Goal: Task Accomplishment & Management: Manage account settings

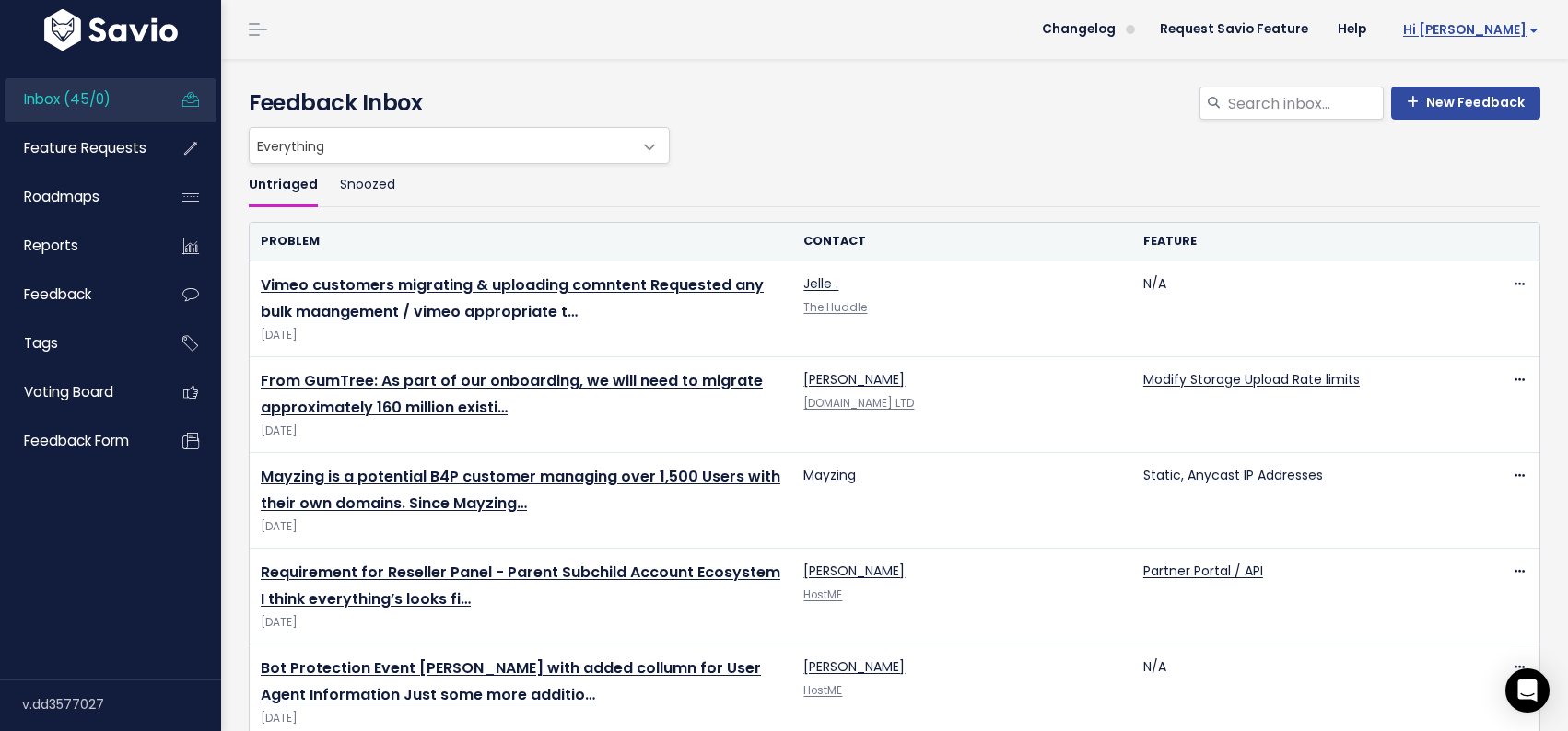
click at [1509, 24] on span "Hi [PERSON_NAME]" at bounding box center [1471, 29] width 136 height 14
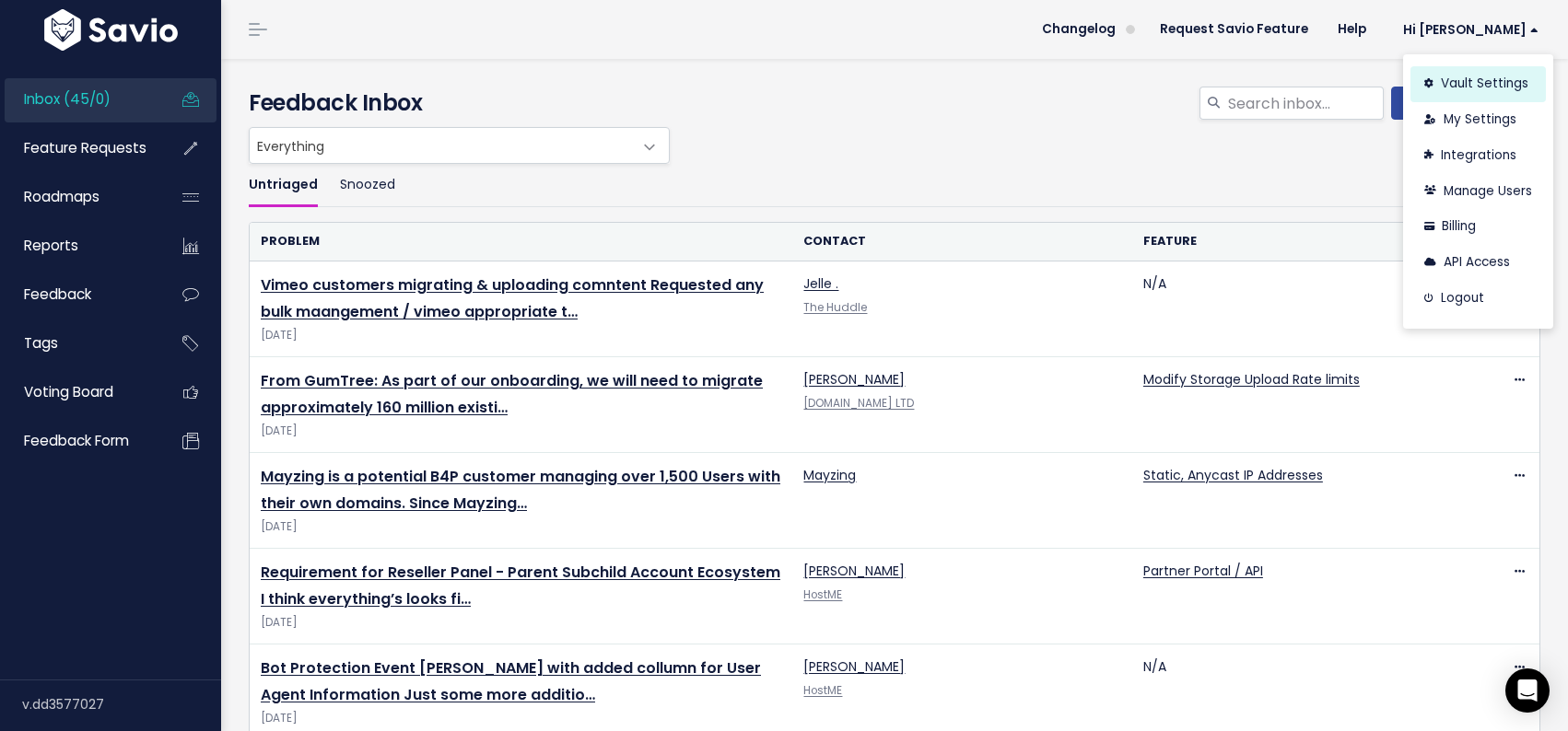
click at [1466, 85] on link "Vault Settings" at bounding box center [1478, 84] width 136 height 36
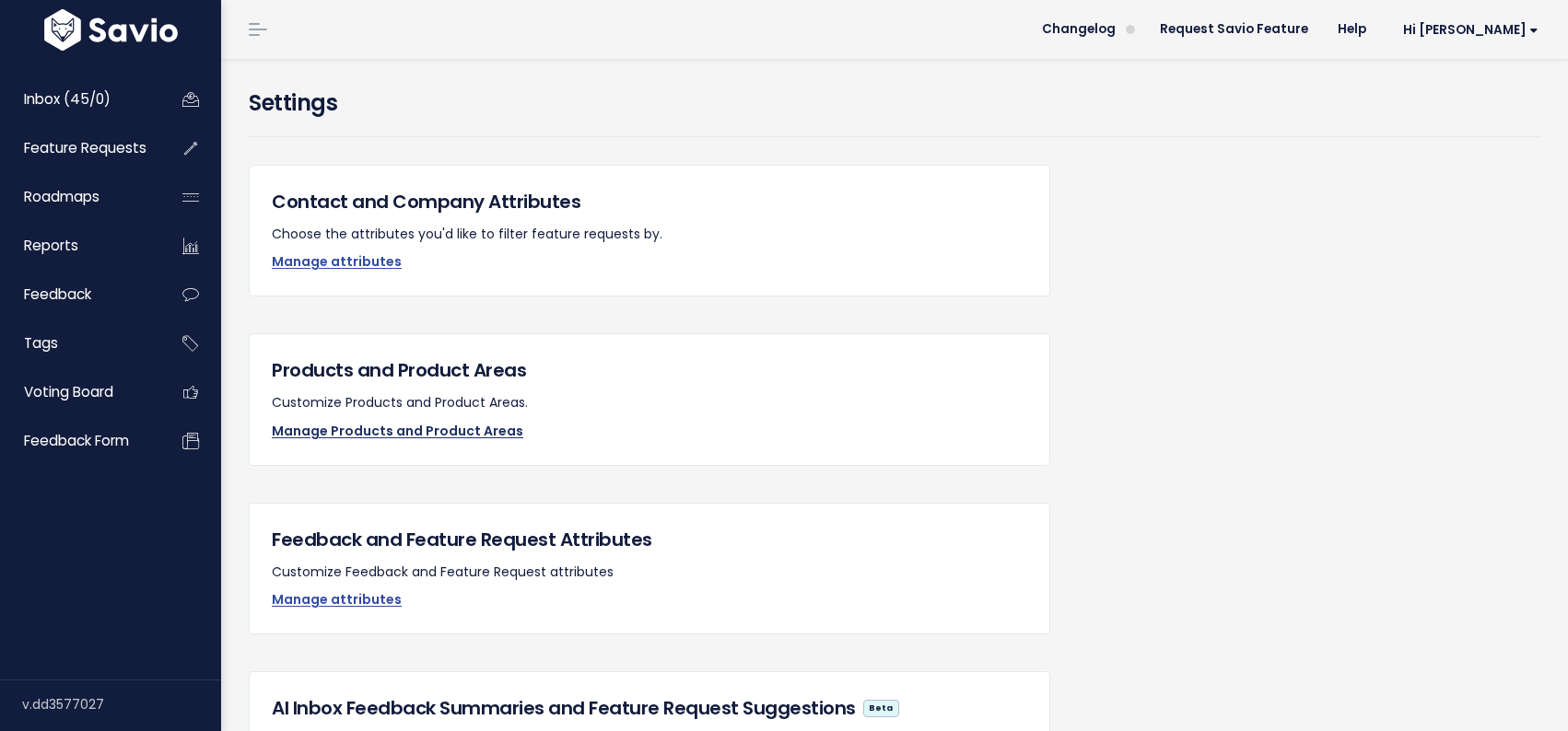
click at [404, 430] on link "Manage Products and Product Areas" at bounding box center [398, 430] width 252 height 19
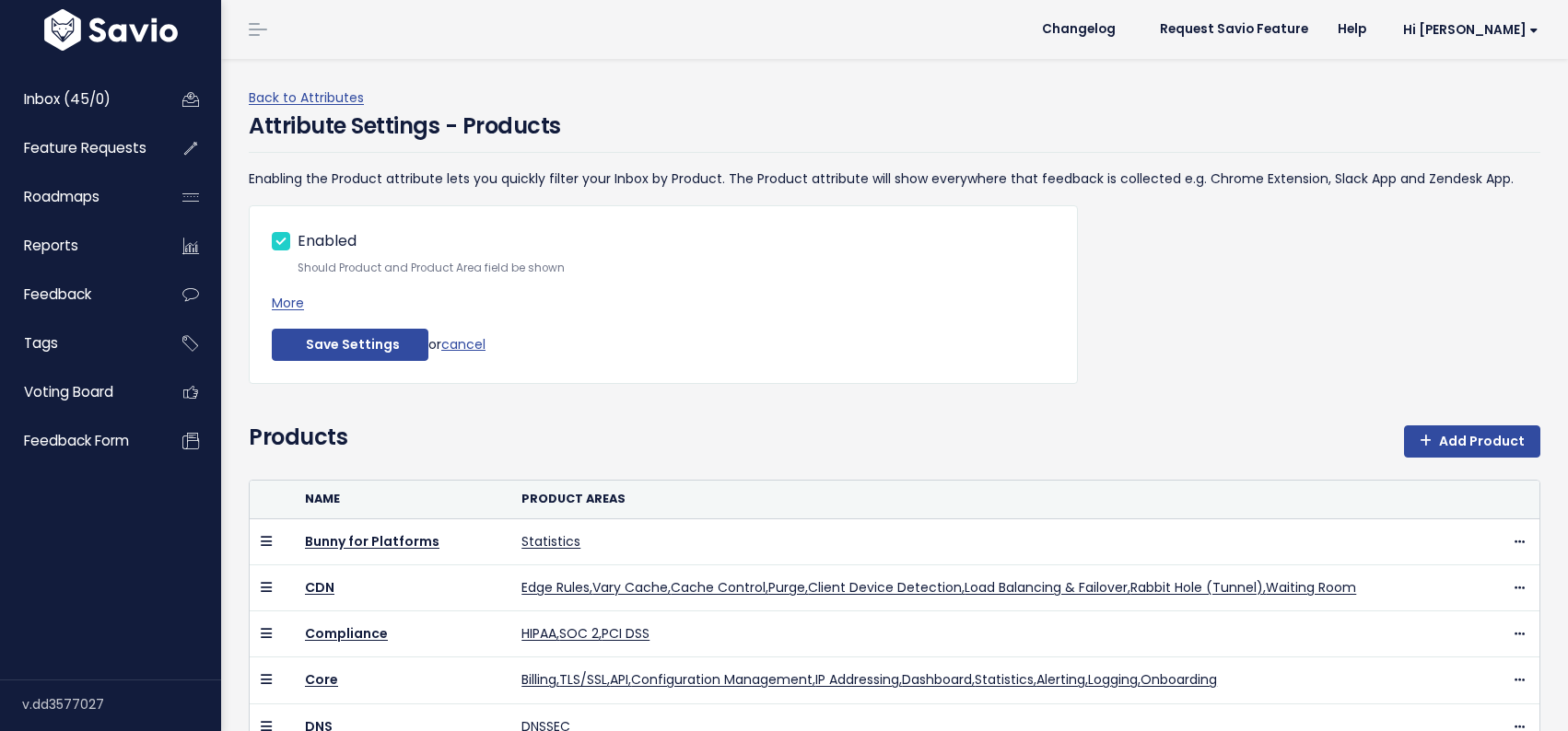
click at [404, 430] on div "Products Add Product" at bounding box center [894, 450] width 1291 height 59
click at [1471, 444] on link "Add Product" at bounding box center [1472, 442] width 137 height 33
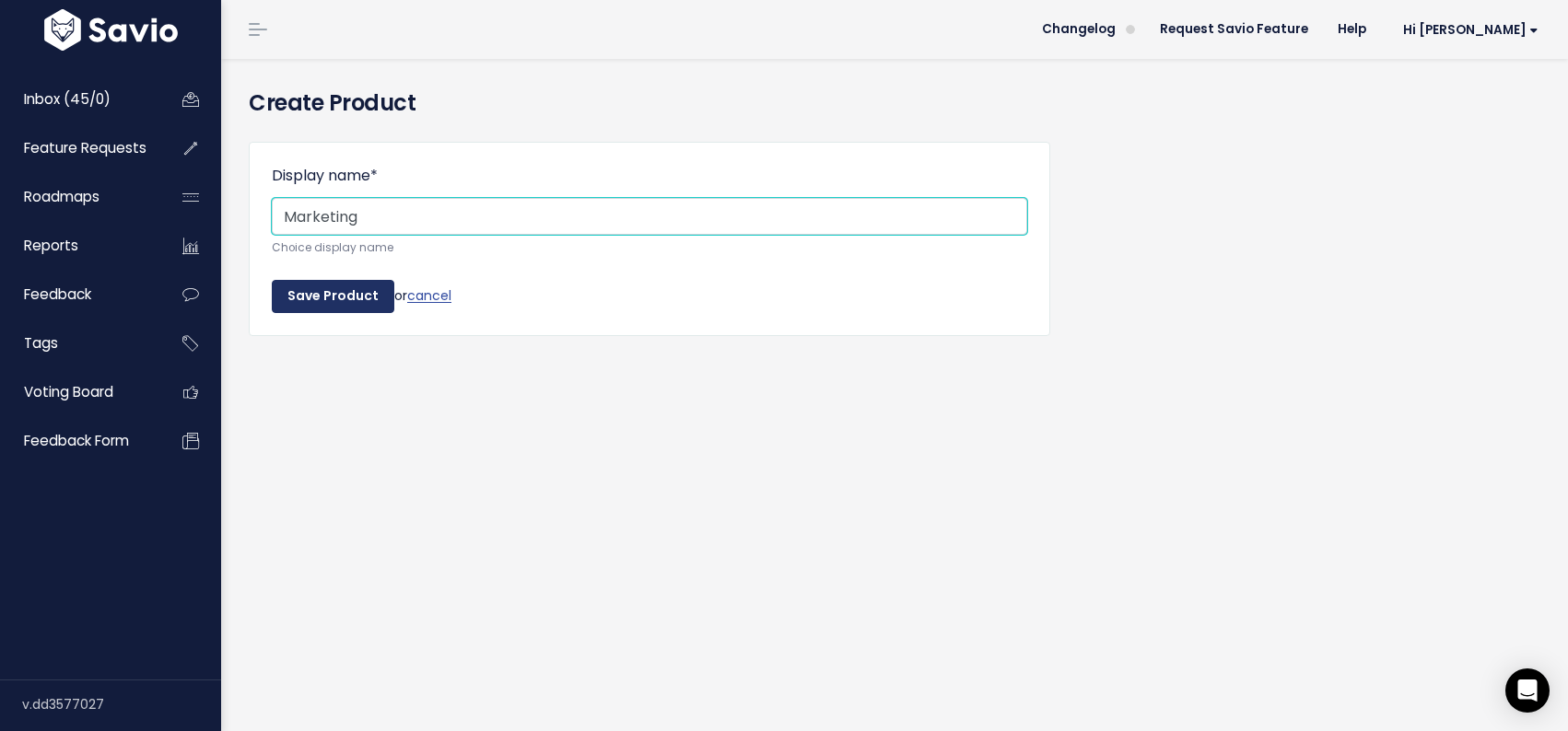
type input "Marketing"
click at [333, 301] on input "Save Product" at bounding box center [333, 297] width 123 height 33
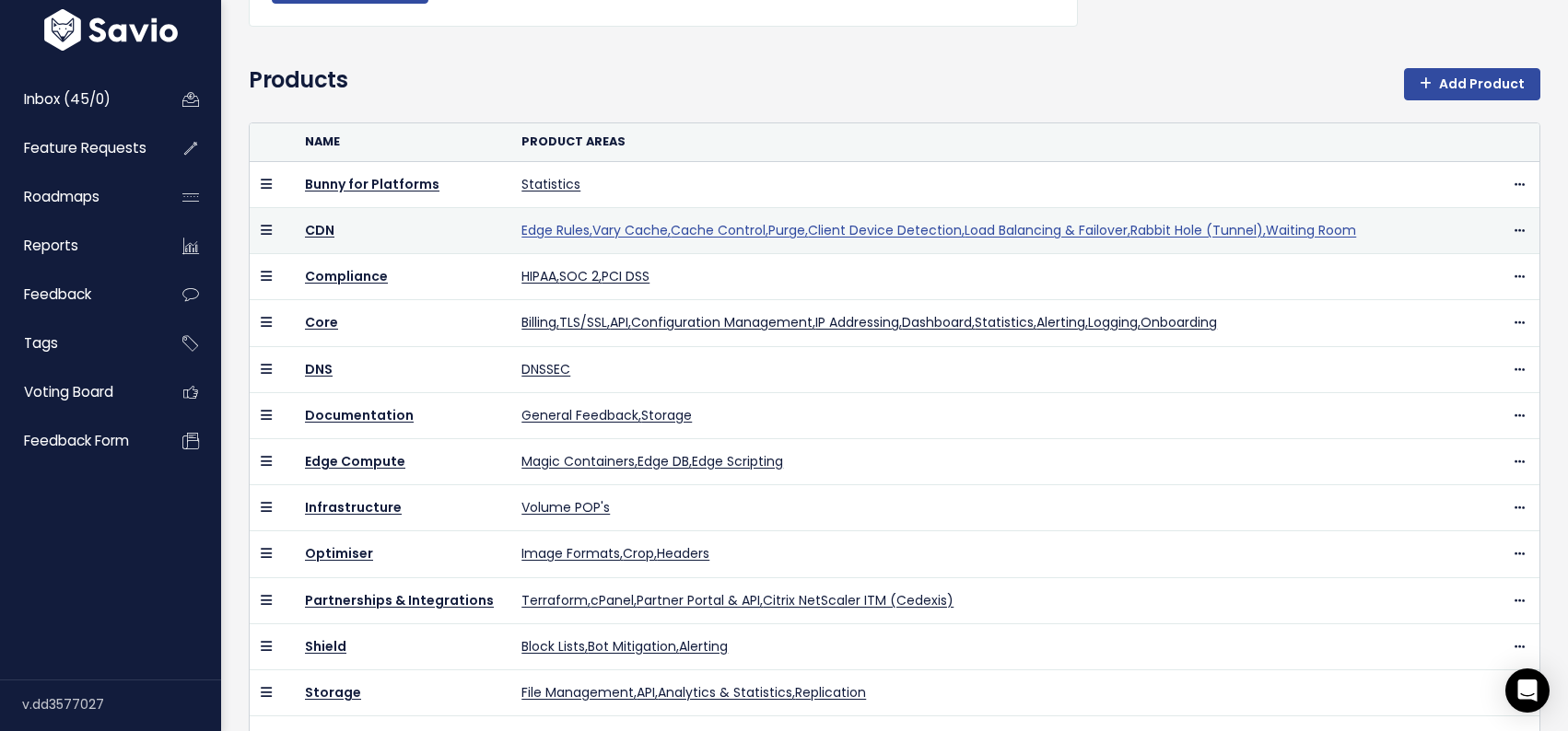
scroll to position [538, 0]
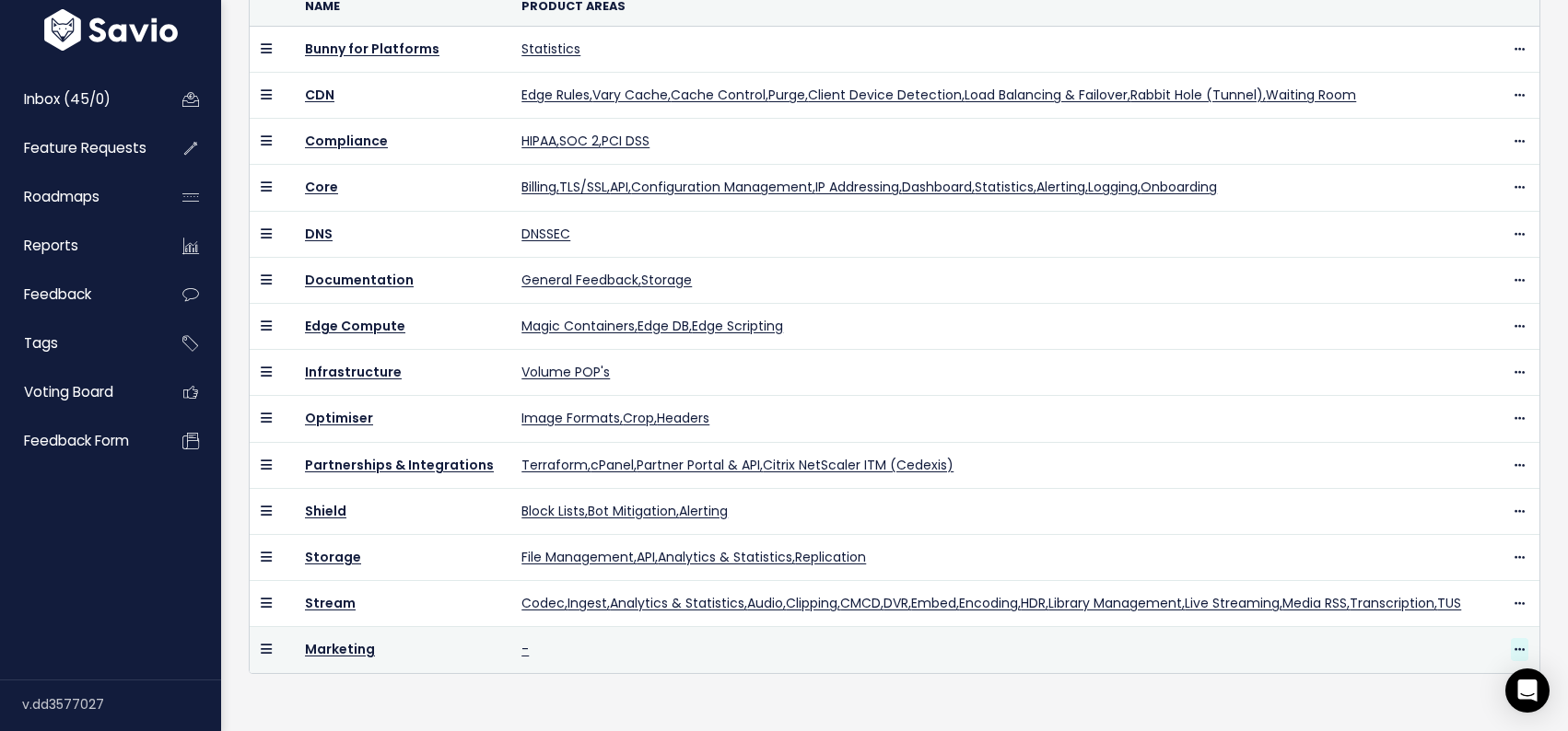
click at [1522, 648] on icon at bounding box center [1519, 650] width 10 height 12
click at [522, 656] on link "-" at bounding box center [526, 649] width 8 height 19
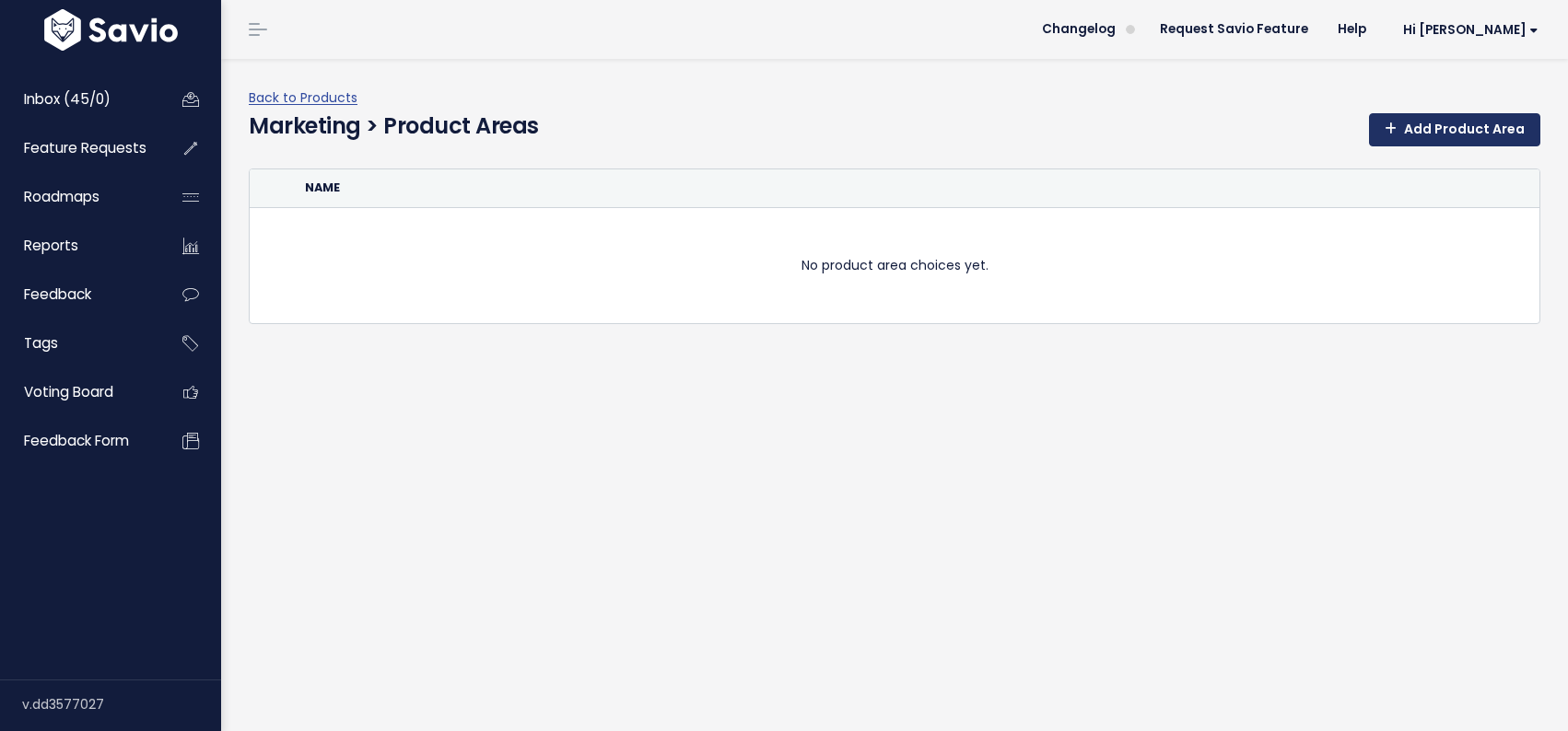
click at [1454, 134] on link "Add Product Area" at bounding box center [1454, 130] width 171 height 33
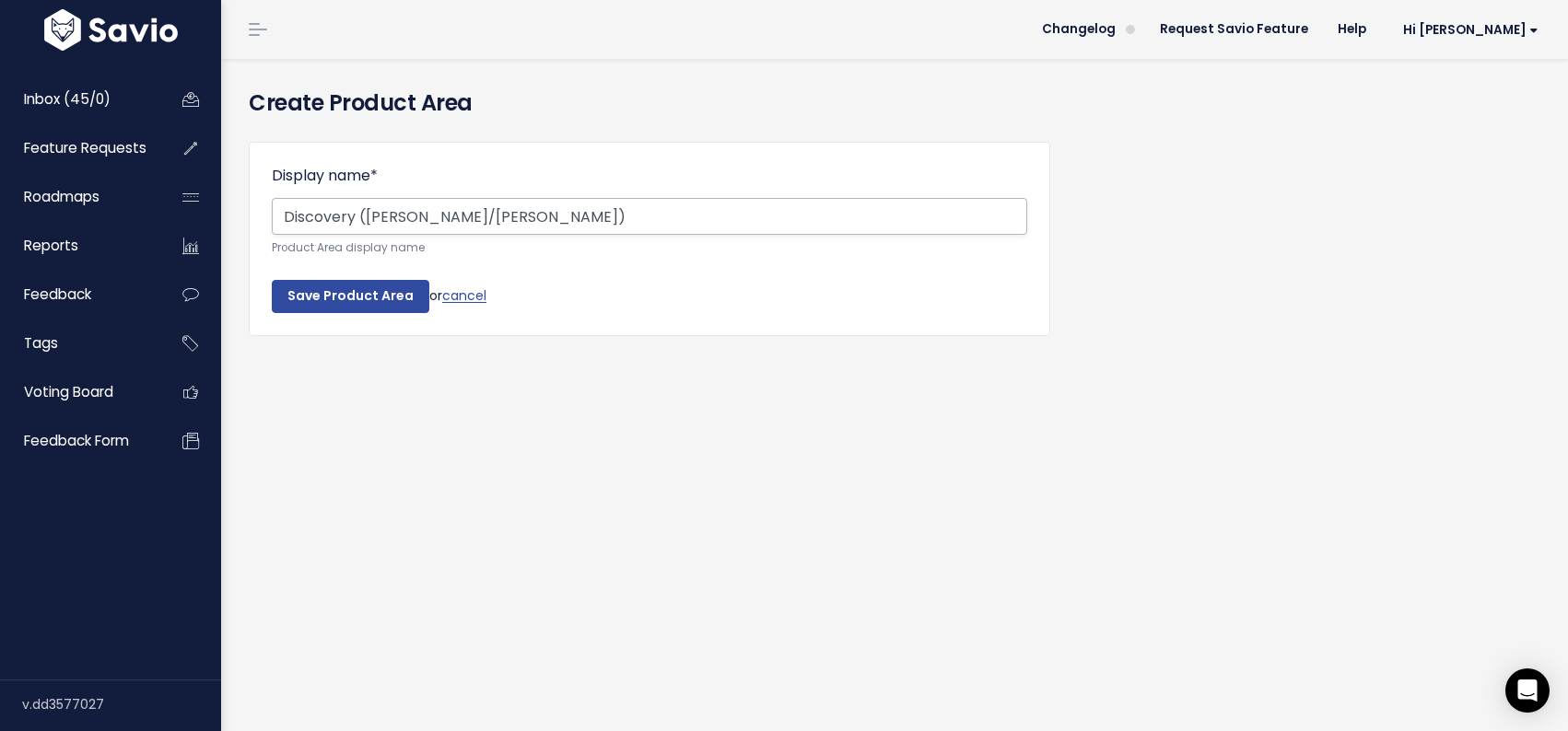
click at [354, 216] on input "Discovery ([PERSON_NAME]/[PERSON_NAME])" at bounding box center [649, 217] width 756 height 37
type input "Discovery - ([PERSON_NAME]/[PERSON_NAME])"
click at [359, 286] on input "Save Product Area" at bounding box center [351, 297] width 157 height 33
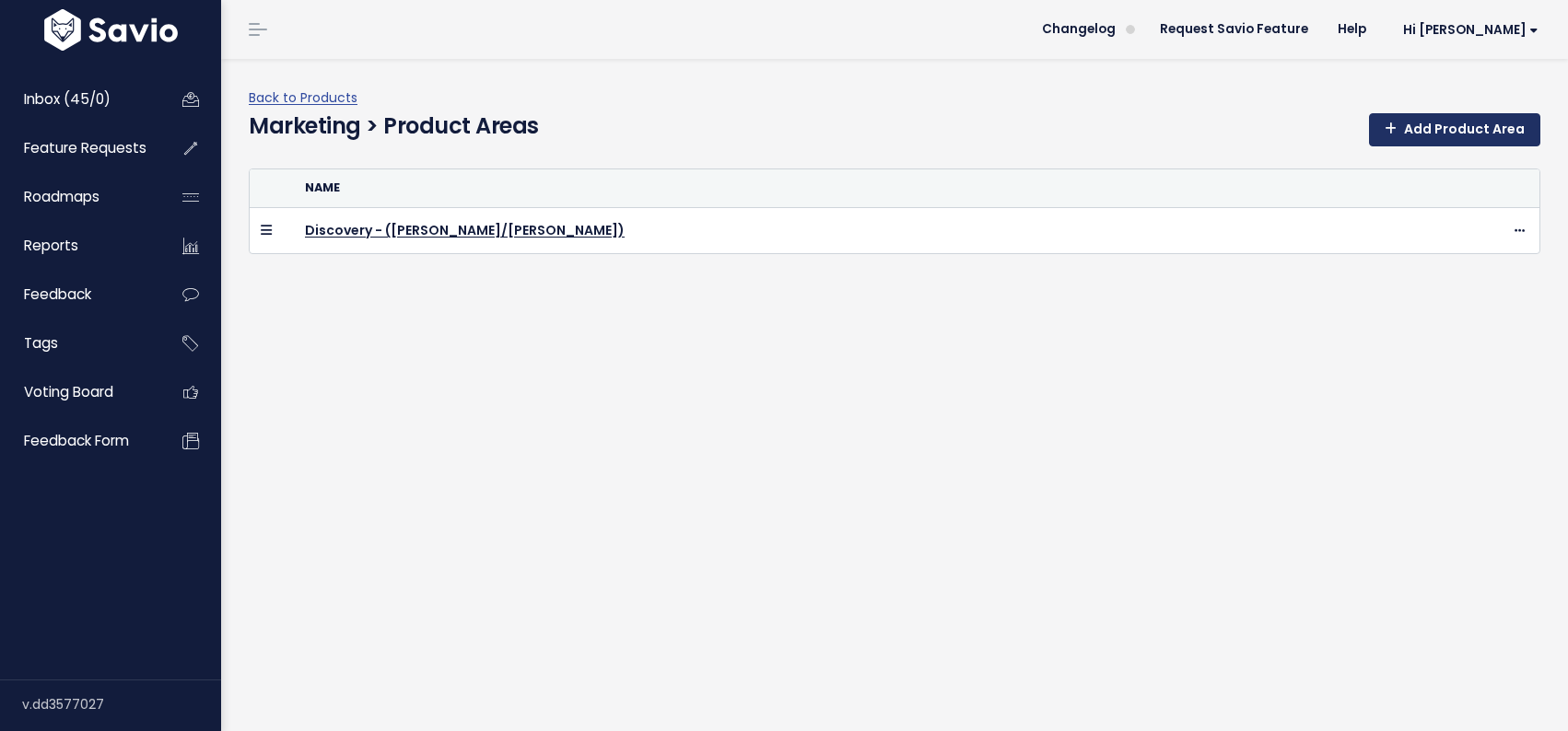
click at [1454, 129] on link "Add Product Area" at bounding box center [1454, 130] width 171 height 33
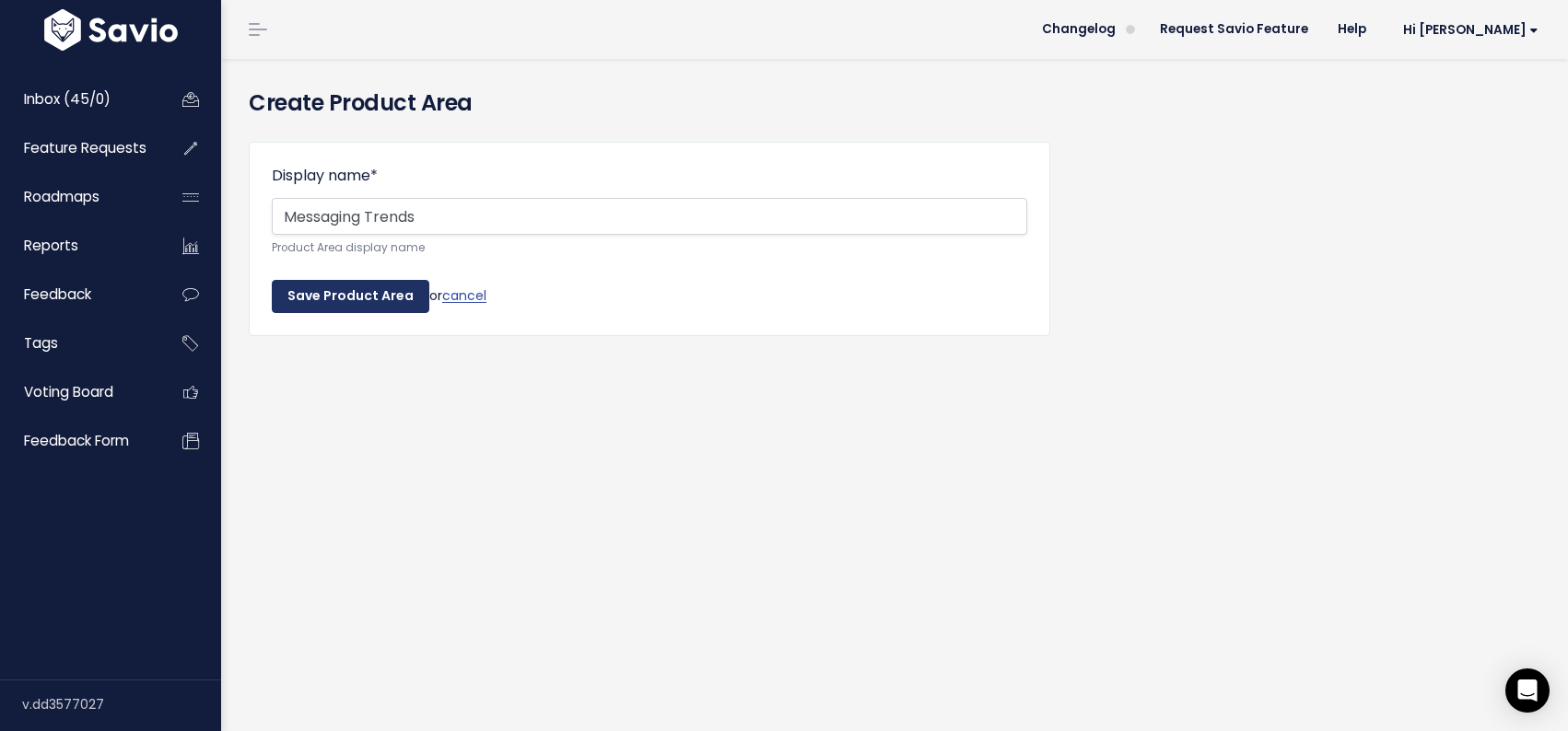
type input "Messaging Trends"
click at [362, 289] on input "Save Product Area" at bounding box center [351, 297] width 157 height 33
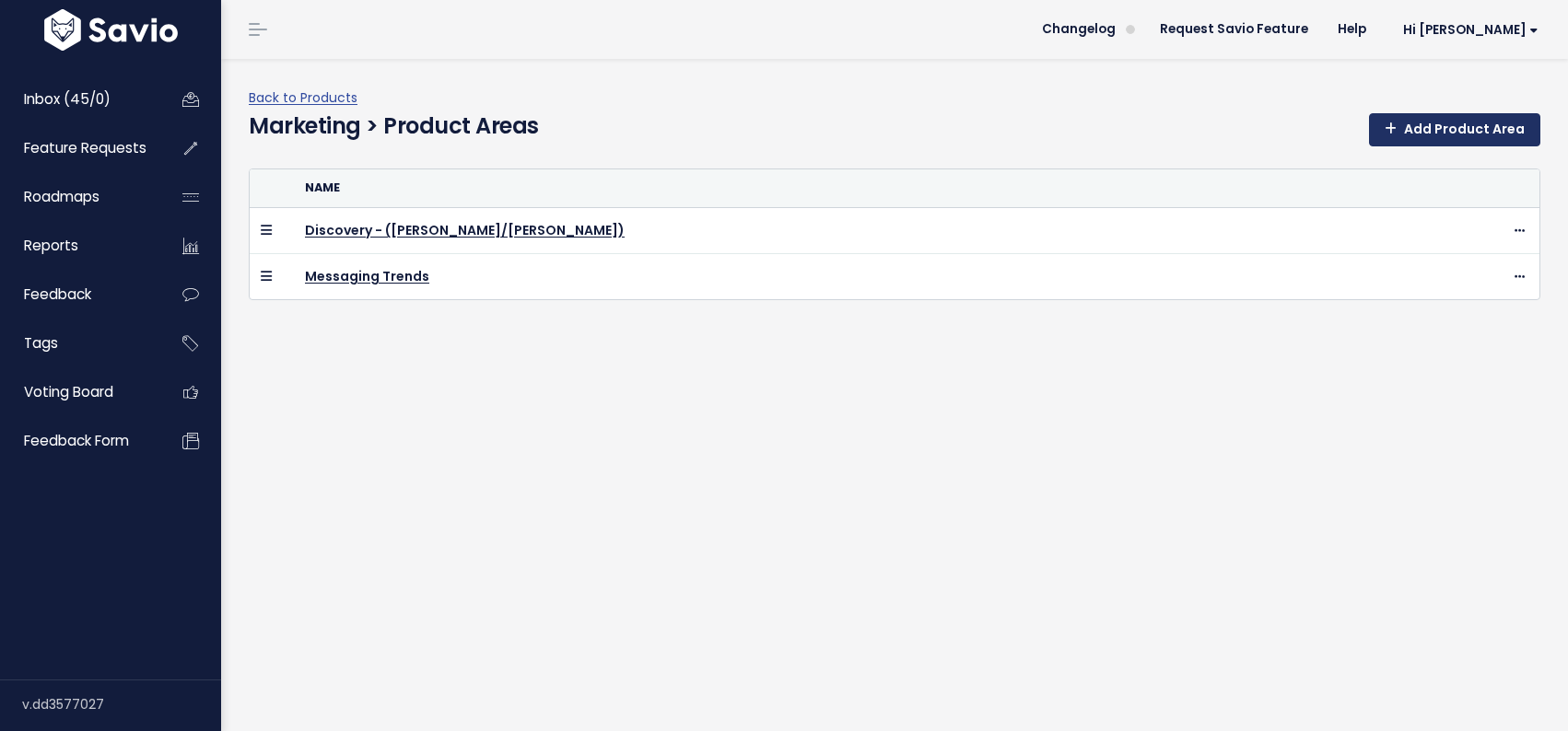
click at [1450, 128] on link "Add Product Area" at bounding box center [1454, 130] width 171 height 33
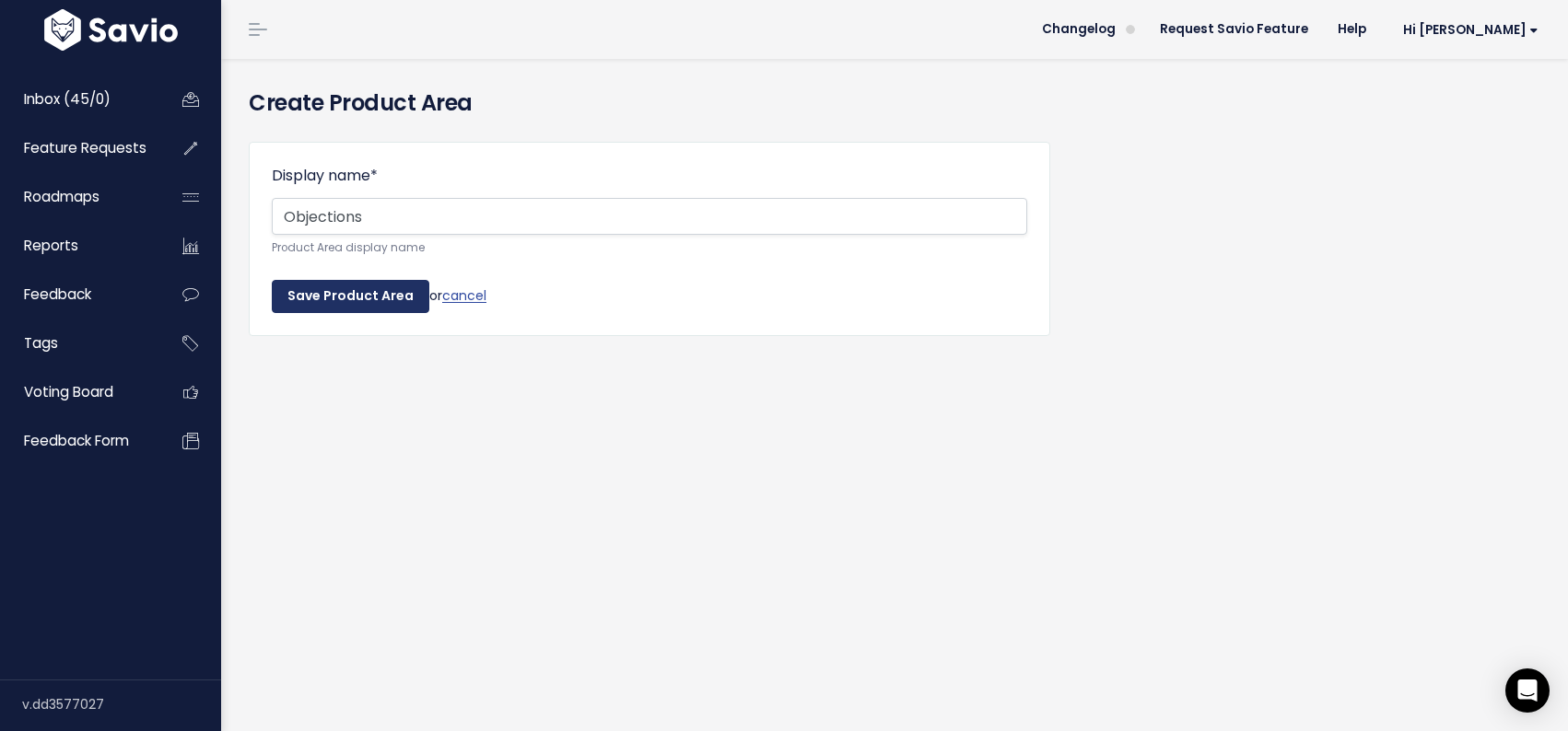
type input "Objections"
click at [308, 297] on input "Save Product Area" at bounding box center [351, 297] width 157 height 33
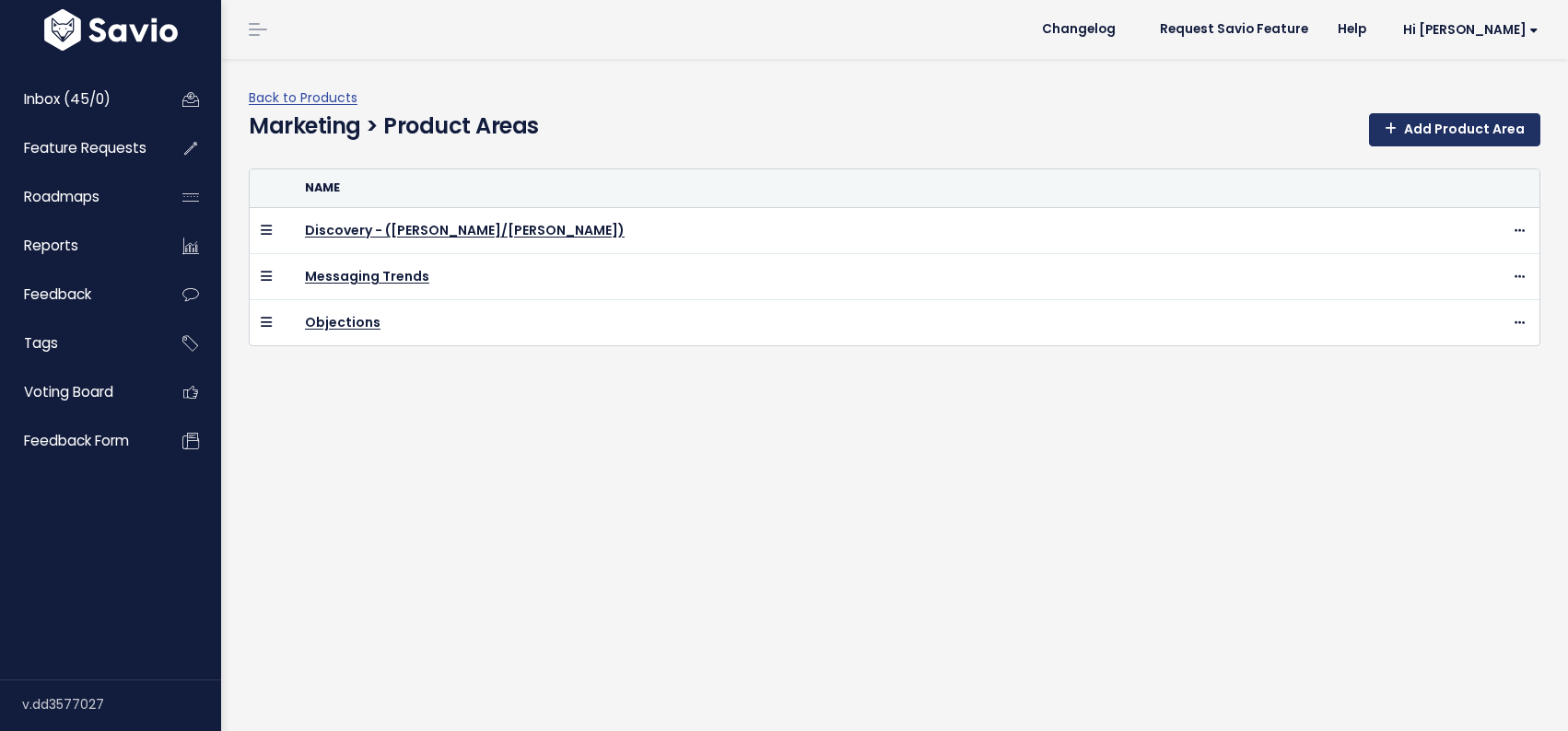
click at [1418, 122] on link "Add Product Area" at bounding box center [1454, 130] width 171 height 33
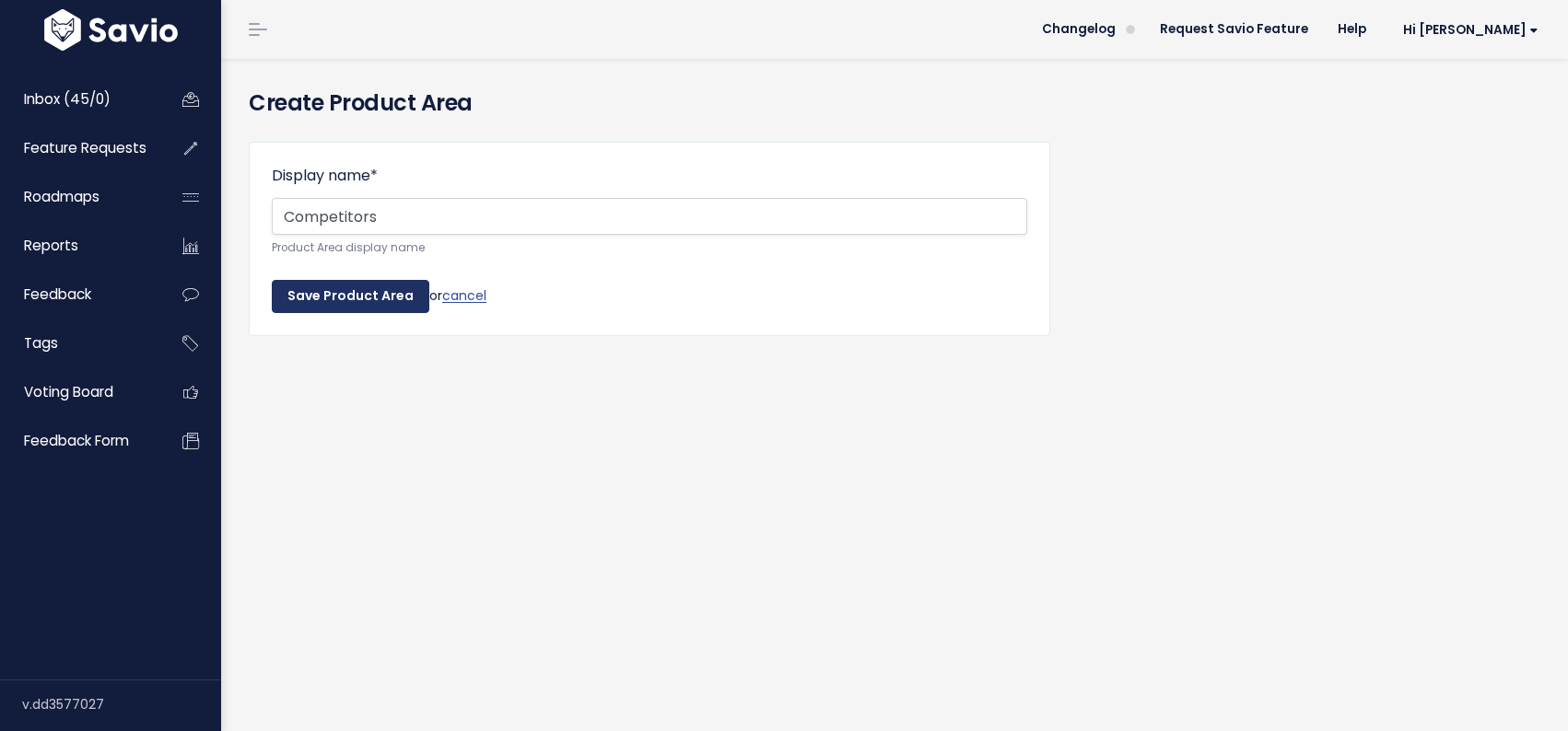
type input "Competitors"
click at [353, 298] on input "Save Product Area" at bounding box center [351, 297] width 157 height 33
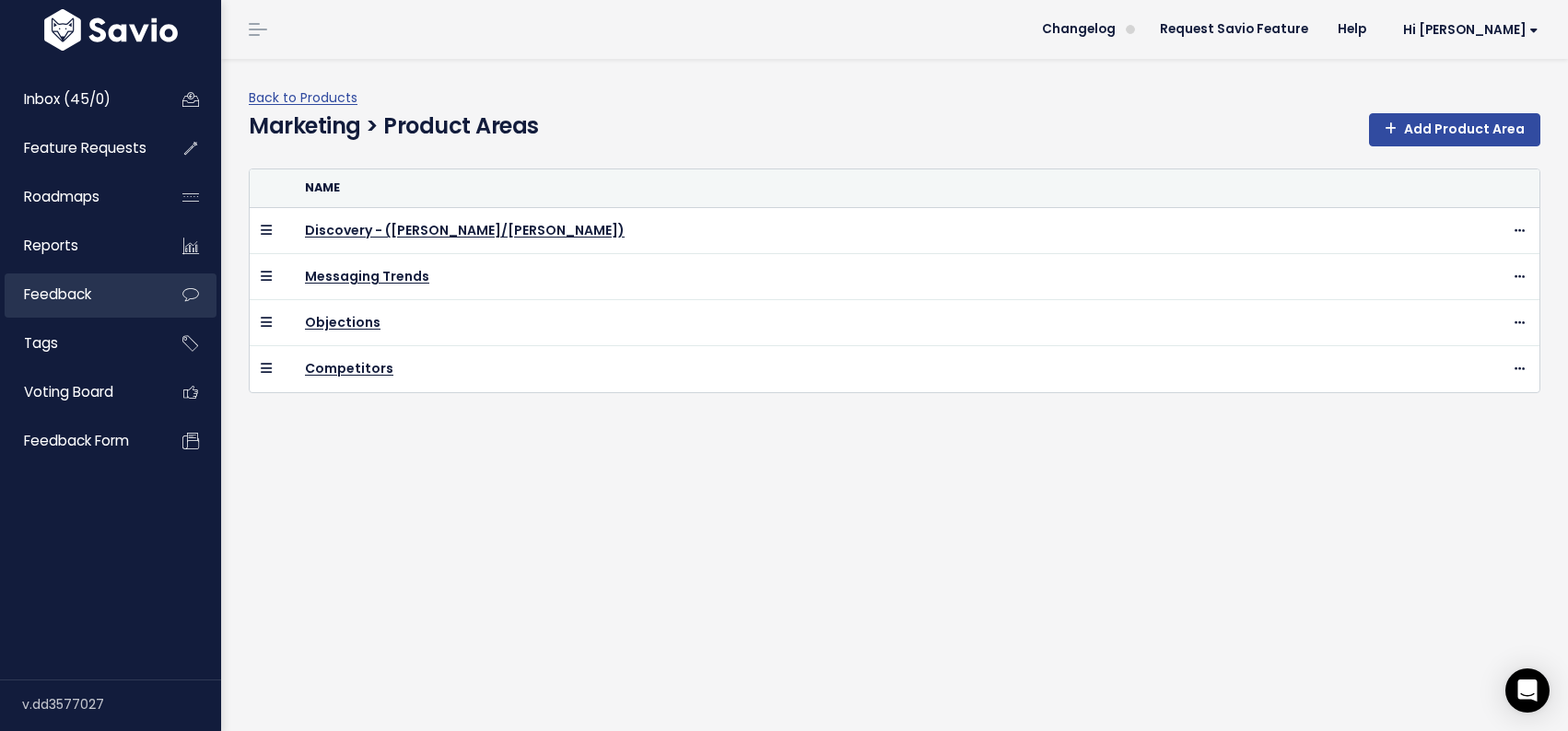
click at [69, 297] on span "Feedback" at bounding box center [57, 295] width 67 height 20
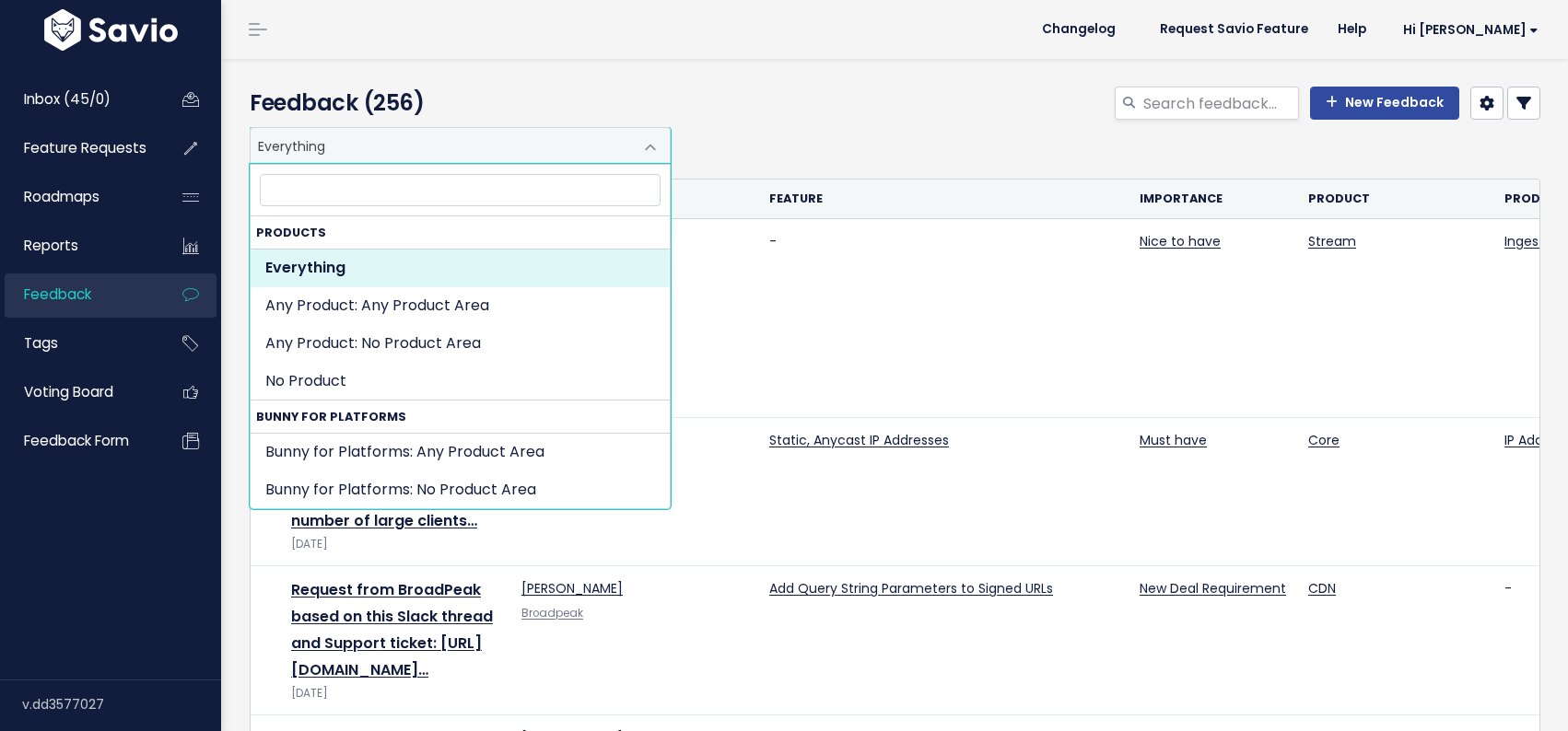
click at [636, 130] on span "Everything" at bounding box center [460, 145] width 420 height 37
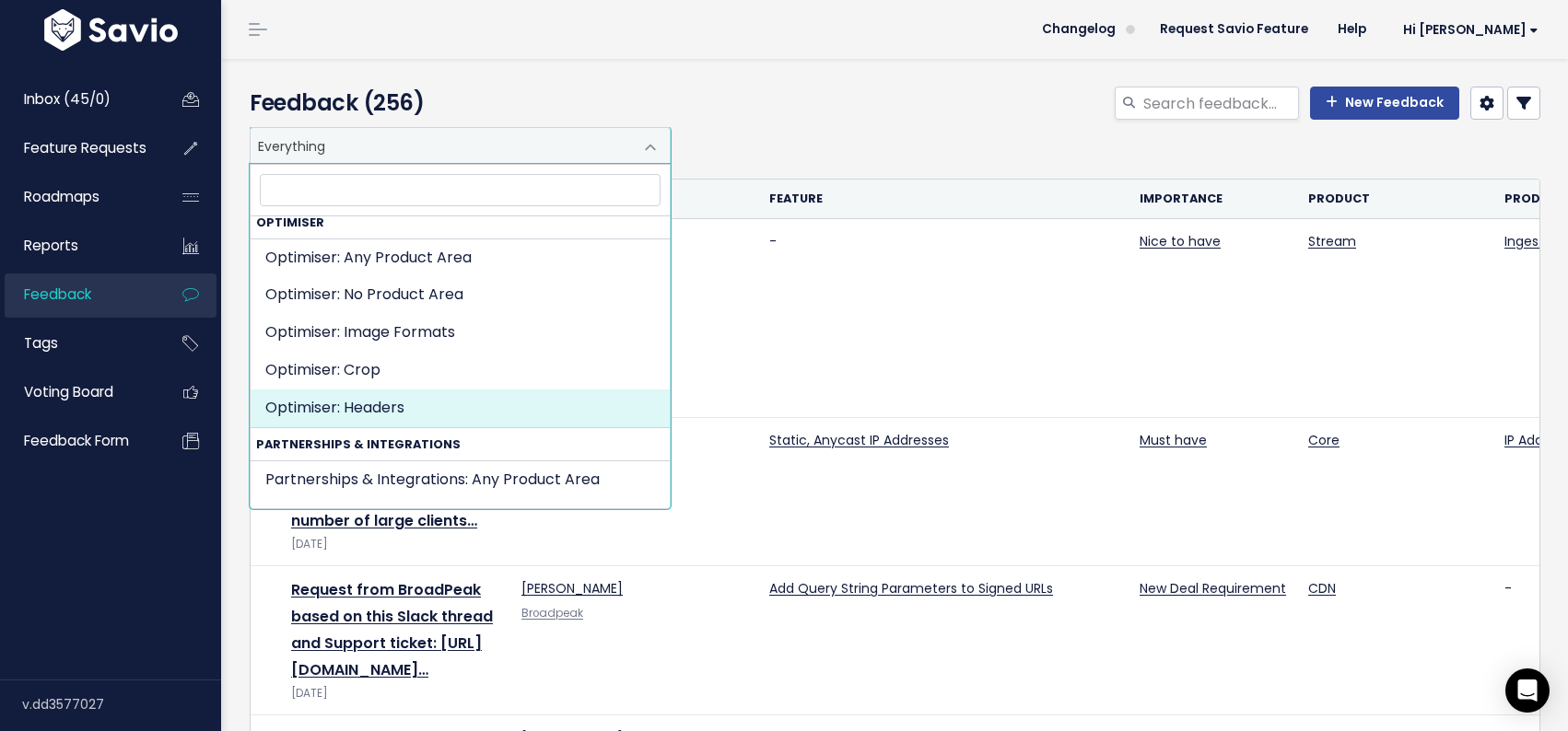
scroll to position [2150, 0]
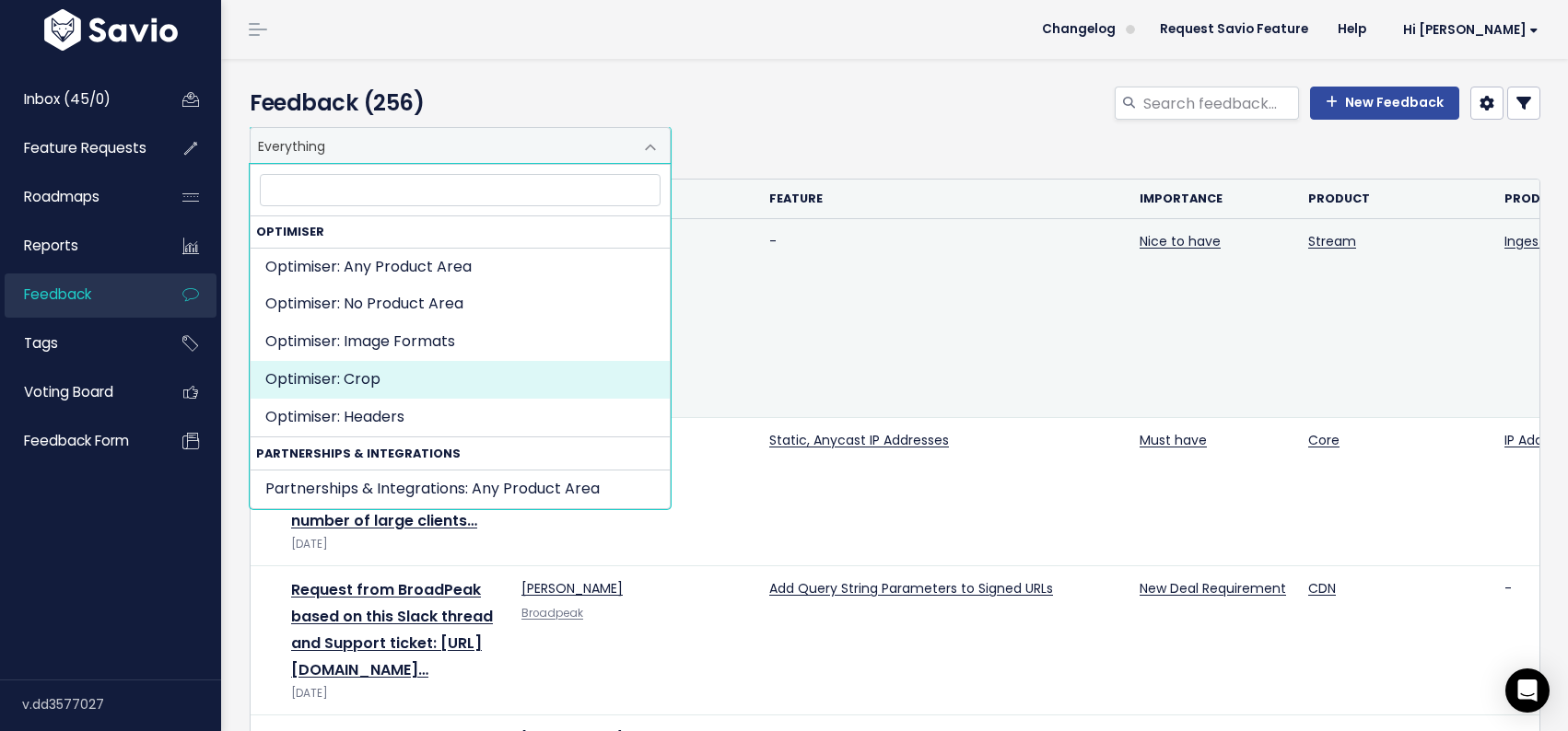
click at [866, 374] on td "-" at bounding box center [943, 318] width 370 height 199
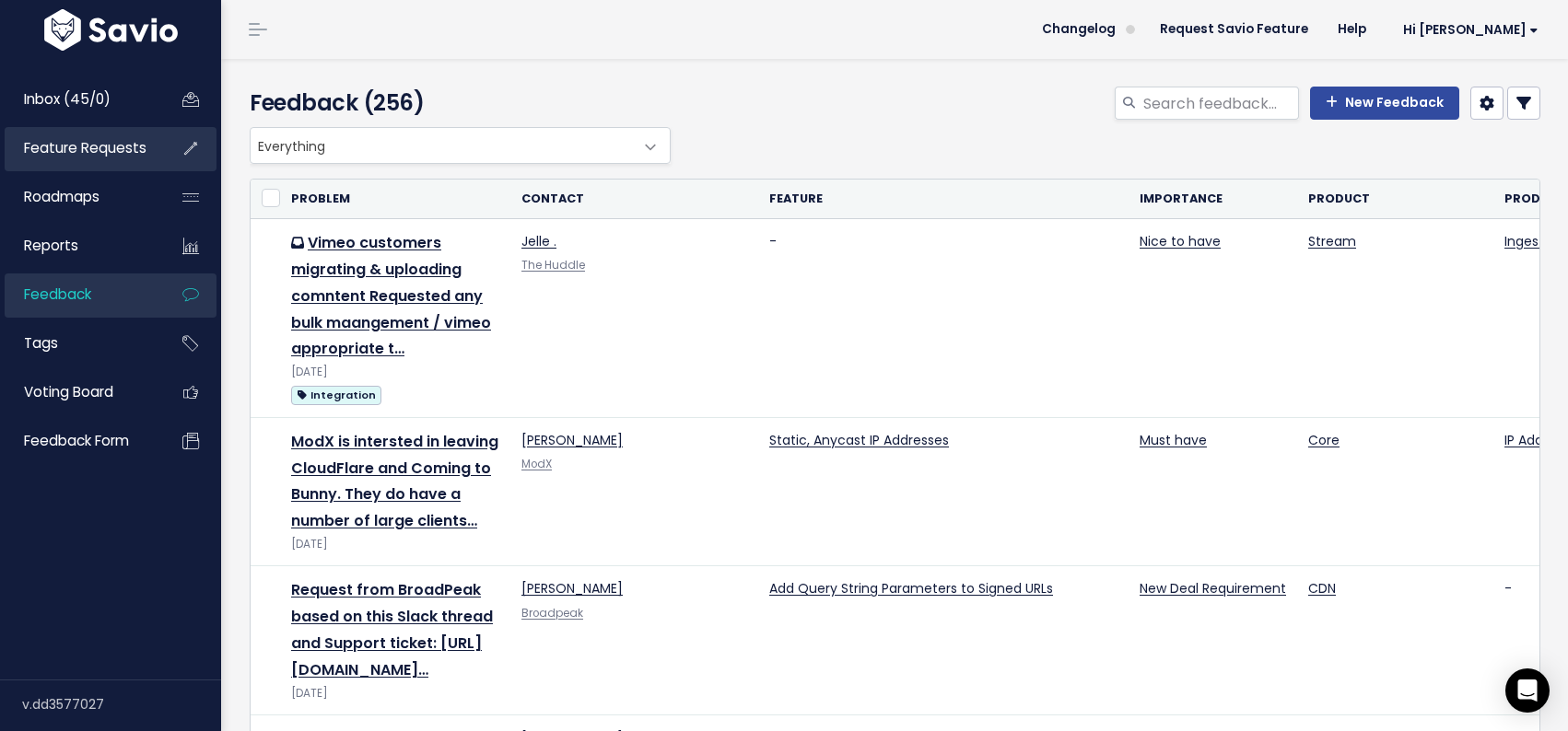
click at [83, 157] on span "Feature Requests" at bounding box center [84, 148] width 123 height 20
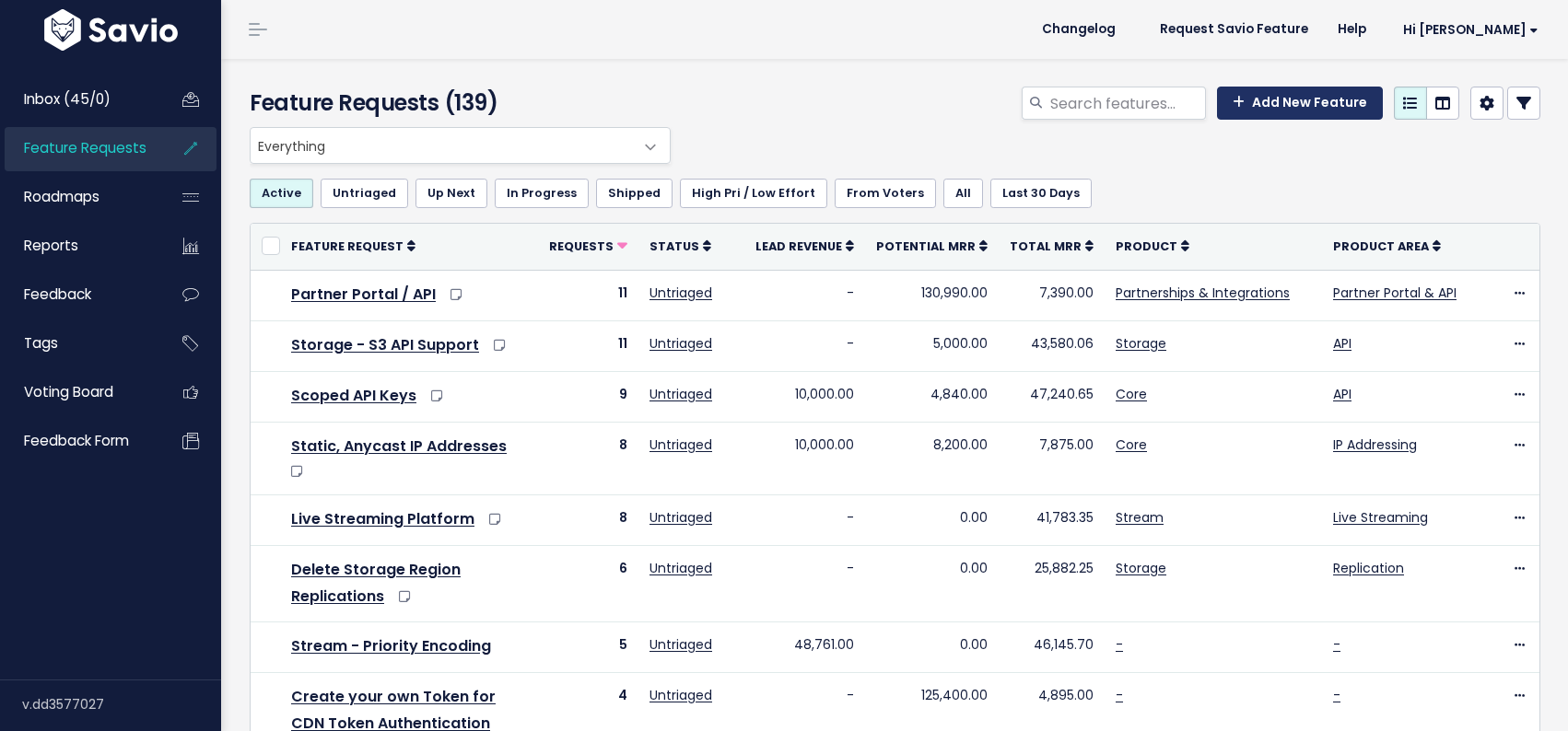
click at [1300, 108] on link "Add New Feature" at bounding box center [1299, 103] width 166 height 33
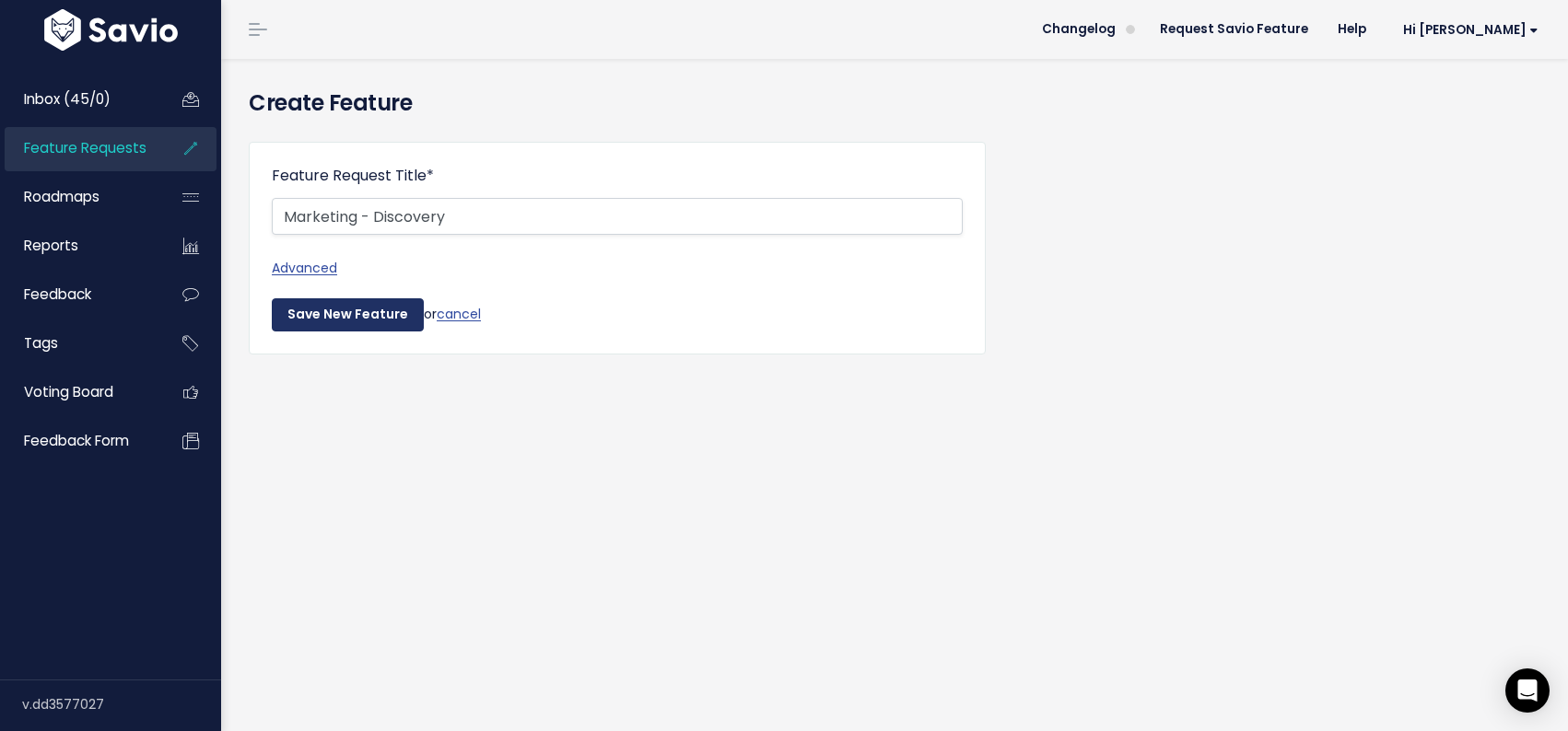
type input "Marketing - Discovery"
click at [347, 307] on input "Save New Feature" at bounding box center [348, 315] width 152 height 33
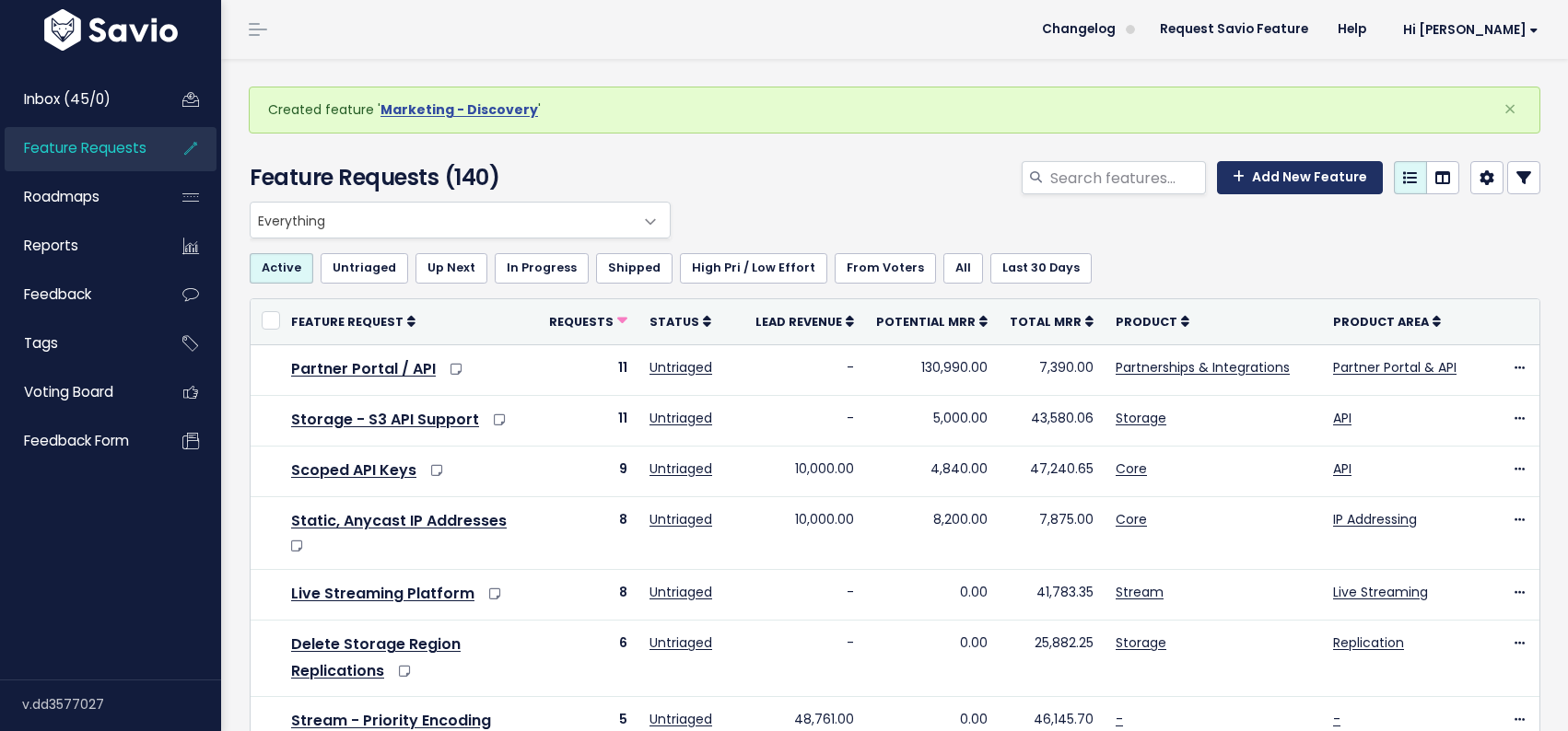
click at [1260, 177] on link "Add New Feature" at bounding box center [1299, 178] width 166 height 33
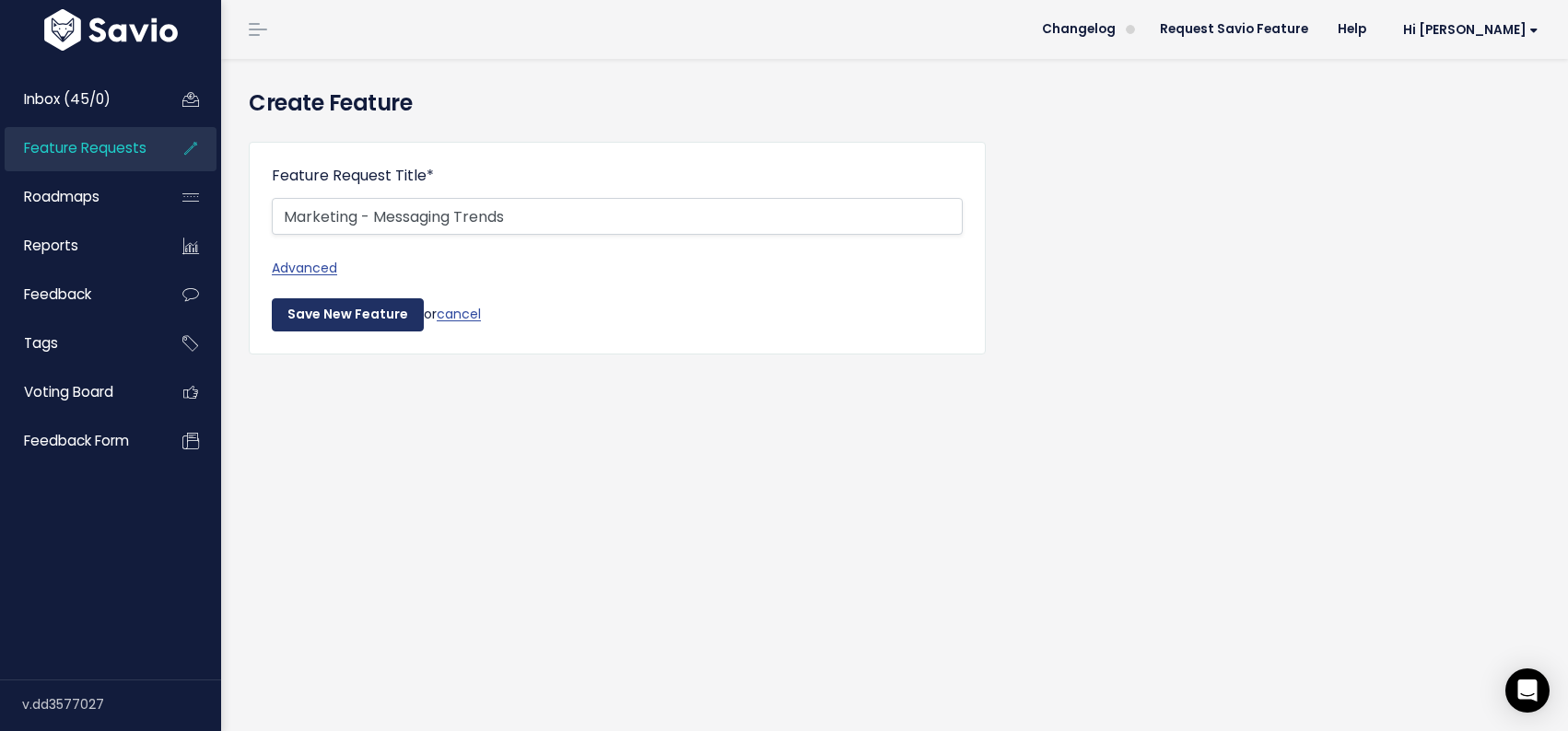
type input "Marketing - Messaging Trends"
click at [347, 309] on input "Save New Feature" at bounding box center [348, 315] width 152 height 33
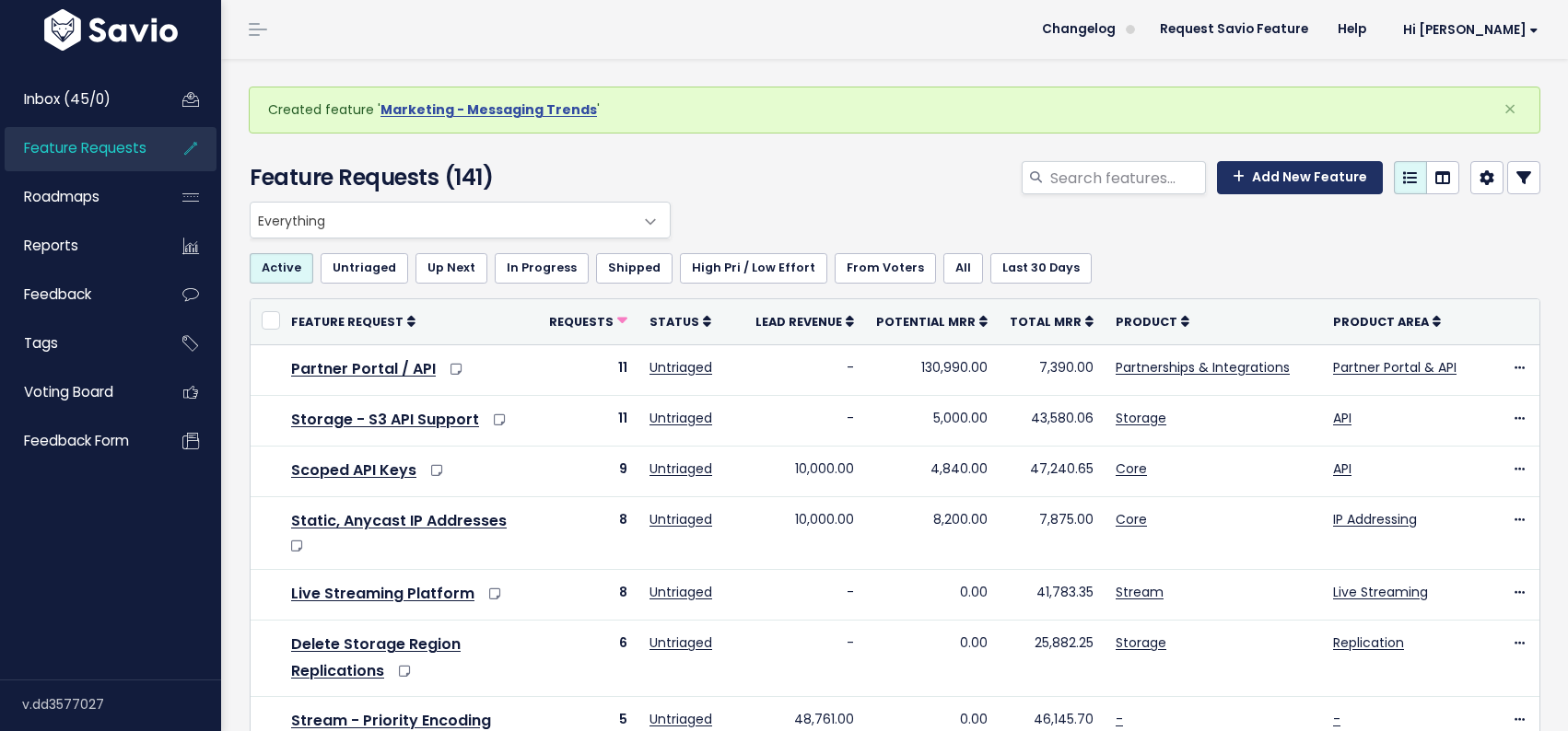
click at [1261, 174] on link "Add New Feature" at bounding box center [1299, 178] width 166 height 33
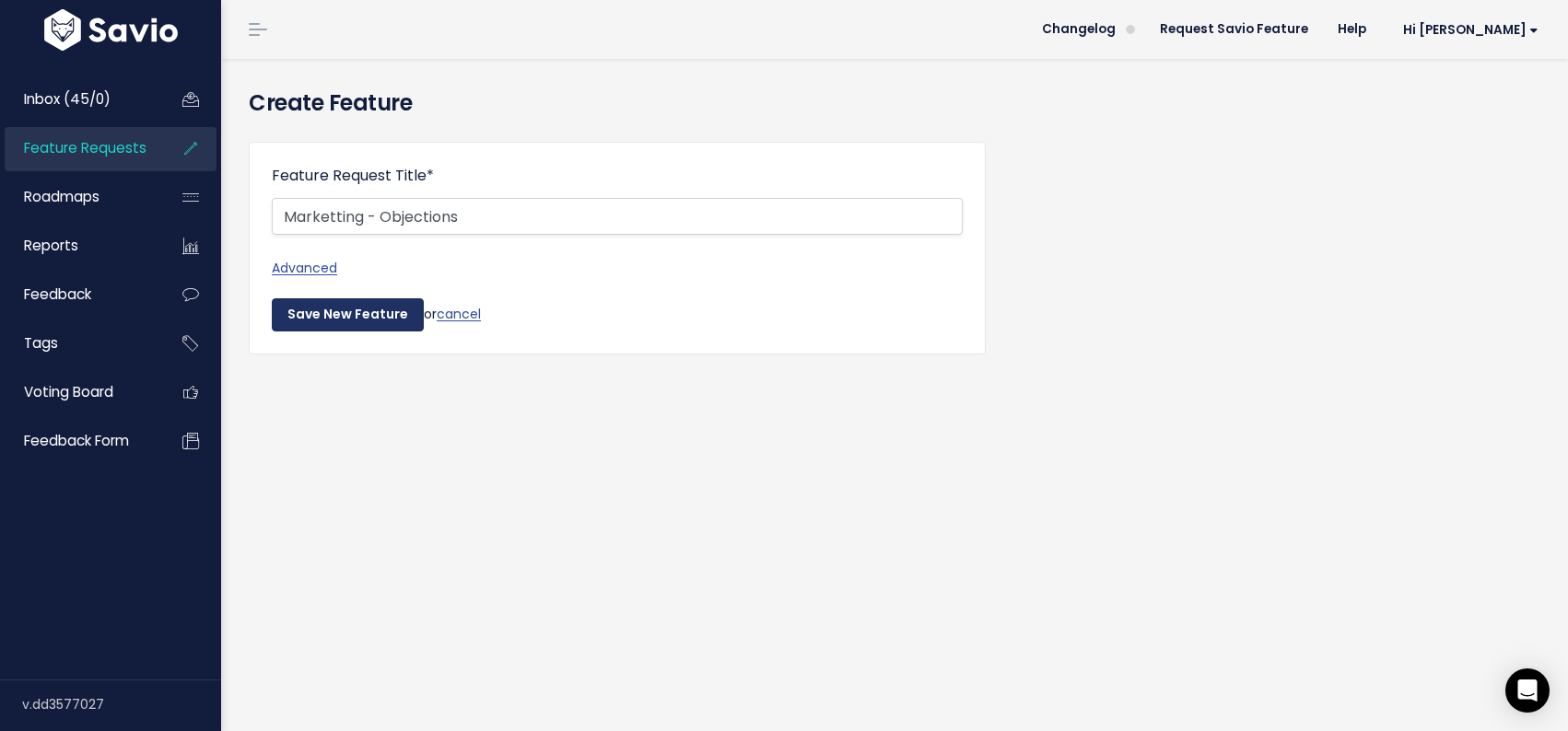
type input "Marketting - Objections"
click at [362, 318] on input "Save New Feature" at bounding box center [348, 315] width 152 height 33
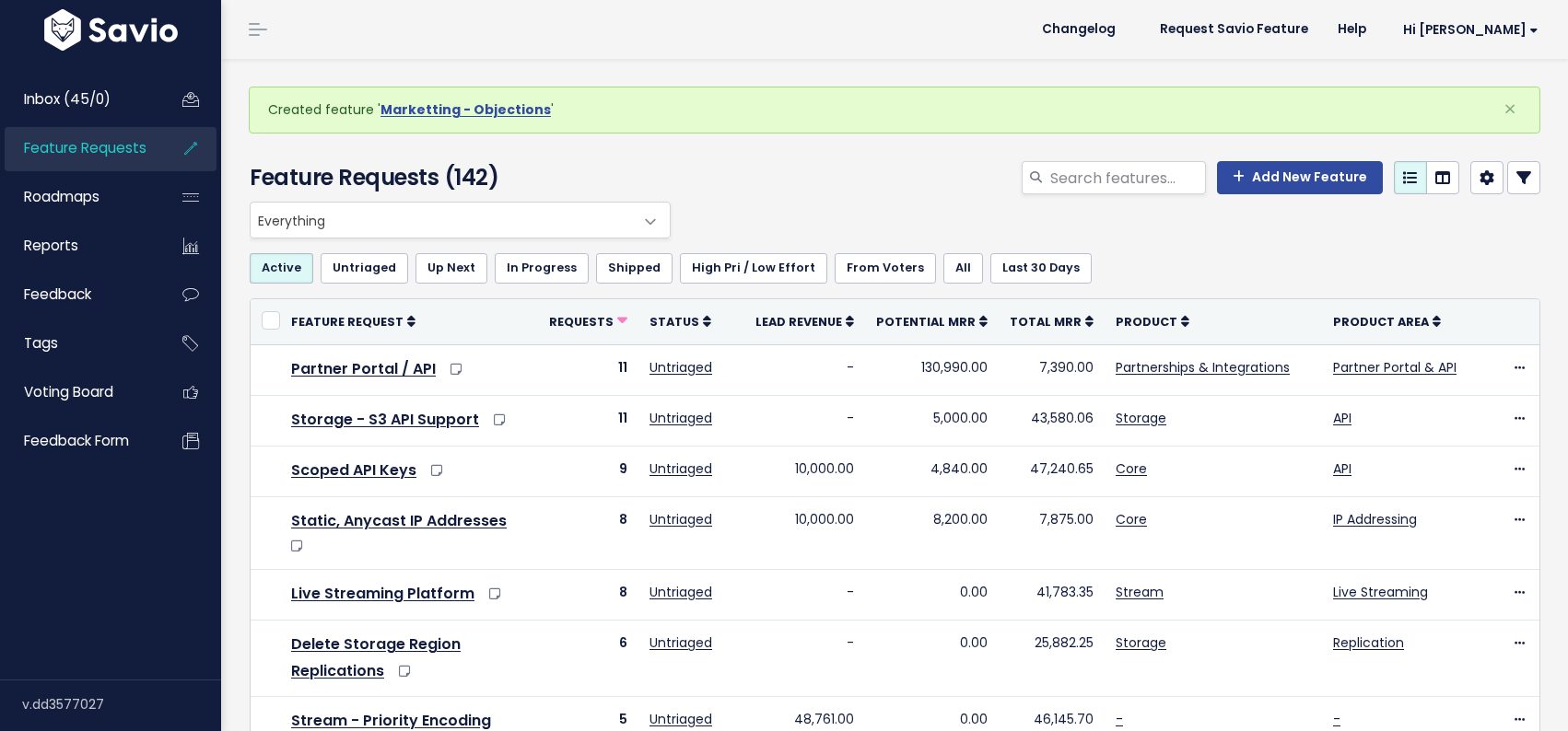
click at [643, 221] on span at bounding box center [650, 222] width 37 height 37
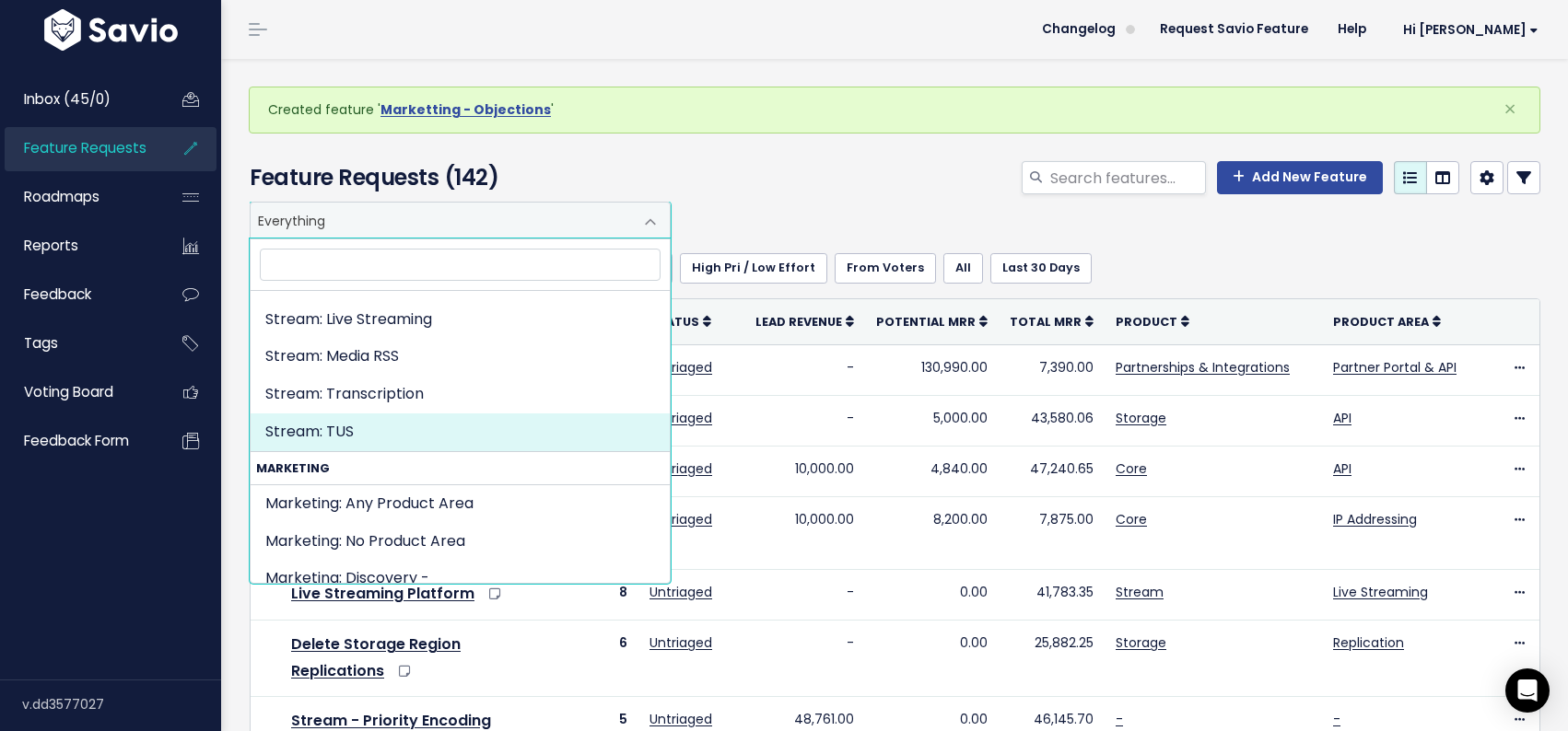
scroll to position [3778, 0]
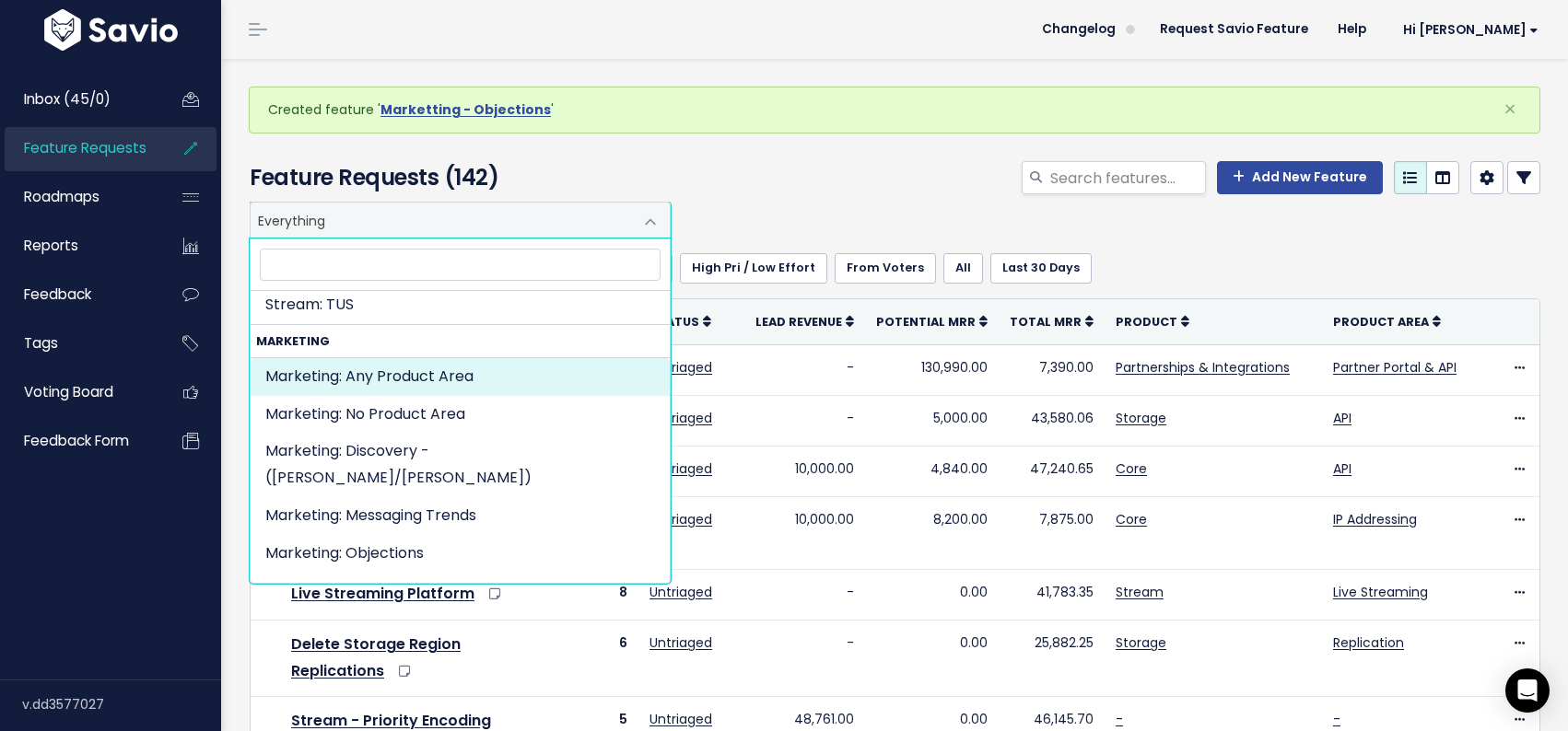
select select "MARKETING:"
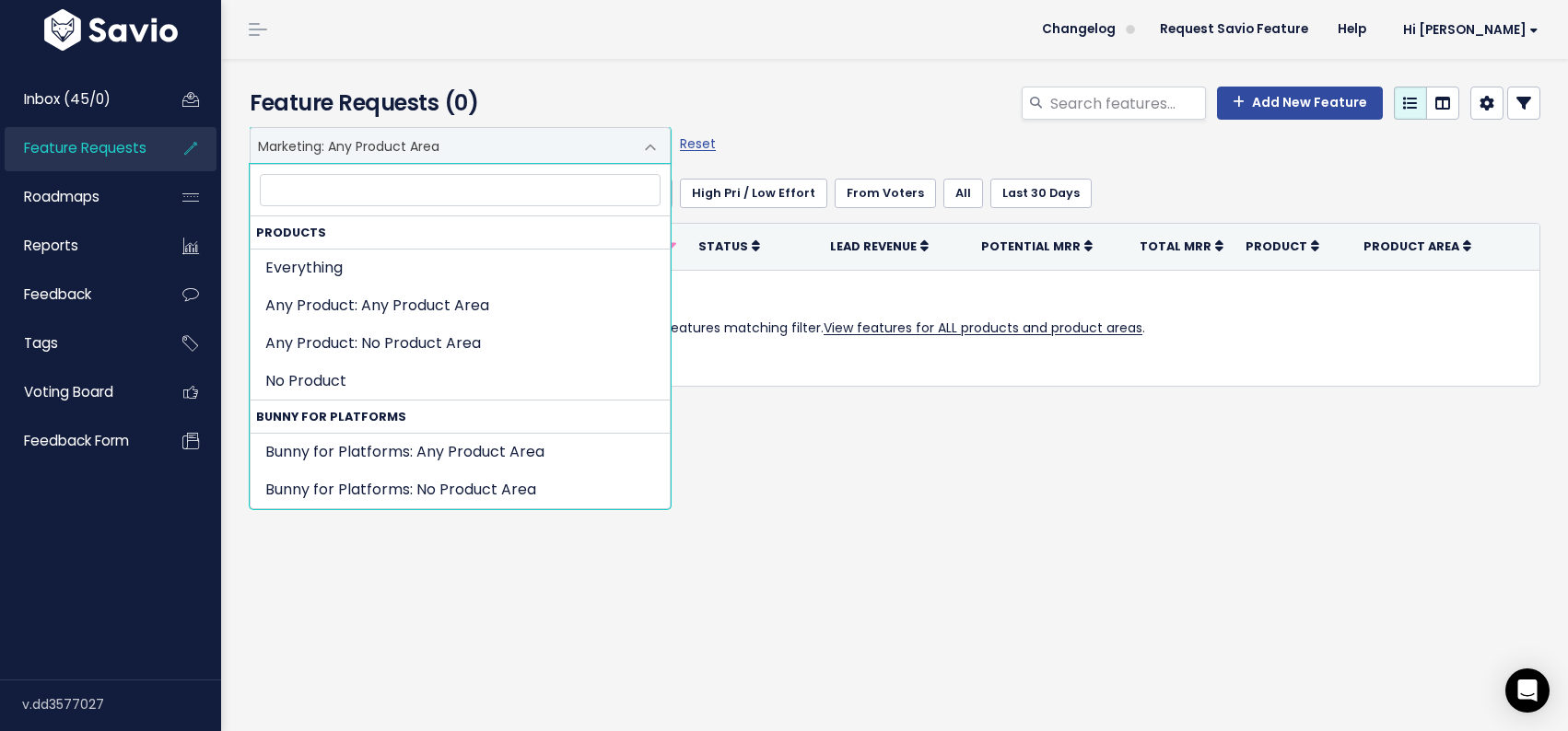
click at [648, 153] on span at bounding box center [650, 147] width 37 height 37
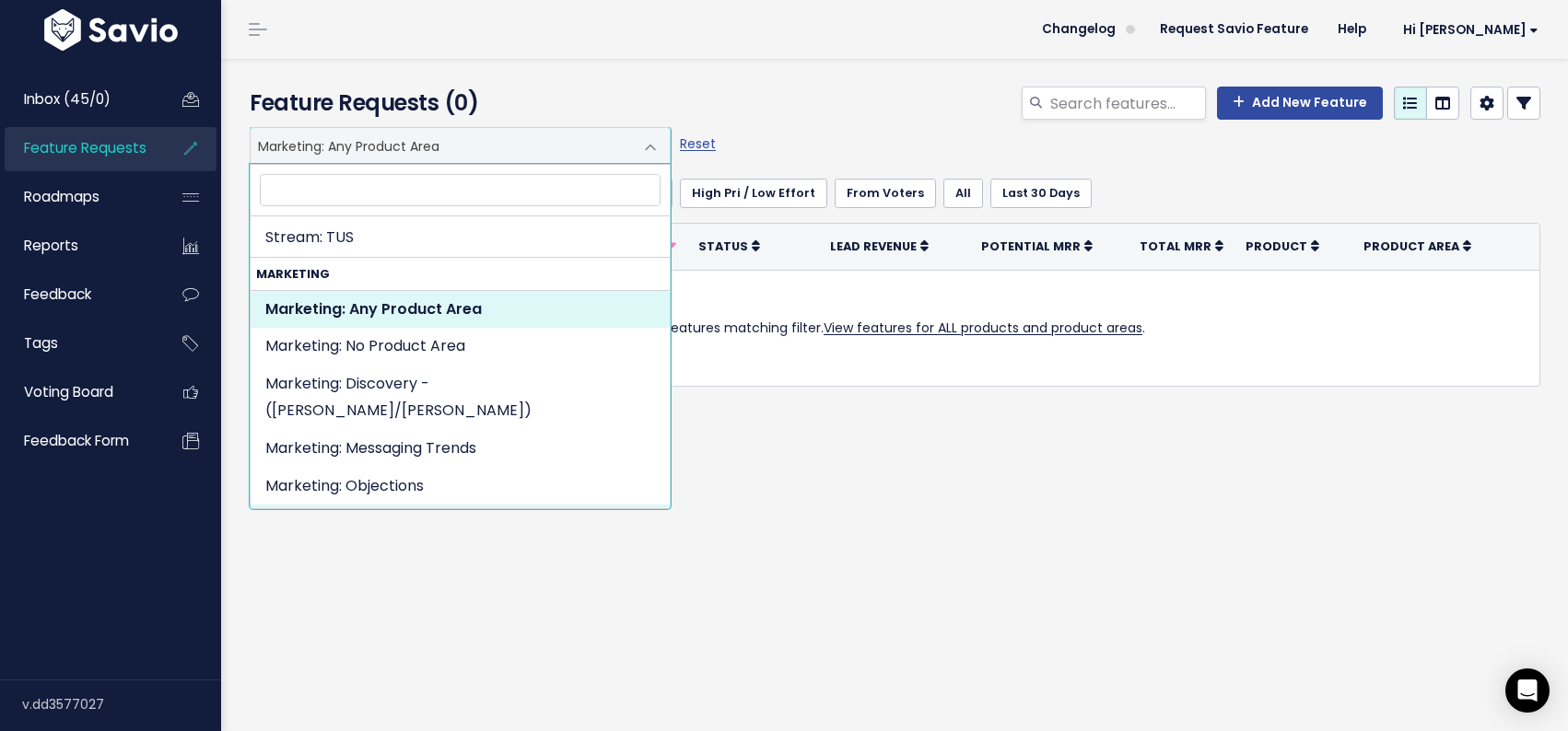
click at [480, 599] on div "Feature Requests (0) Add New Feature Everything Any Product: Any Product Area A…" at bounding box center [894, 395] width 1347 height 672
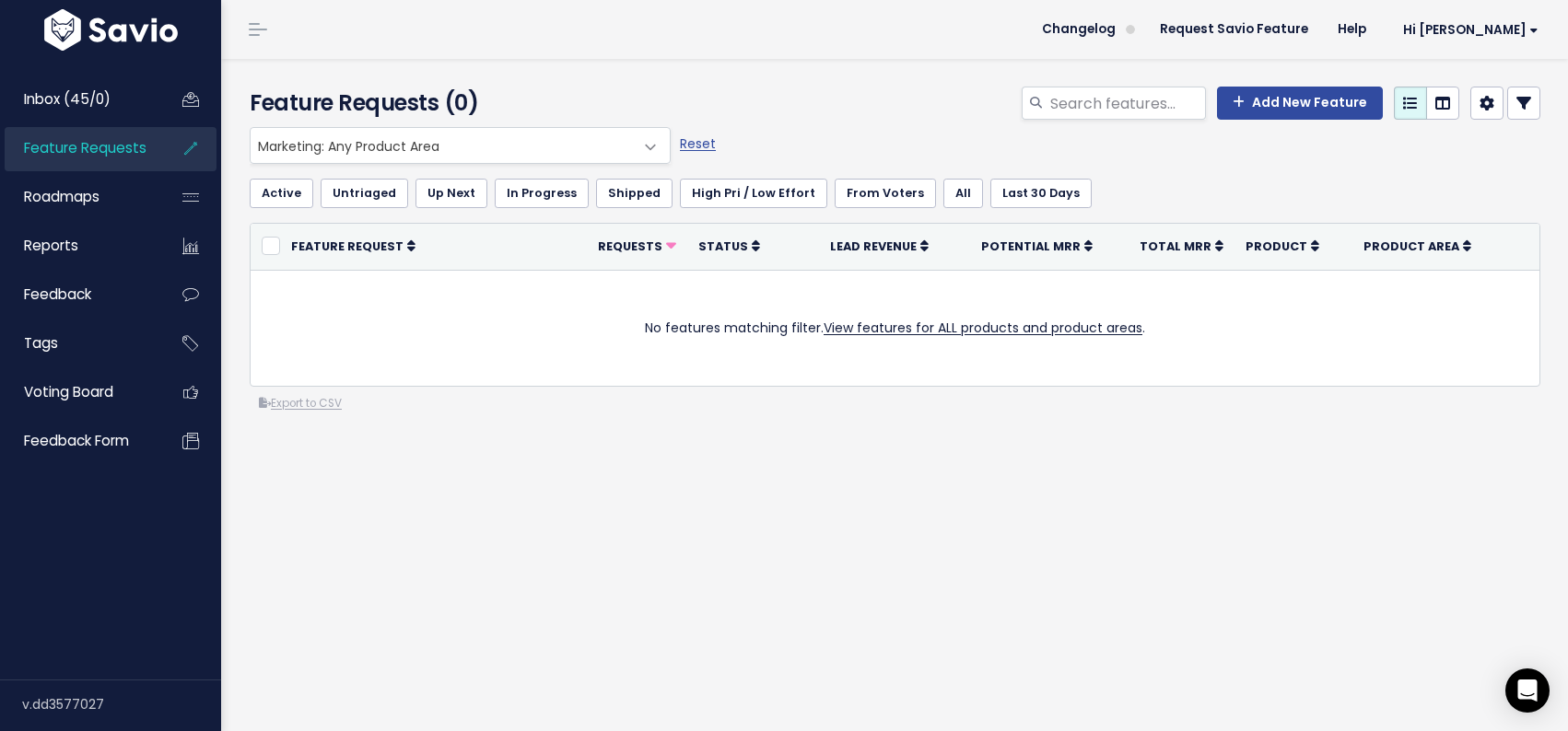
click at [644, 145] on span at bounding box center [650, 147] width 37 height 37
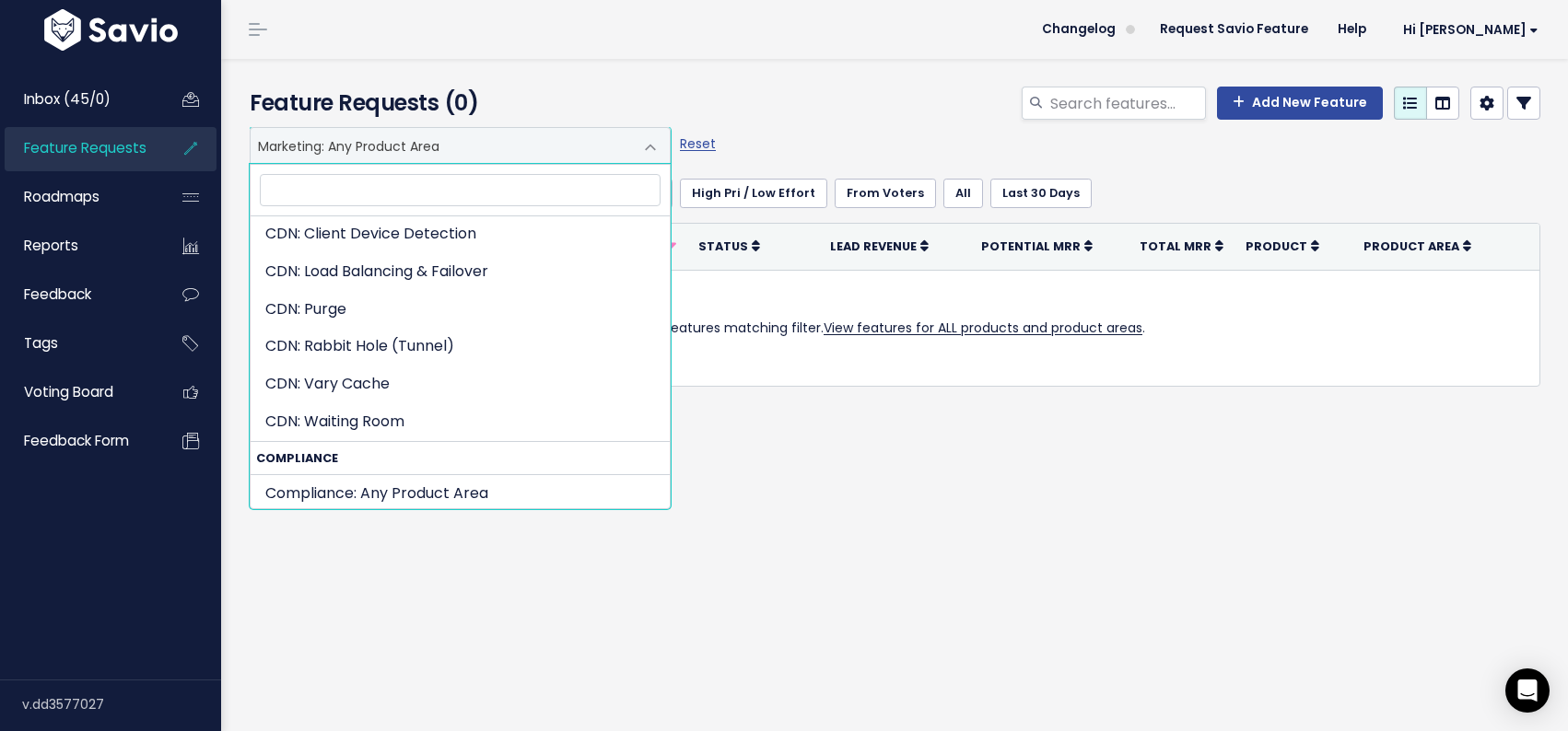
scroll to position [0, 0]
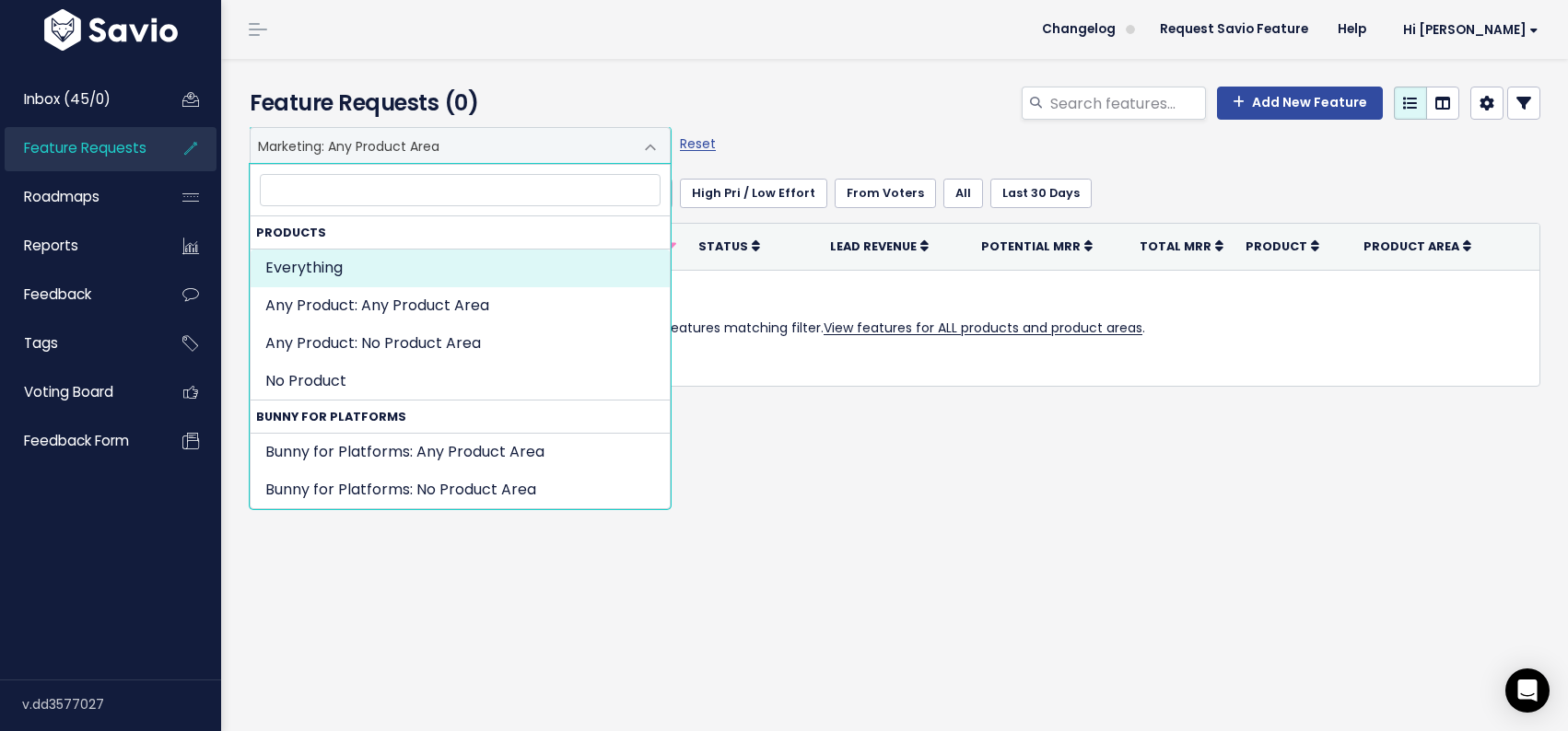
select select ":"
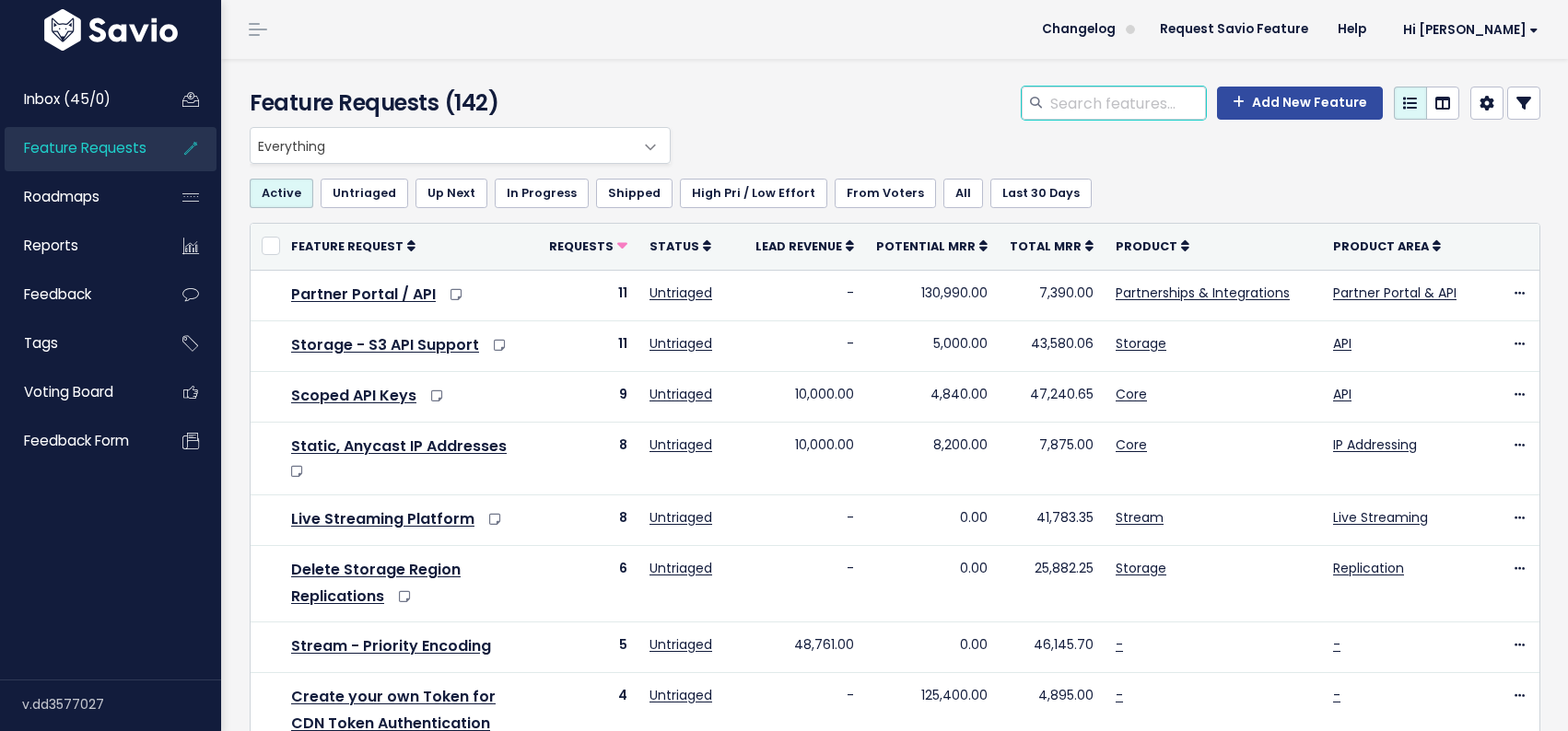
click at [1156, 88] on input "search" at bounding box center [1127, 103] width 157 height 33
type input "marketing"
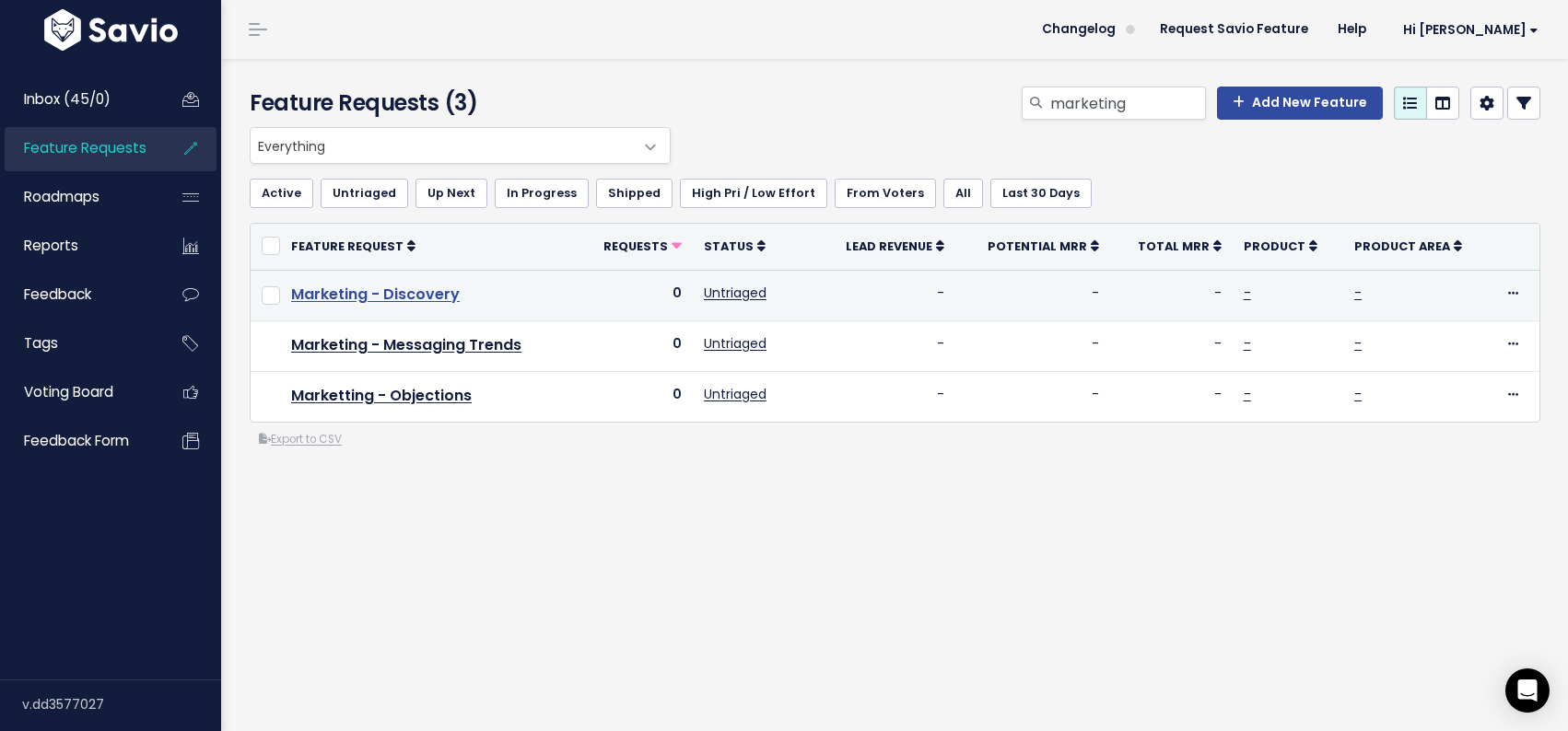
click at [406, 295] on link "Marketing - Discovery" at bounding box center [375, 295] width 169 height 22
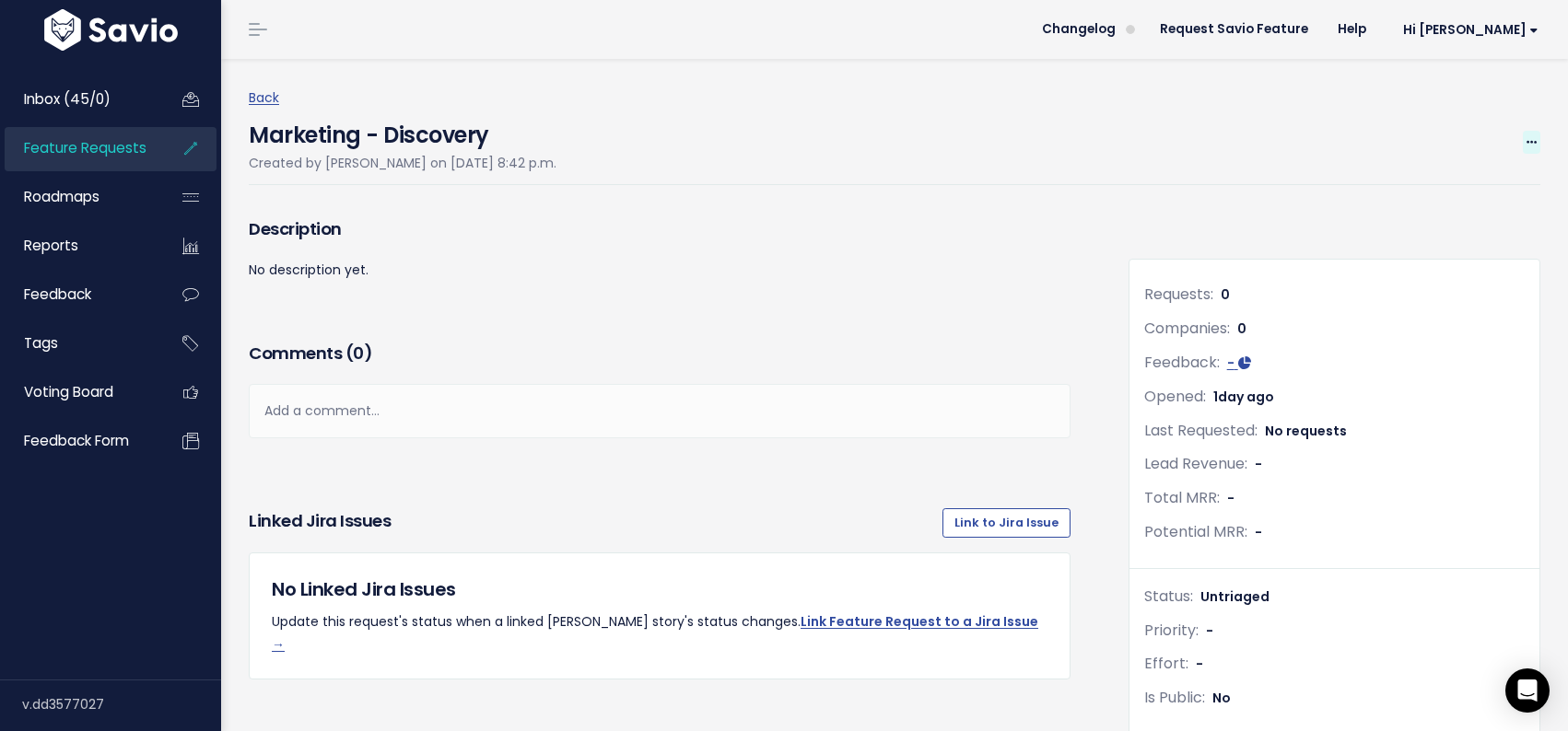
click at [1529, 141] on icon at bounding box center [1531, 143] width 10 height 12
click at [1437, 202] on link "Edit" at bounding box center [1469, 194] width 137 height 36
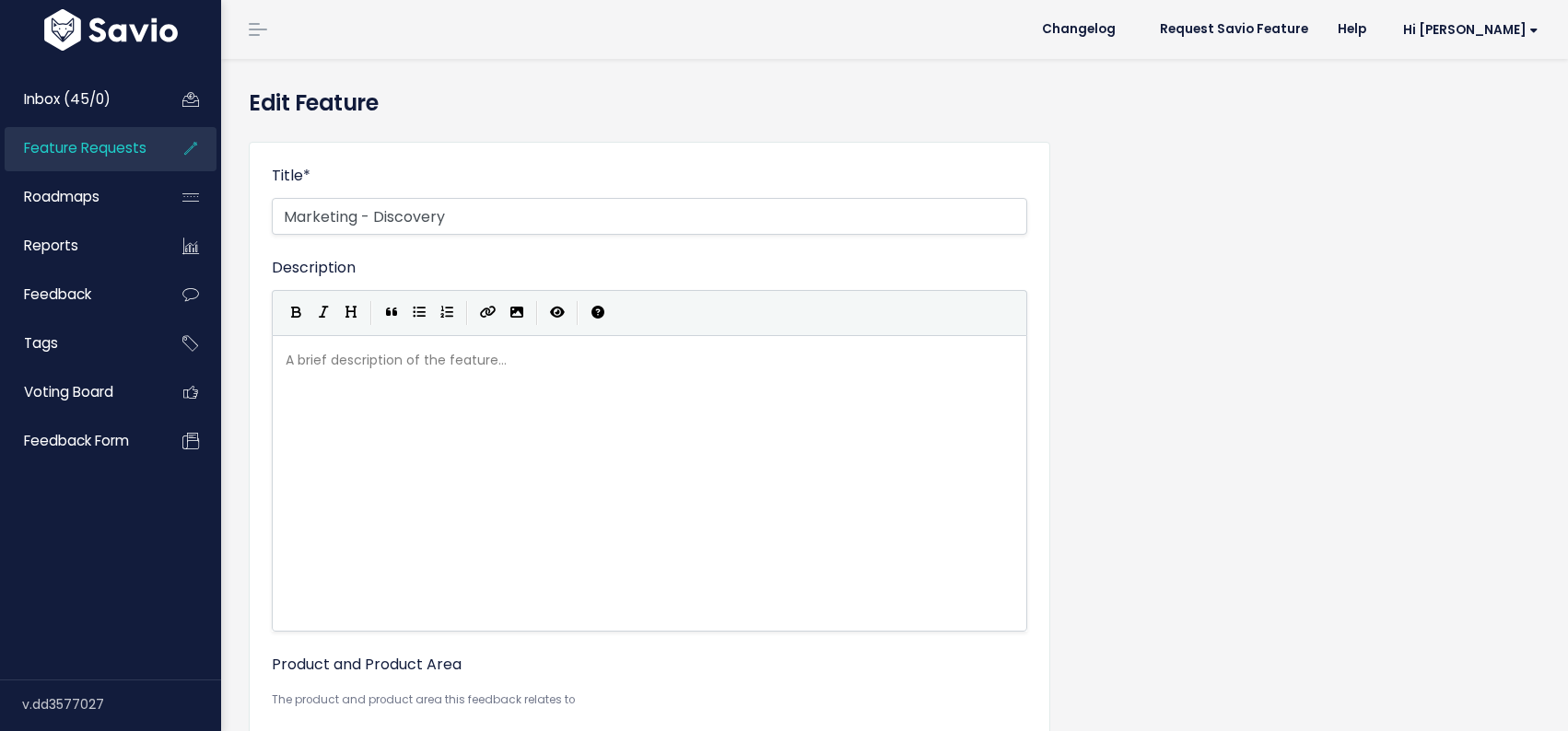
select select
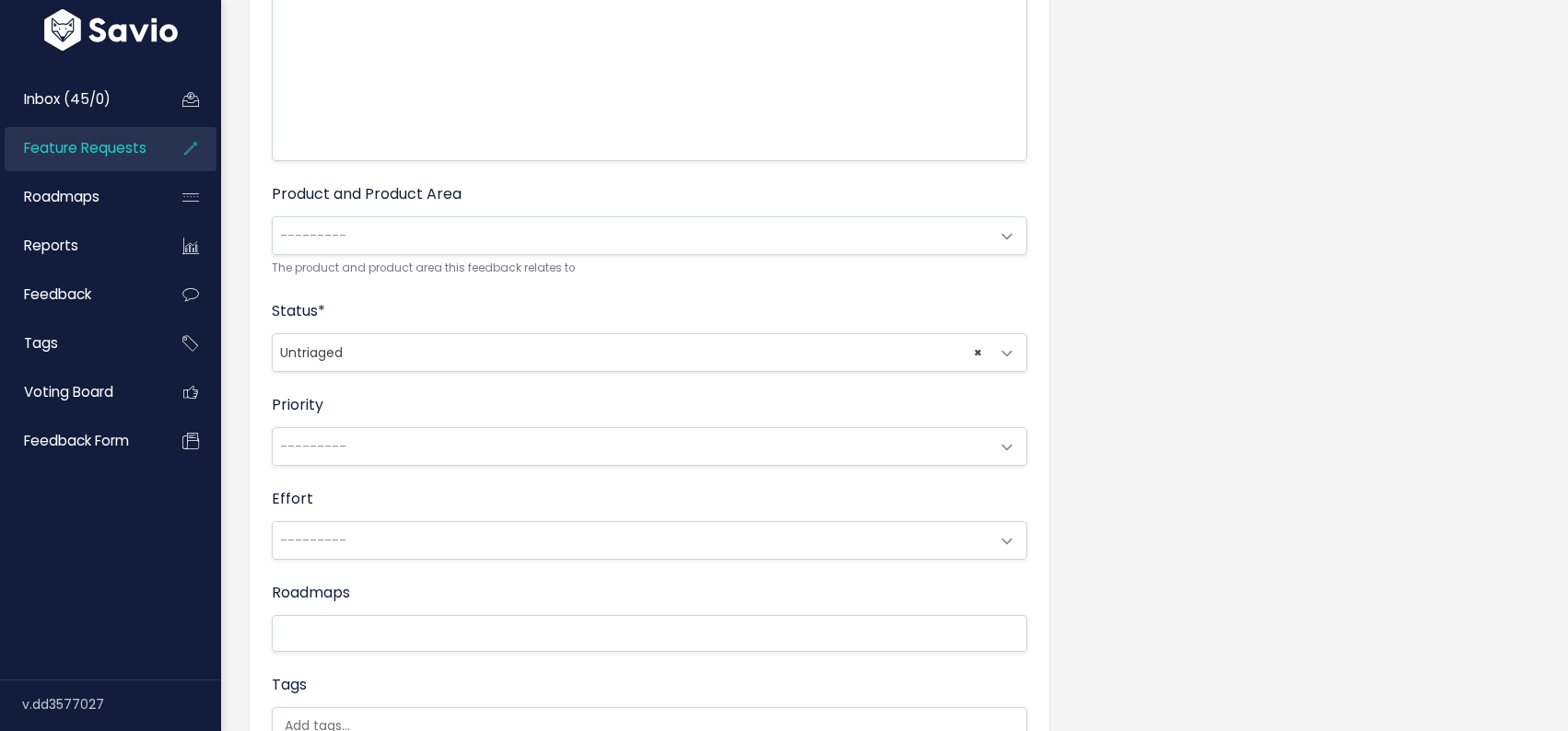
scroll to position [496, 0]
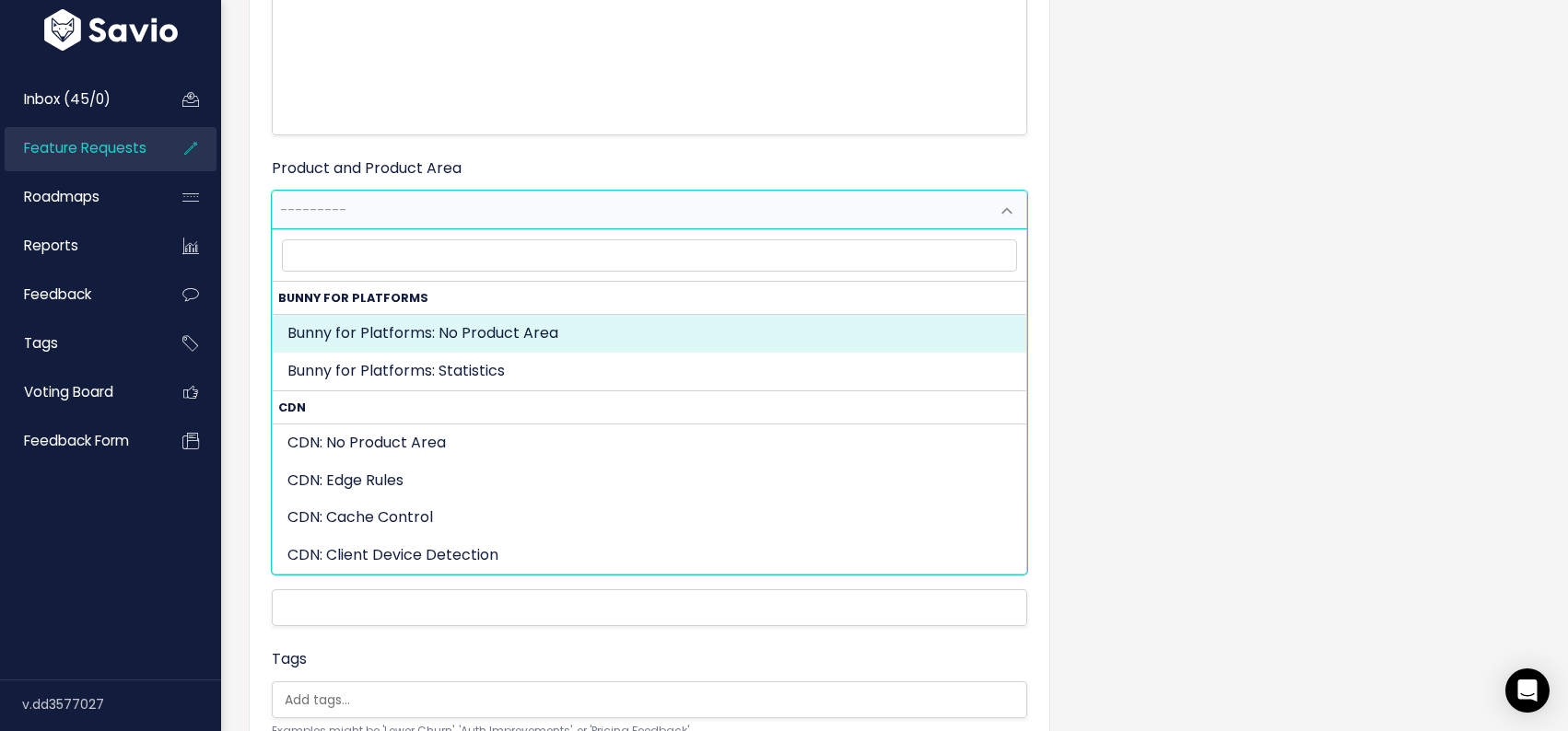
click at [1002, 211] on span at bounding box center [1007, 211] width 37 height 37
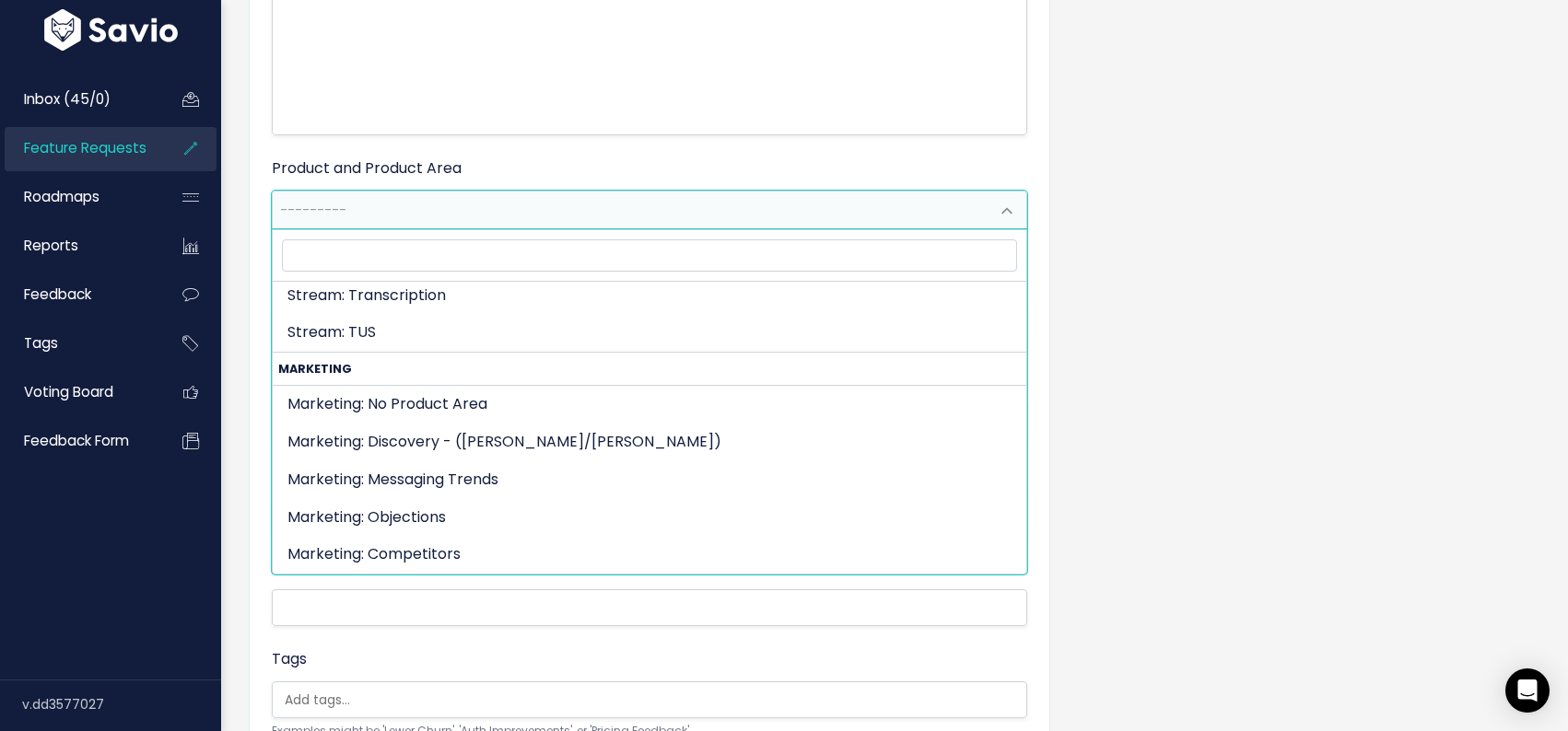
scroll to position [3041, 0]
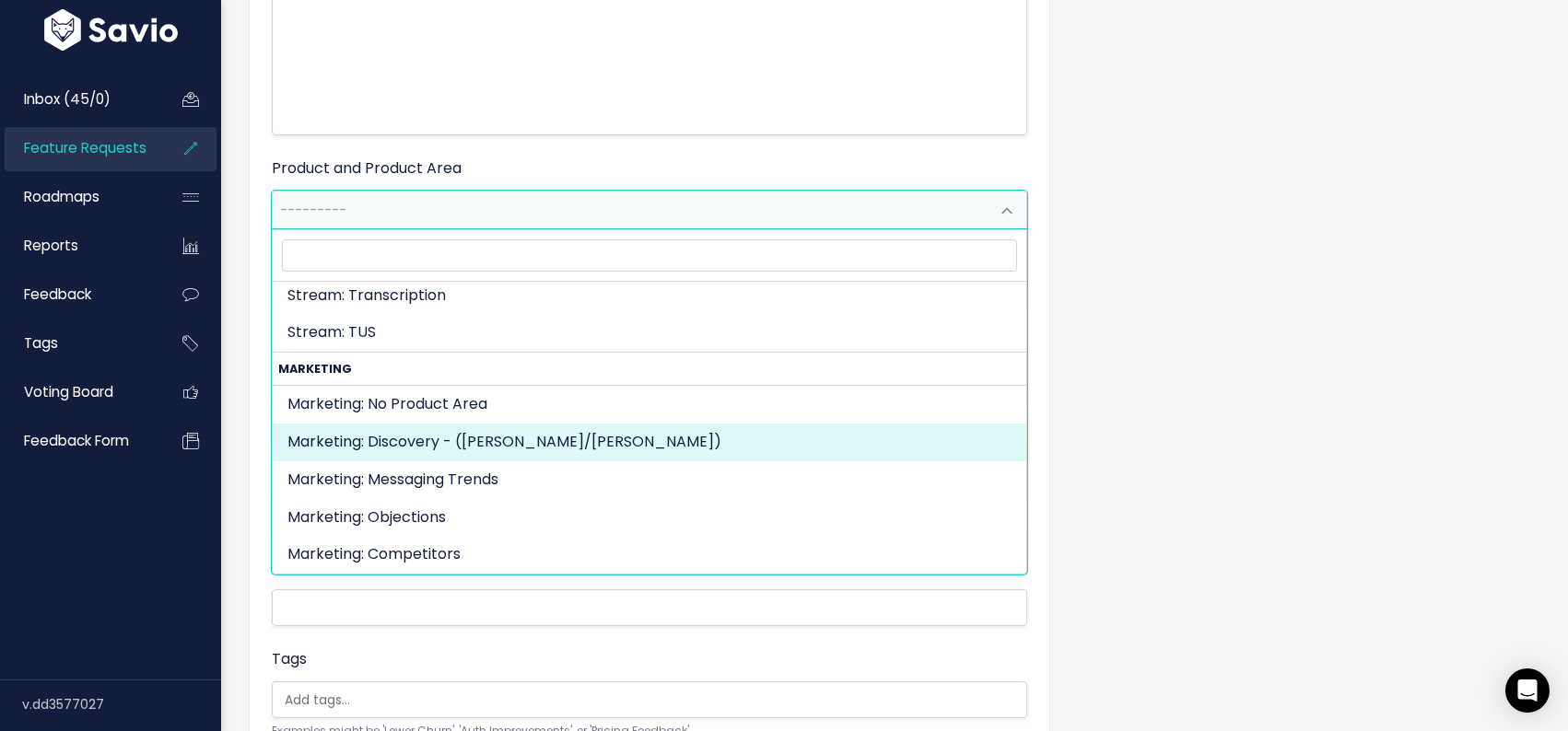
select select "MARKETING:DISCOVERY_BRUNOADEN"
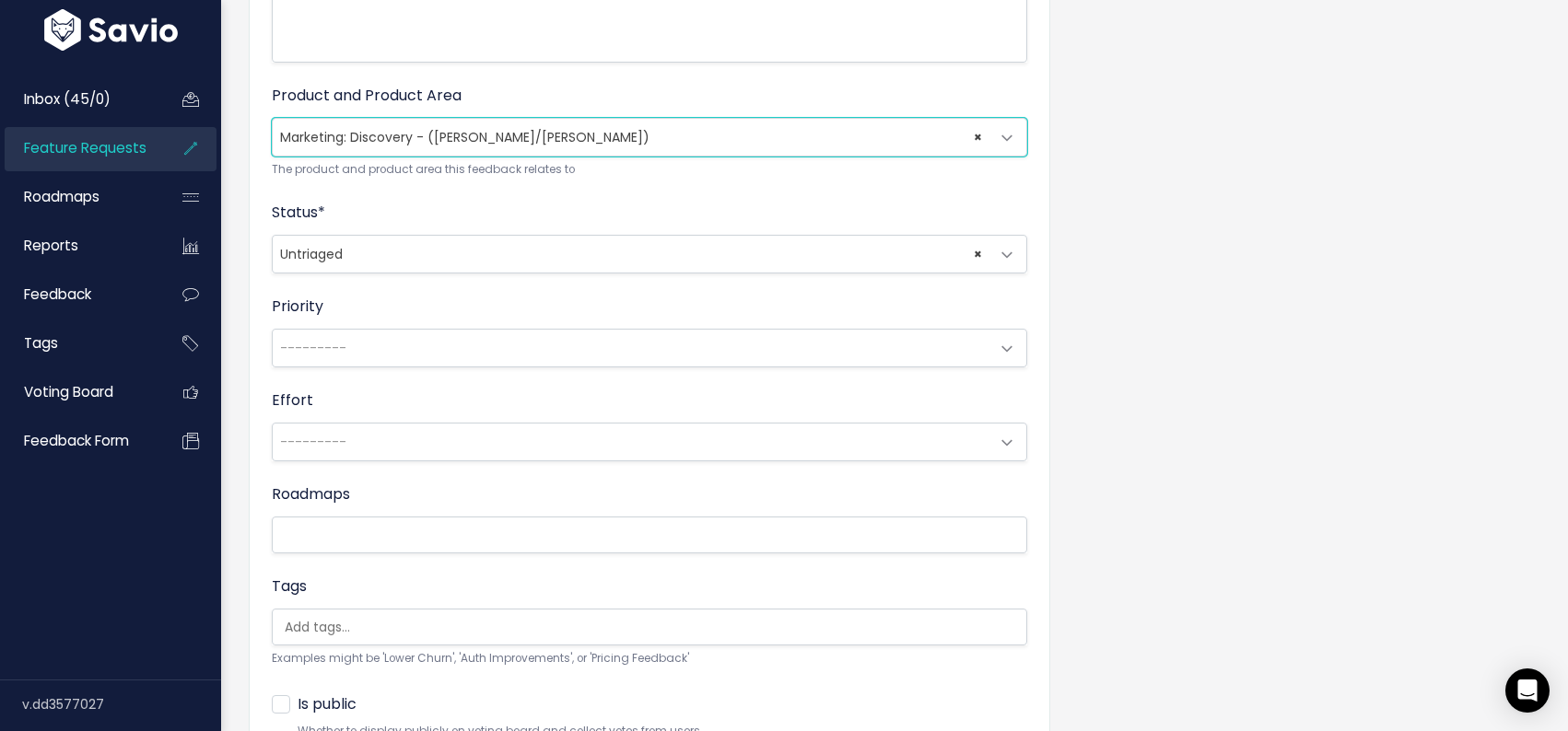
scroll to position [729, 0]
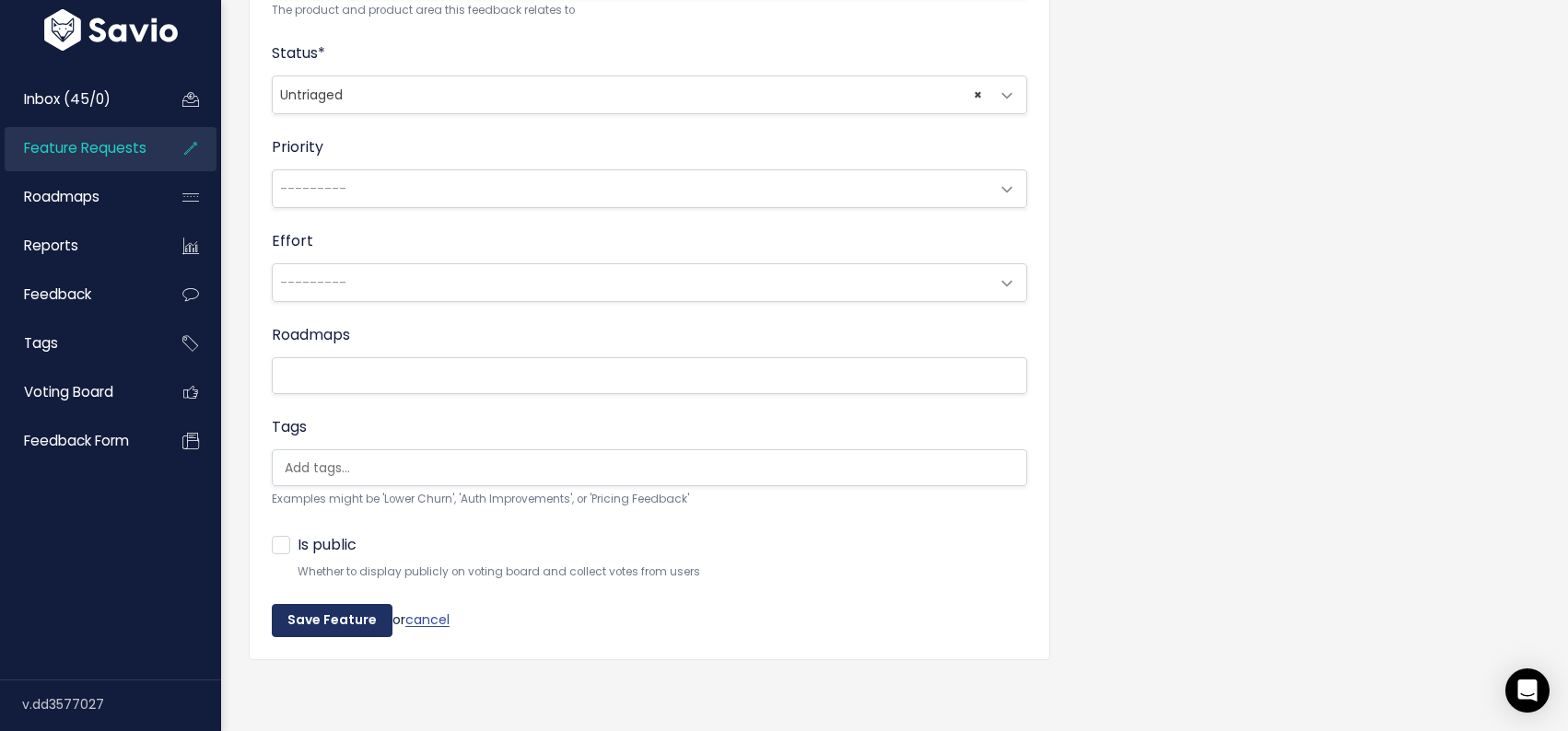
click at [314, 623] on input "Save Feature" at bounding box center [332, 621] width 121 height 33
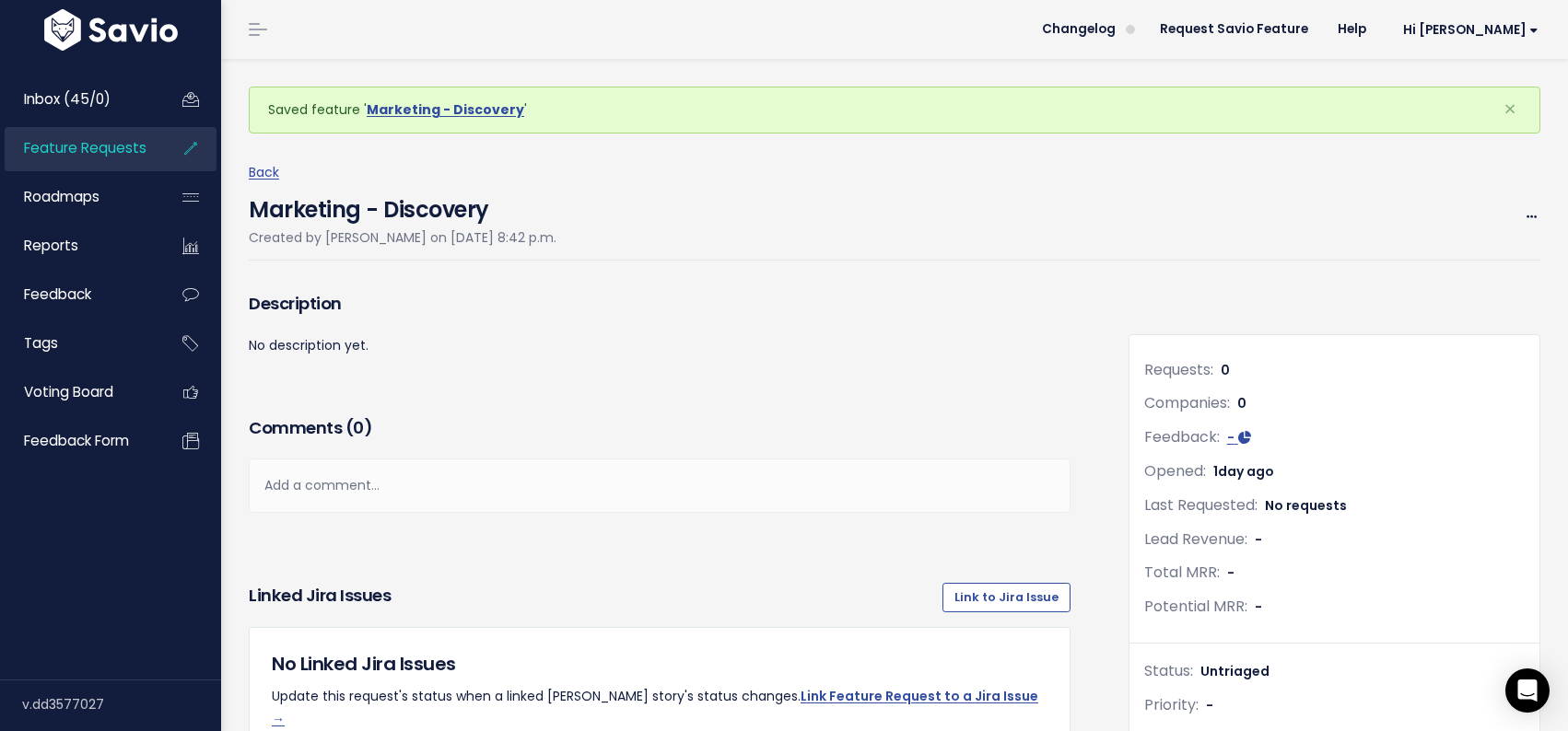
click at [101, 144] on span "Feature Requests" at bounding box center [84, 148] width 123 height 20
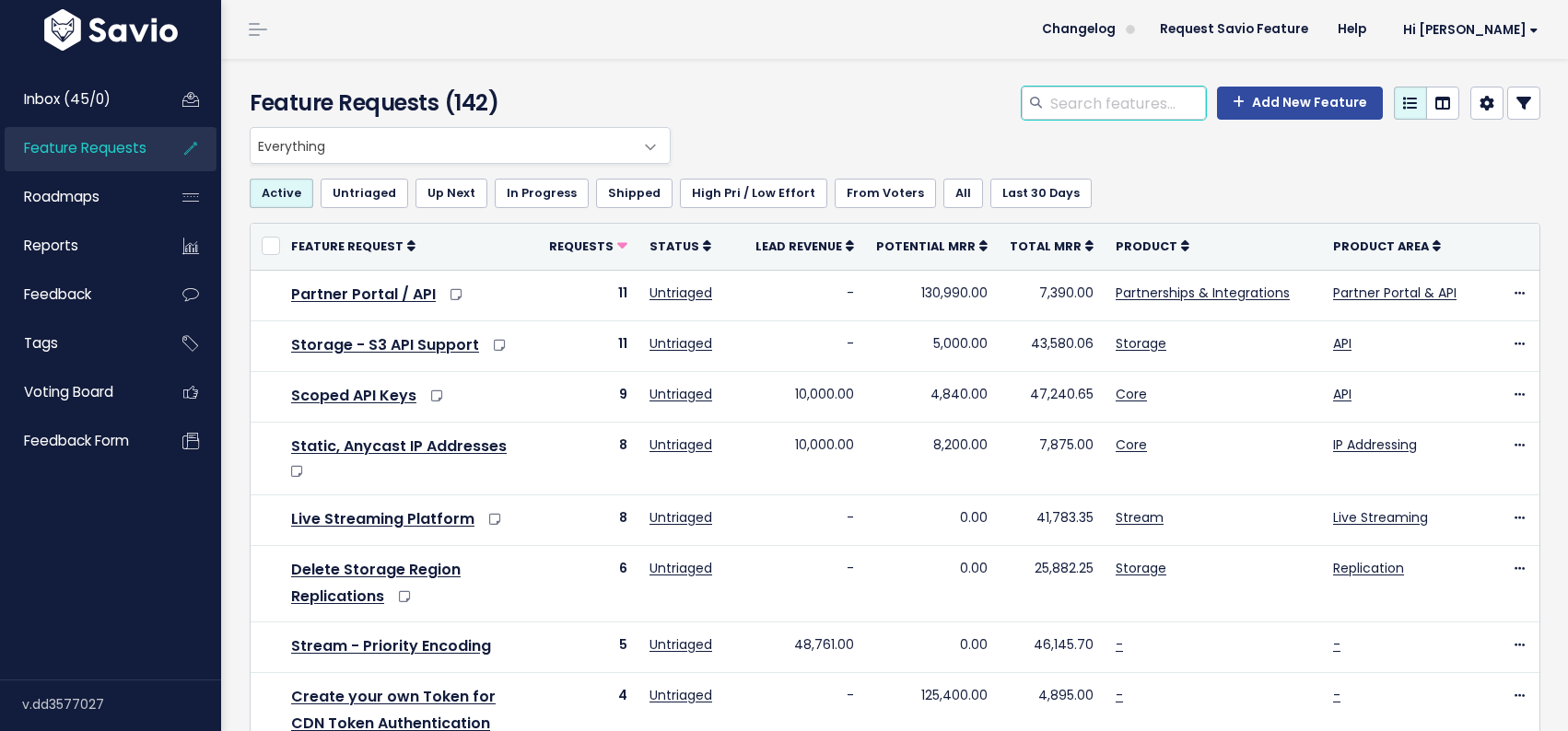
click at [1102, 102] on input "search" at bounding box center [1127, 103] width 157 height 33
type input "marketing"
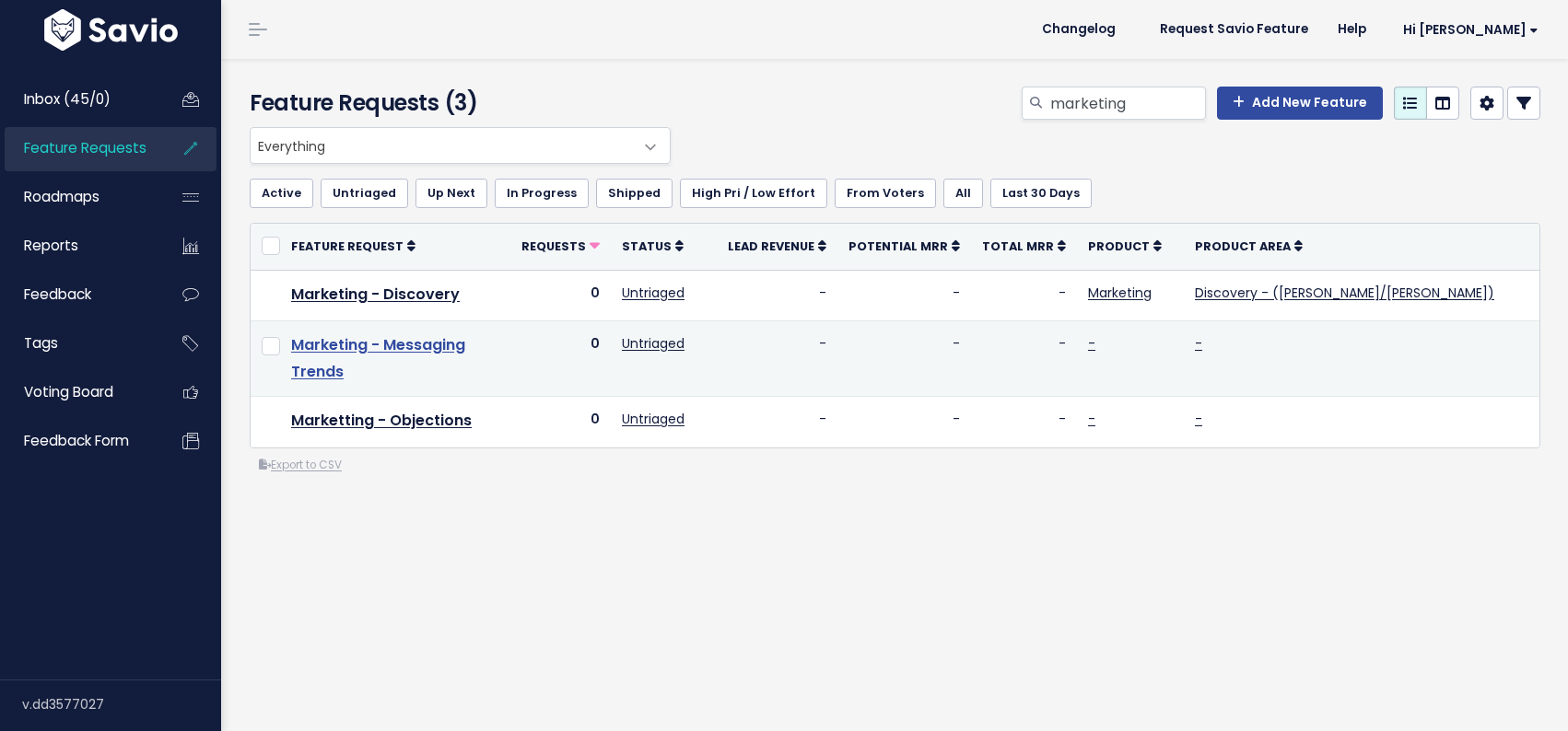
click at [416, 346] on link "Marketing - Messaging Trends" at bounding box center [377, 358] width 174 height 48
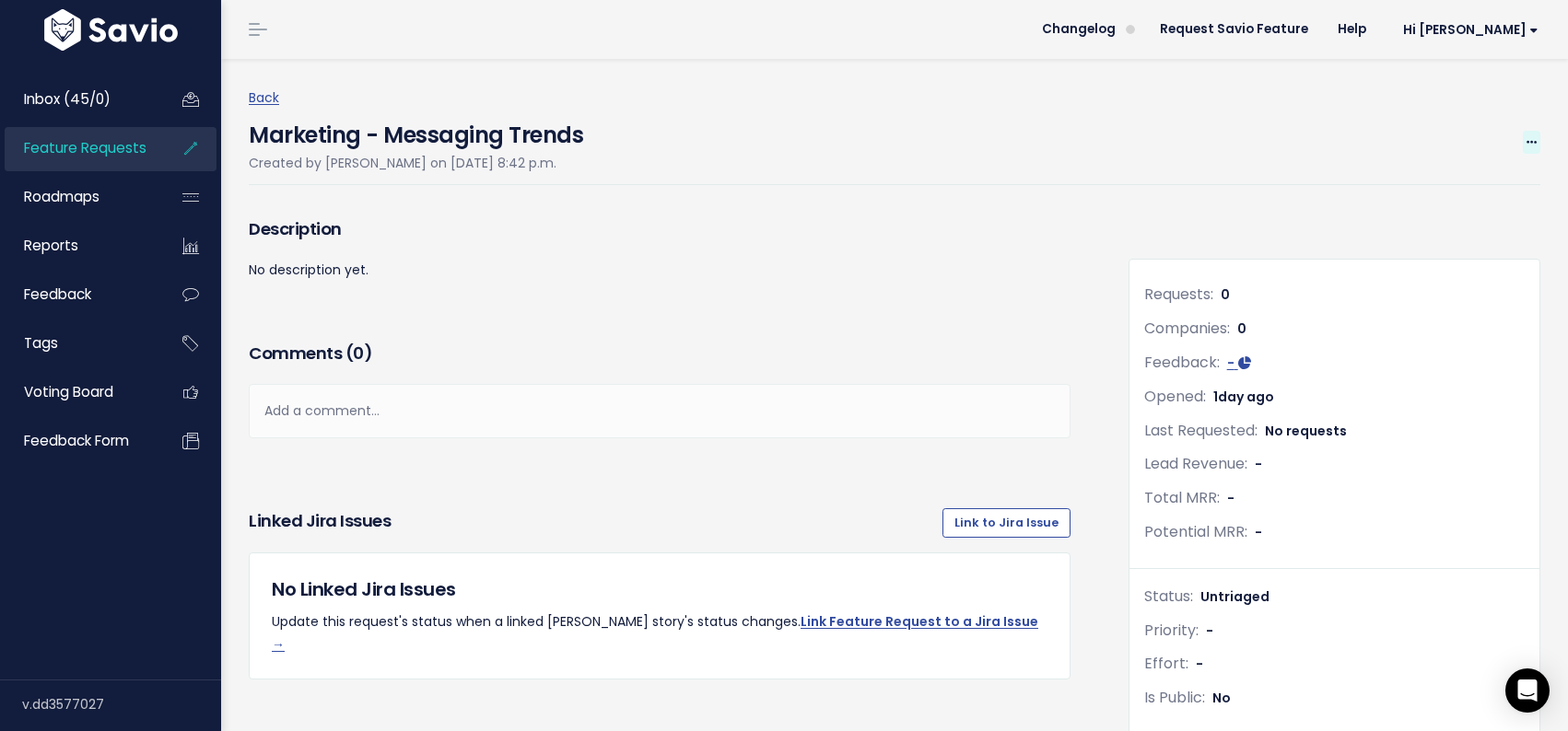
click at [1530, 134] on span at bounding box center [1532, 141] width 18 height 23
click at [1478, 194] on link "Edit" at bounding box center [1469, 194] width 137 height 36
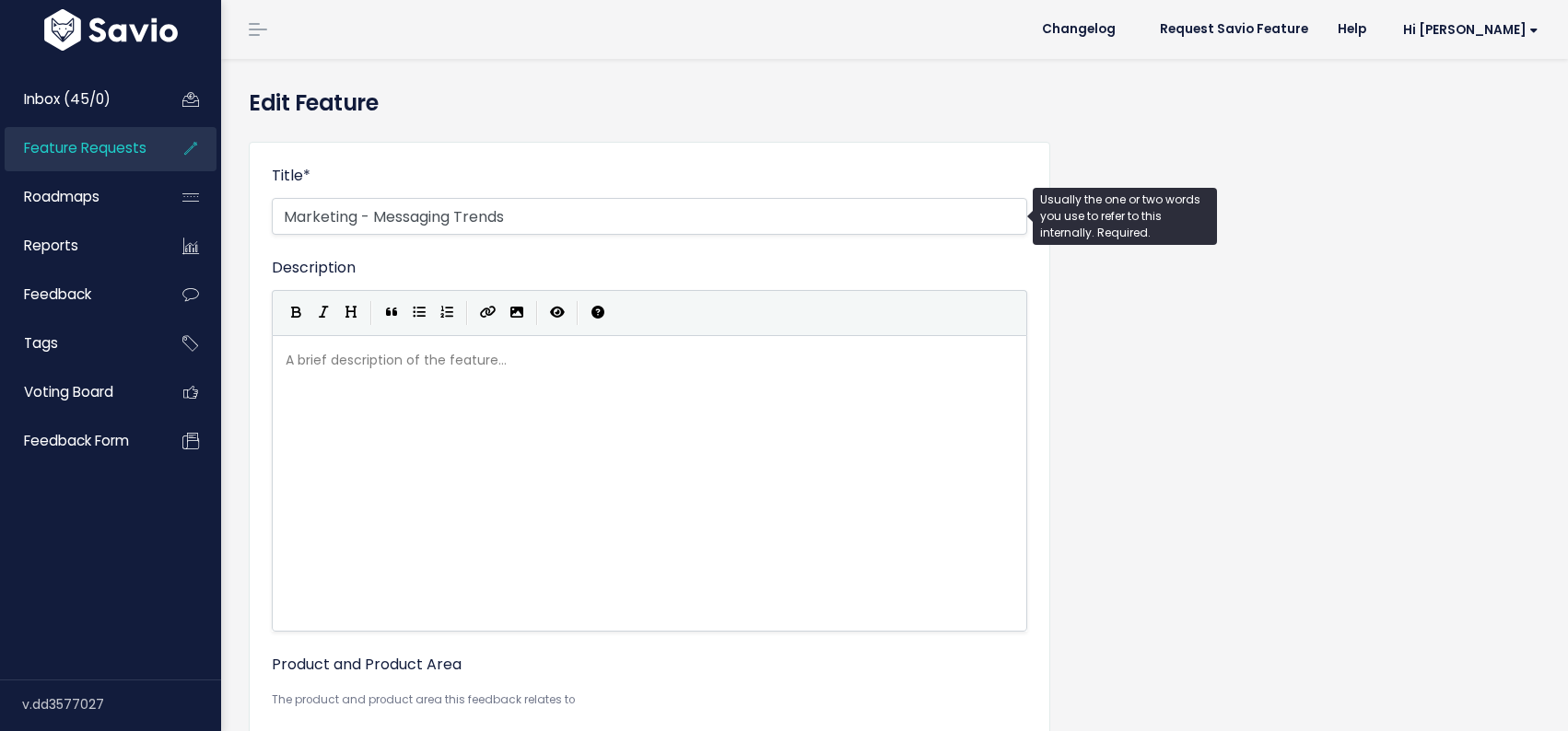
select select
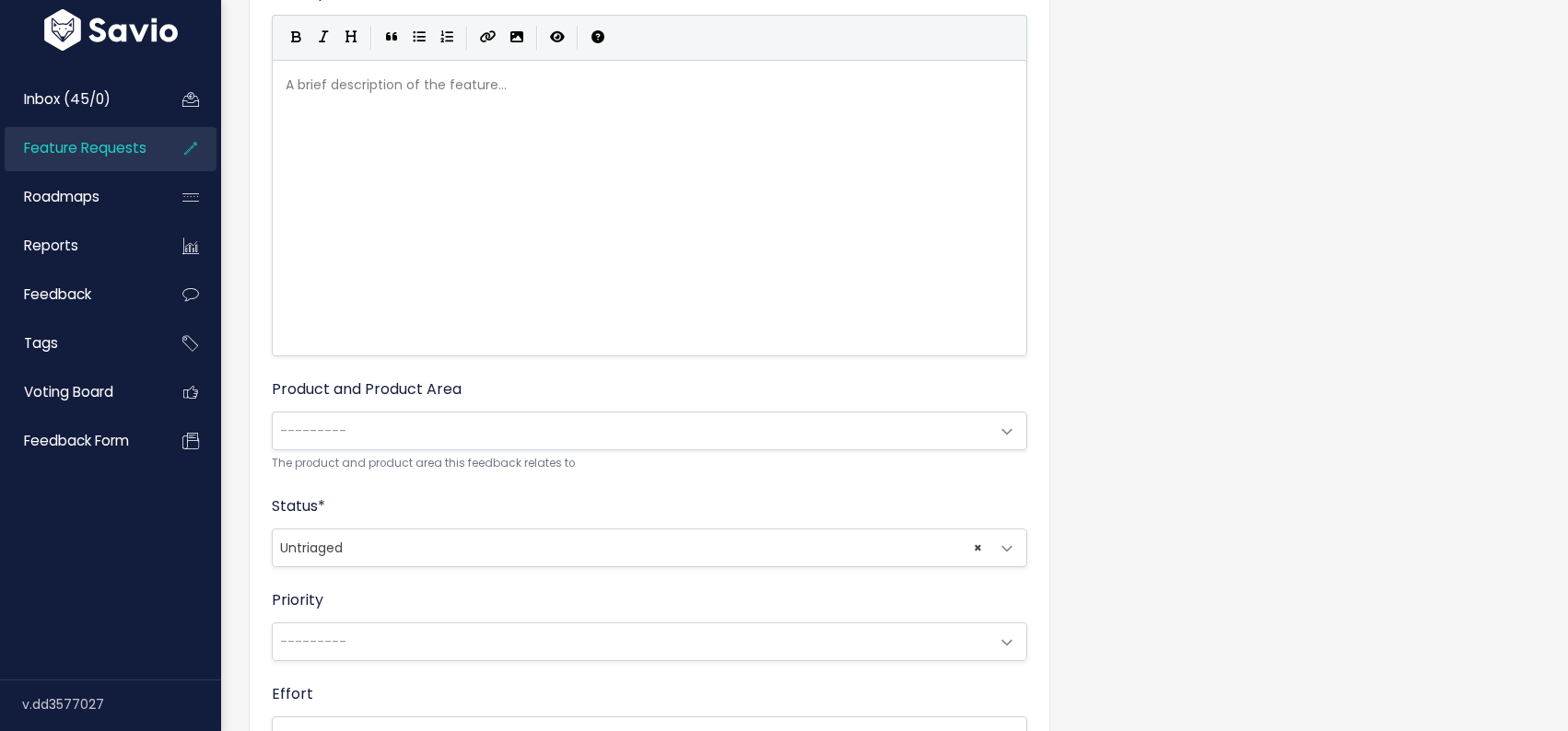
scroll to position [422, 0]
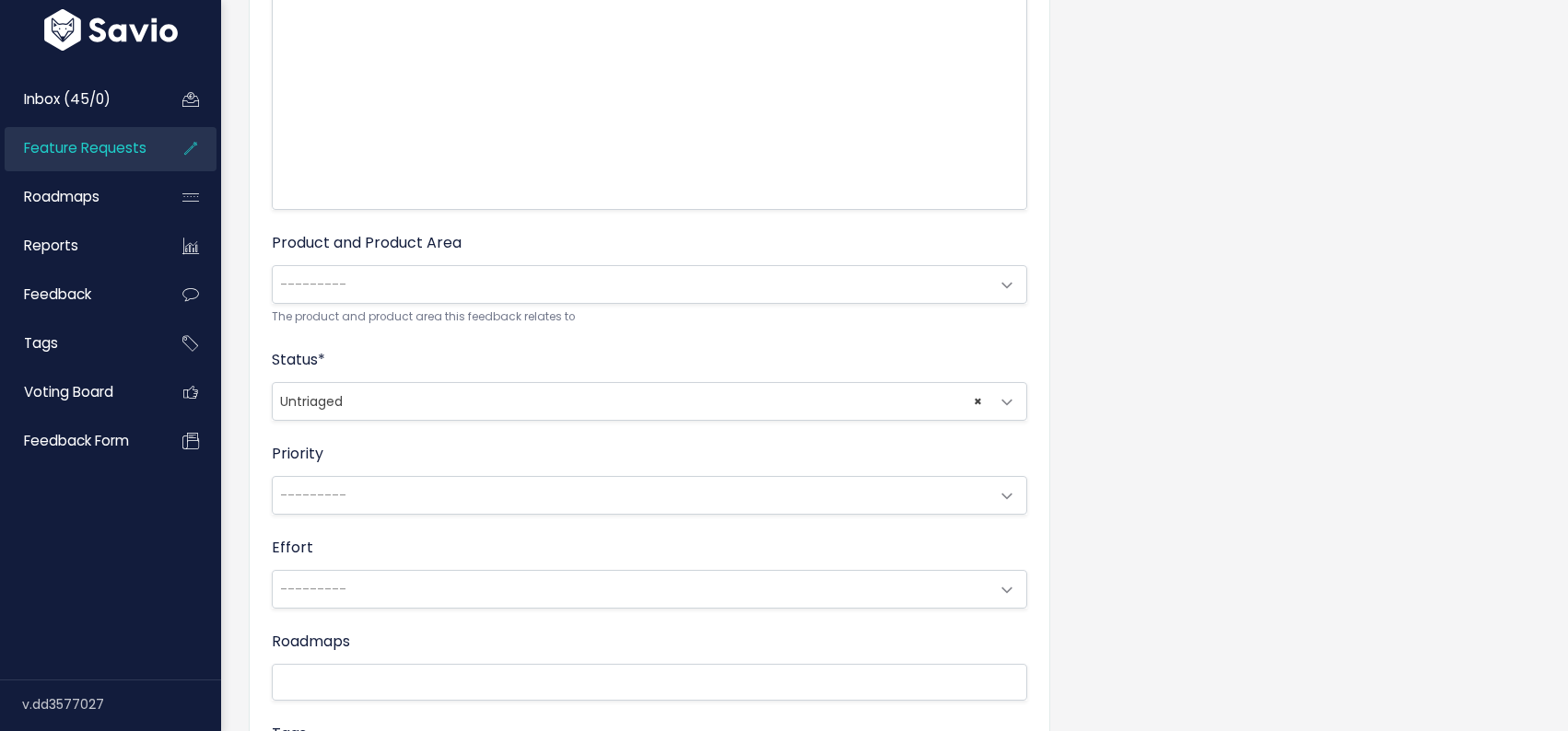
click at [481, 283] on span "---------" at bounding box center [631, 285] width 716 height 37
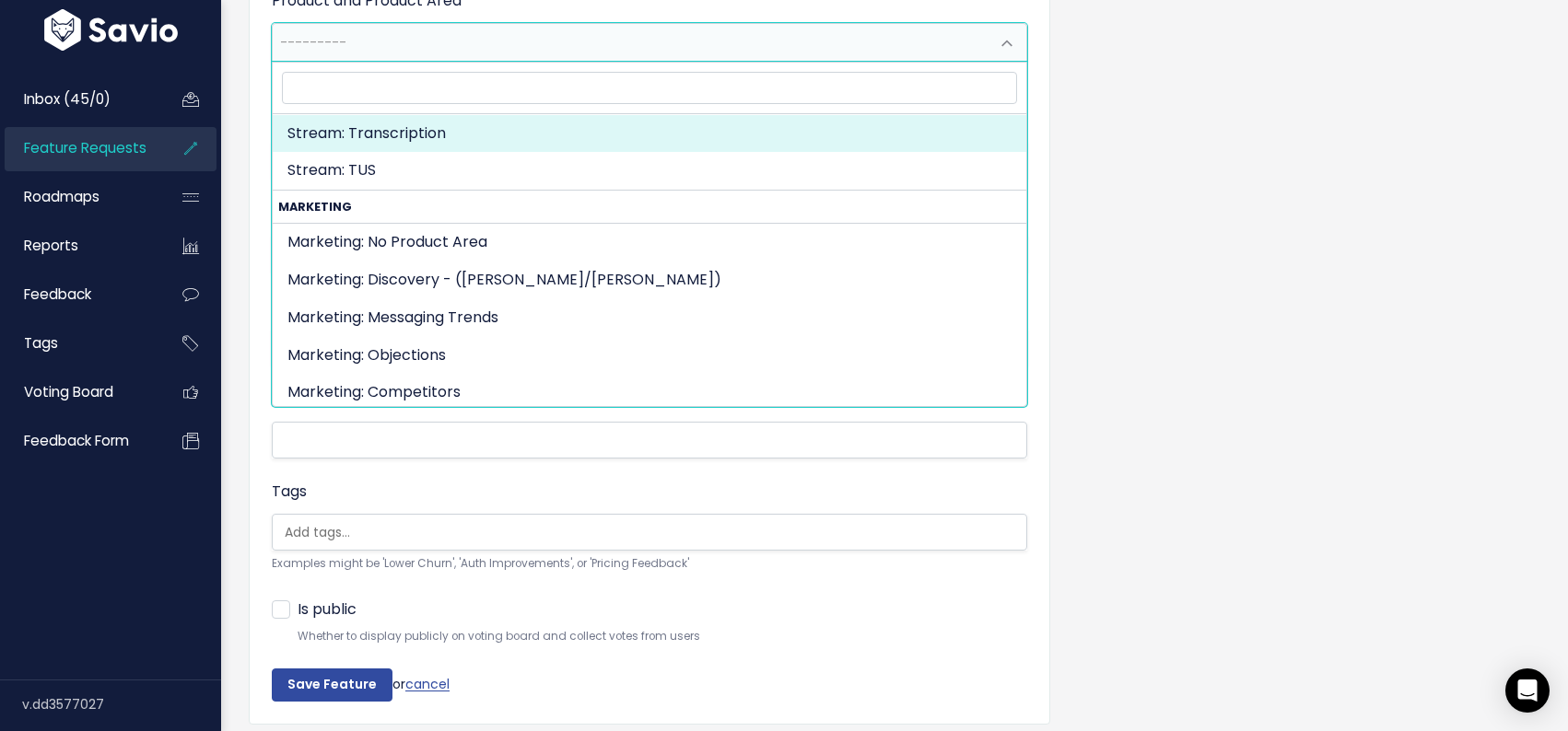
scroll to position [729, 0]
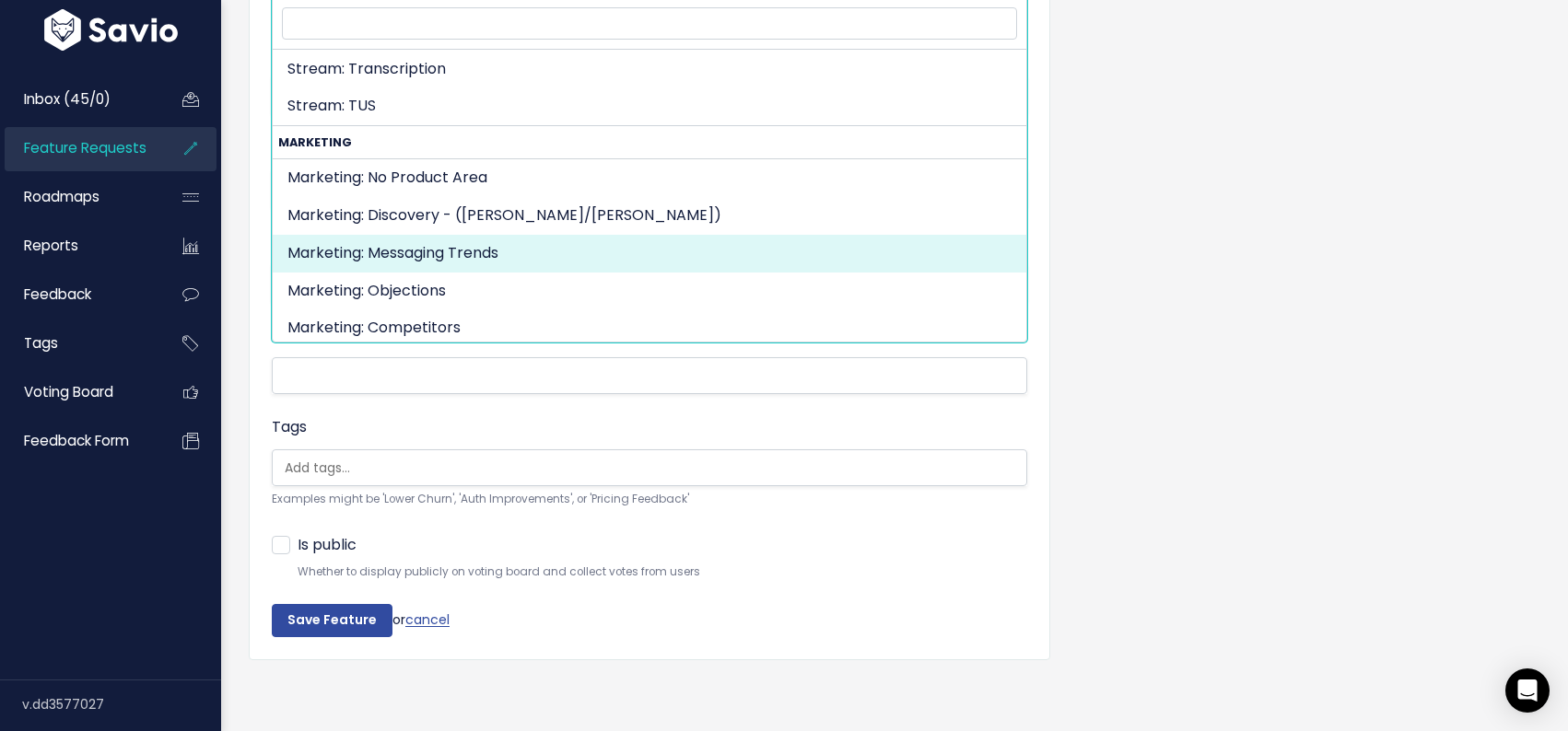
select select "MARKETING:MESSAGING_TRENDS"
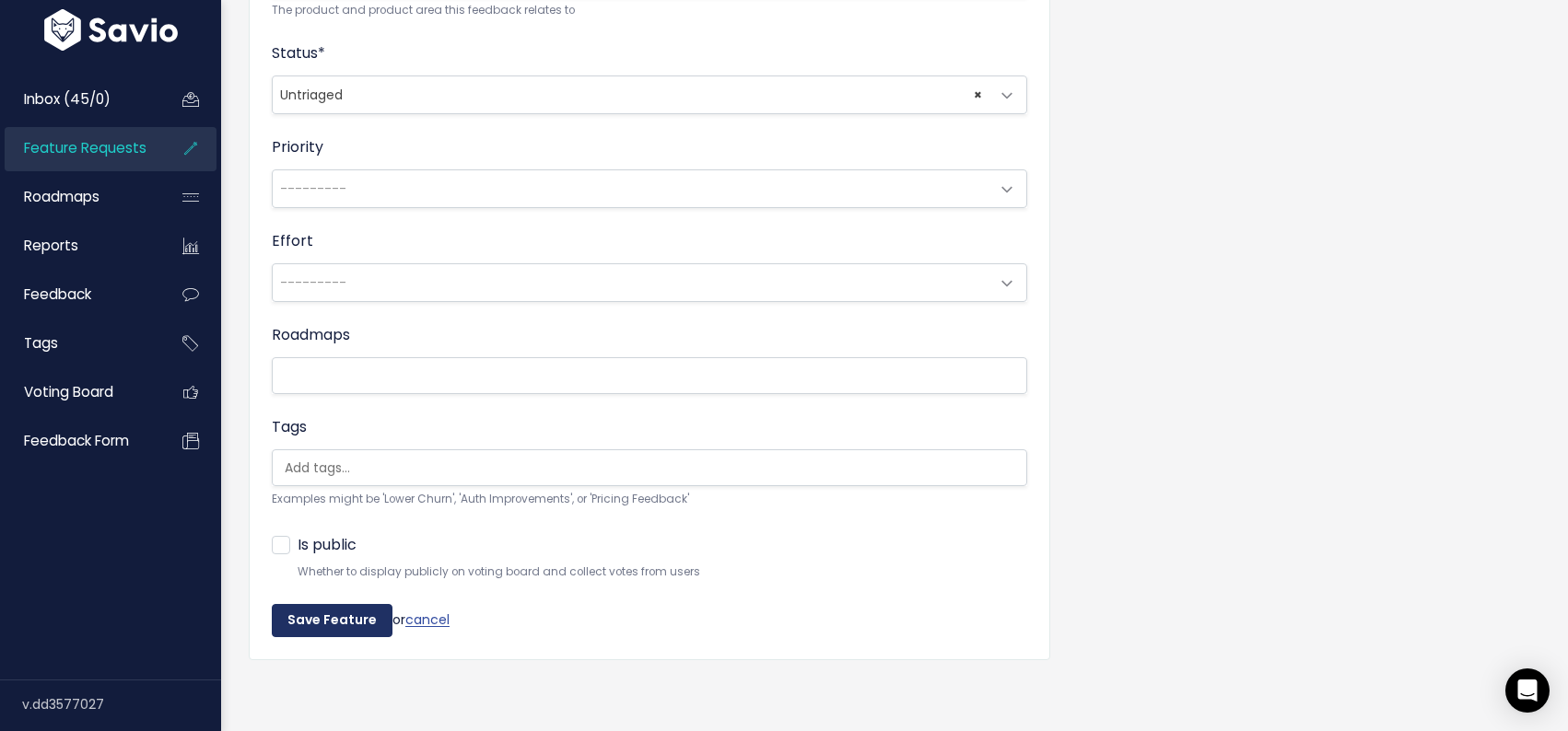
click at [315, 623] on input "Save Feature" at bounding box center [332, 621] width 121 height 33
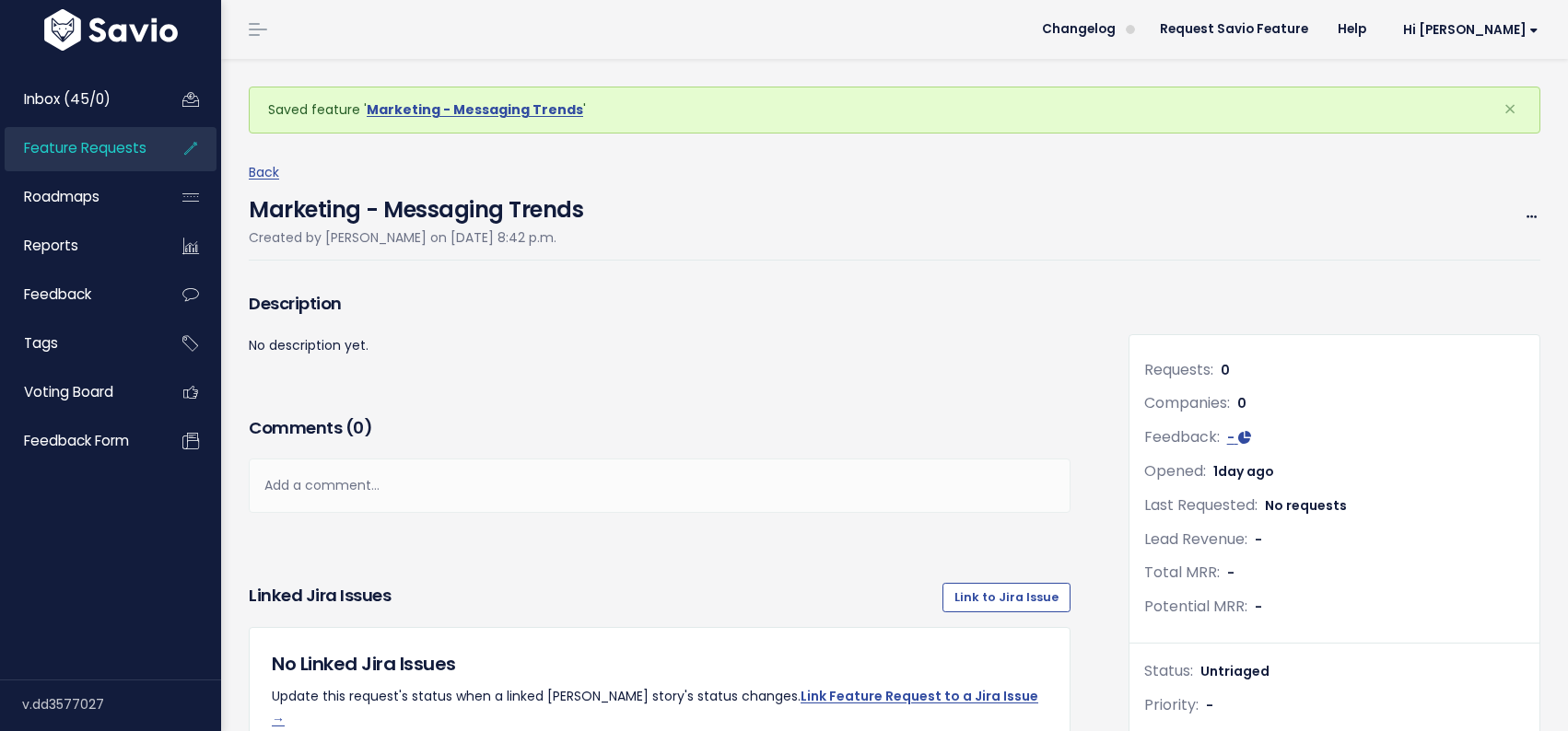
click at [93, 146] on span "Feature Requests" at bounding box center [84, 148] width 123 height 20
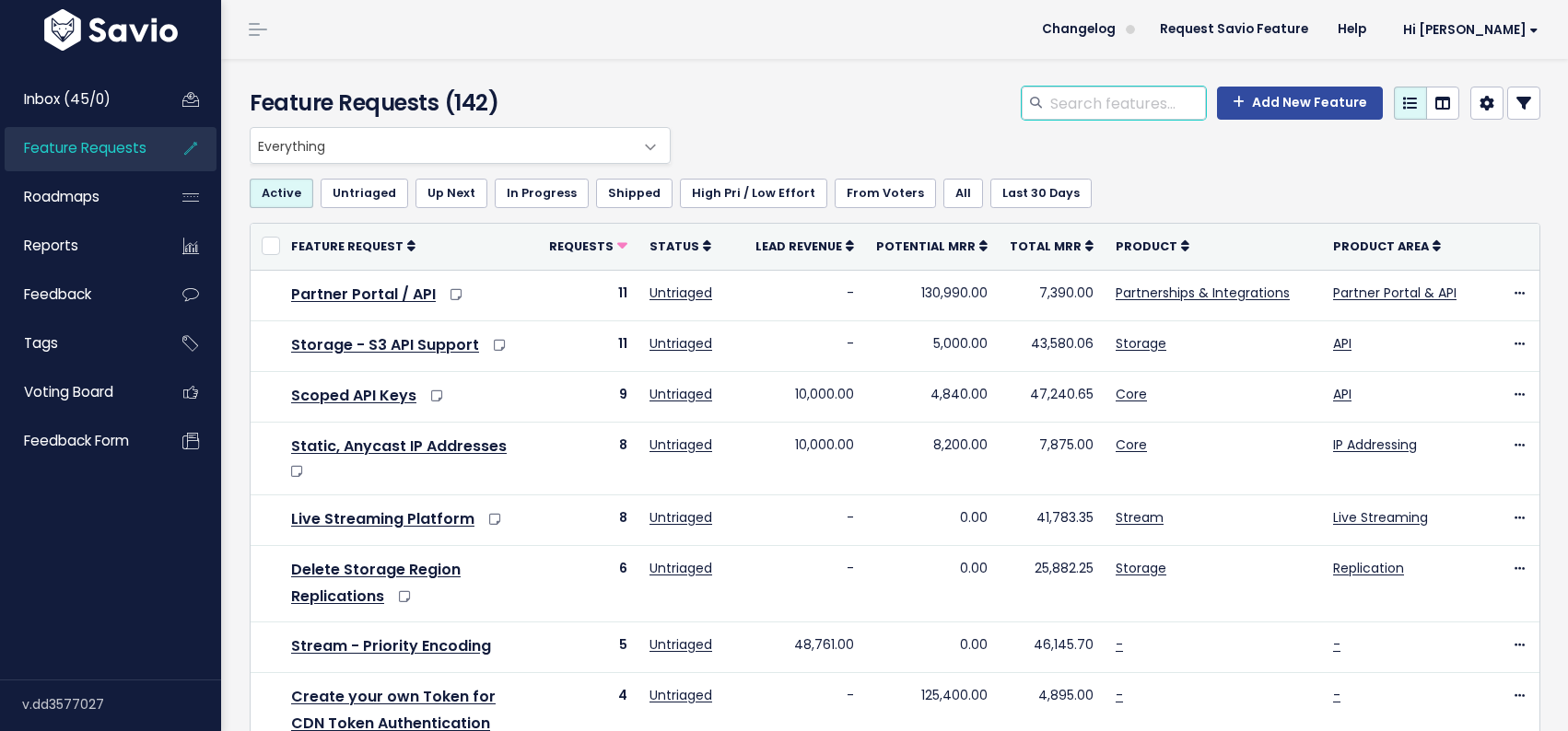
click at [1088, 104] on input "search" at bounding box center [1127, 103] width 157 height 33
type input "marketing"
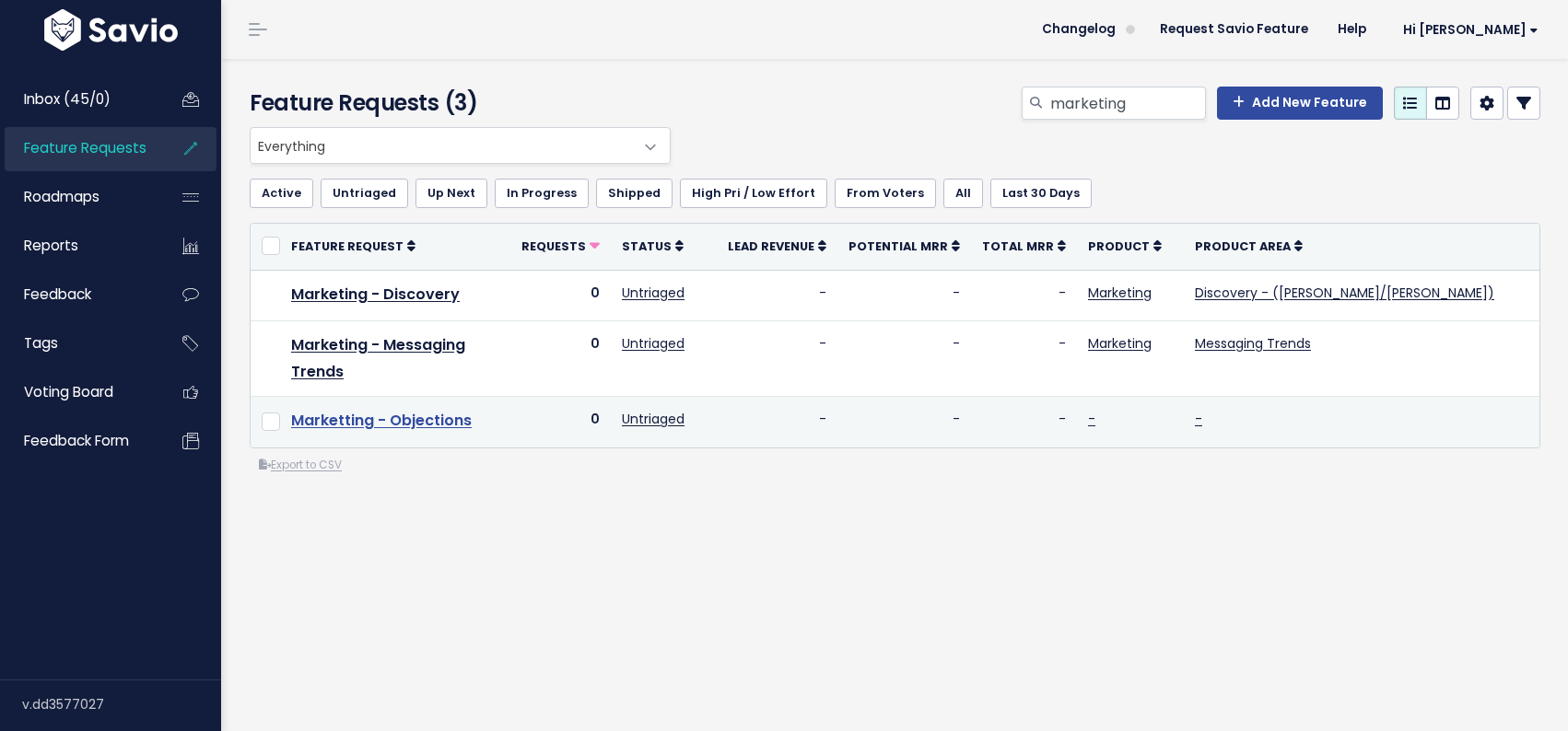
click at [406, 410] on link "Marketting - Objections" at bounding box center [381, 421] width 181 height 22
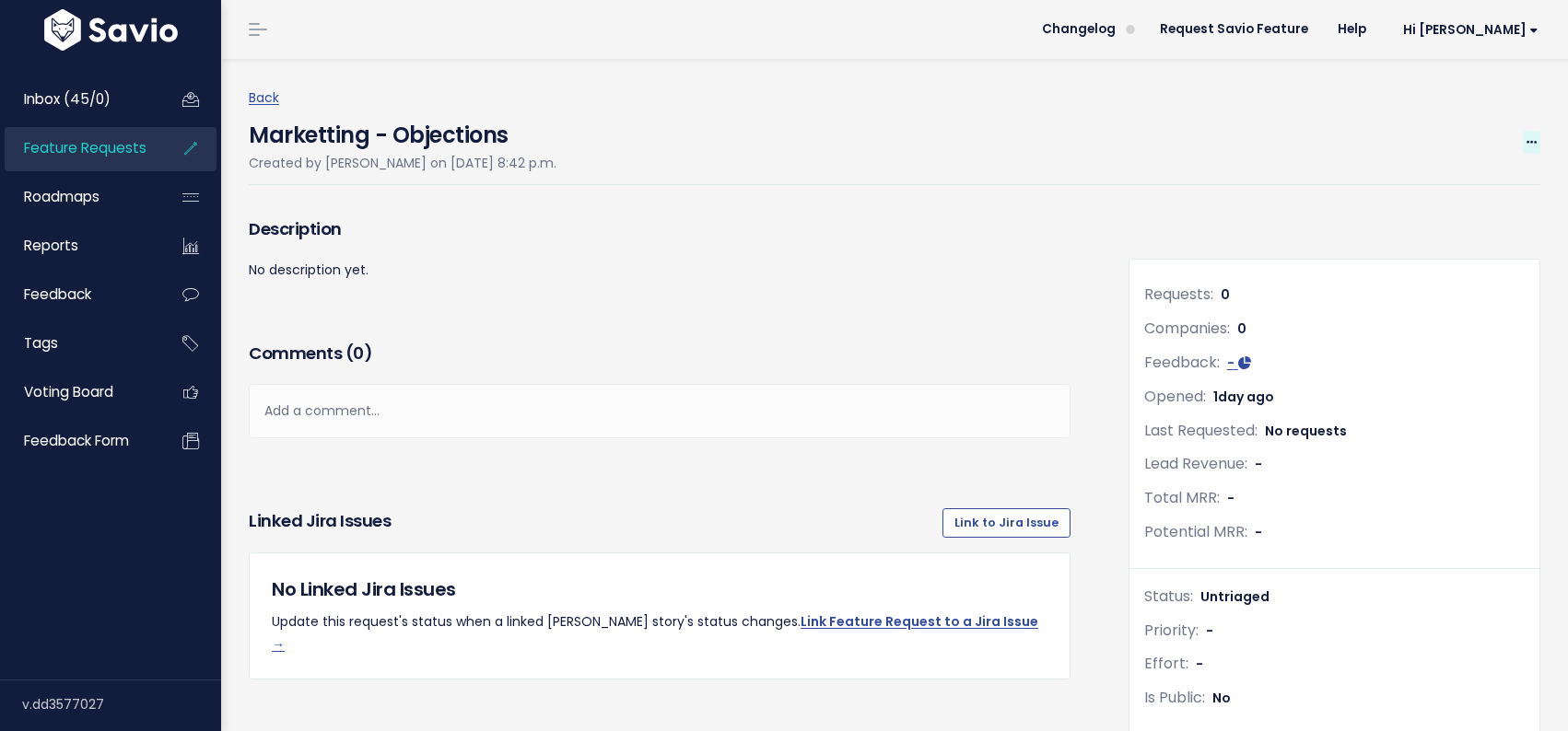
click at [1524, 136] on span at bounding box center [1532, 141] width 18 height 23
click at [1440, 186] on link "Edit" at bounding box center [1469, 194] width 137 height 36
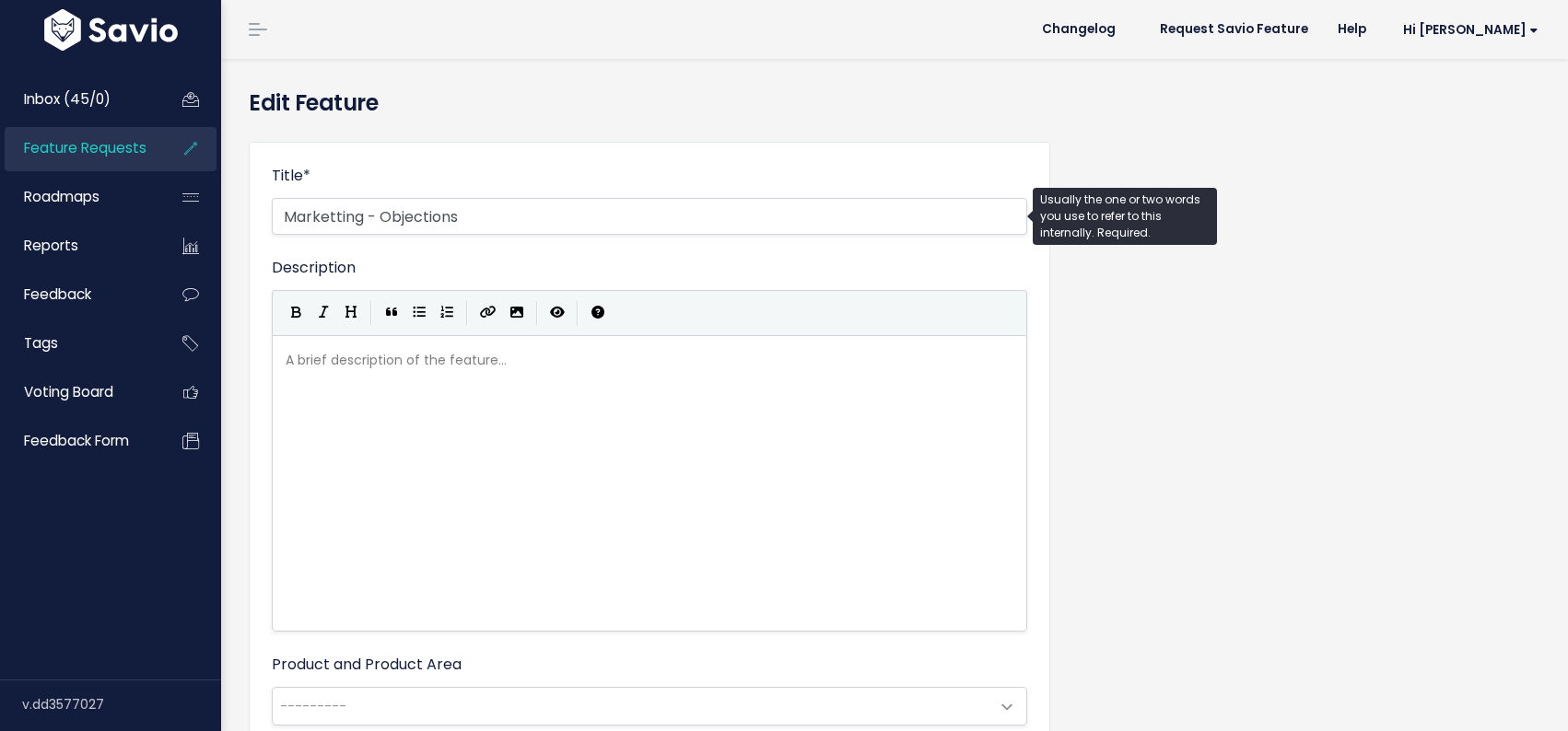
select select
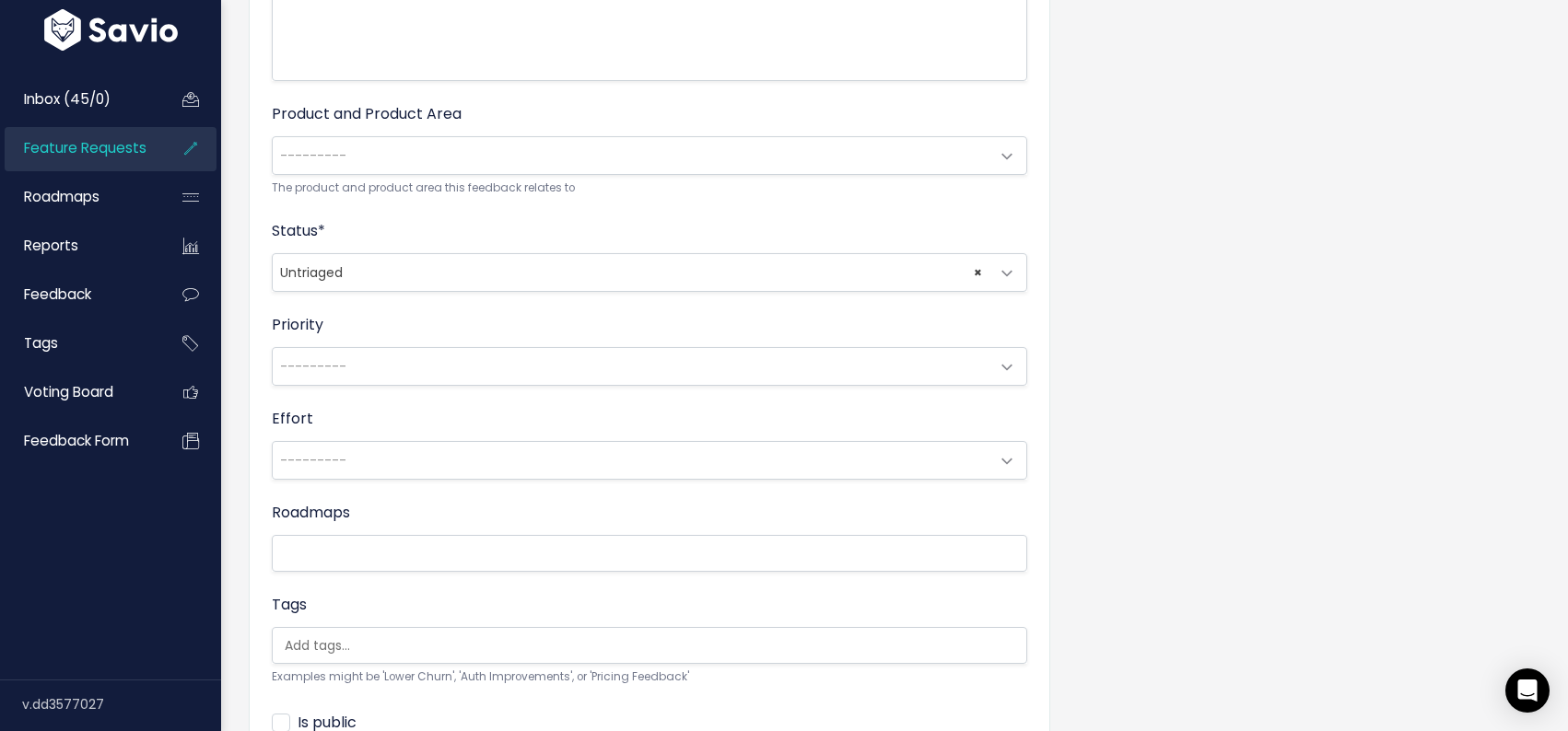
scroll to position [525, 0]
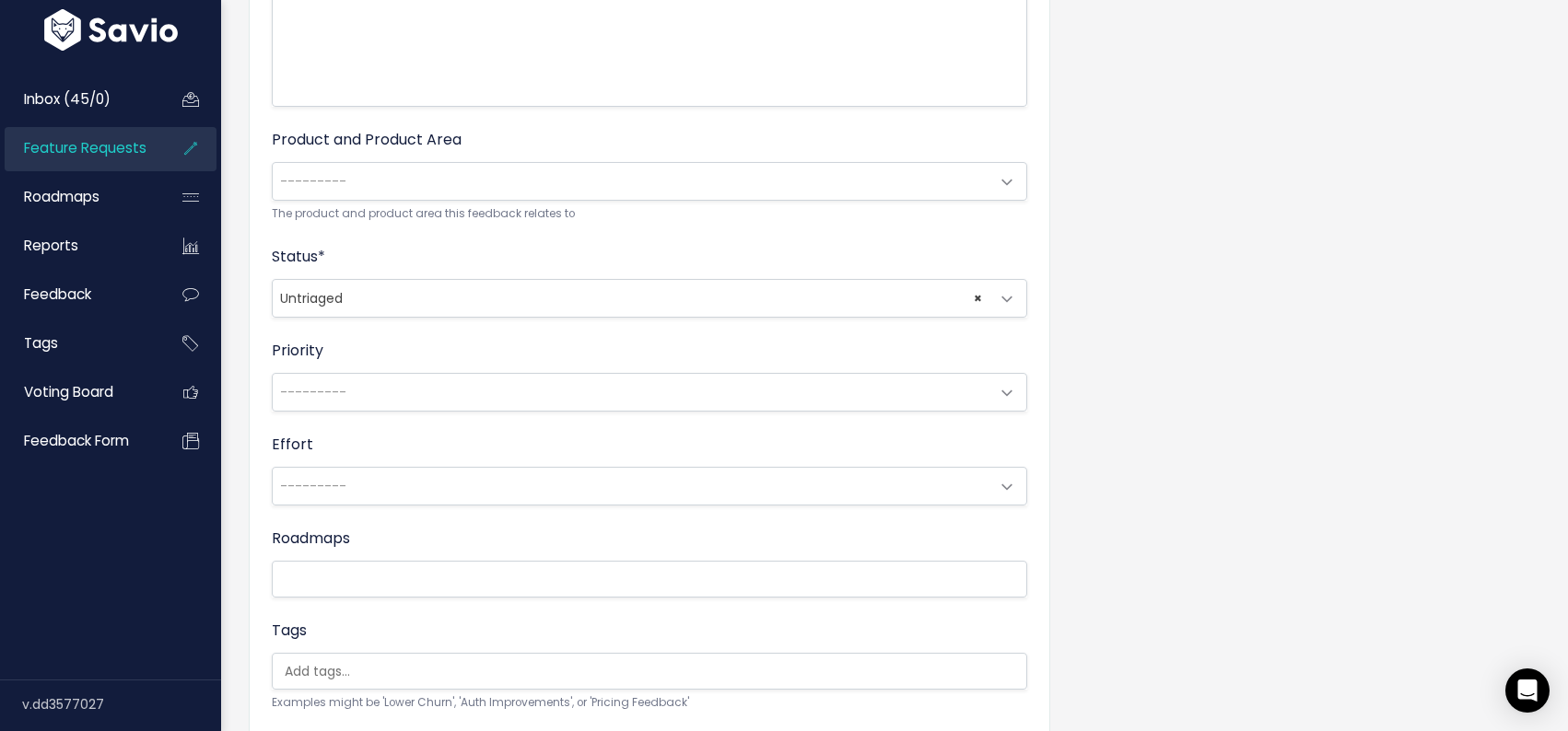
click at [496, 185] on span "---------" at bounding box center [631, 182] width 716 height 37
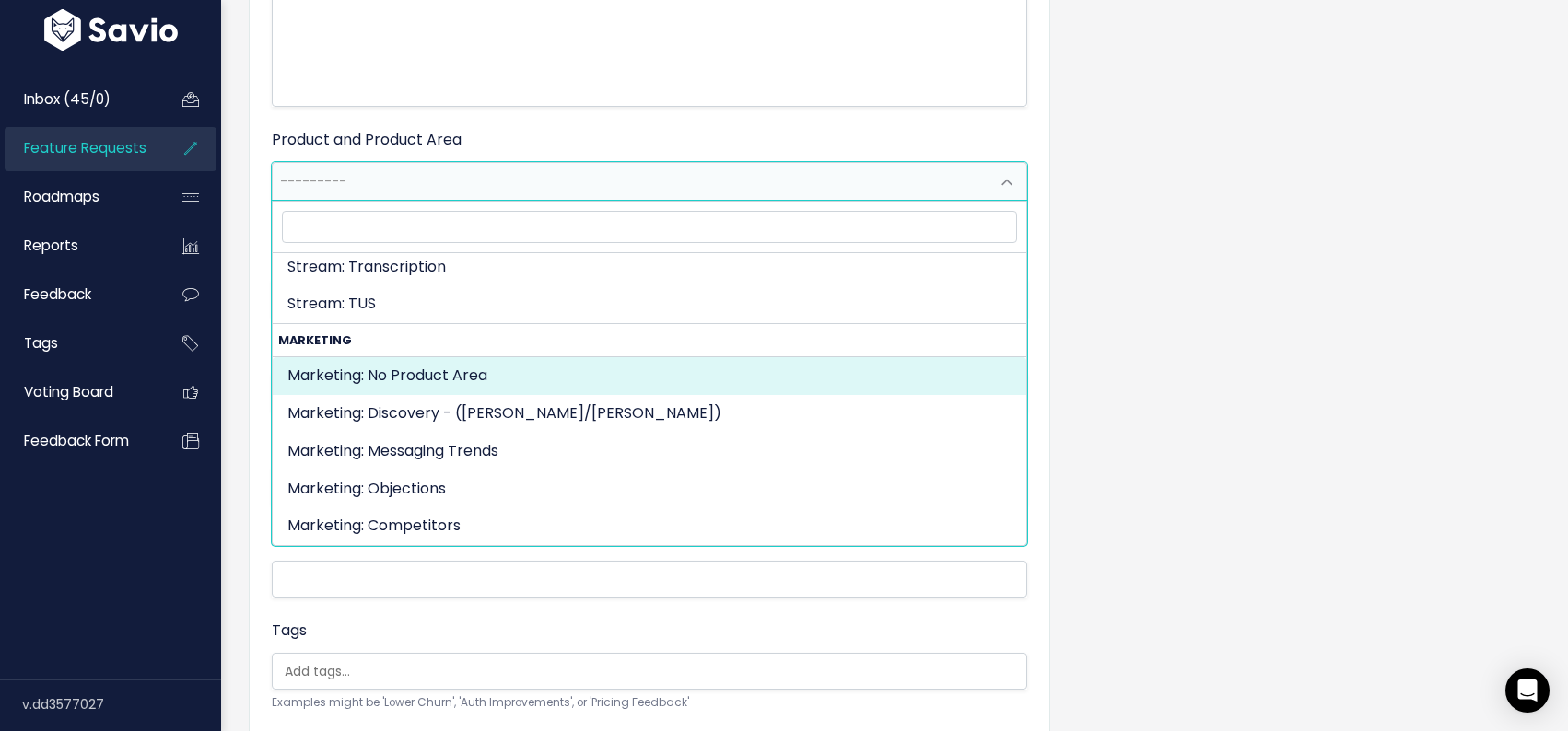
scroll to position [3039, 0]
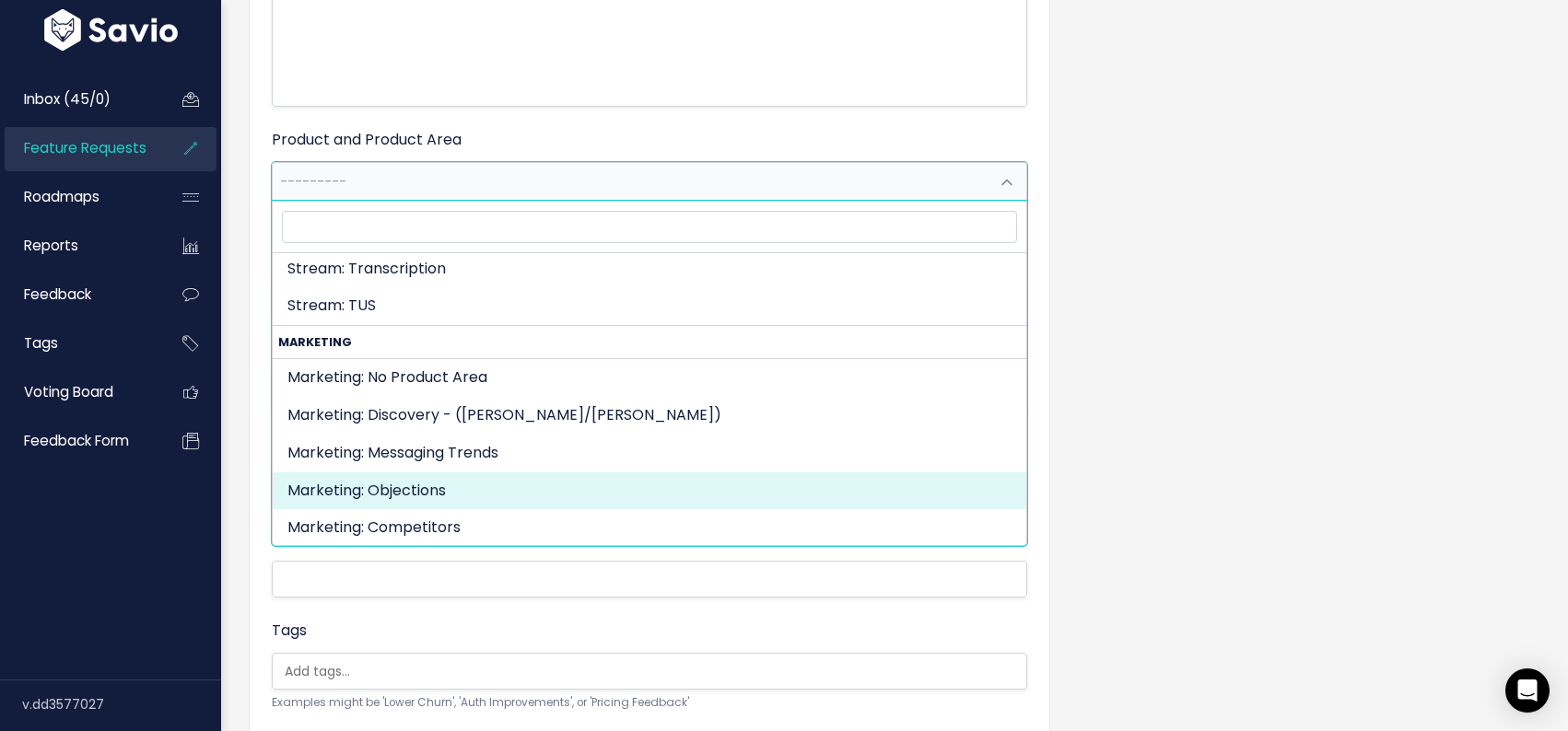
select select "MARKETING:OBJECTIONS"
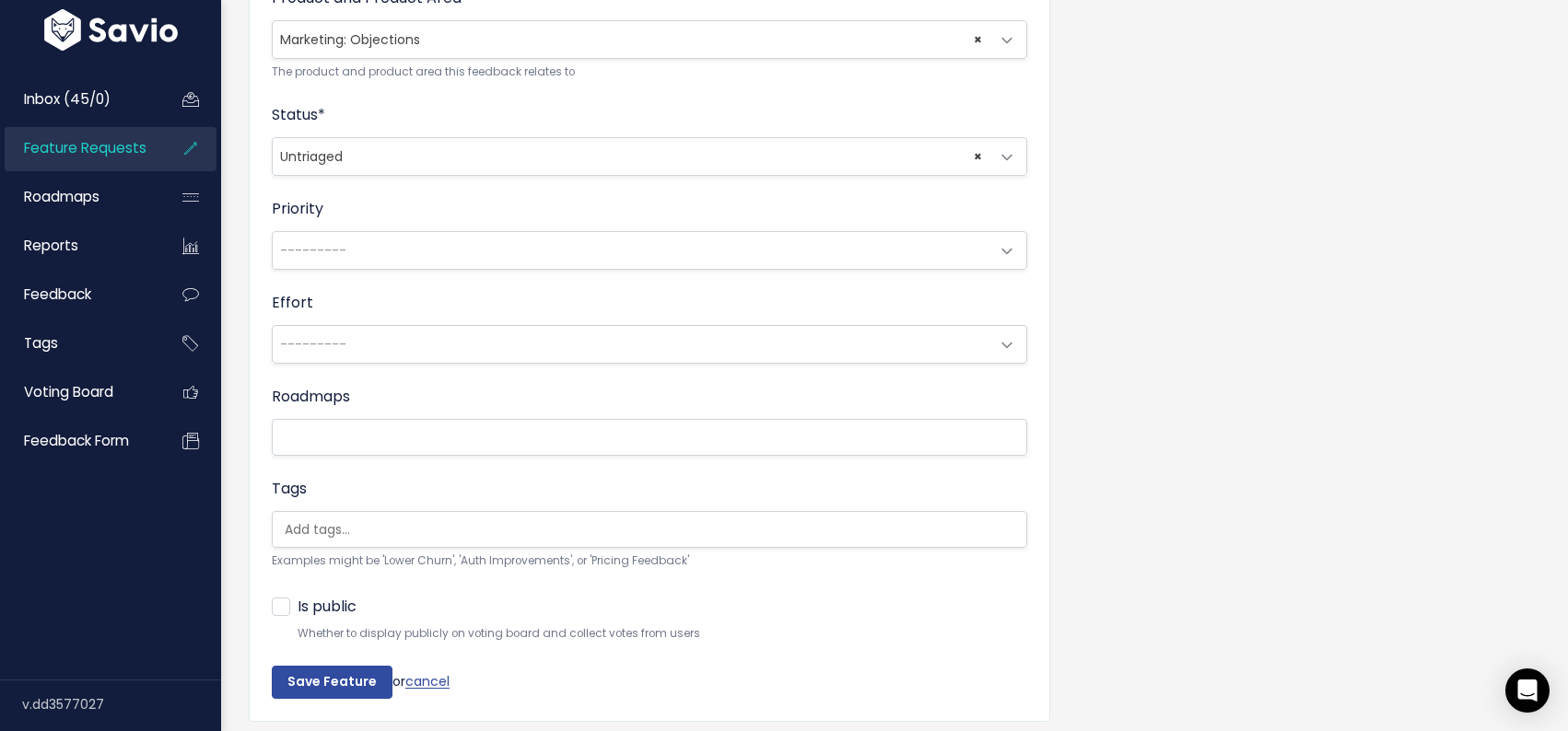
scroll to position [729, 0]
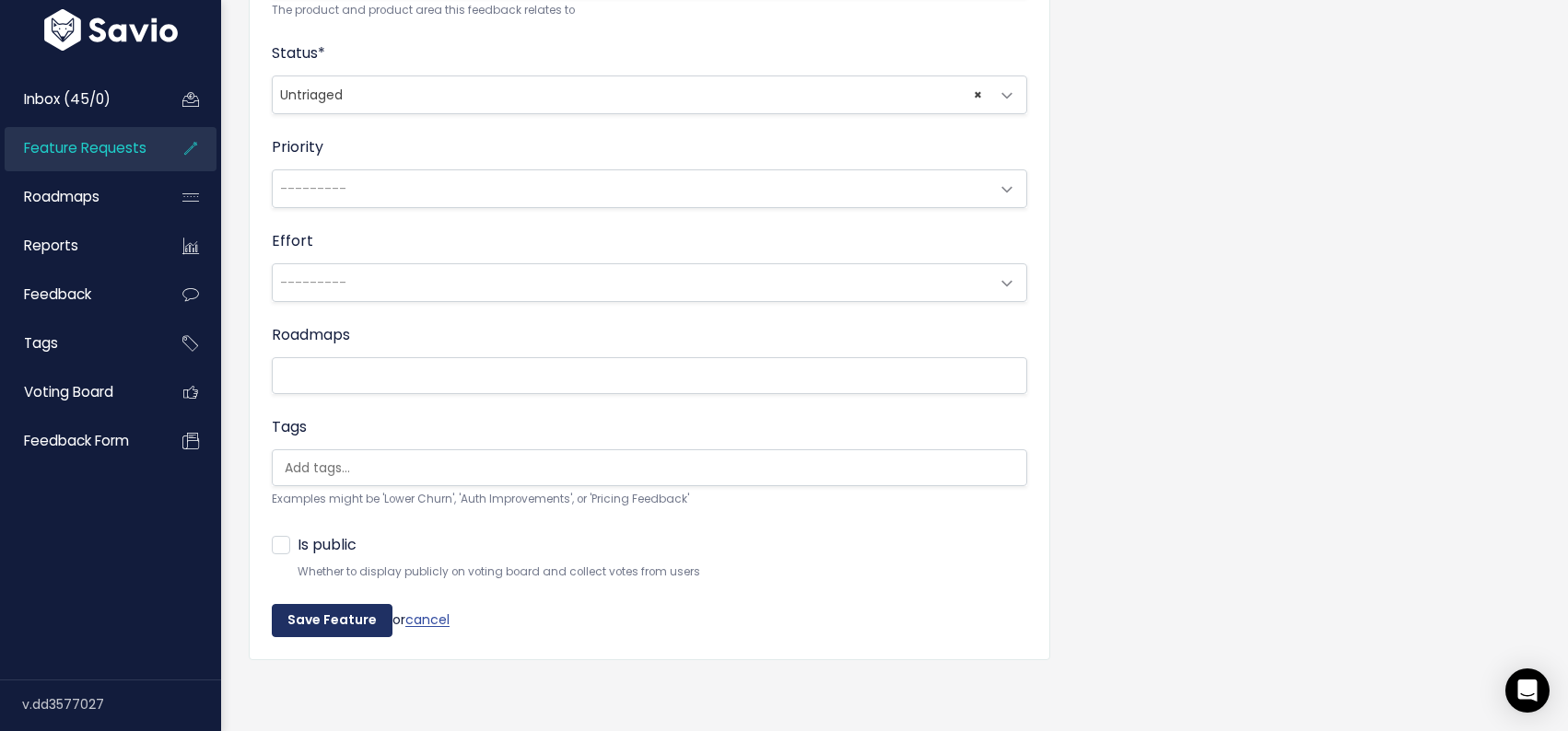
click at [331, 625] on input "Save Feature" at bounding box center [332, 621] width 121 height 33
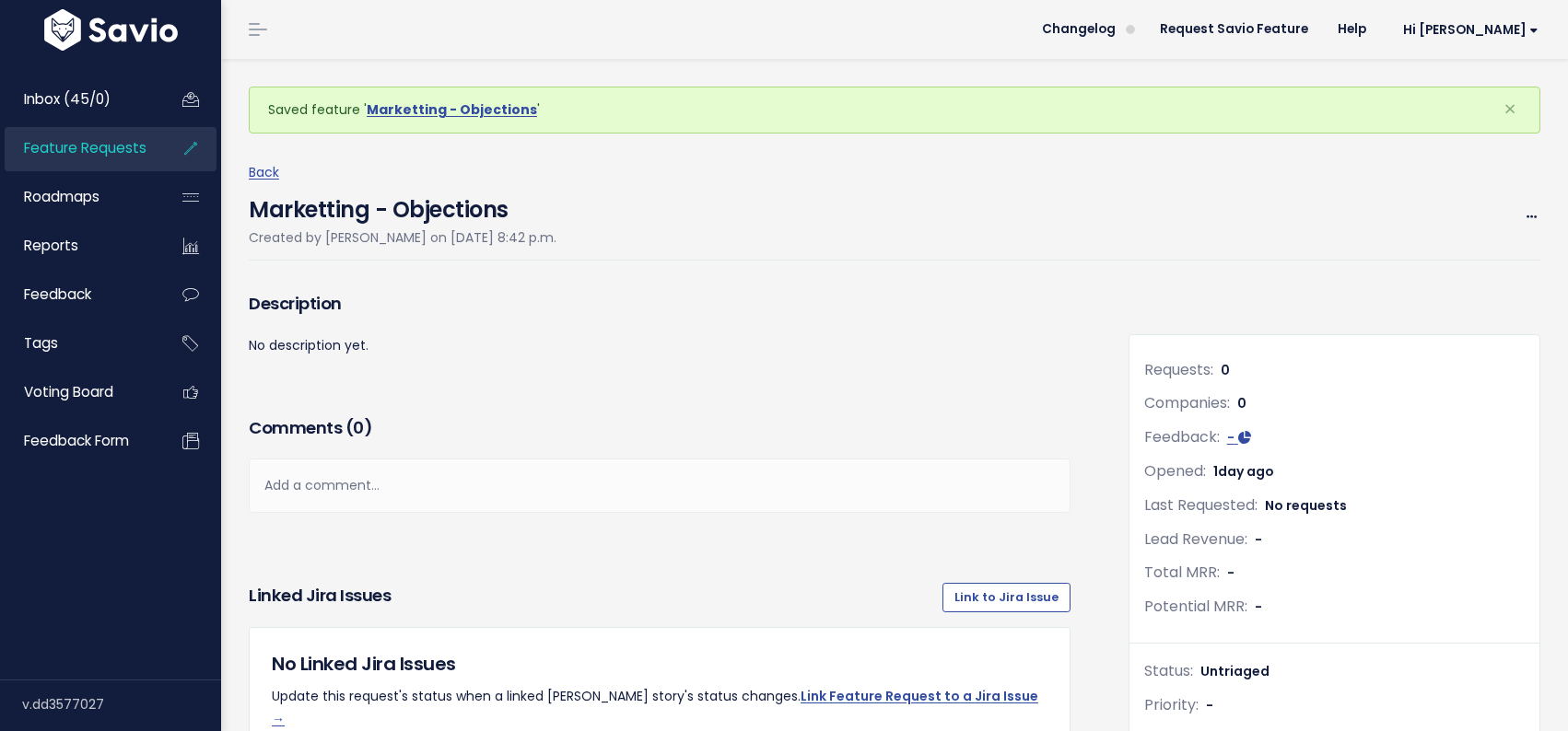
click at [101, 150] on span "Feature Requests" at bounding box center [84, 148] width 123 height 20
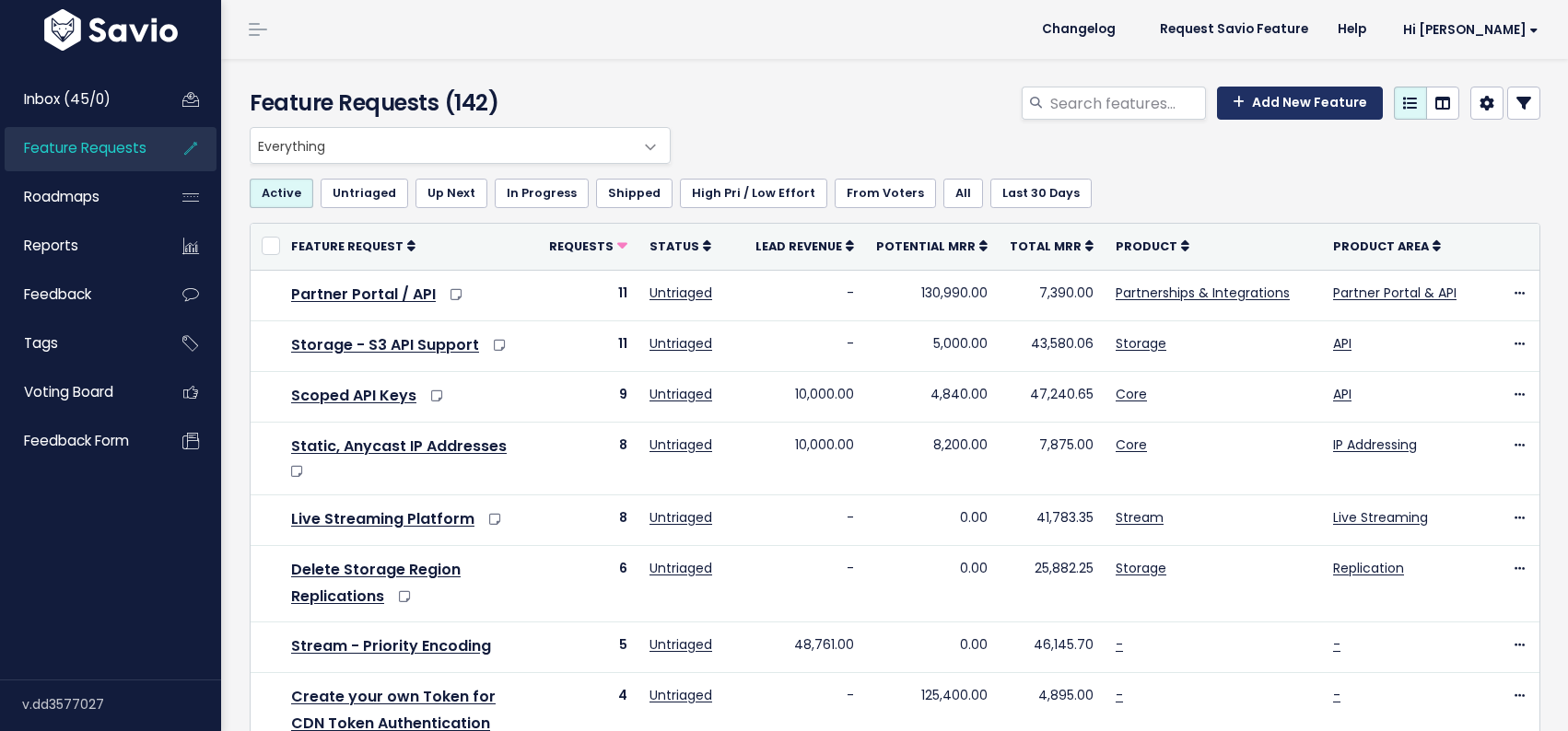
click at [1274, 114] on link "Add New Feature" at bounding box center [1299, 103] width 166 height 33
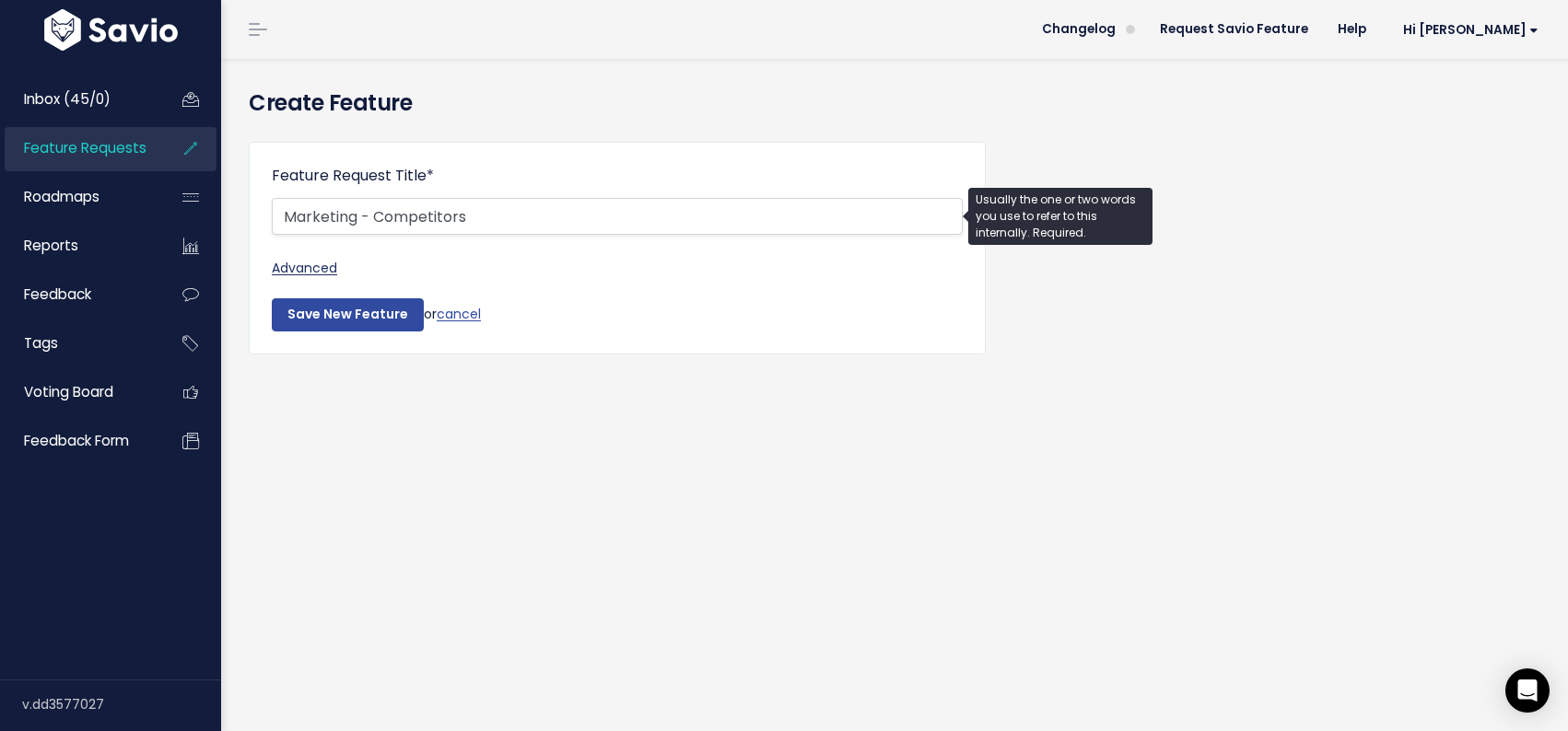
type input "Marketing - Competitors"
click at [308, 277] on link "Advanced" at bounding box center [617, 268] width 691 height 23
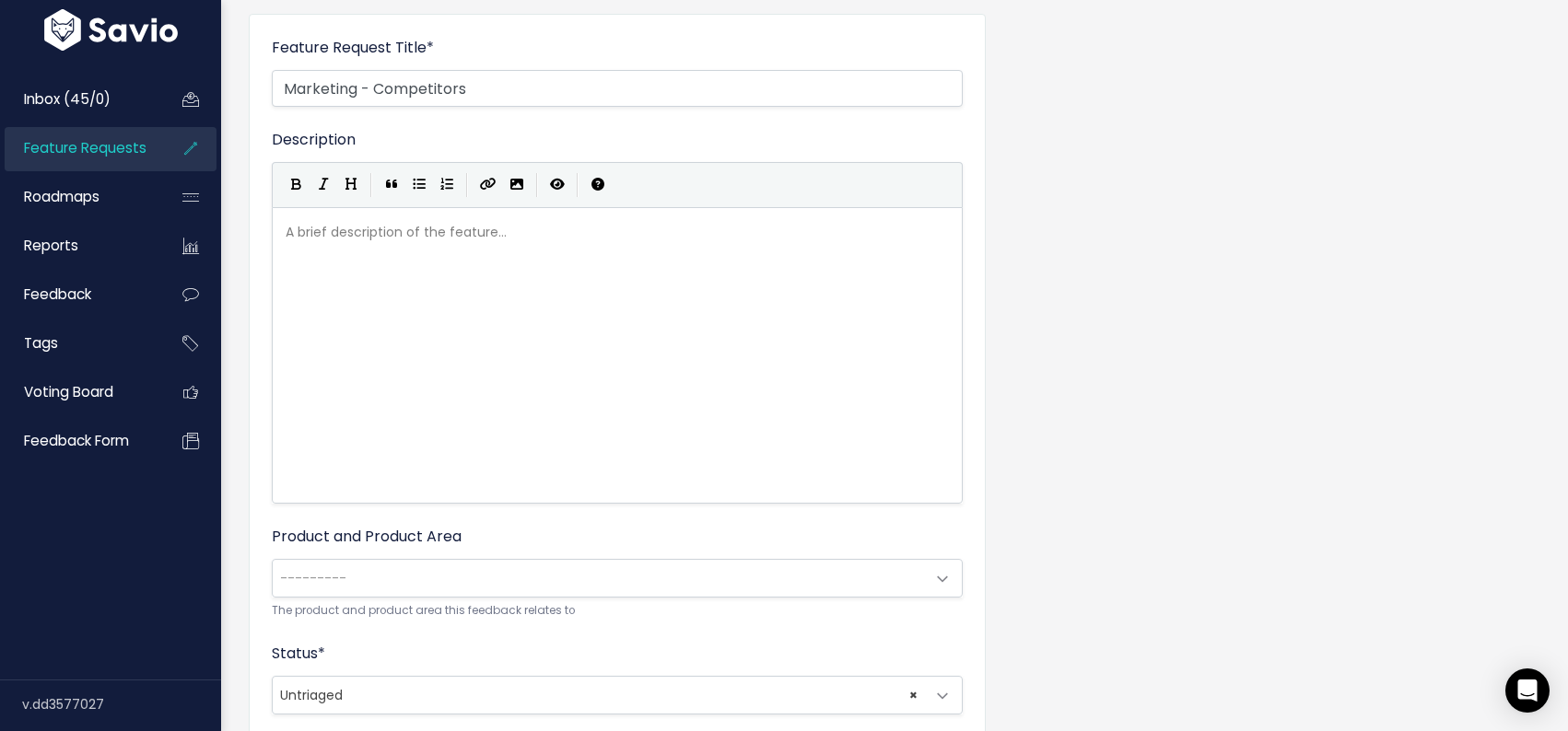
scroll to position [334, 0]
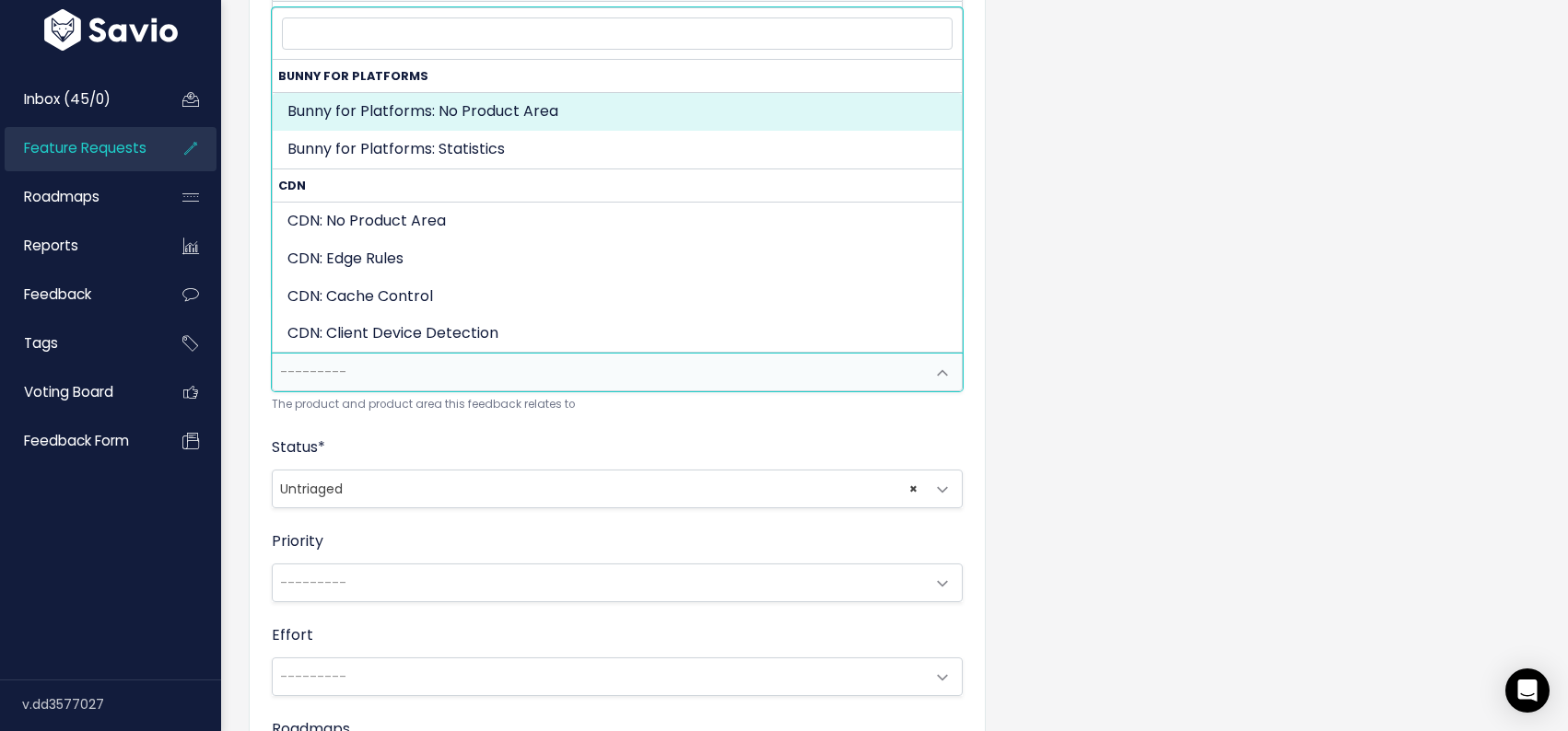
click at [504, 362] on span "---------" at bounding box center [599, 372] width 652 height 37
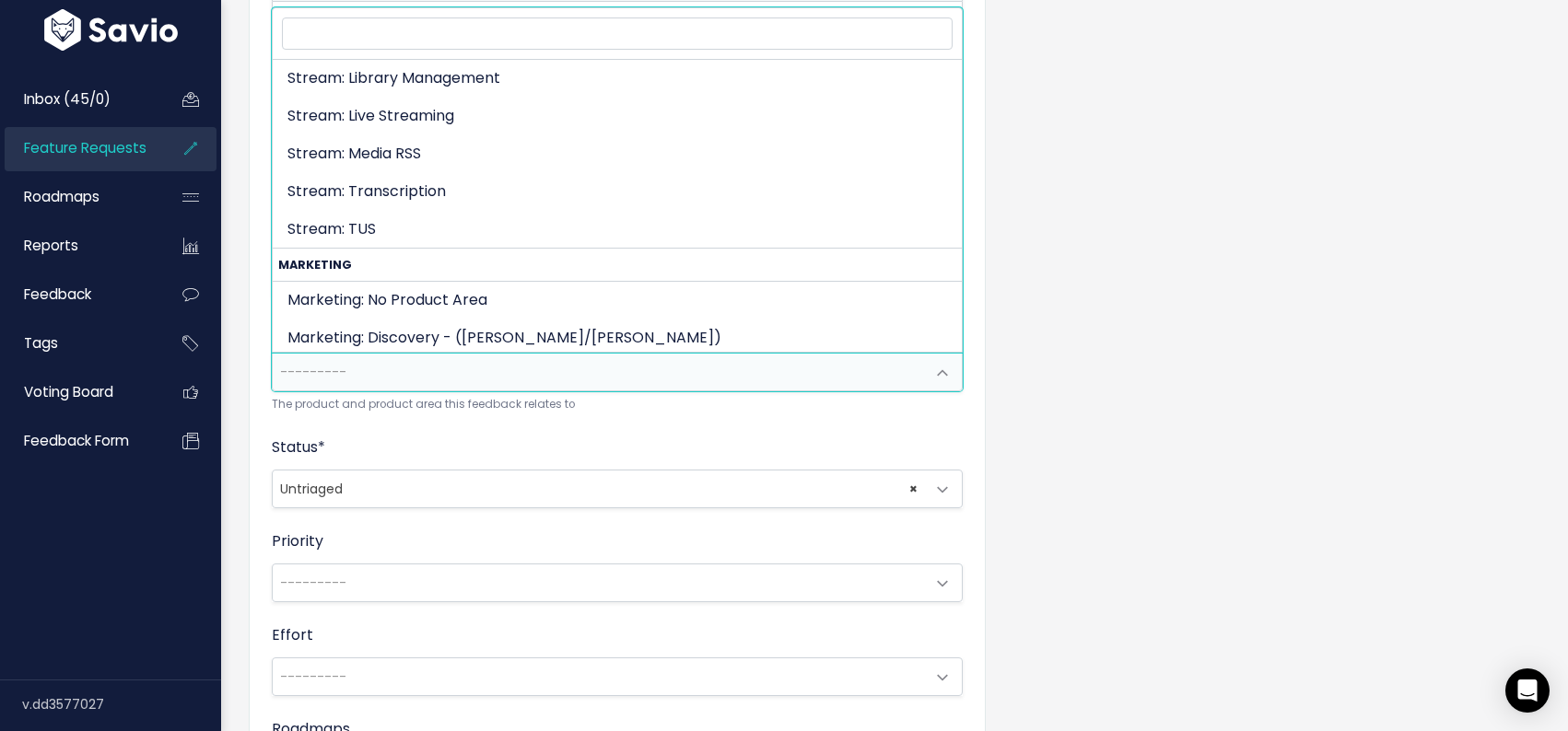
scroll to position [3041, 0]
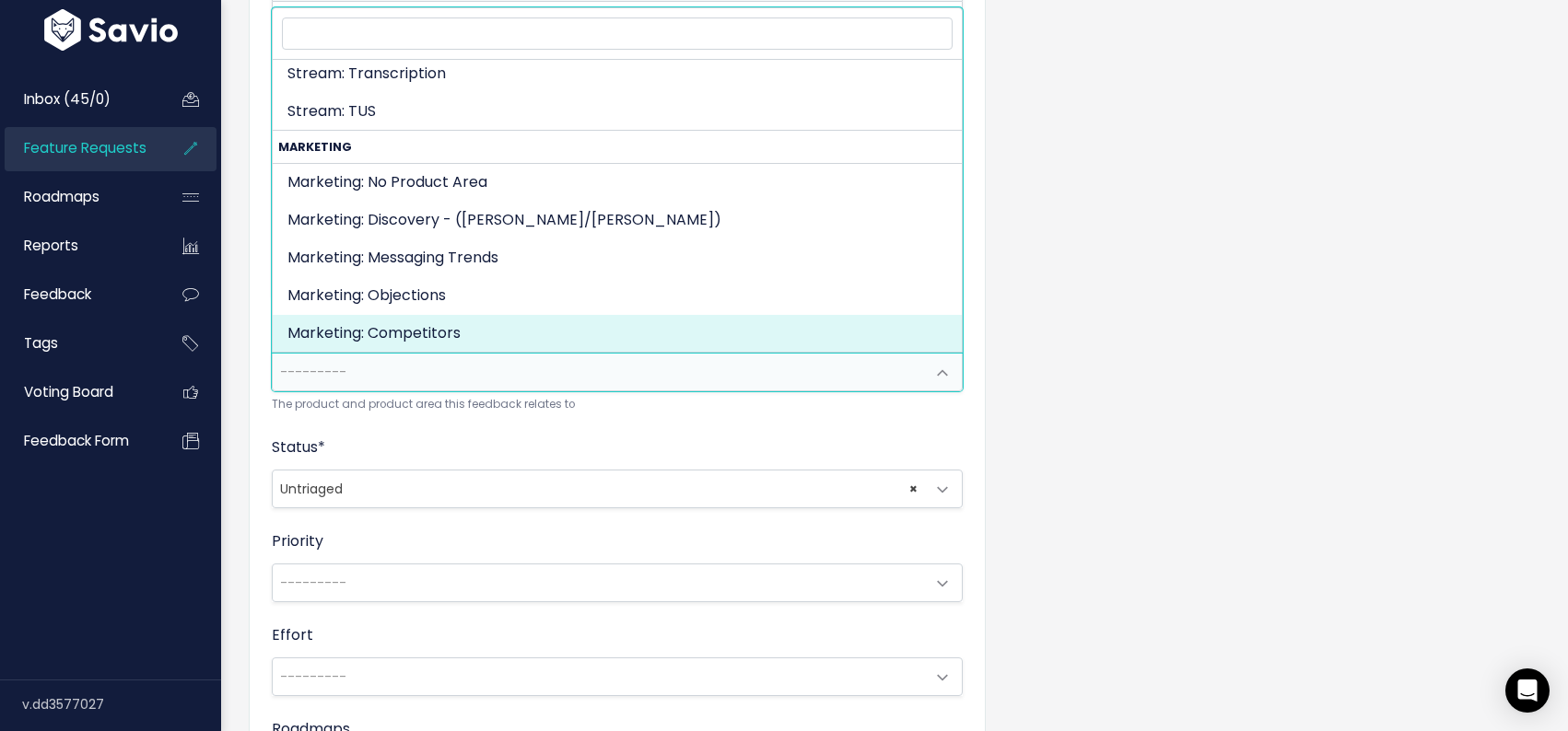
select select "MARKETING:COMPETITORS"
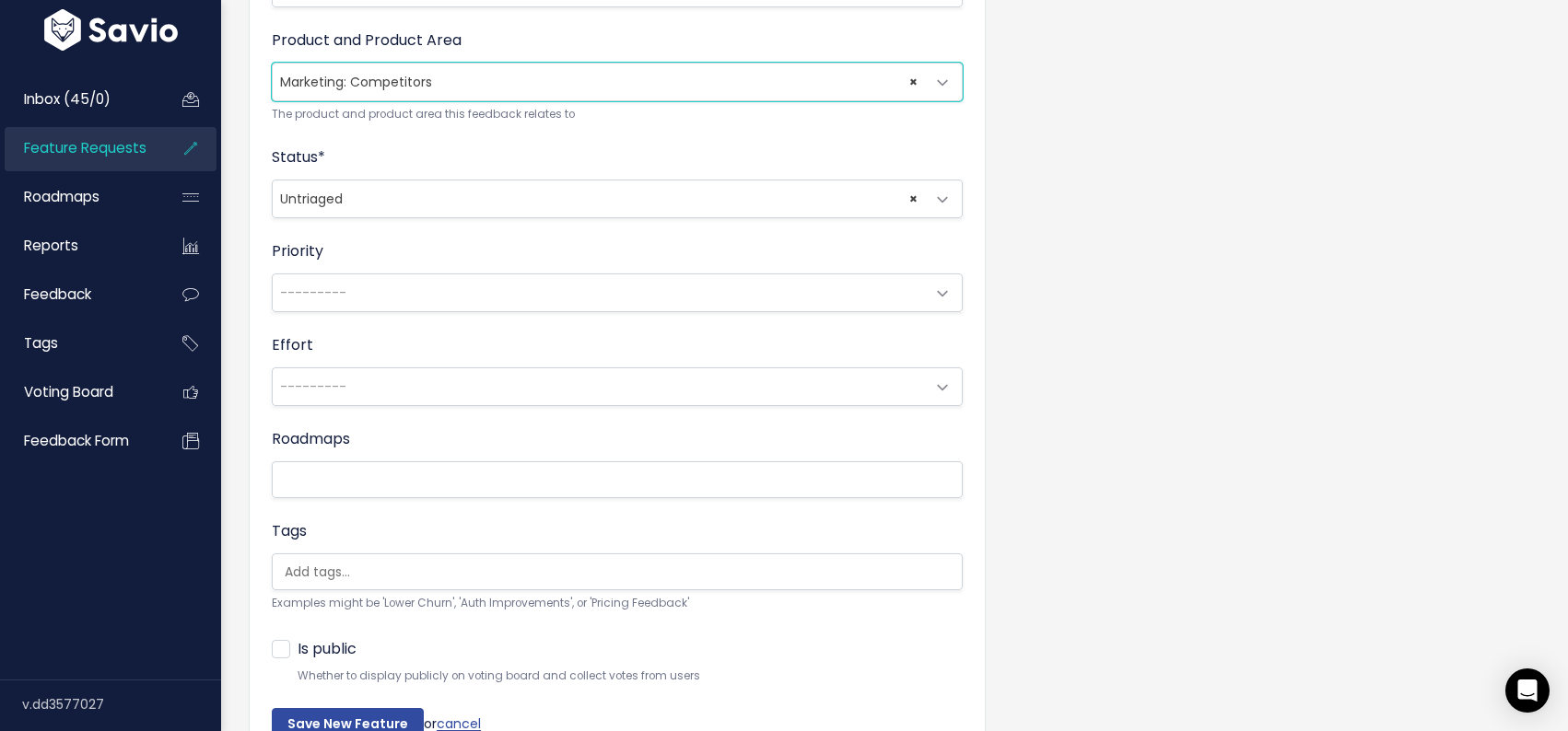
scroll to position [729, 0]
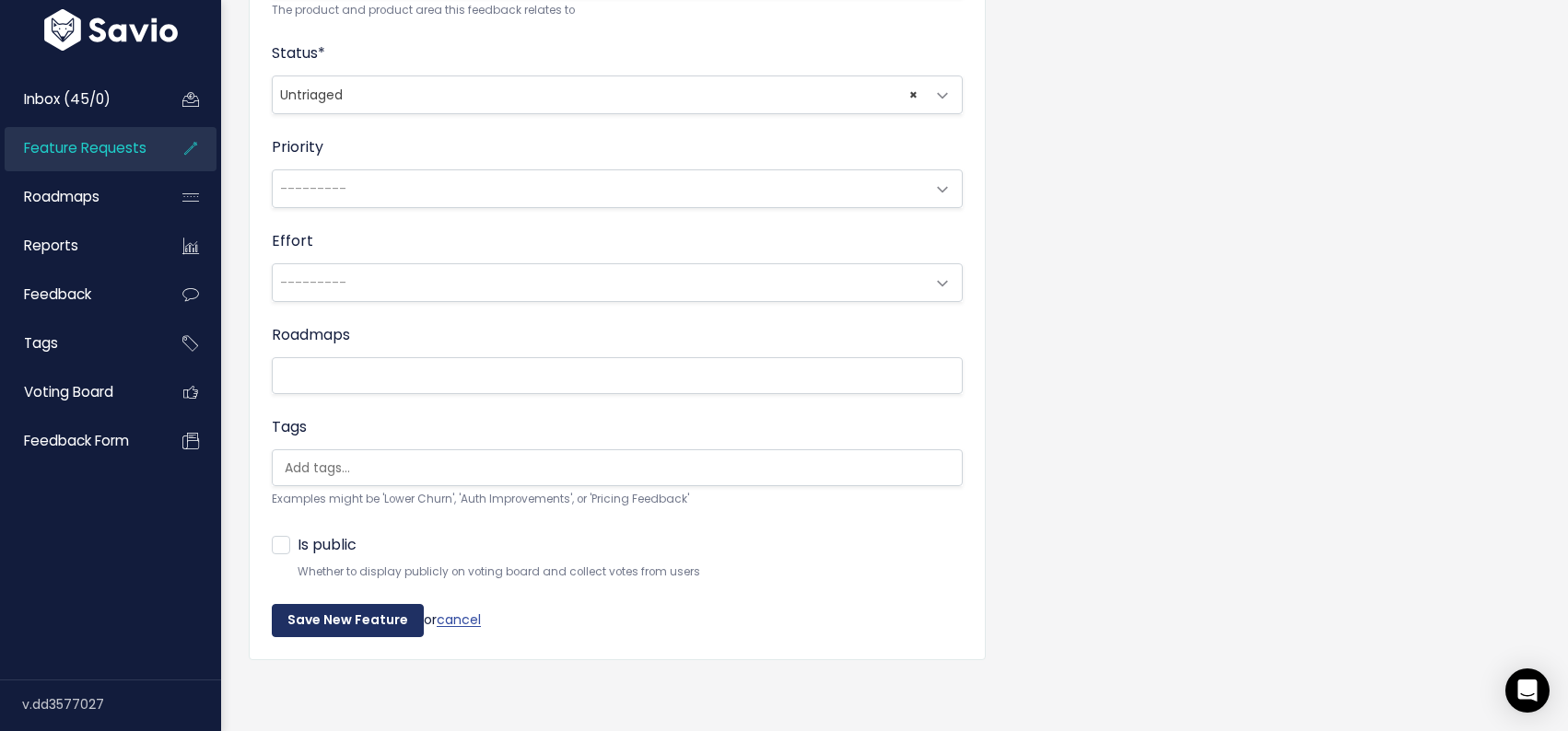
click at [352, 624] on input "Save New Feature" at bounding box center [348, 621] width 152 height 33
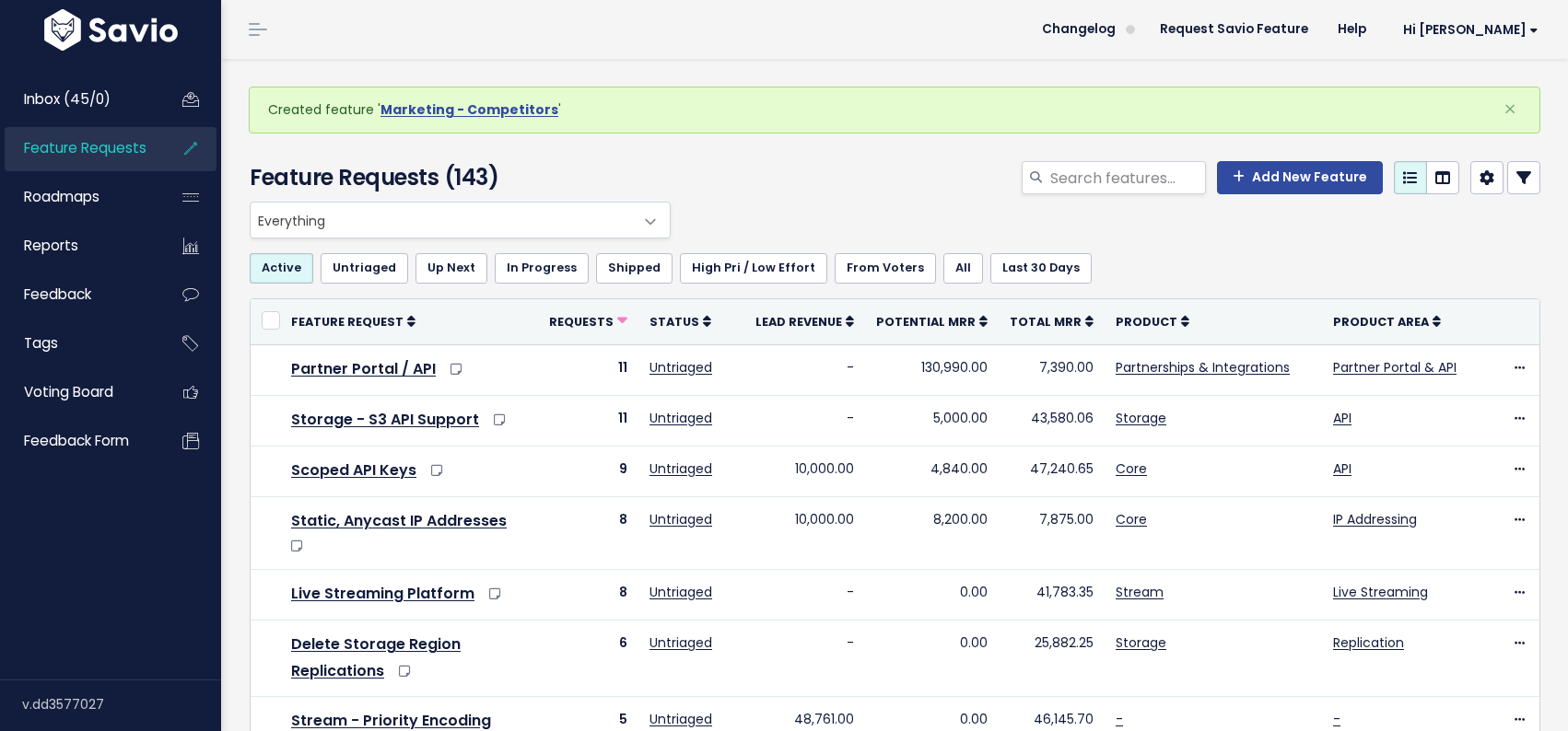
drag, startPoint x: 651, startPoint y: 201, endPoint x: 612, endPoint y: 309, distance: 114.8
click at [612, 223] on span "Everything" at bounding box center [460, 220] width 420 height 37
click at [612, 223] on span "Everything" at bounding box center [441, 220] width 382 height 35
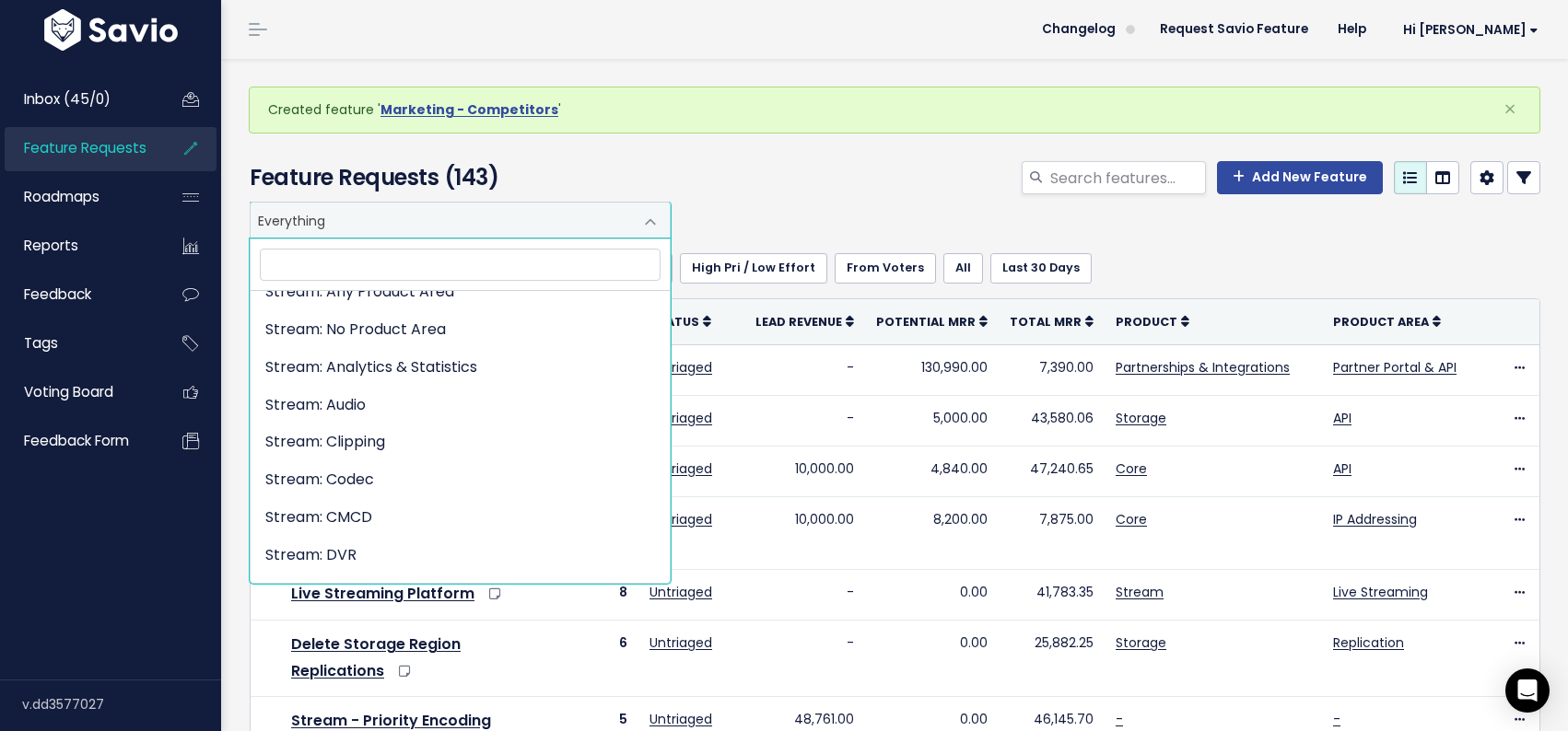
scroll to position [3778, 0]
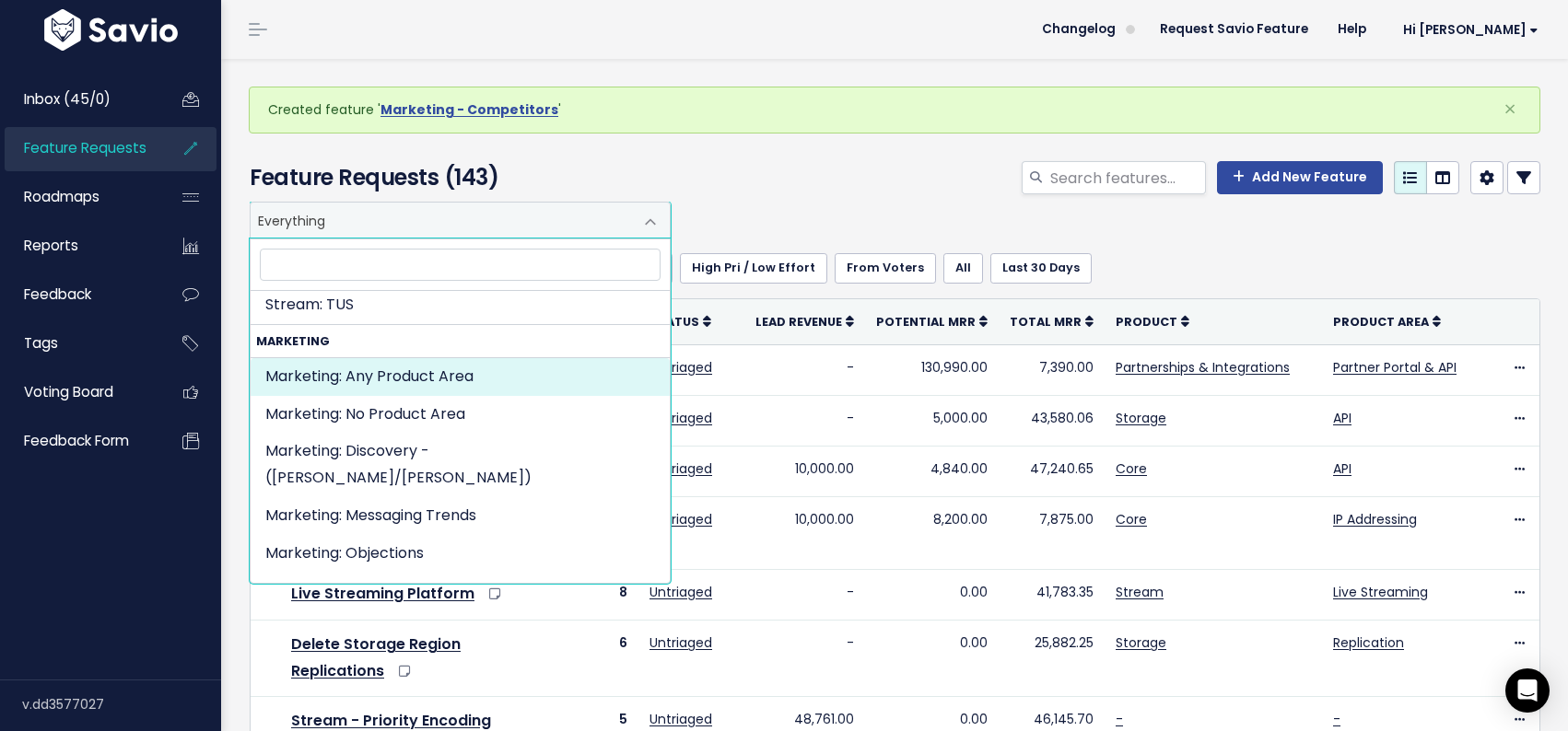
select select "MARKETING:"
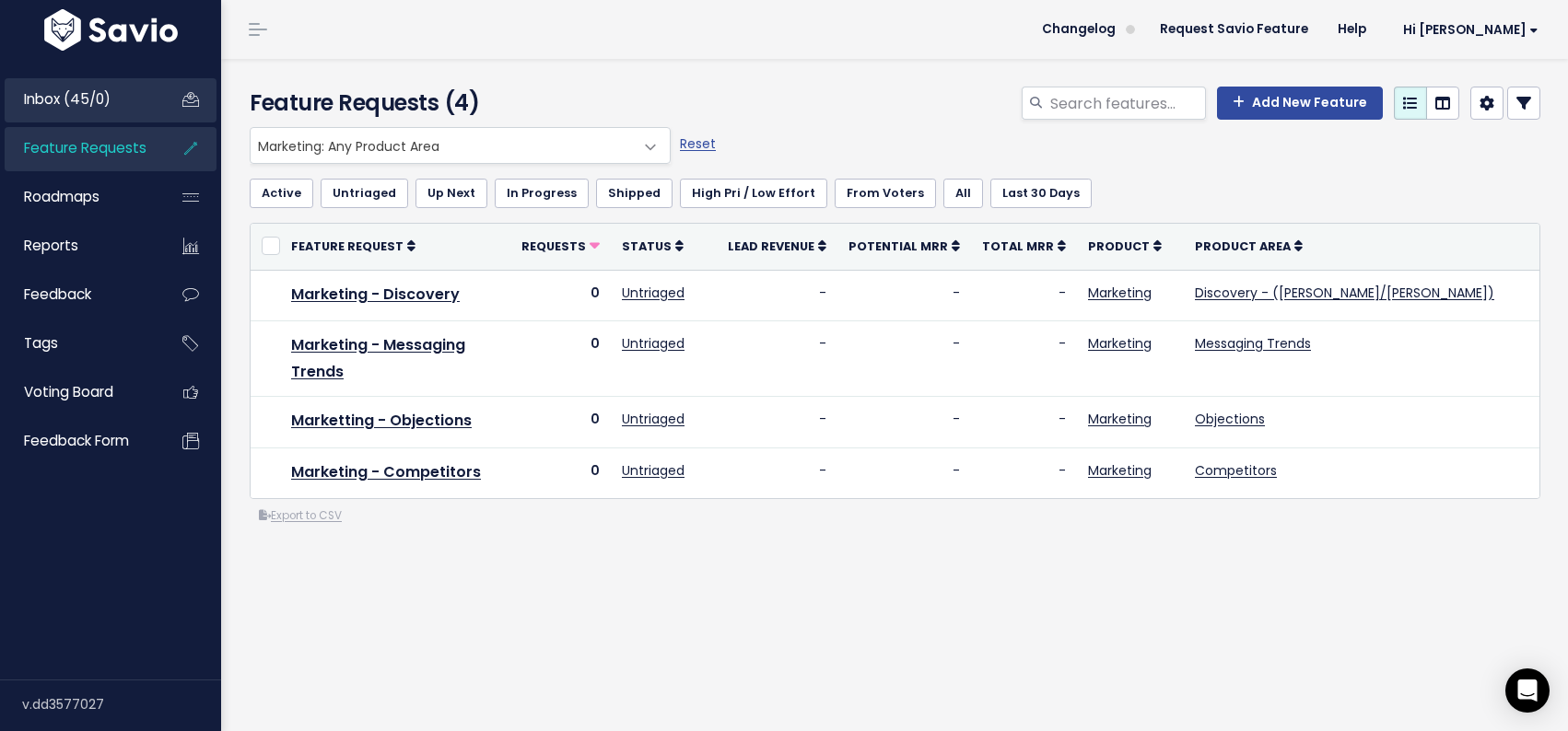
click at [63, 97] on span "Inbox (45/0)" at bounding box center [67, 99] width 86 height 20
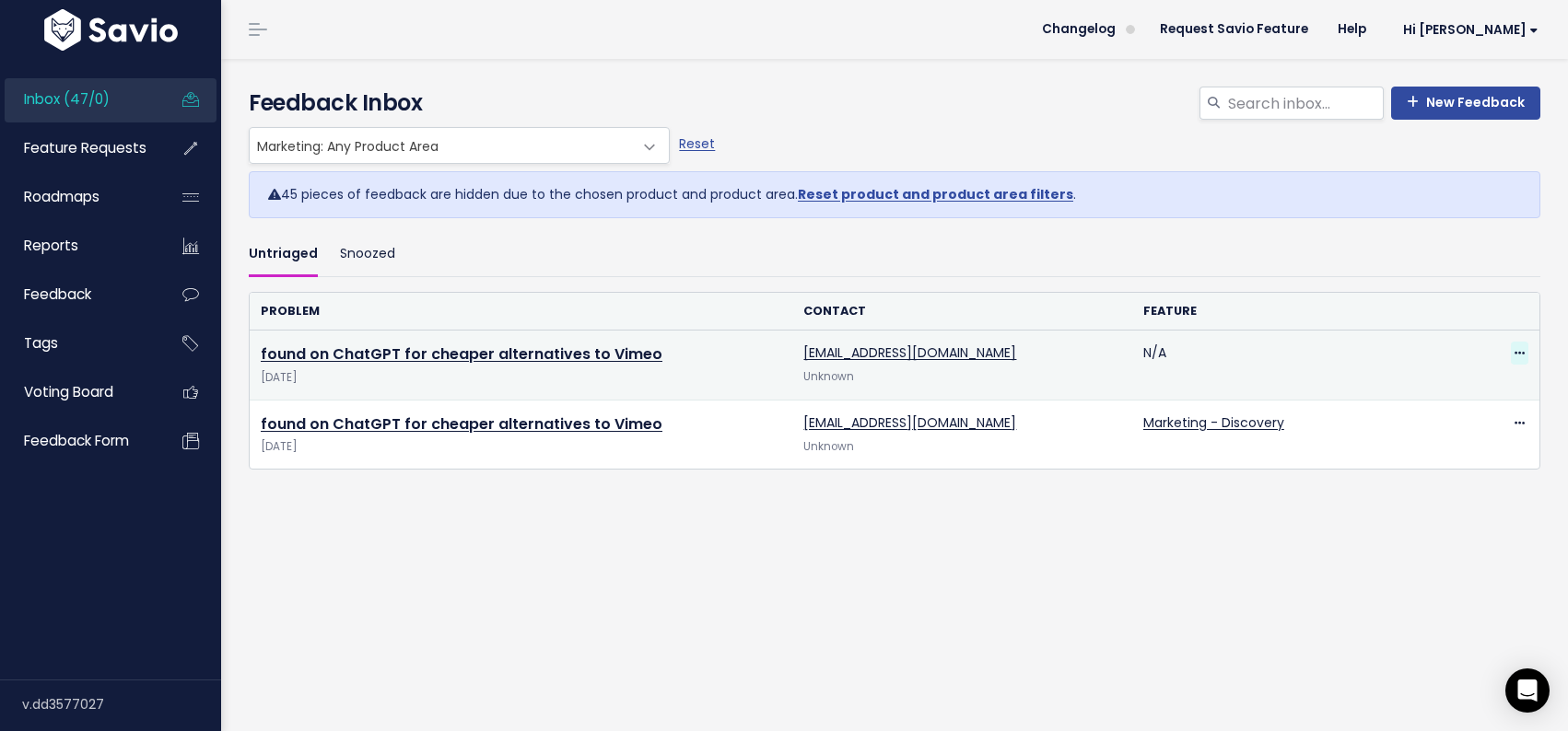
click at [1521, 353] on icon at bounding box center [1519, 354] width 10 height 12
click at [1448, 398] on link "Edit" at bounding box center [1444, 405] width 133 height 36
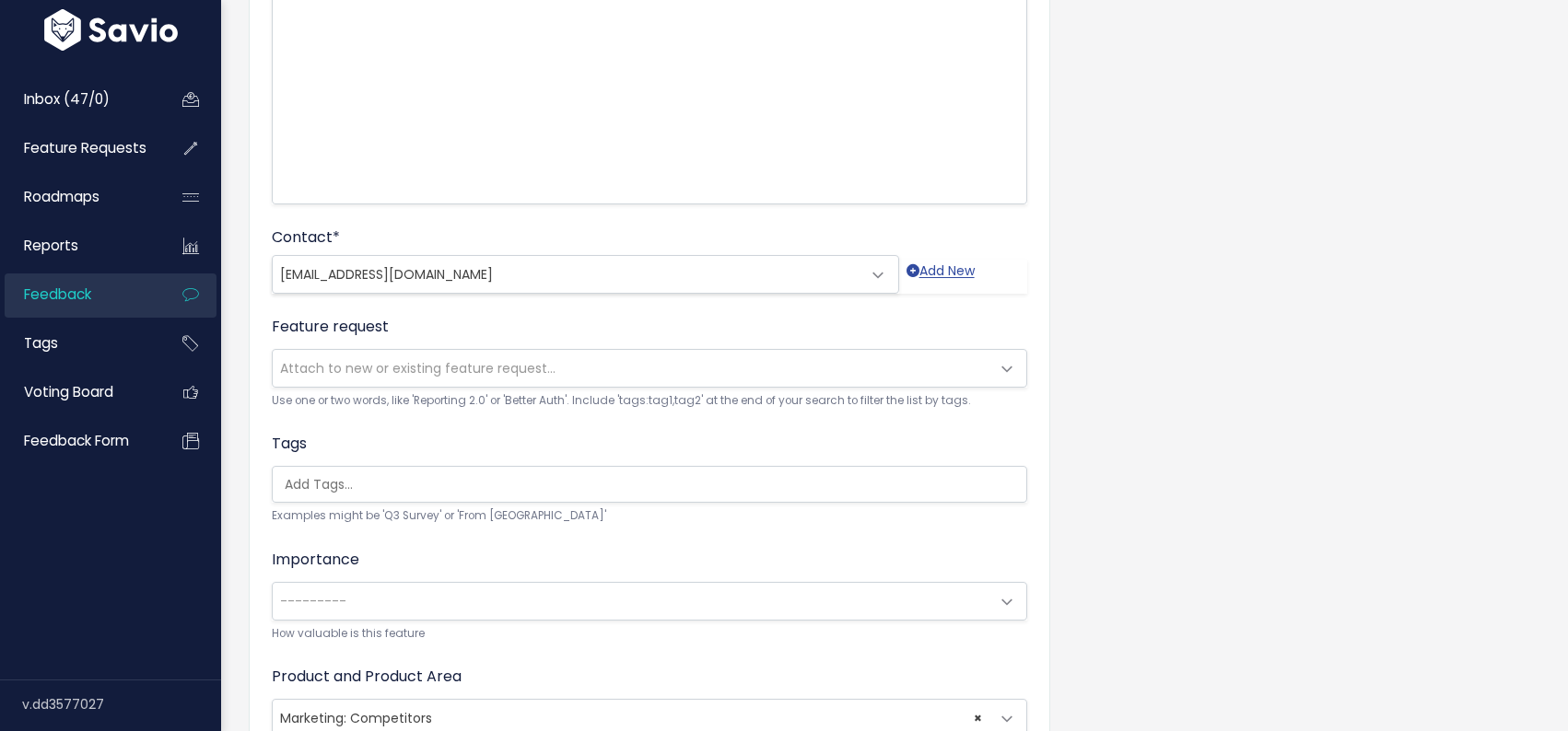
scroll to position [515, 0]
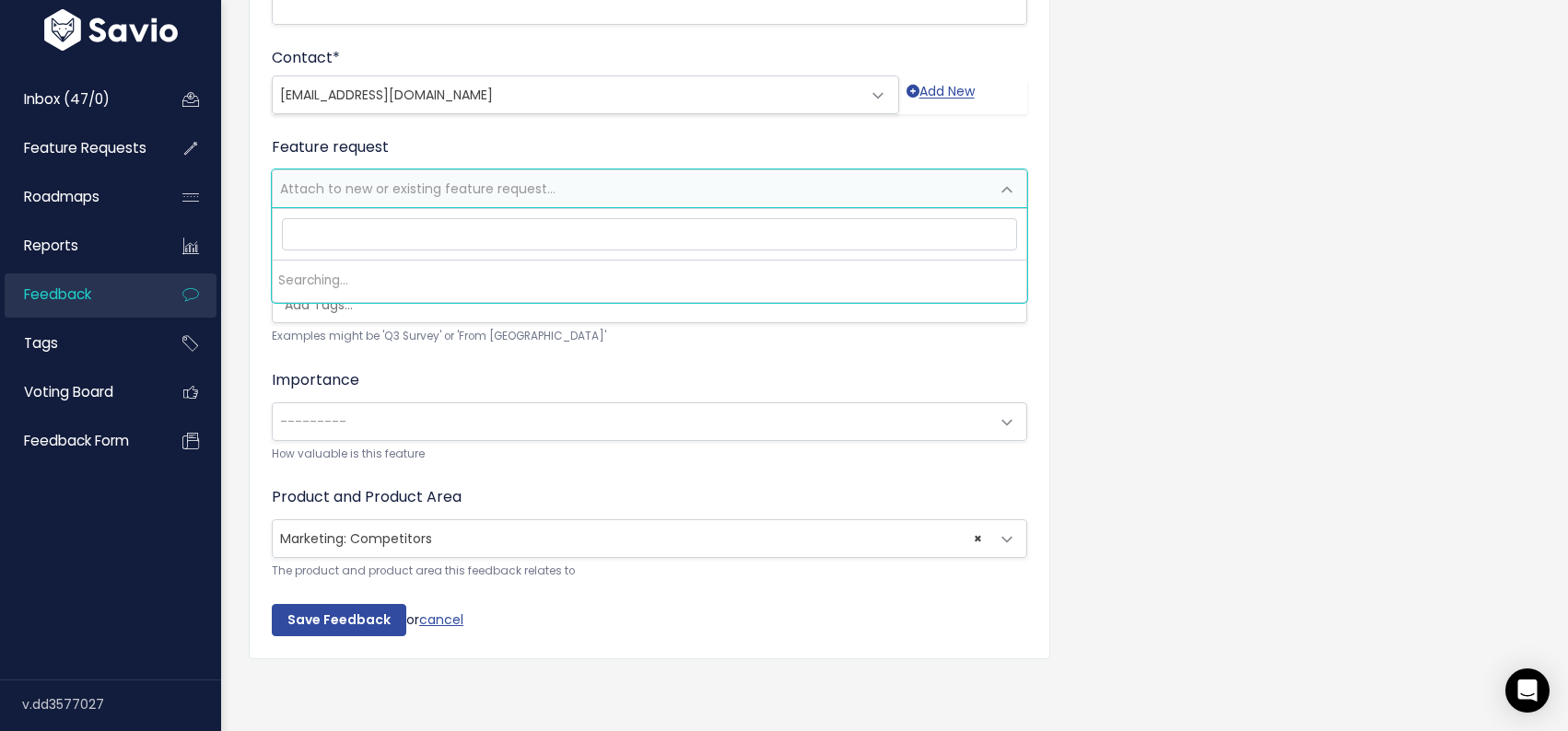
click at [1008, 187] on span at bounding box center [1007, 190] width 37 height 37
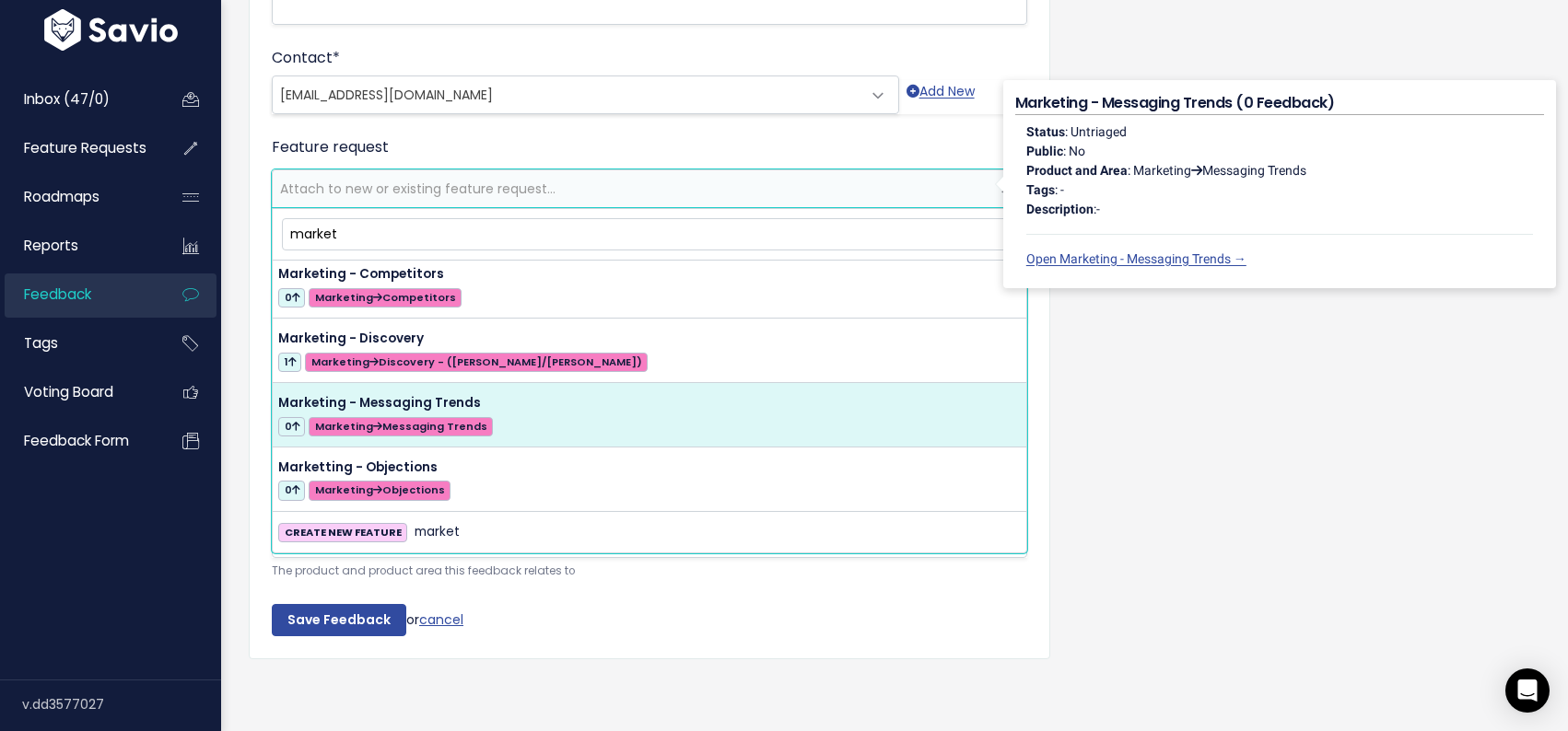
scroll to position [4, 0]
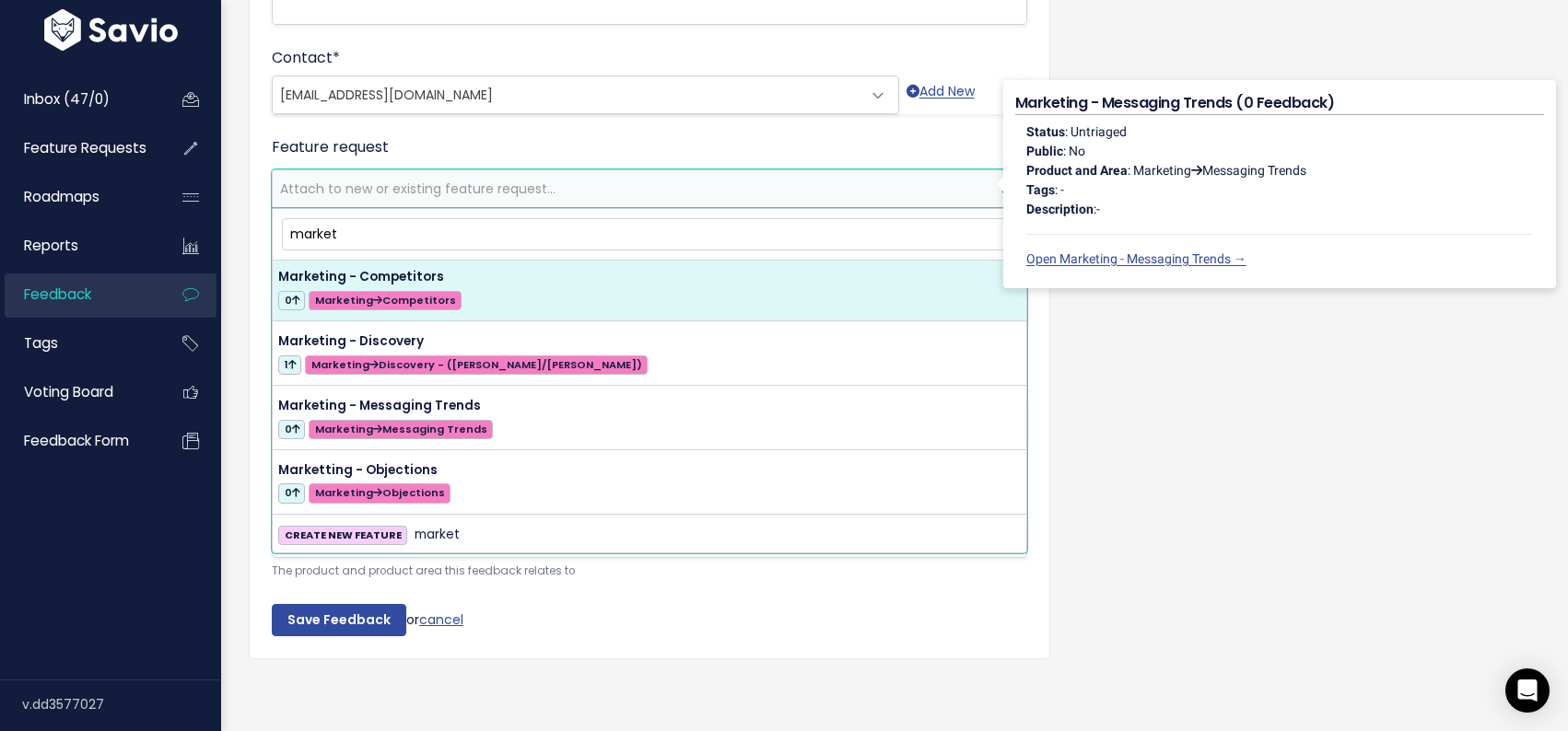
type input "market"
select select "63167"
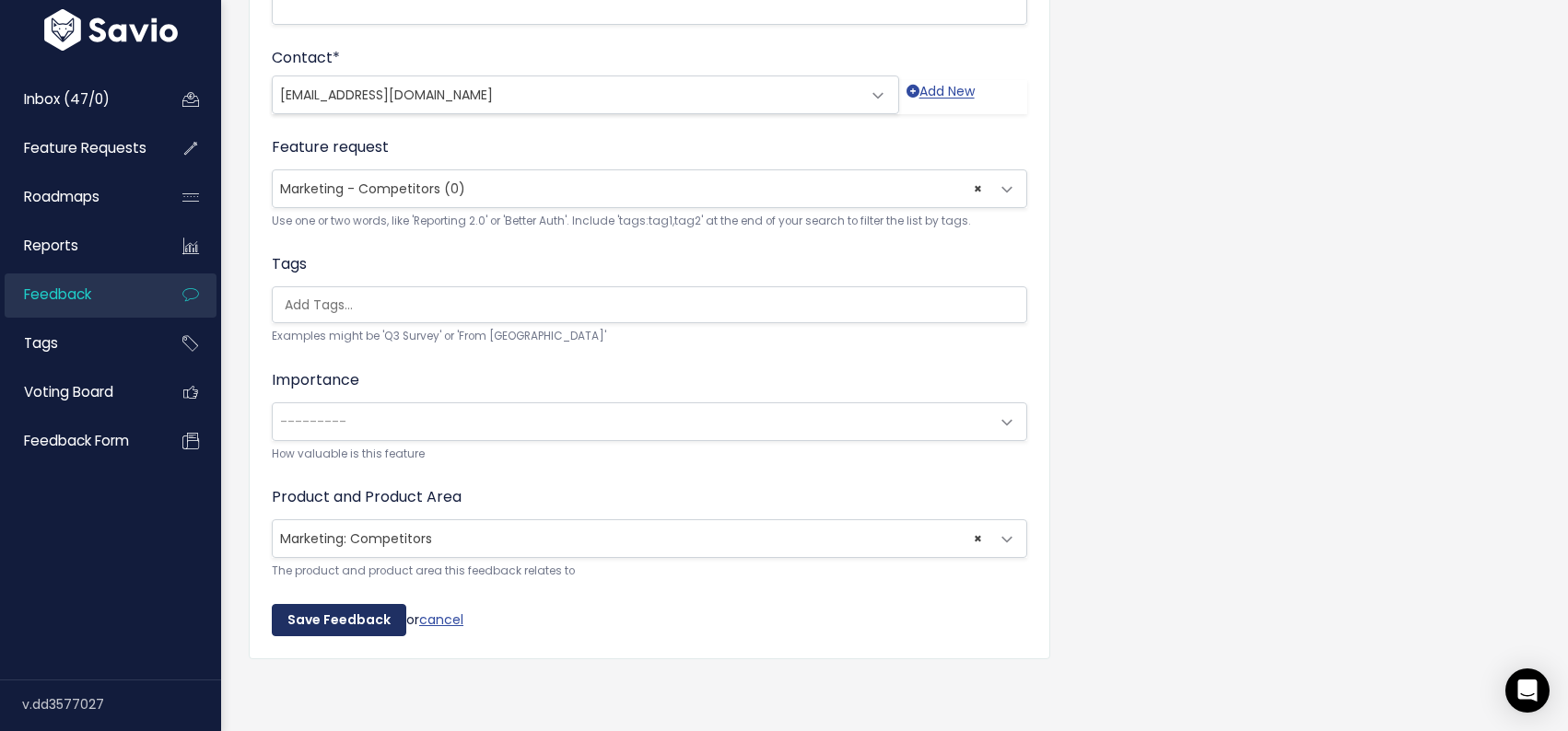
click at [339, 618] on input "Save Feedback" at bounding box center [339, 621] width 135 height 33
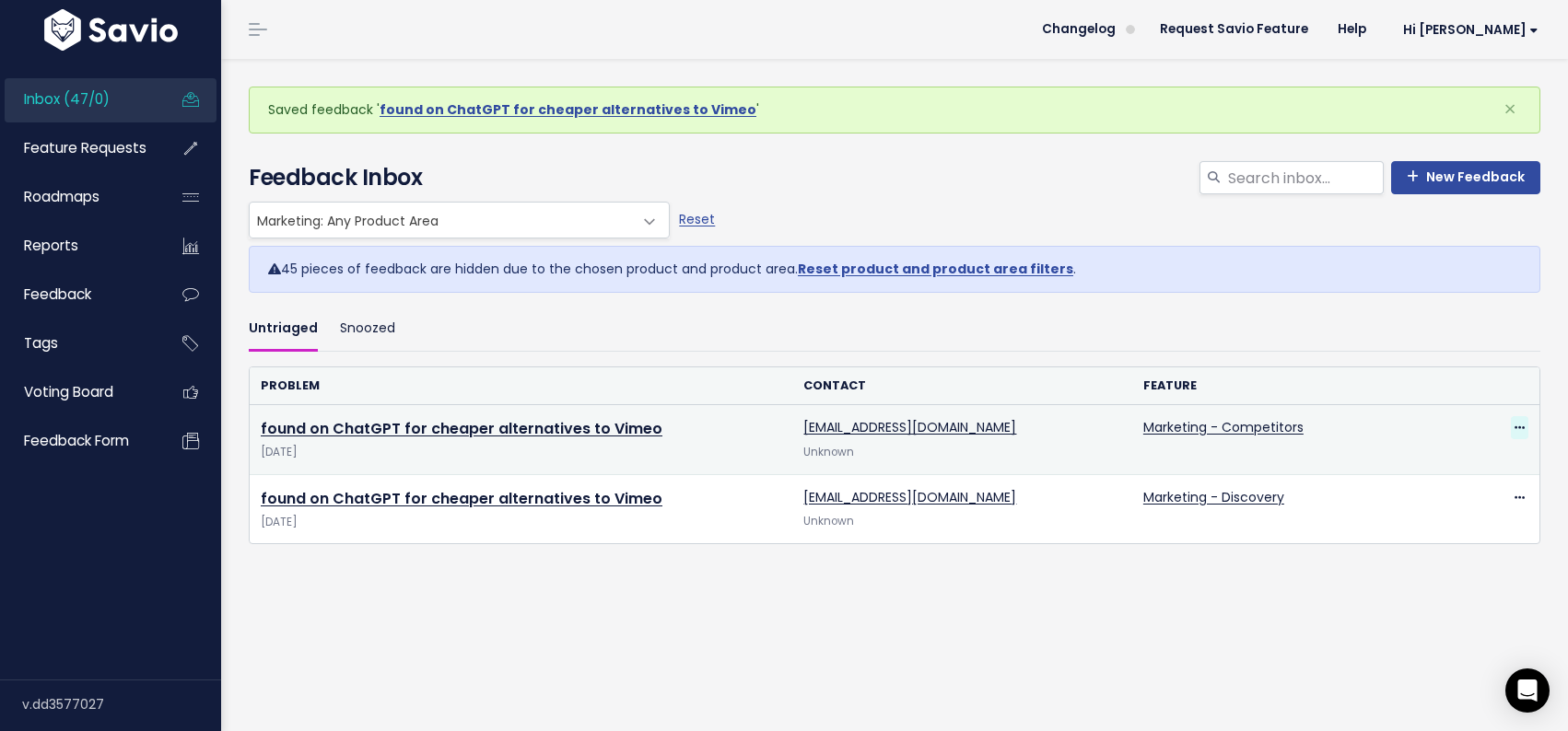
click at [1516, 426] on icon at bounding box center [1519, 428] width 10 height 12
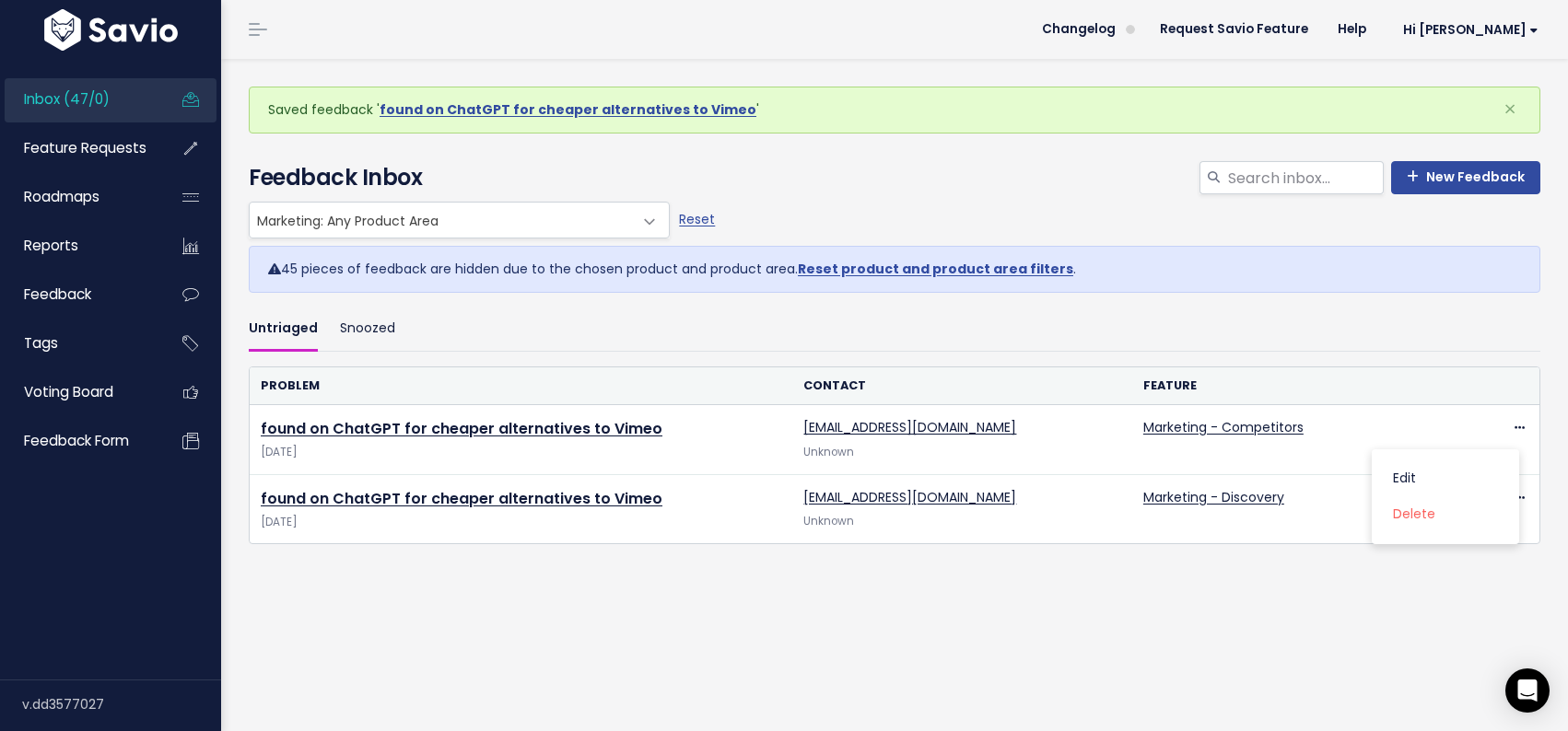
click at [1381, 351] on ul "Untriaged Snoozed" at bounding box center [894, 329] width 1291 height 43
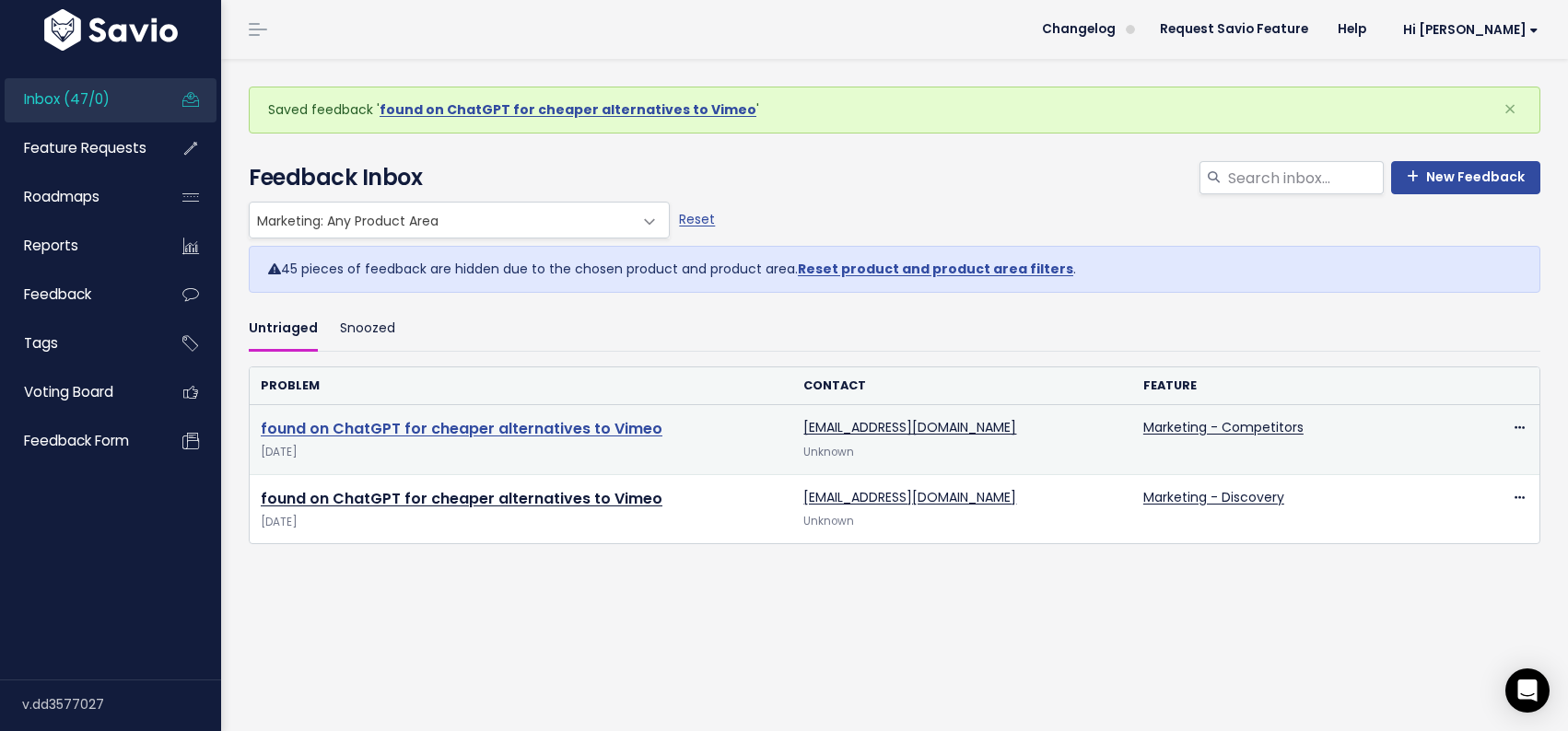
click at [508, 421] on link "found on ChatGPT for cheaper alternatives to Vimeo" at bounding box center [461, 429] width 402 height 22
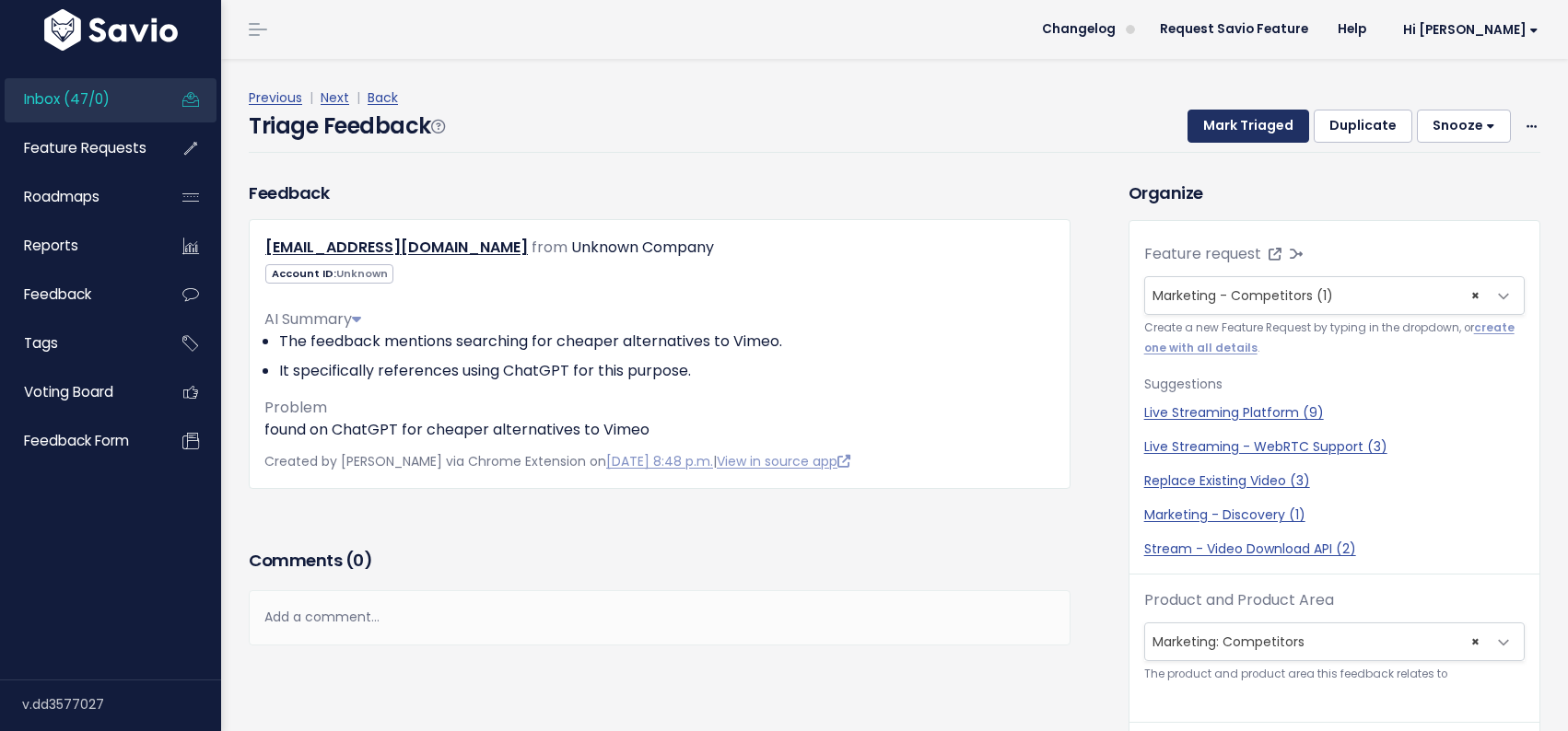
click at [1270, 128] on button "Mark Triaged" at bounding box center [1248, 127] width 122 height 33
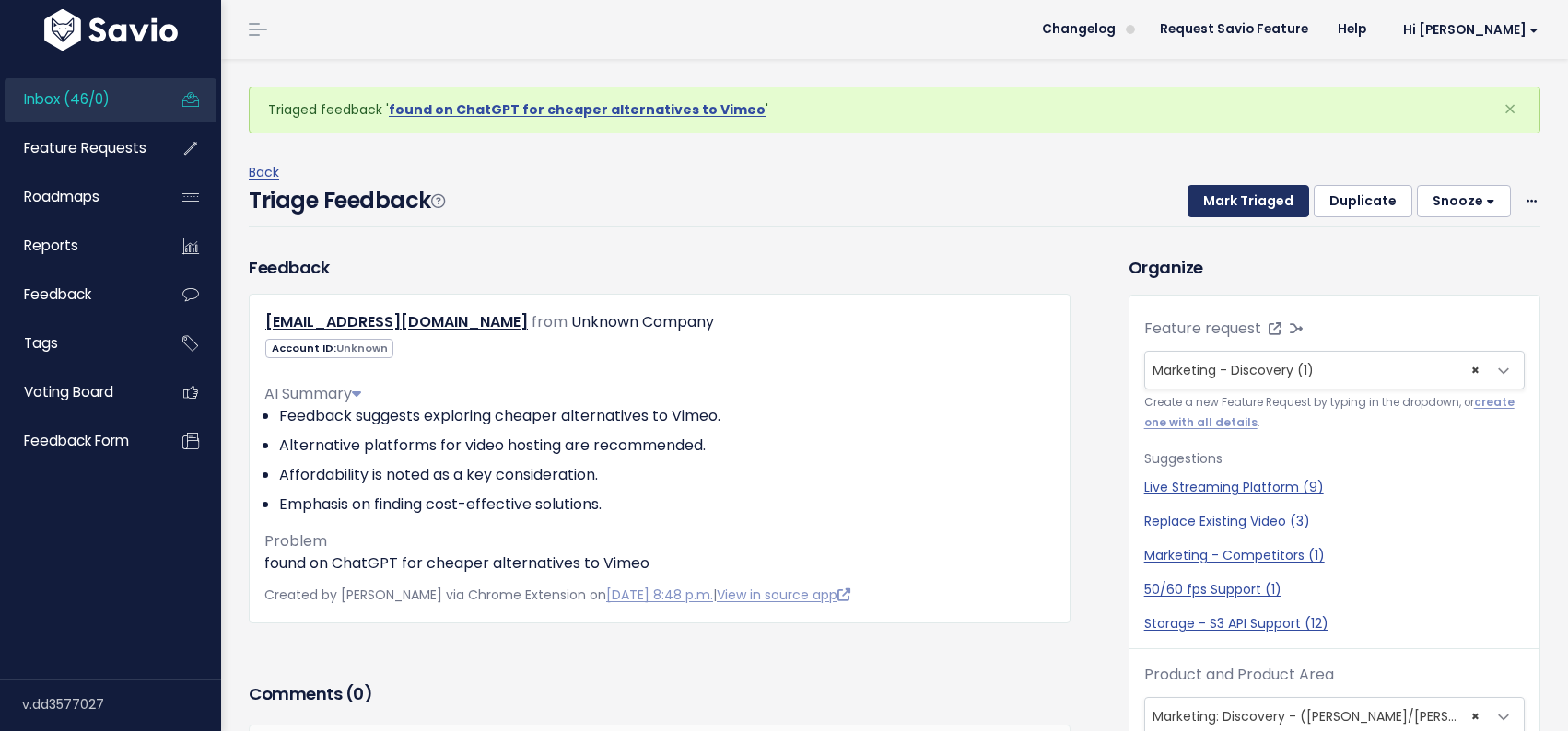
click at [1246, 199] on button "Mark Triaged" at bounding box center [1248, 201] width 122 height 33
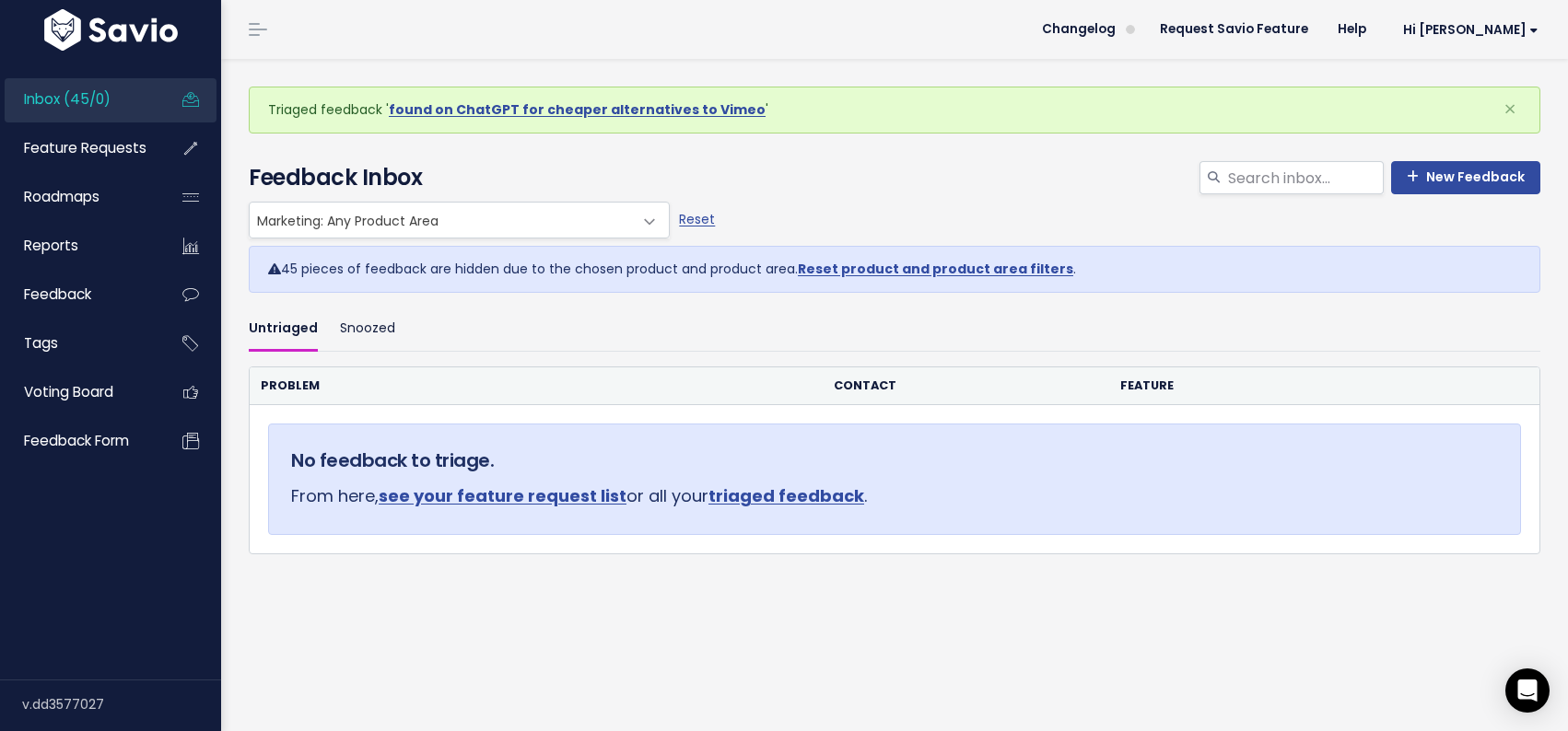
click at [84, 96] on span "Inbox (45/0)" at bounding box center [67, 99] width 86 height 20
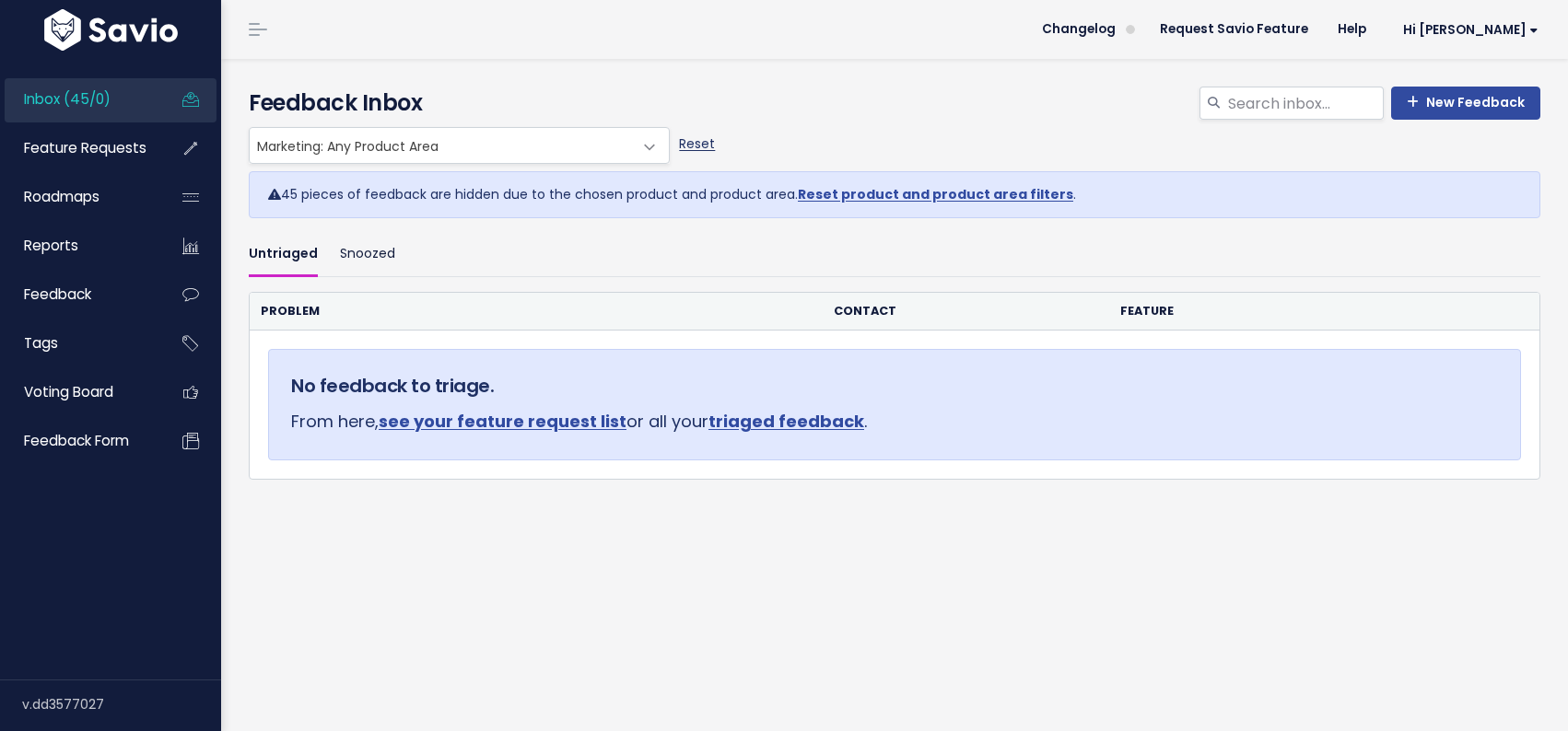
click at [687, 150] on link "Reset" at bounding box center [697, 143] width 36 height 19
select select ":"
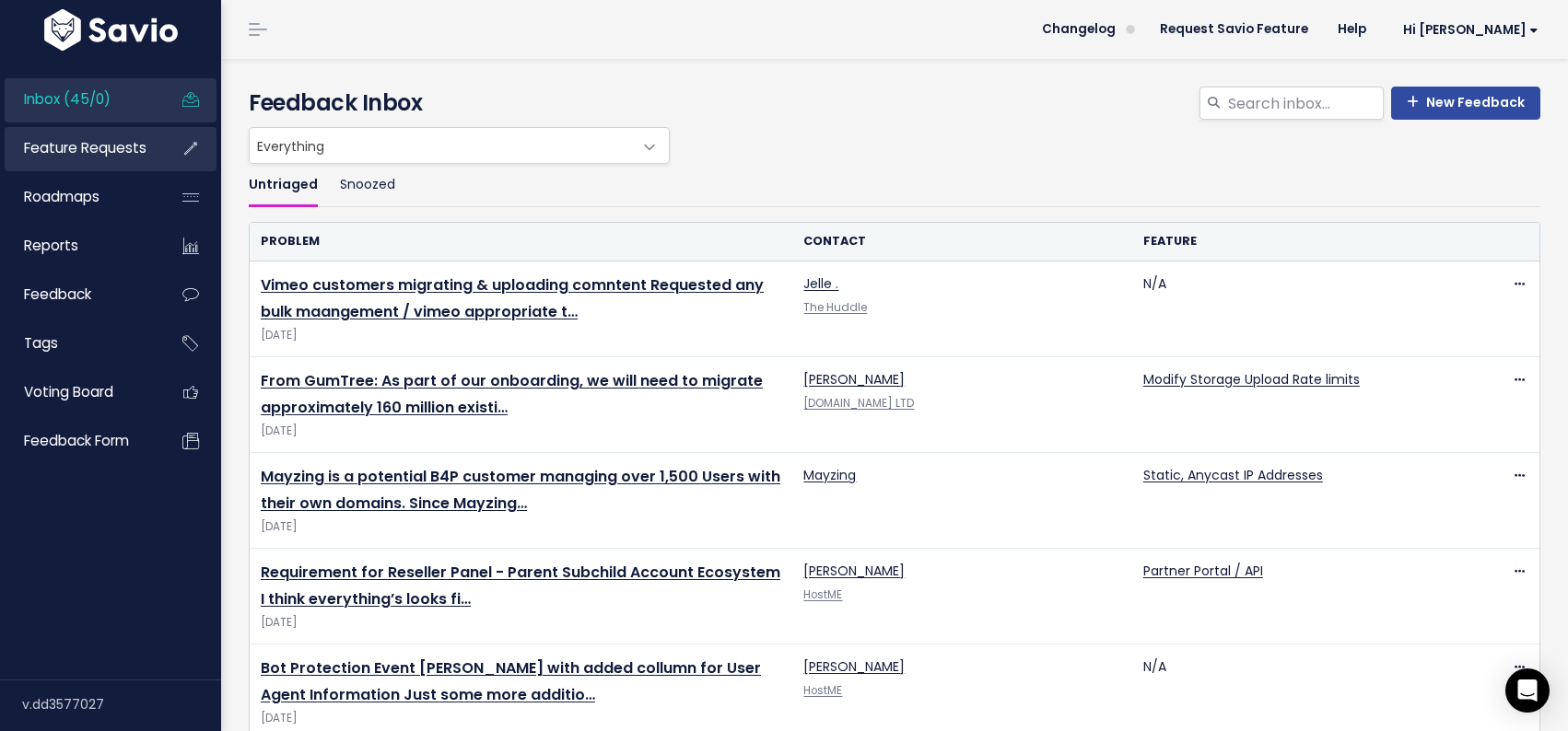
click at [97, 145] on span "Feature Requests" at bounding box center [84, 148] width 123 height 20
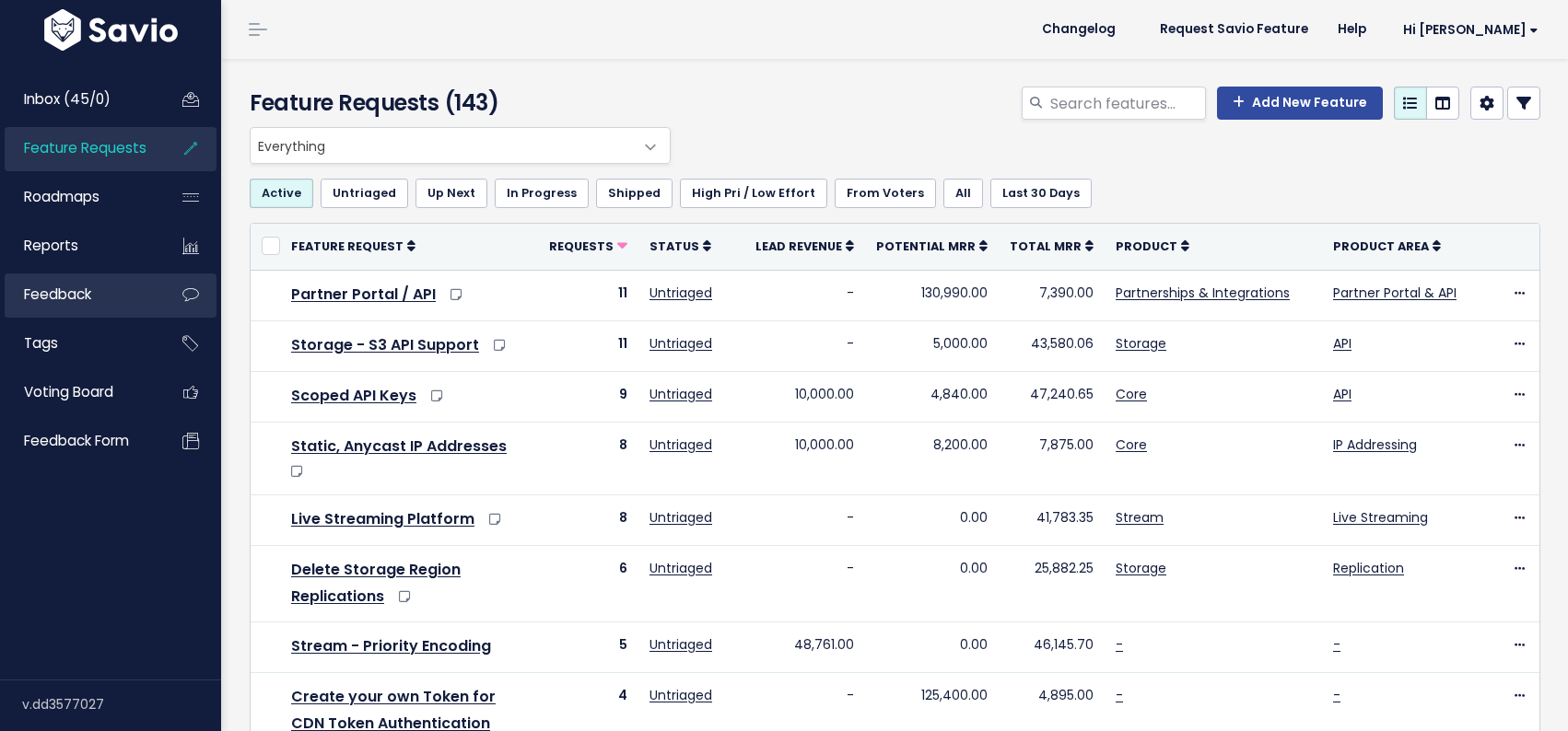
click at [82, 299] on span "Feedback" at bounding box center [57, 295] width 67 height 20
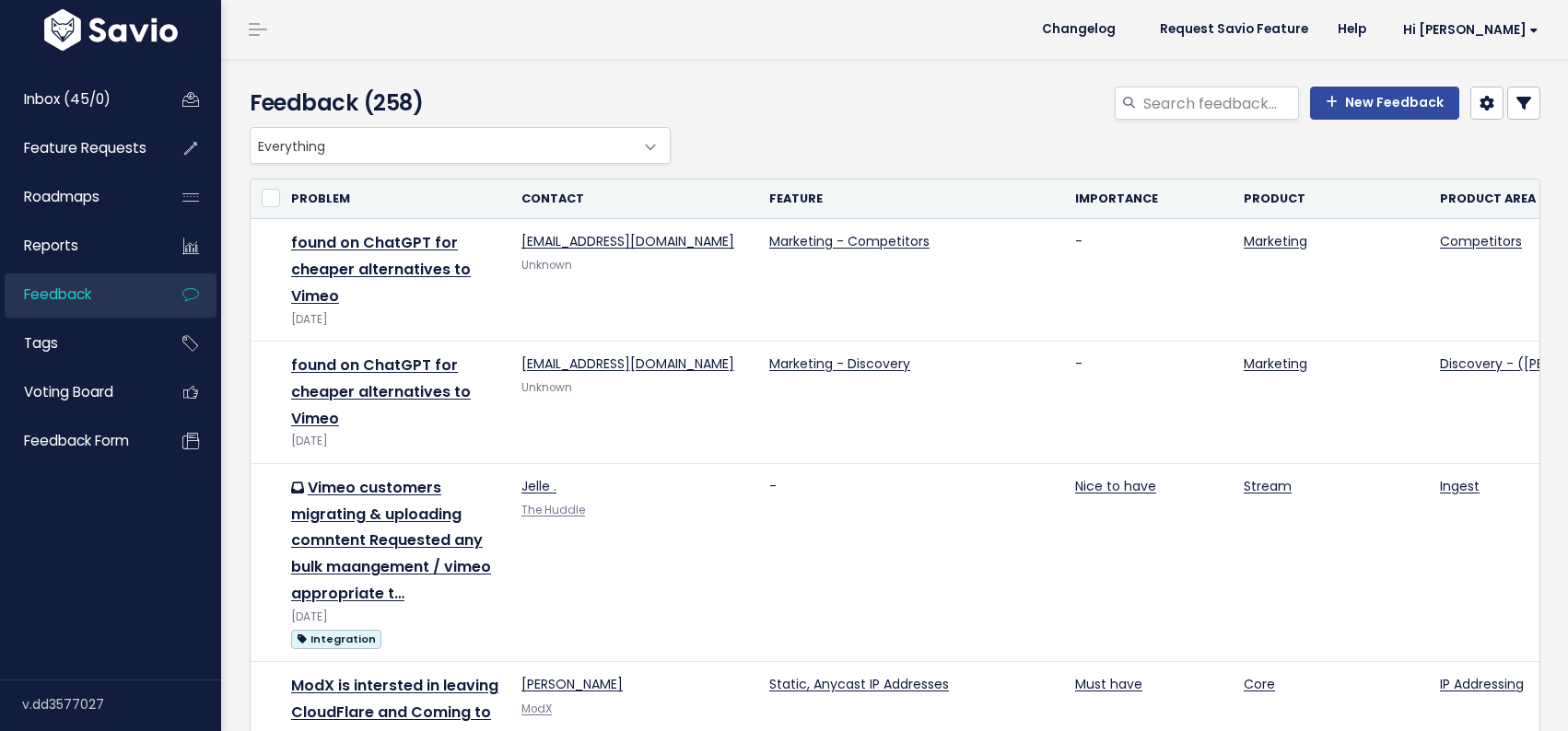
click at [636, 145] on span at bounding box center [650, 147] width 37 height 37
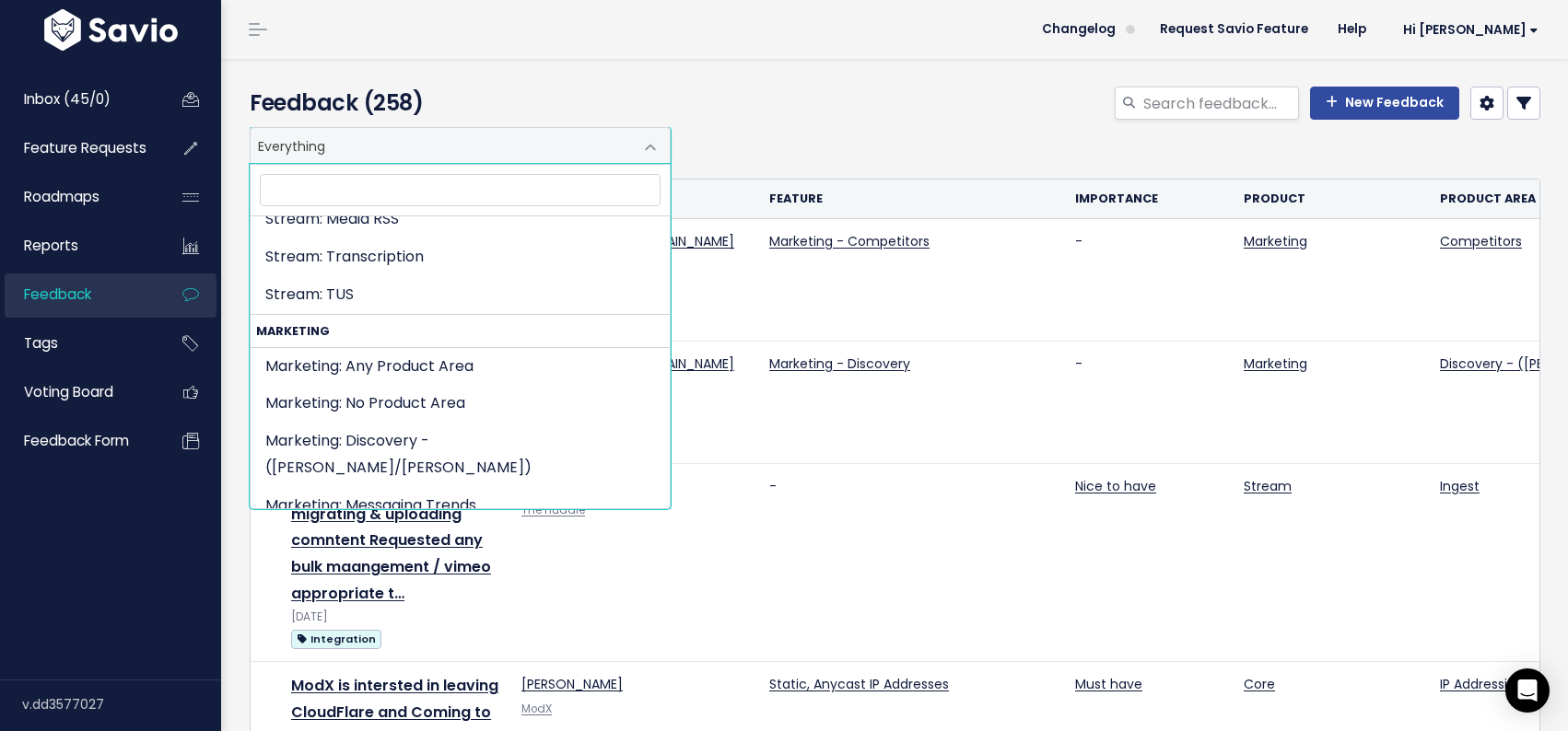
scroll to position [3723, 0]
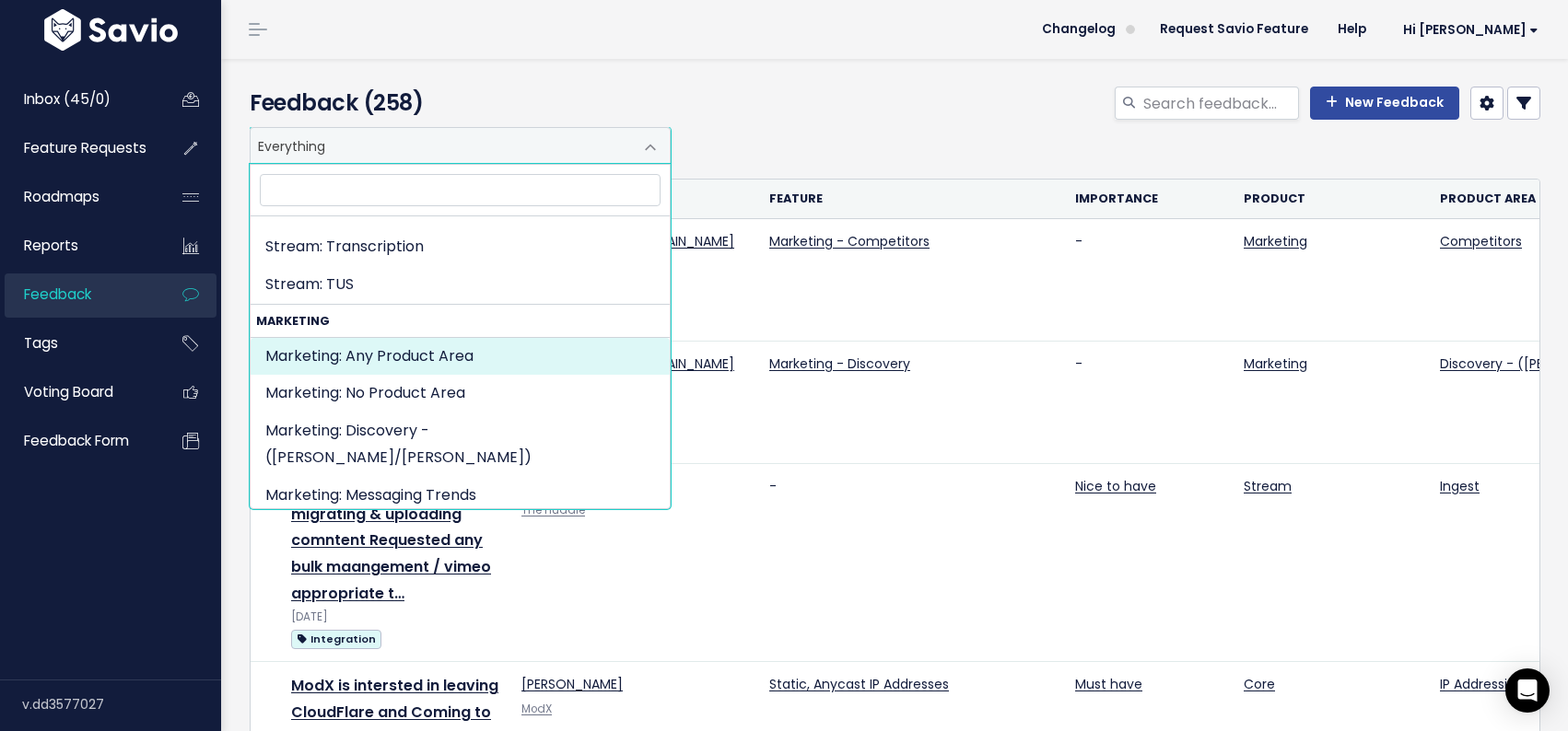
select select "MARKETING:"
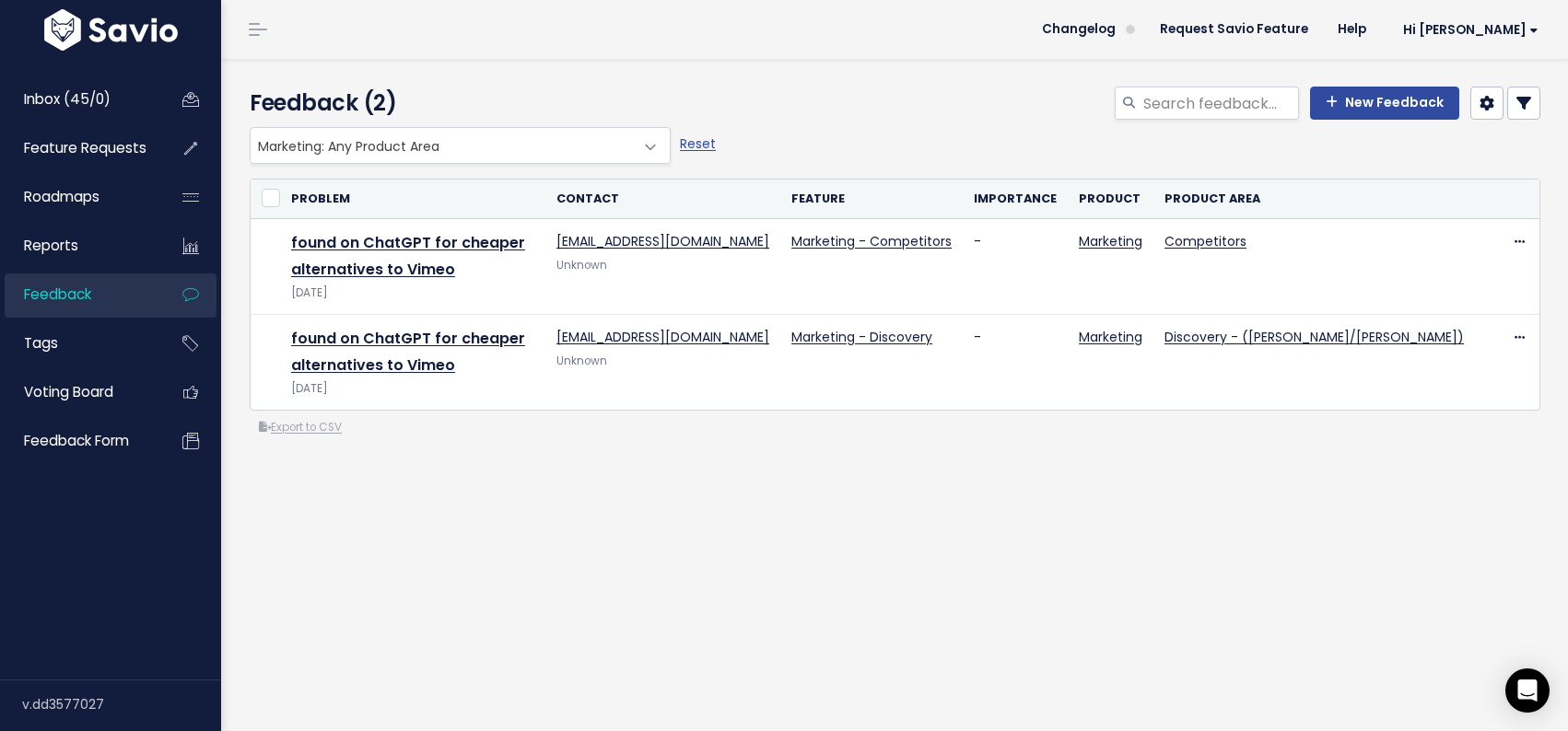
click at [1484, 100] on icon at bounding box center [1486, 103] width 15 height 15
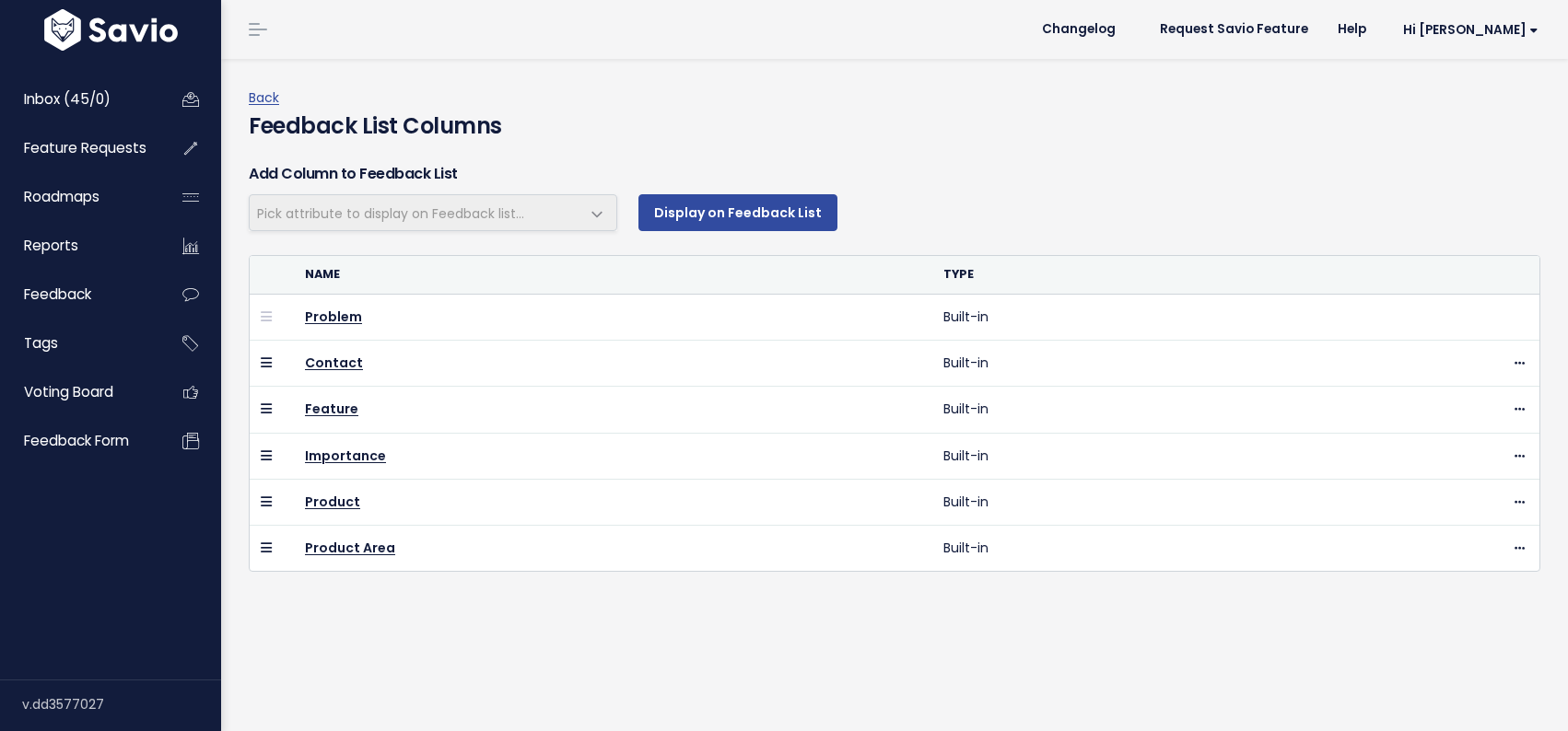
select select
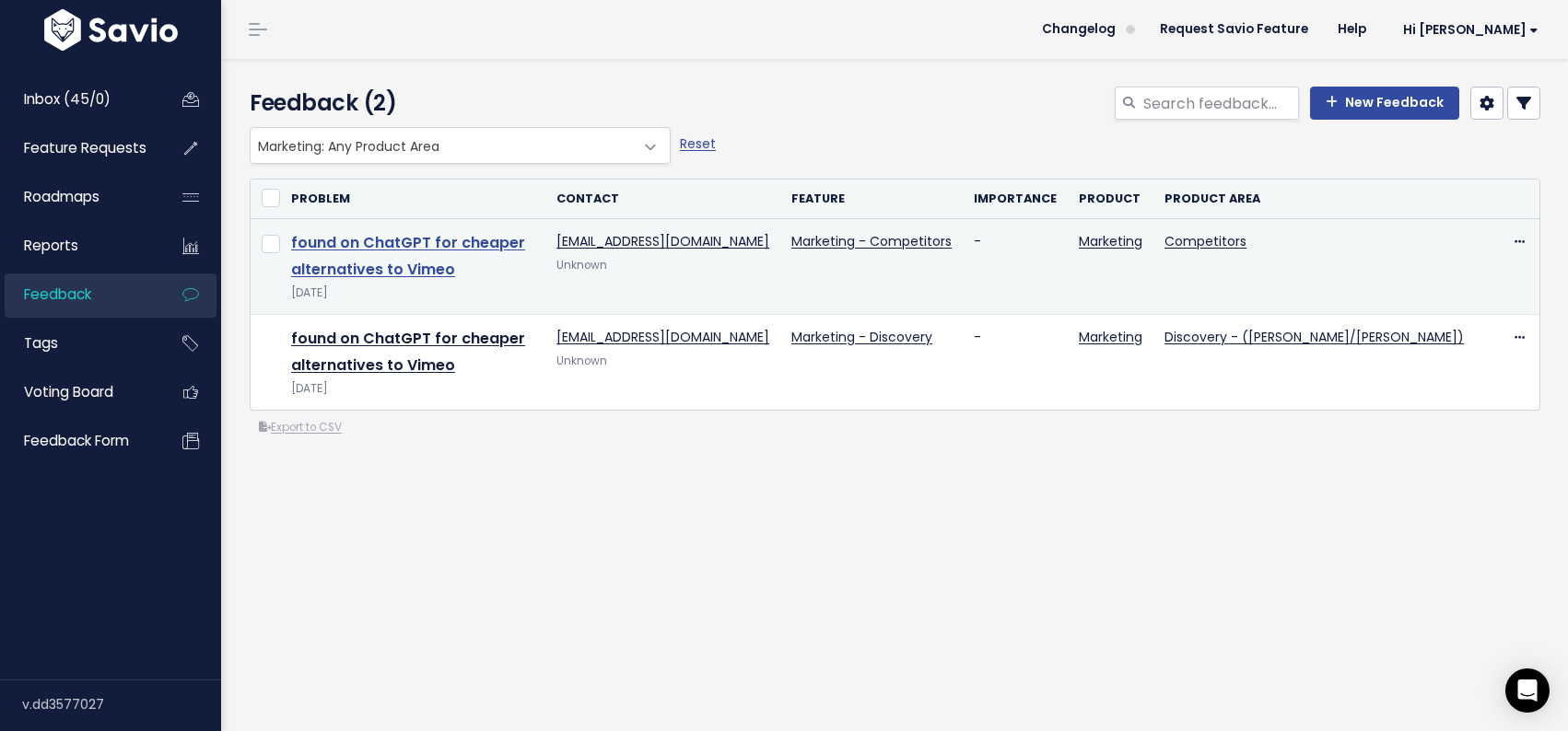
click at [525, 237] on link "found on ChatGPT for cheaper alternatives to Vimeo" at bounding box center [408, 255] width 234 height 48
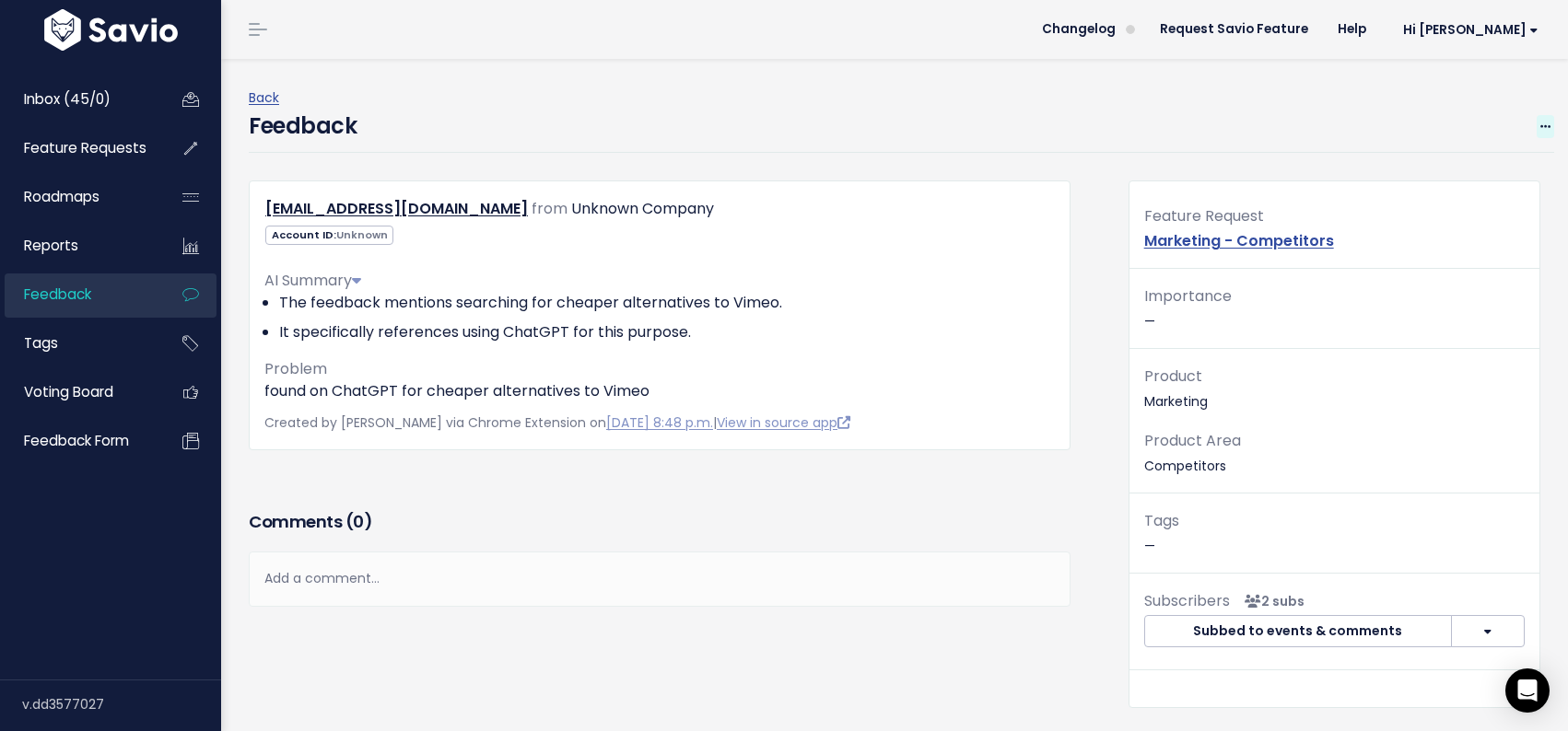
click at [1543, 125] on icon at bounding box center [1545, 128] width 10 height 12
click at [1452, 180] on link "Edit" at bounding box center [1472, 177] width 133 height 36
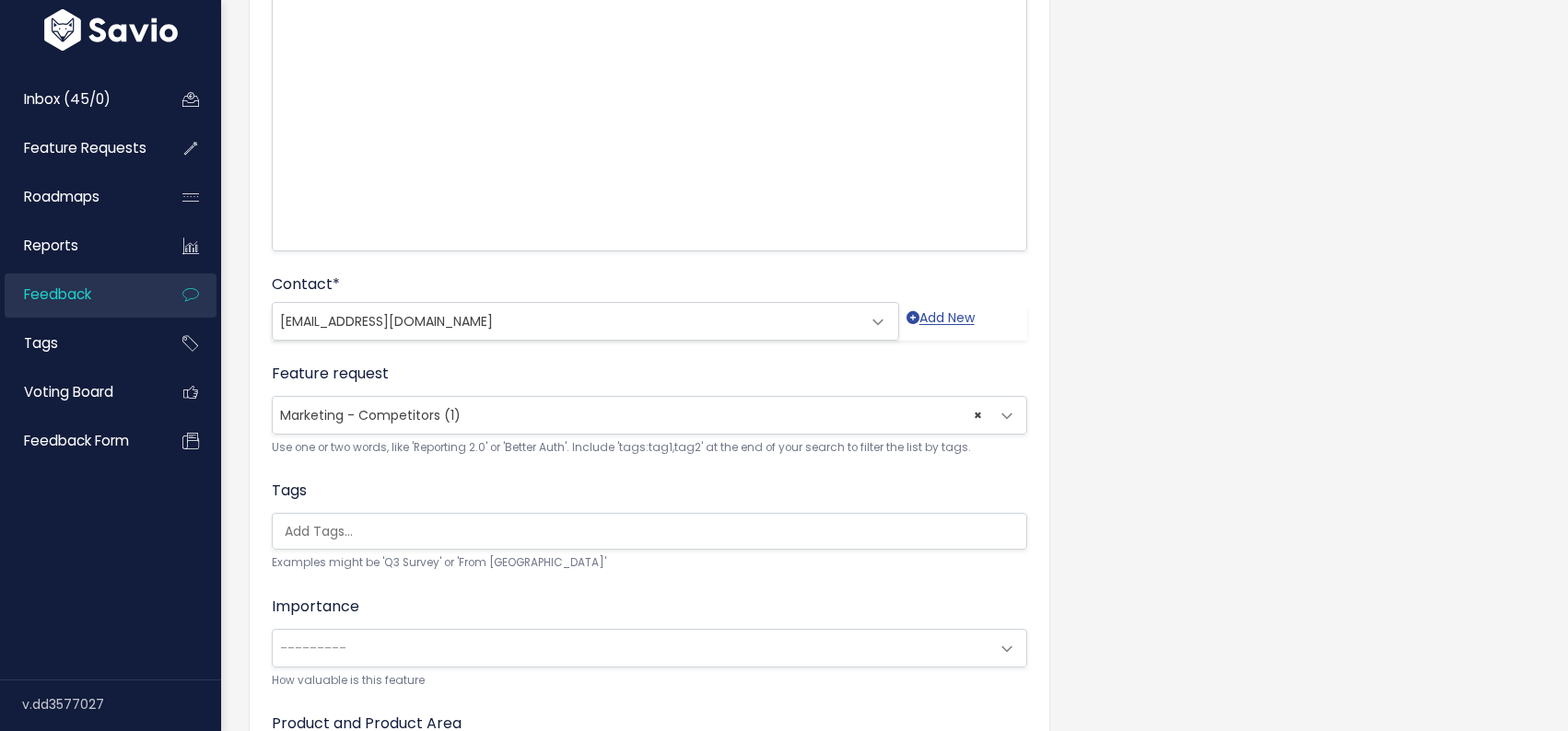
scroll to position [449, 0]
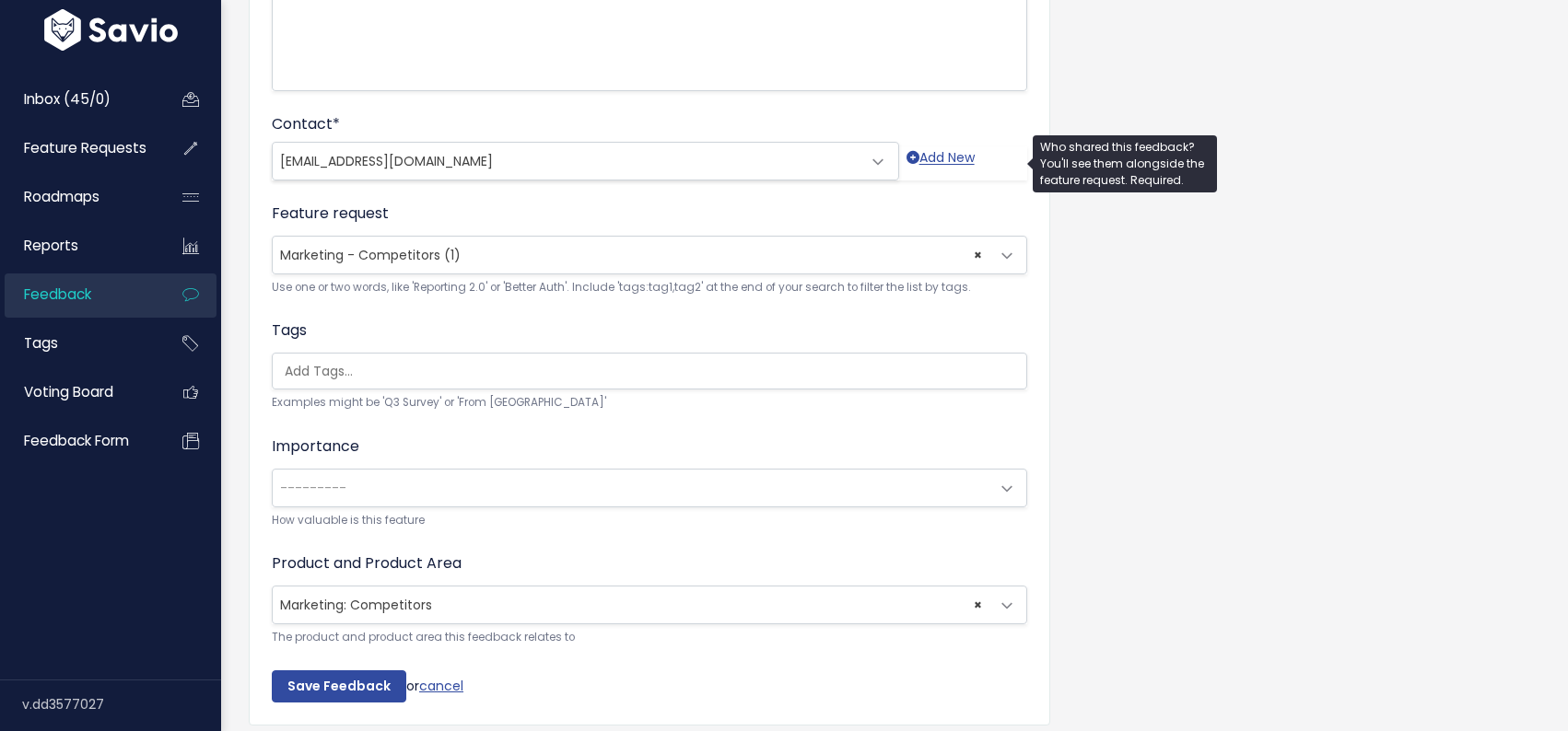
click at [504, 160] on span "[EMAIL_ADDRESS][DOMAIN_NAME]" at bounding box center [567, 161] width 588 height 37
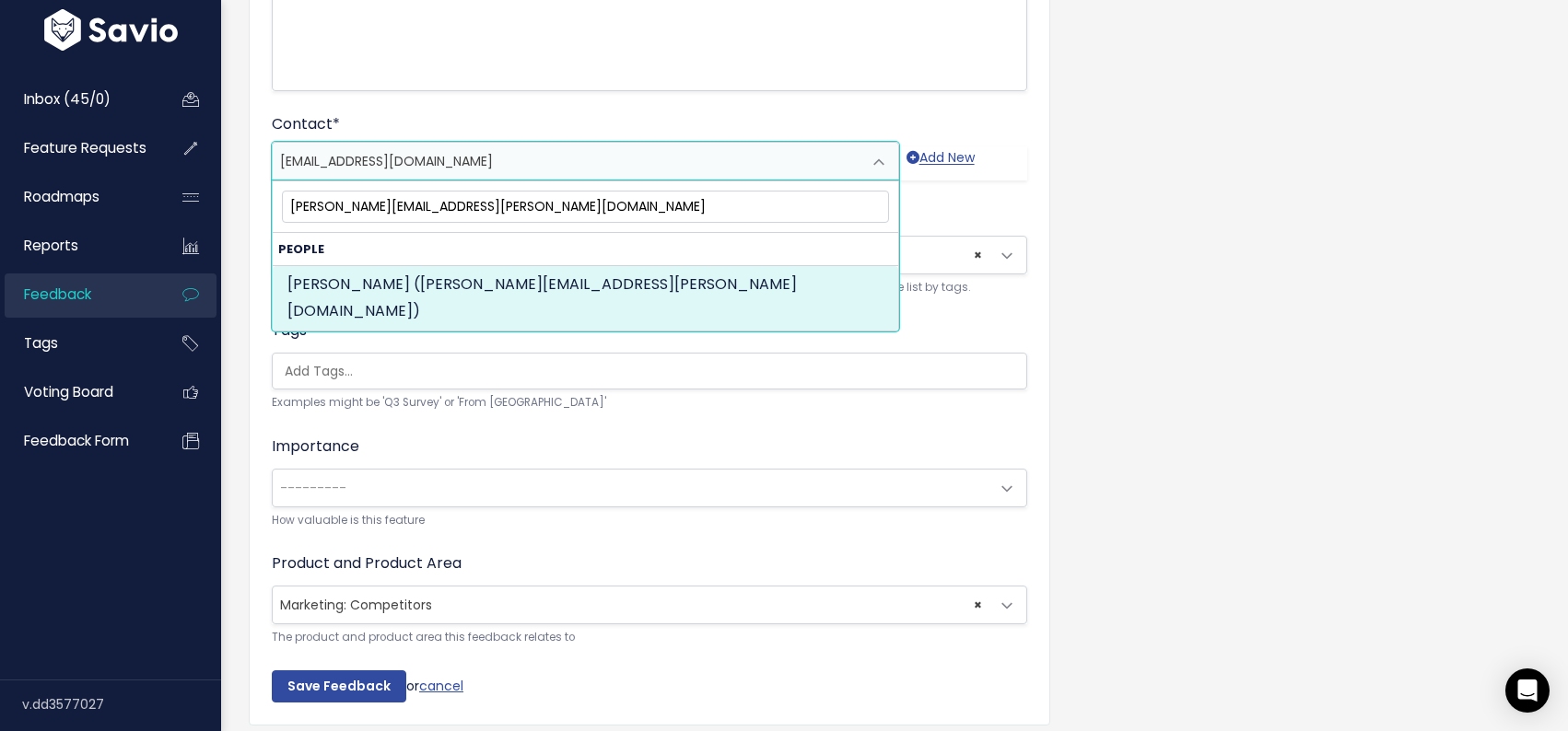
type input "gerardo.smaldone@telsone.it"
select select "89890149"
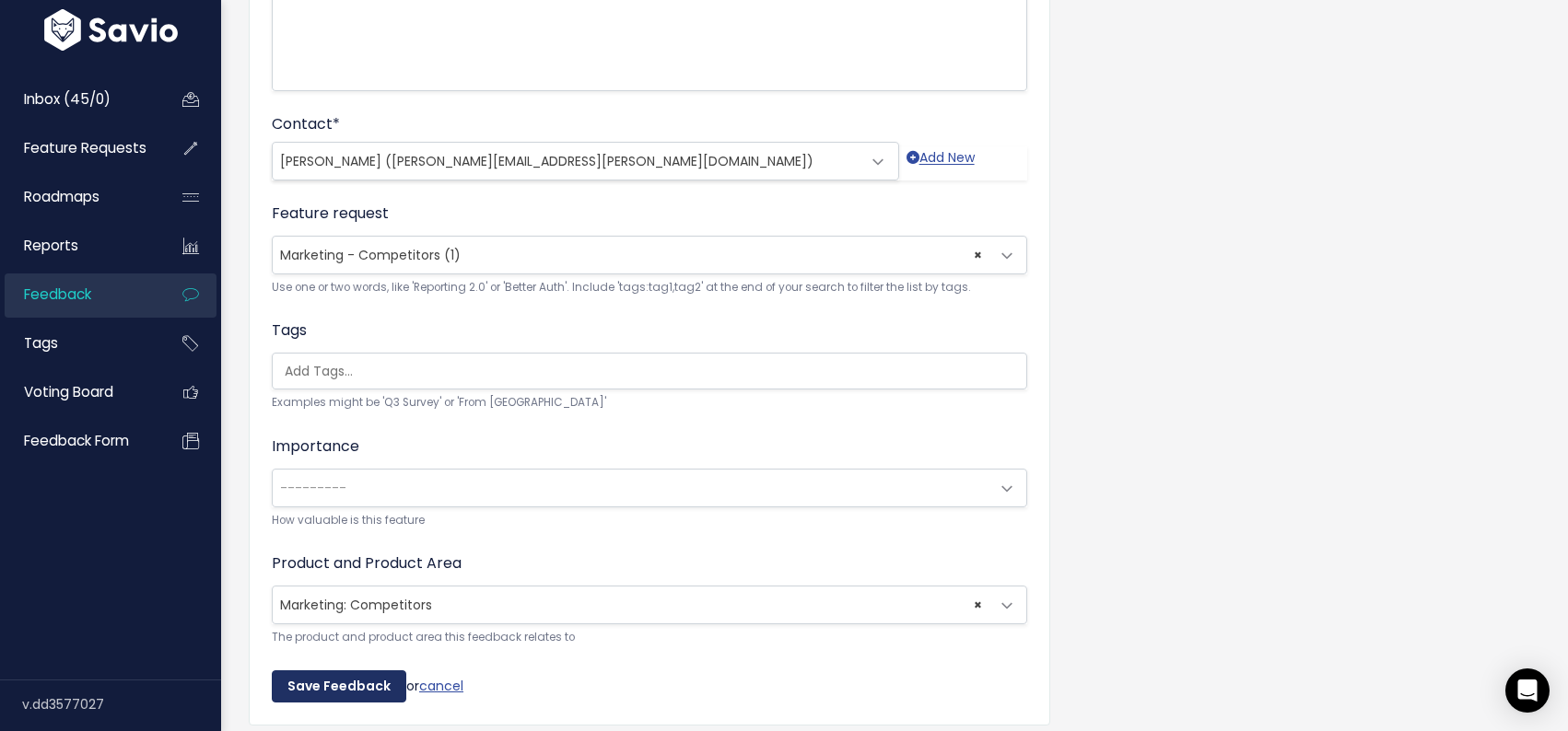
click at [349, 686] on input "Save Feedback" at bounding box center [339, 688] width 135 height 33
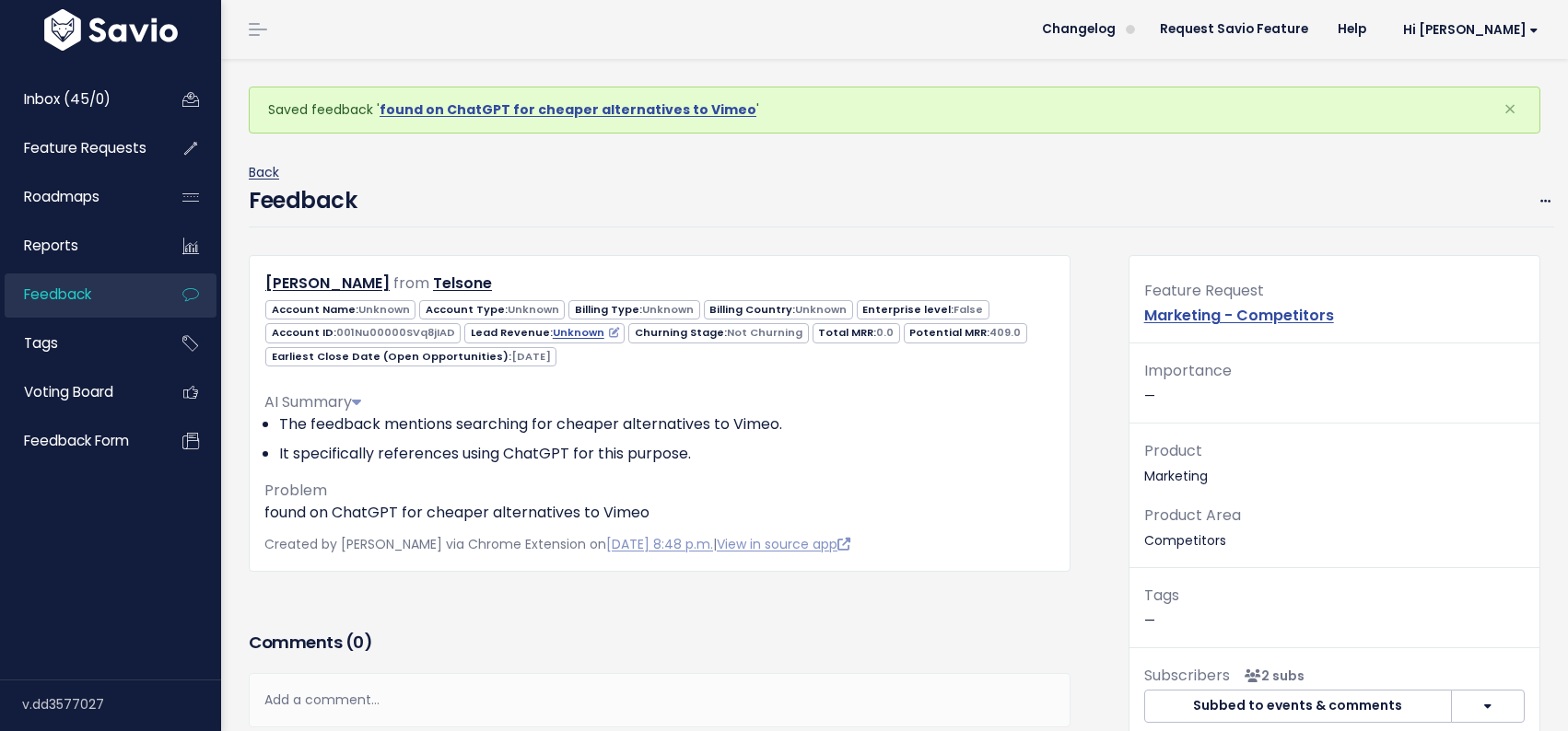
click at [268, 172] on link "Back" at bounding box center [263, 172] width 30 height 19
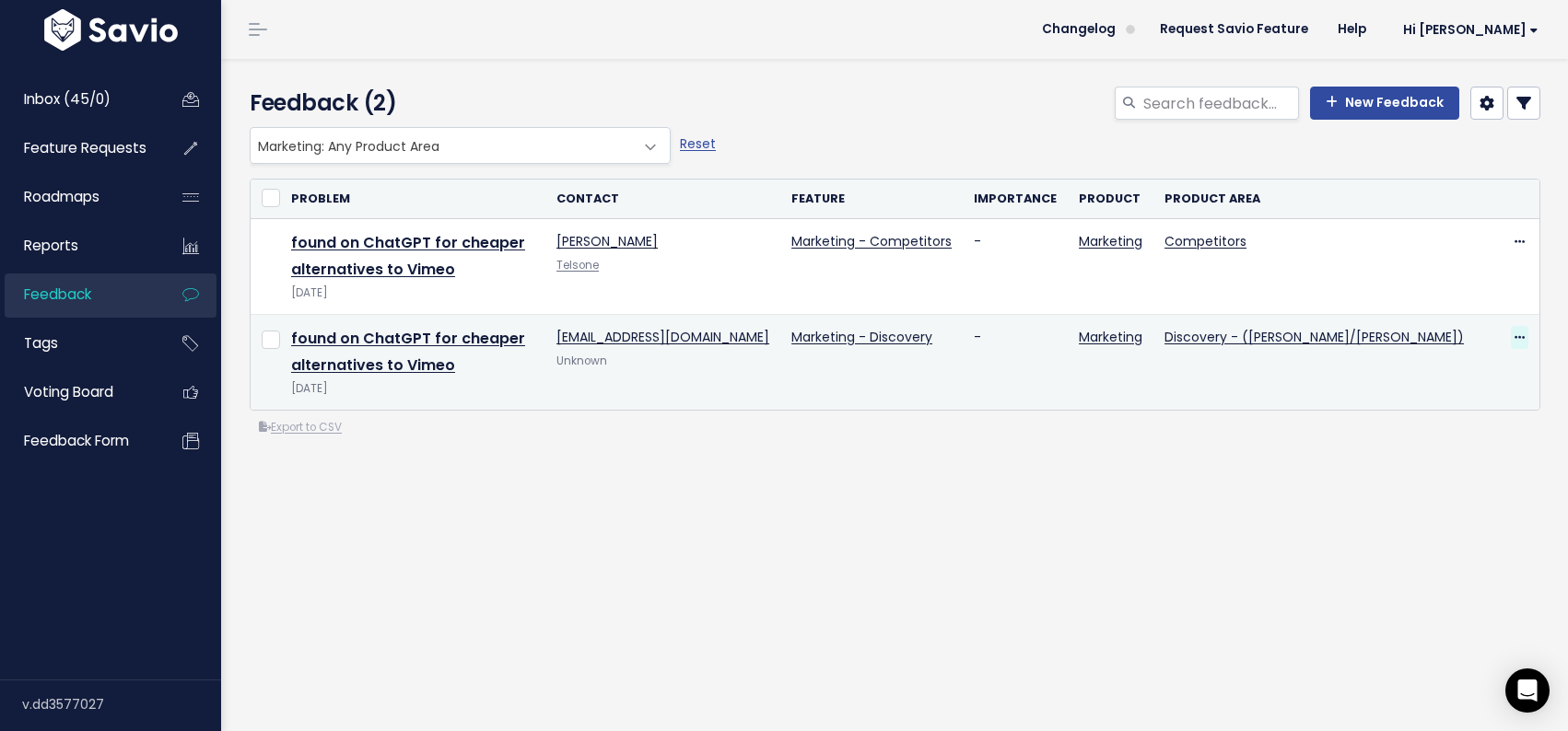
click at [1521, 332] on icon at bounding box center [1519, 338] width 10 height 12
click at [1403, 362] on link "Edit" at bounding box center [1444, 363] width 133 height 36
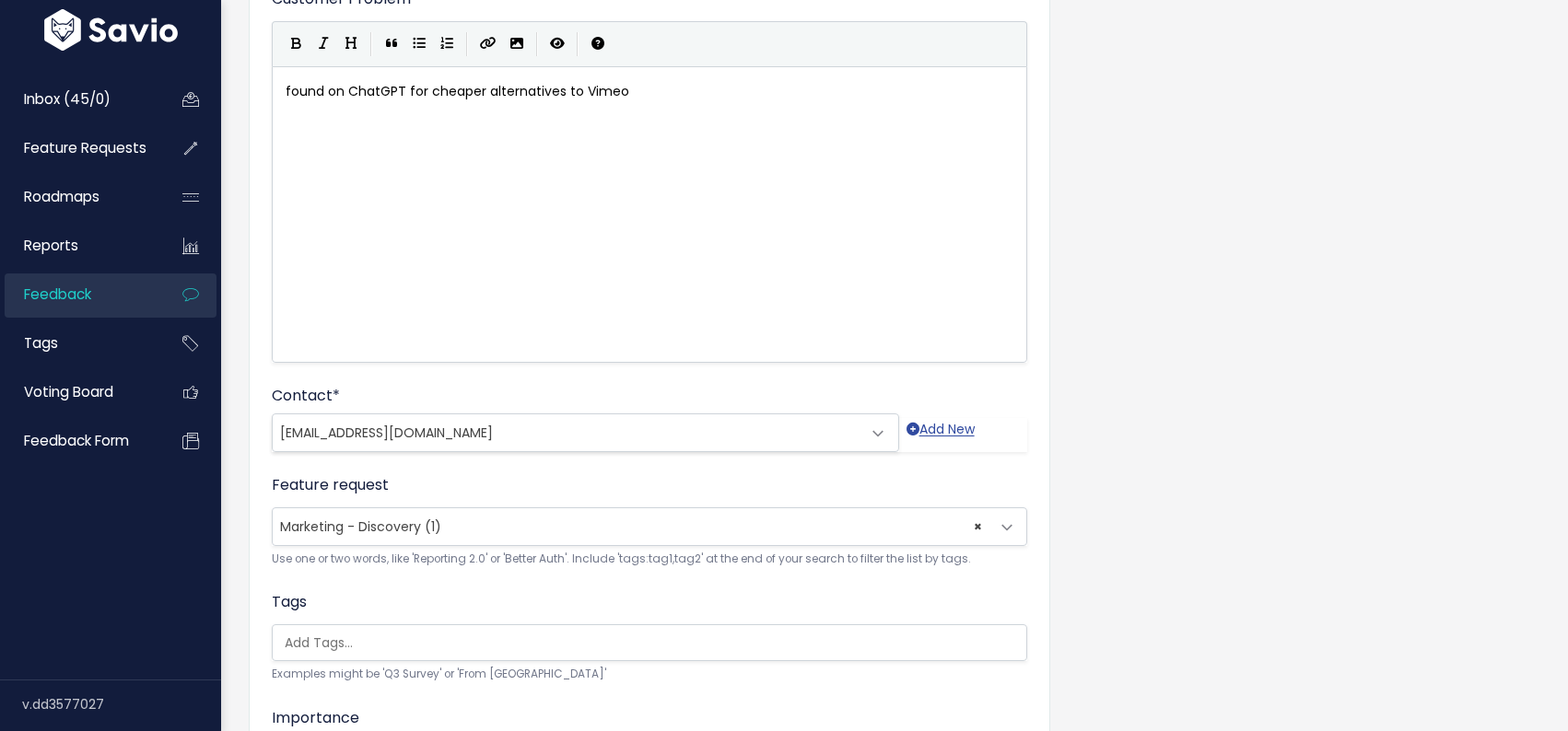
scroll to position [204, 0]
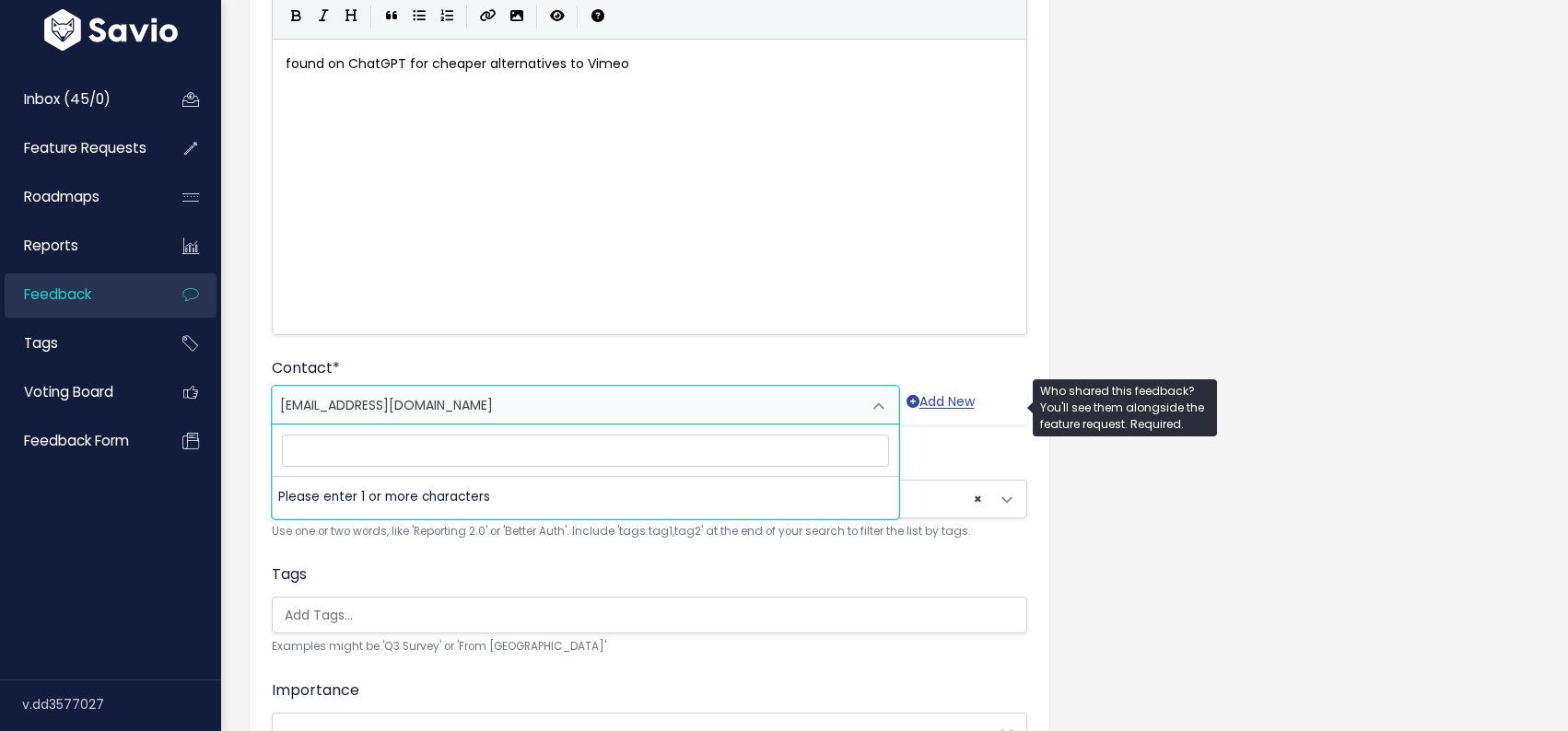
click at [538, 399] on span "[EMAIL_ADDRESS][DOMAIN_NAME]" at bounding box center [567, 406] width 588 height 37
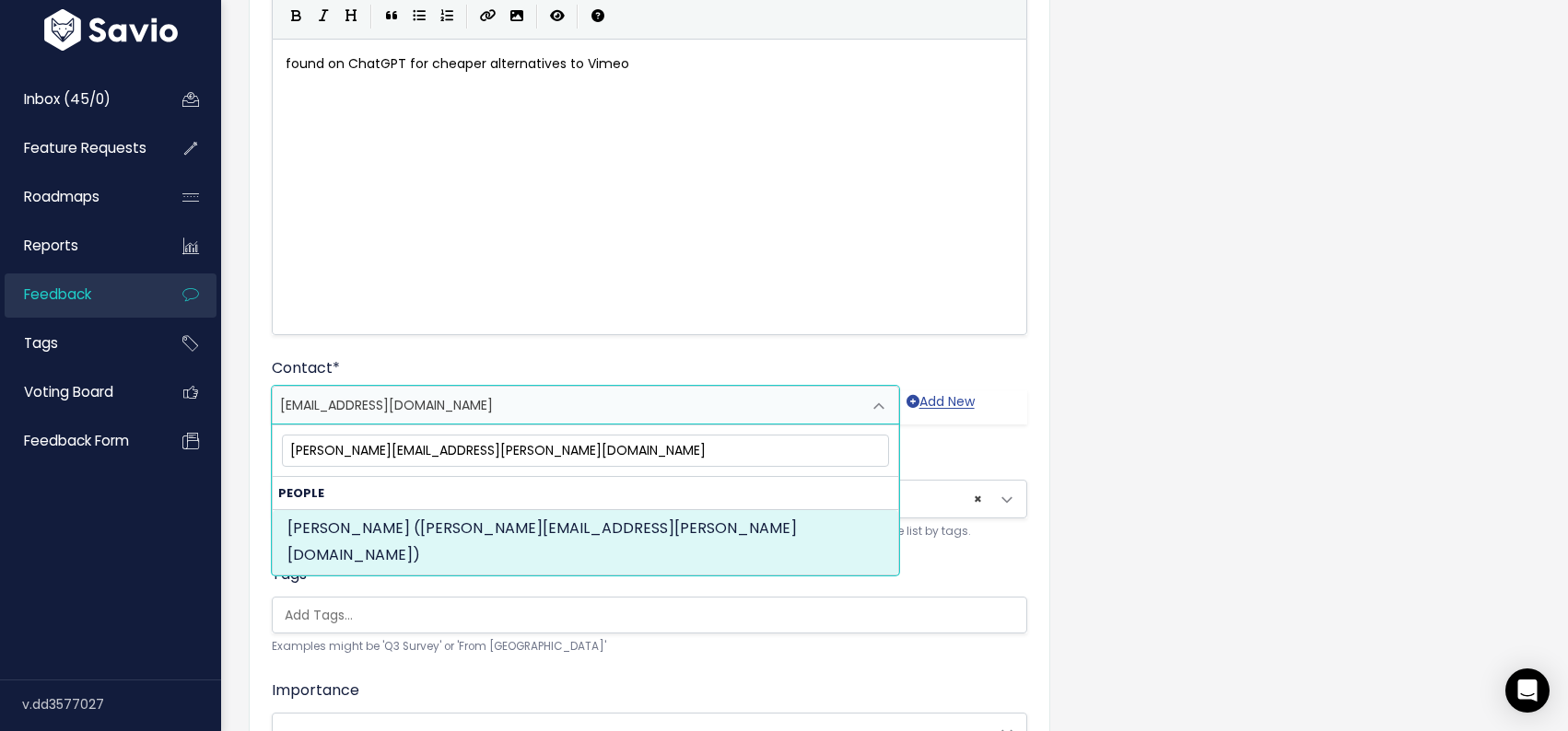
type input "[PERSON_NAME][EMAIL_ADDRESS][PERSON_NAME][DOMAIN_NAME]"
select select "89890149"
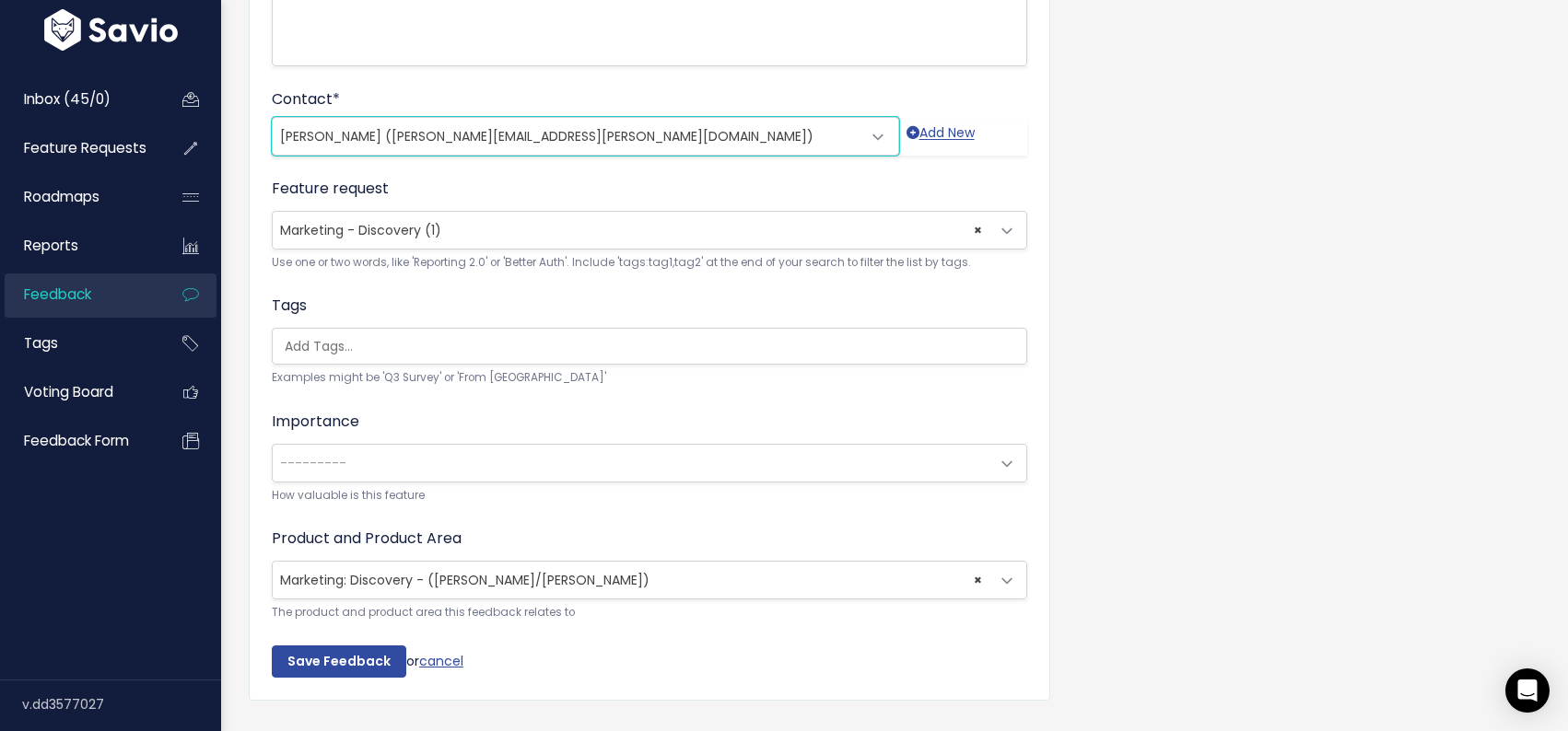
scroll to position [515, 0]
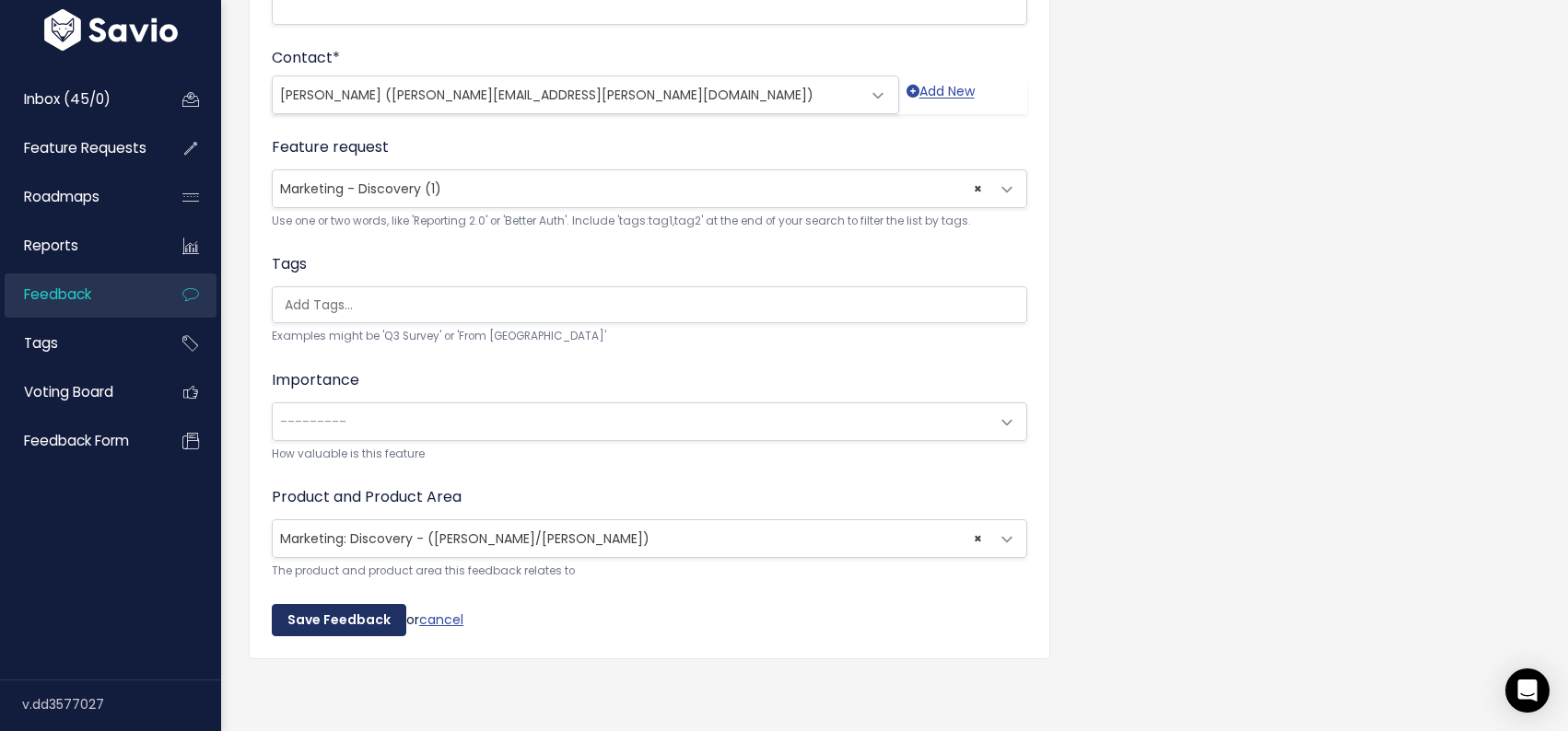
click at [320, 618] on input "Save Feedback" at bounding box center [339, 621] width 135 height 33
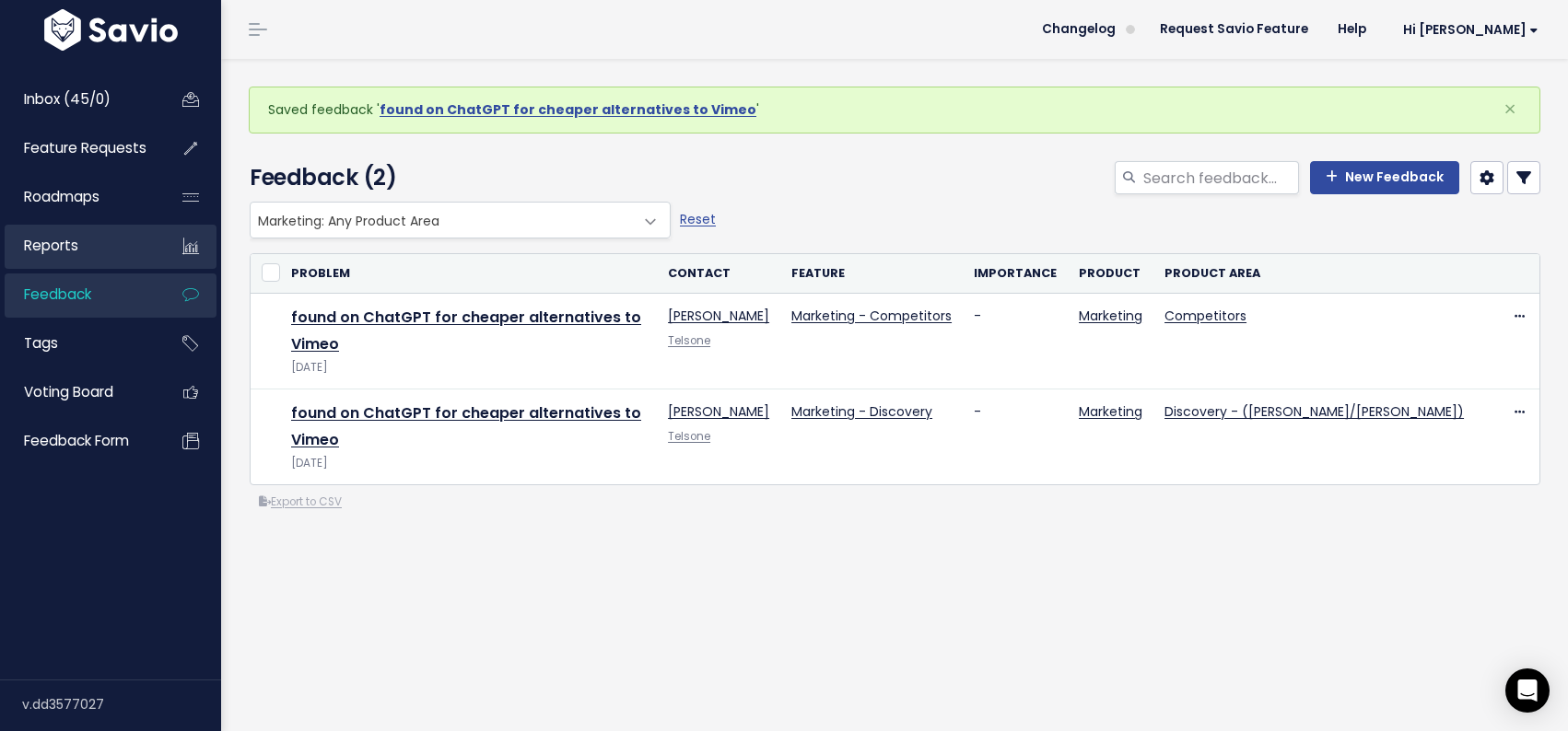
click at [63, 246] on span "Reports" at bounding box center [50, 246] width 54 height 20
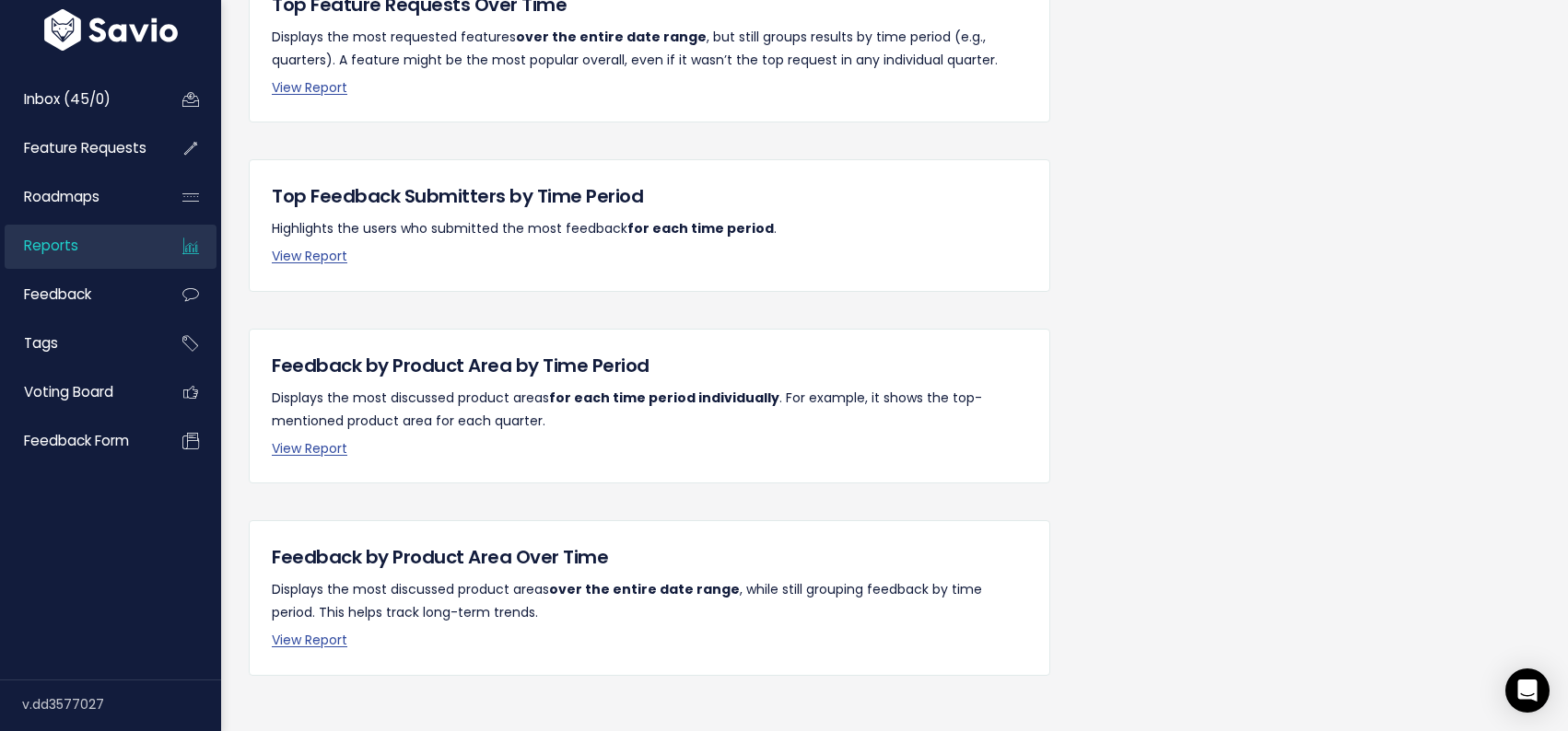
scroll to position [427, 0]
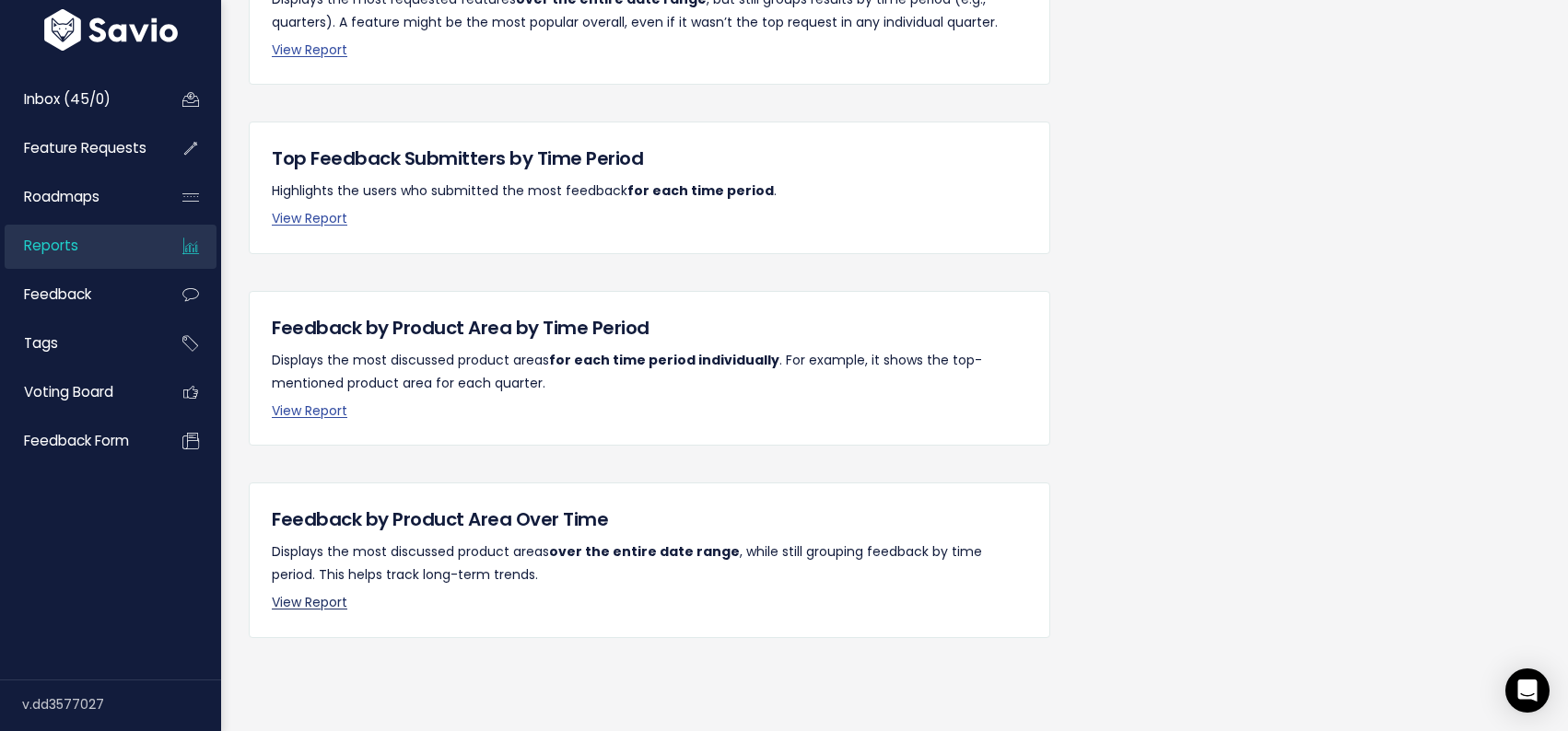
click at [311, 610] on link "View Report" at bounding box center [309, 602] width 76 height 19
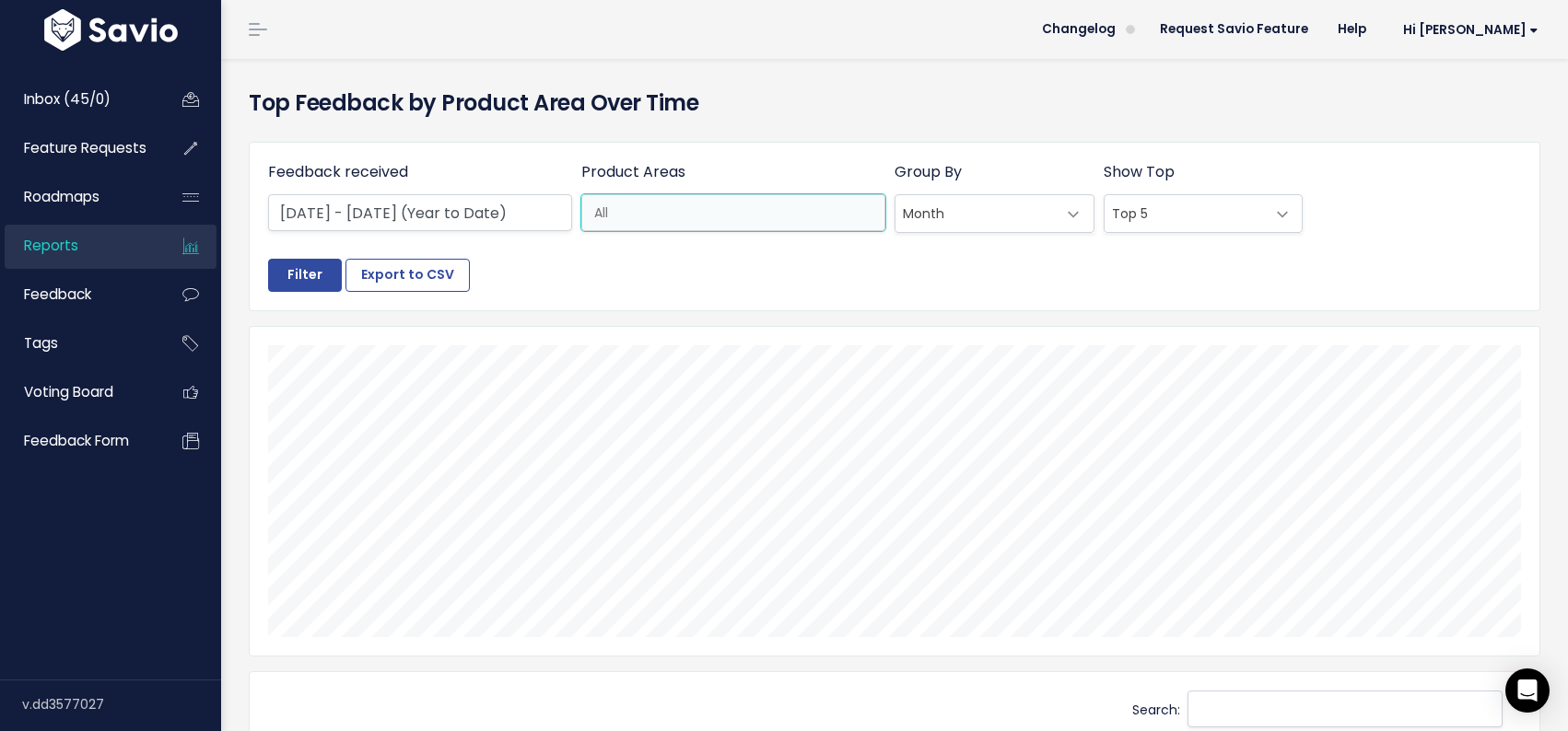
click at [657, 208] on input "search" at bounding box center [738, 213] width 303 height 20
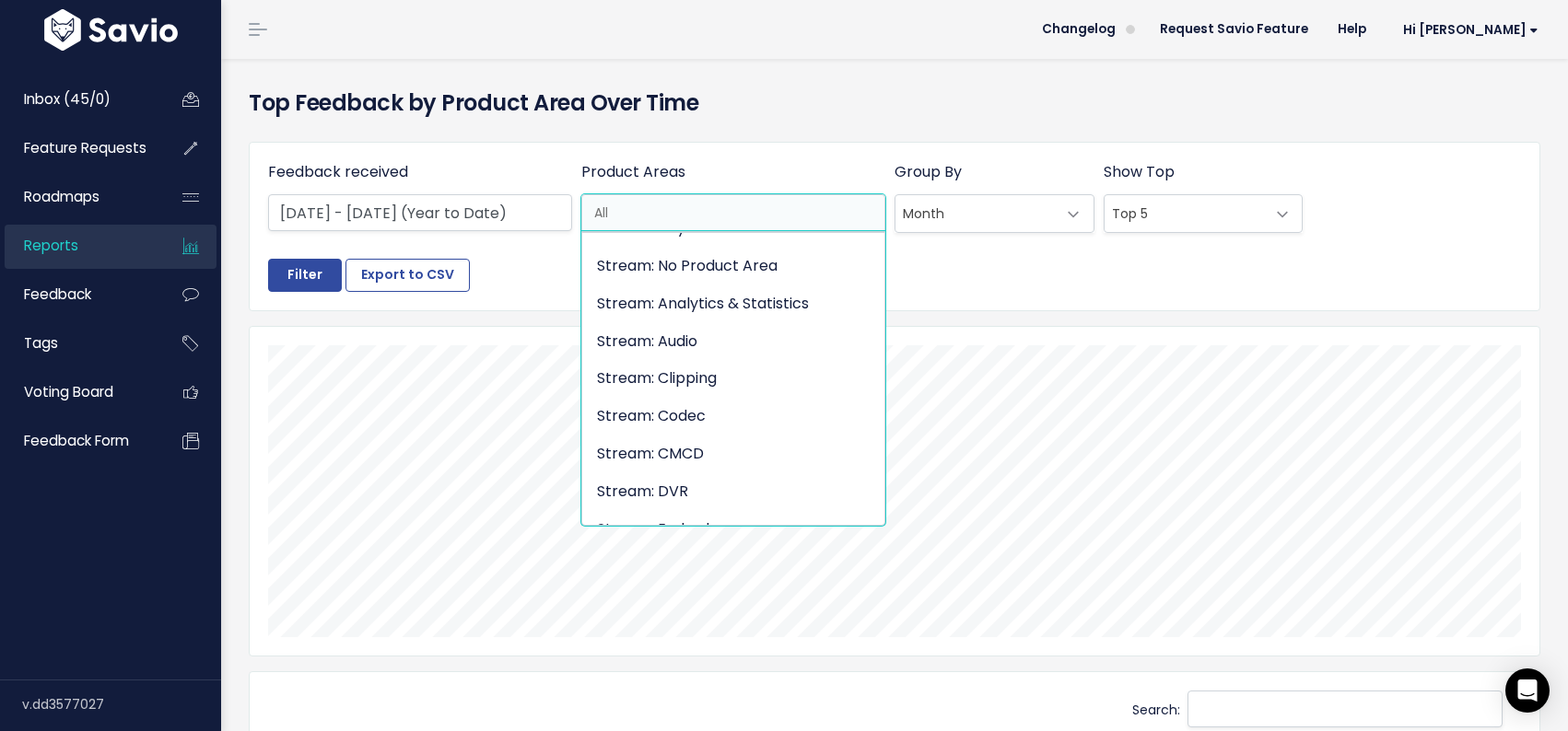
scroll to position [3820, 0]
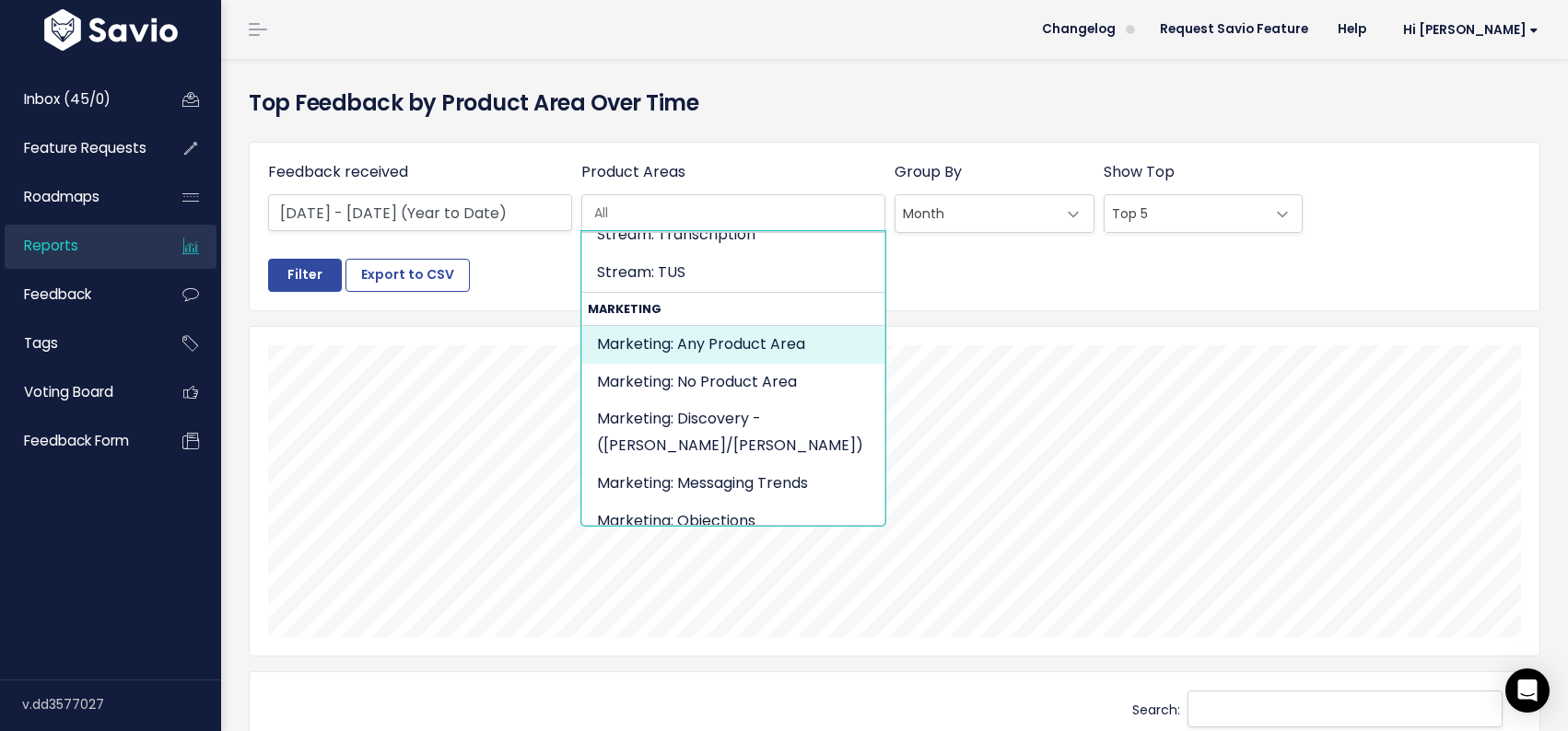
select select "MARKETING:"
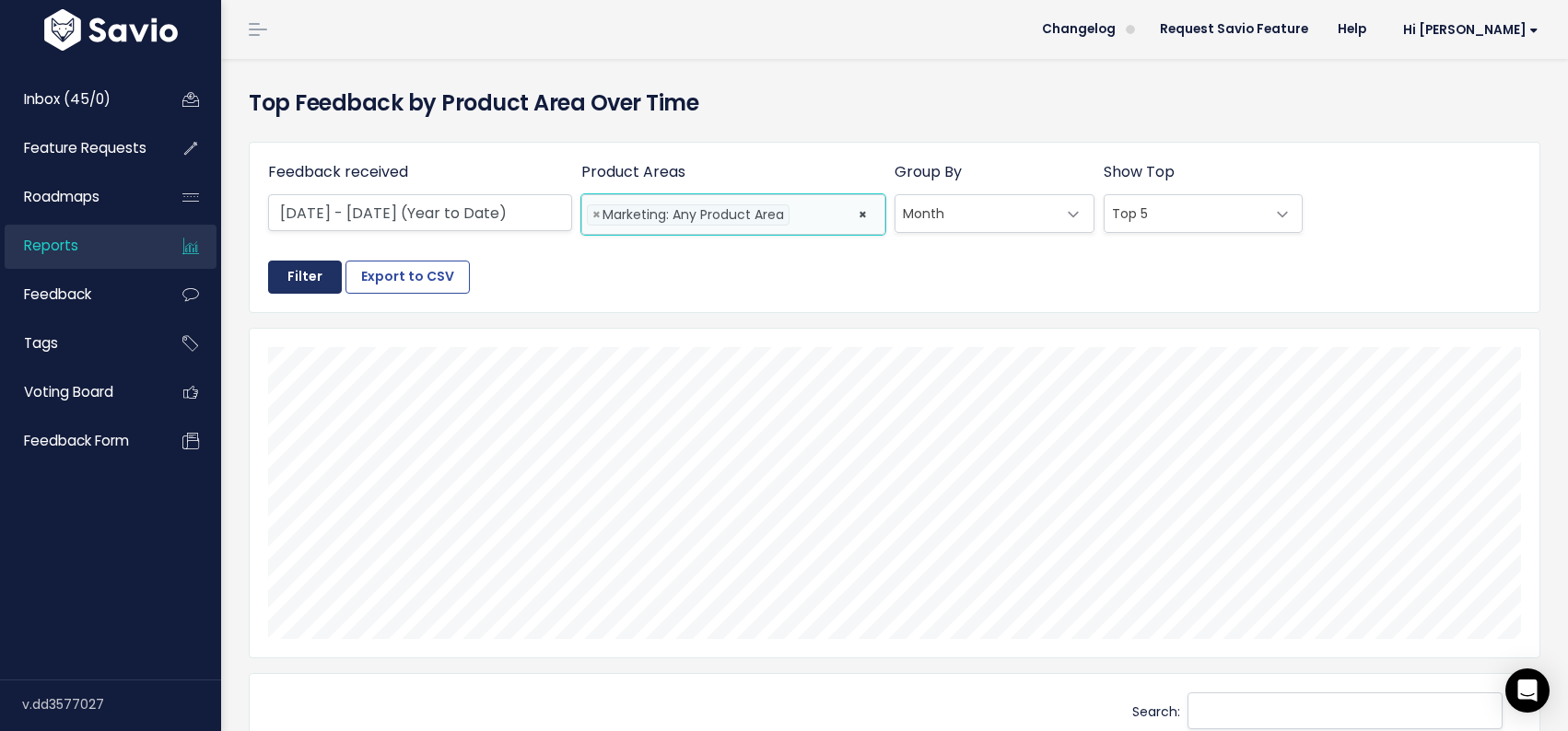
click at [306, 277] on input "Filter" at bounding box center [305, 277] width 74 height 33
click at [61, 249] on span "Reports" at bounding box center [50, 246] width 54 height 20
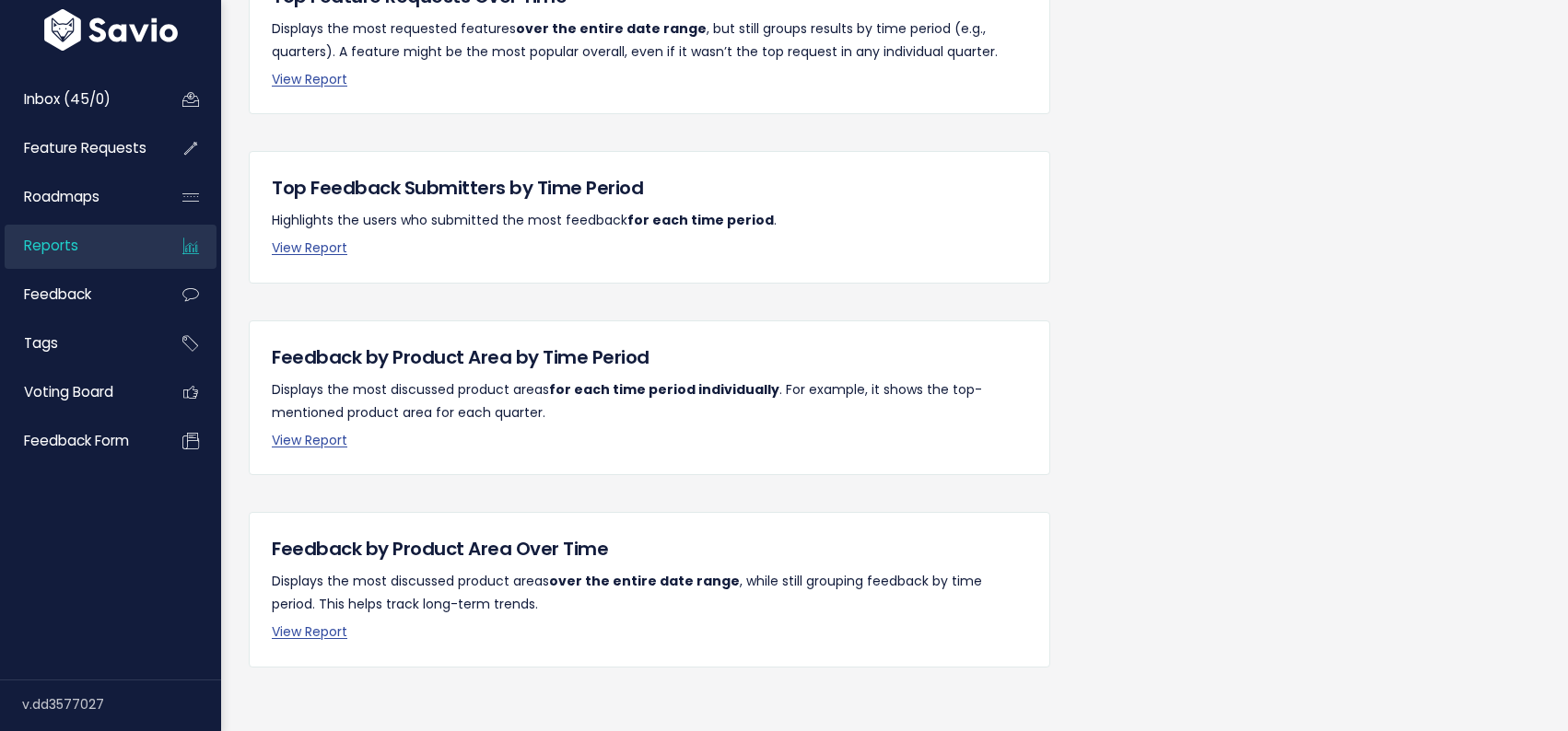
scroll to position [427, 0]
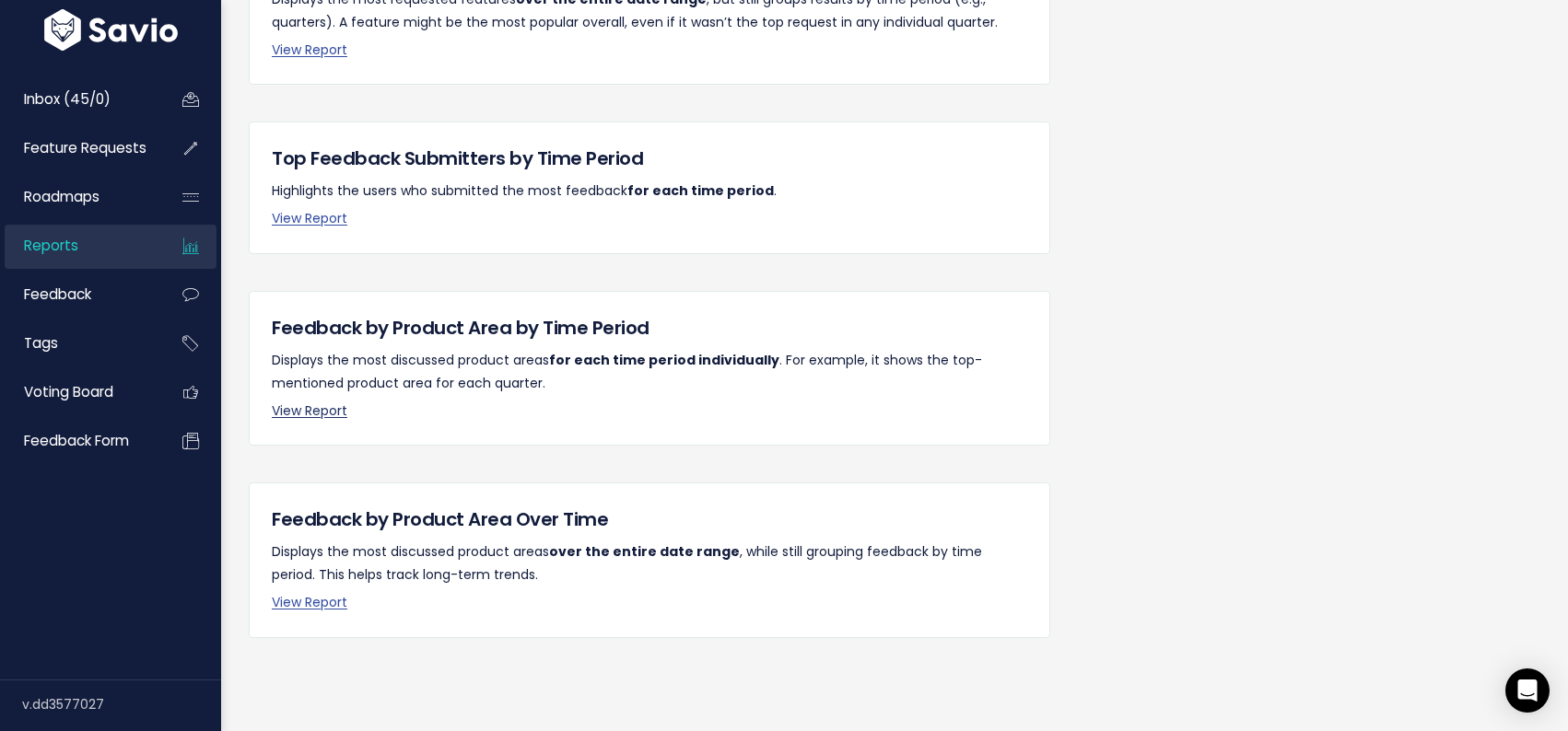
click at [296, 413] on link "View Report" at bounding box center [309, 411] width 76 height 19
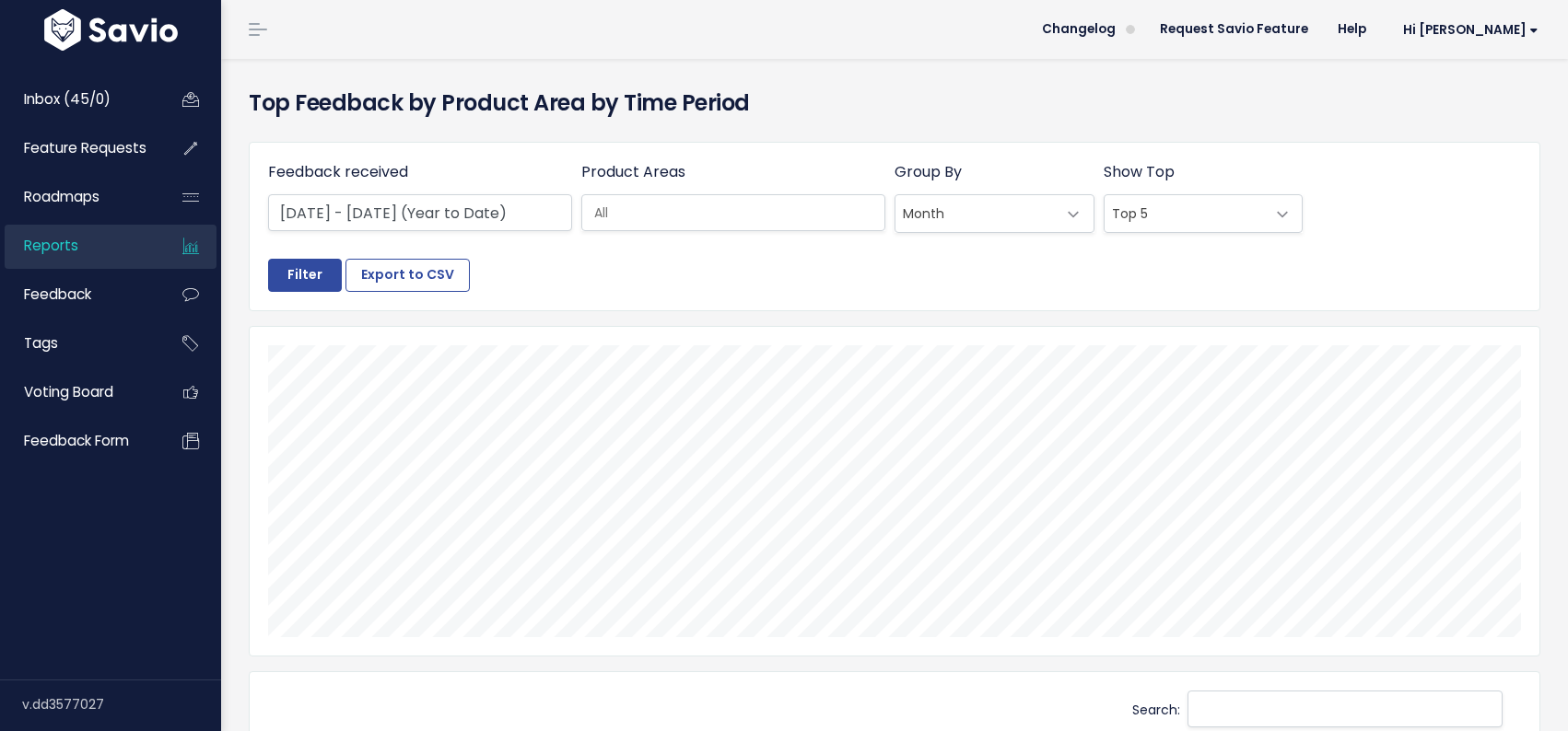
click at [706, 214] on input "search" at bounding box center [738, 213] width 303 height 20
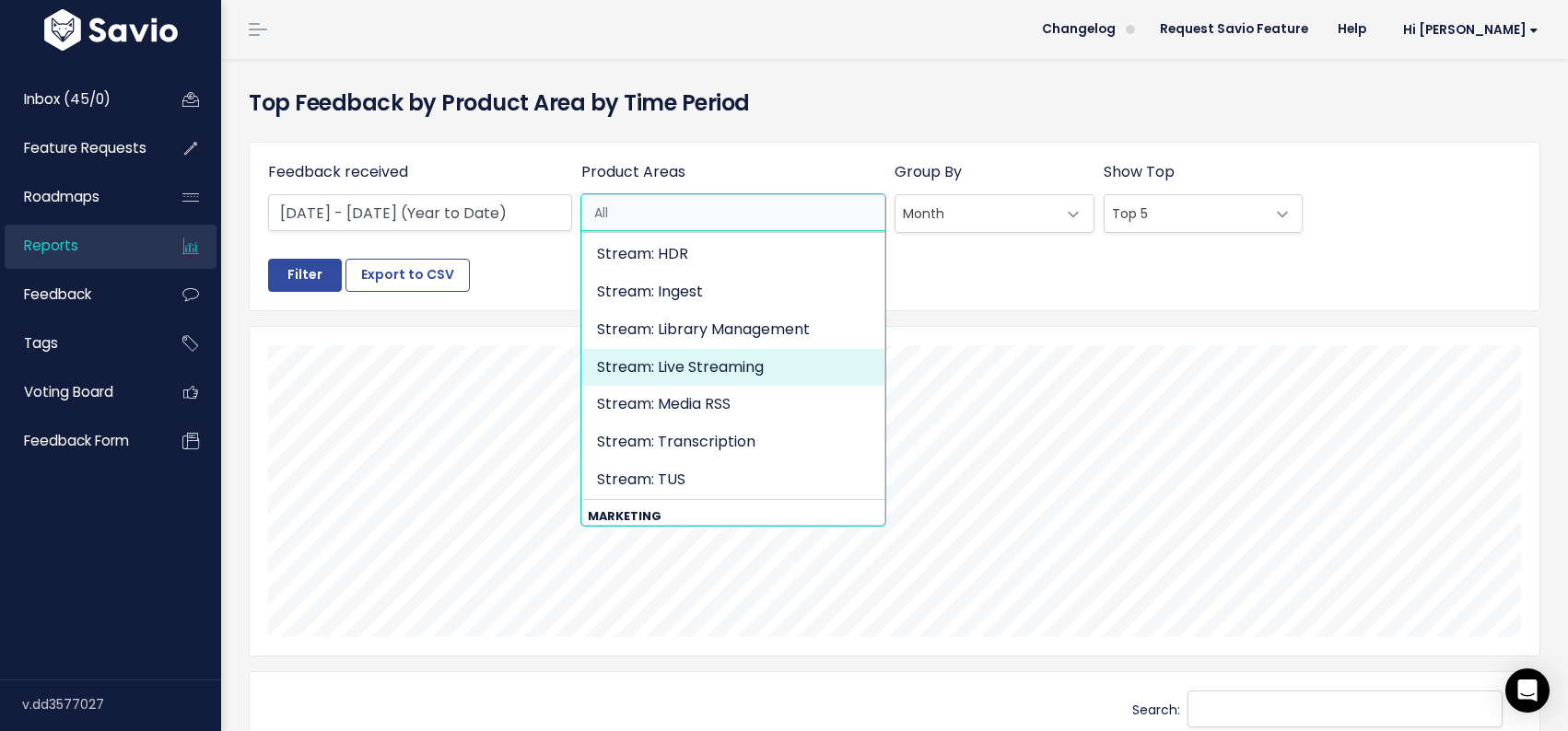
scroll to position [3820, 0]
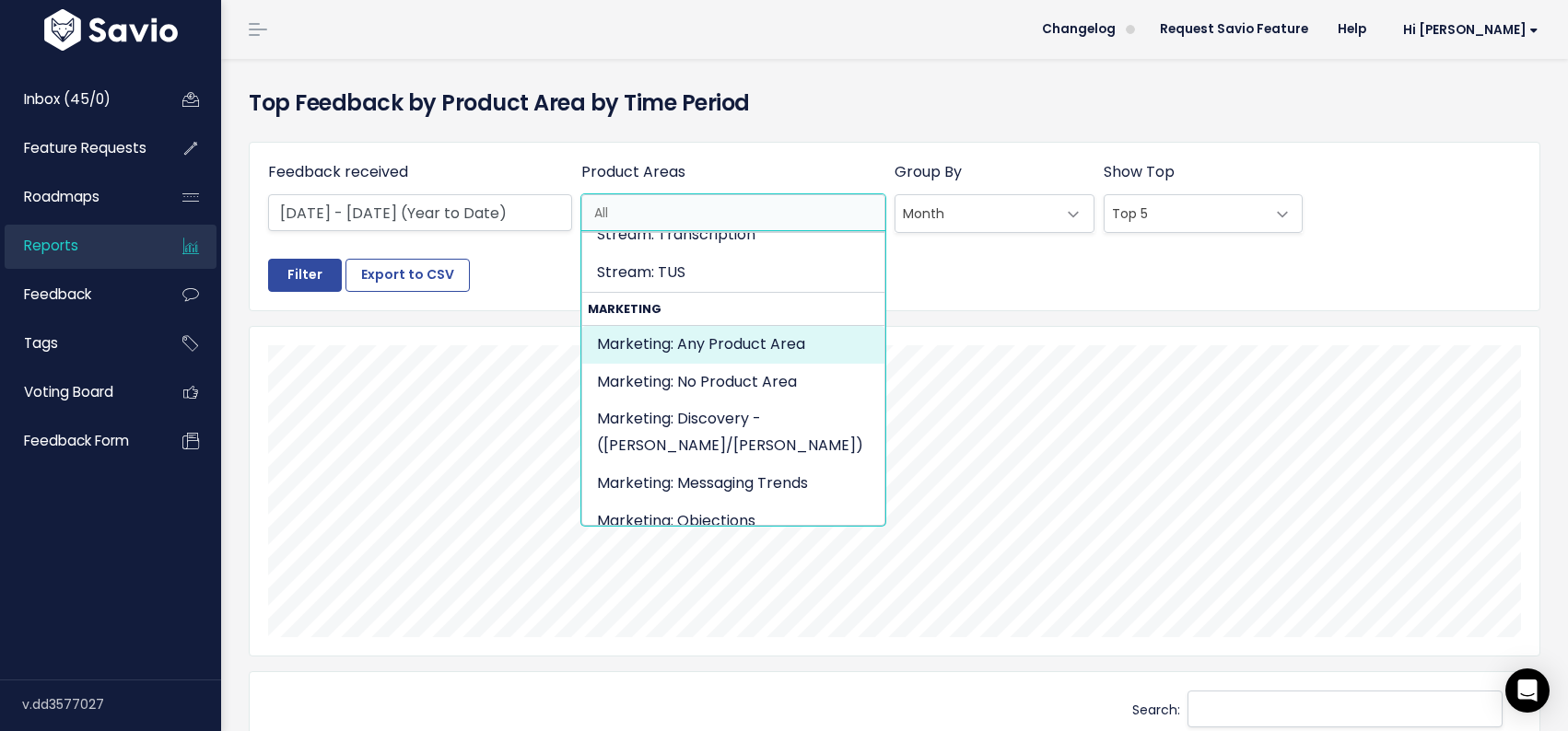
select select "MARKETING:"
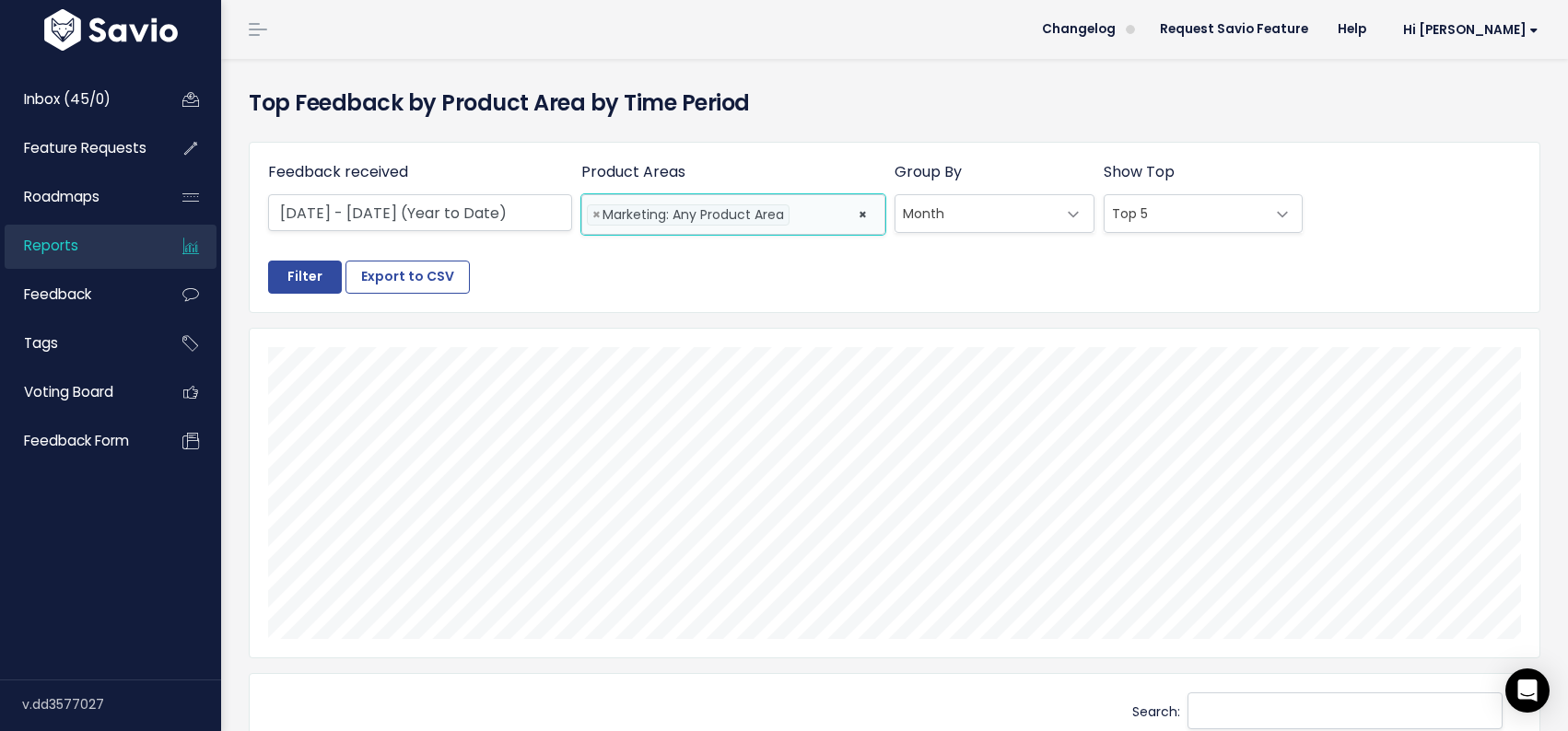
scroll to position [2269, 0]
click at [304, 284] on input "Filter" at bounding box center [305, 277] width 74 height 33
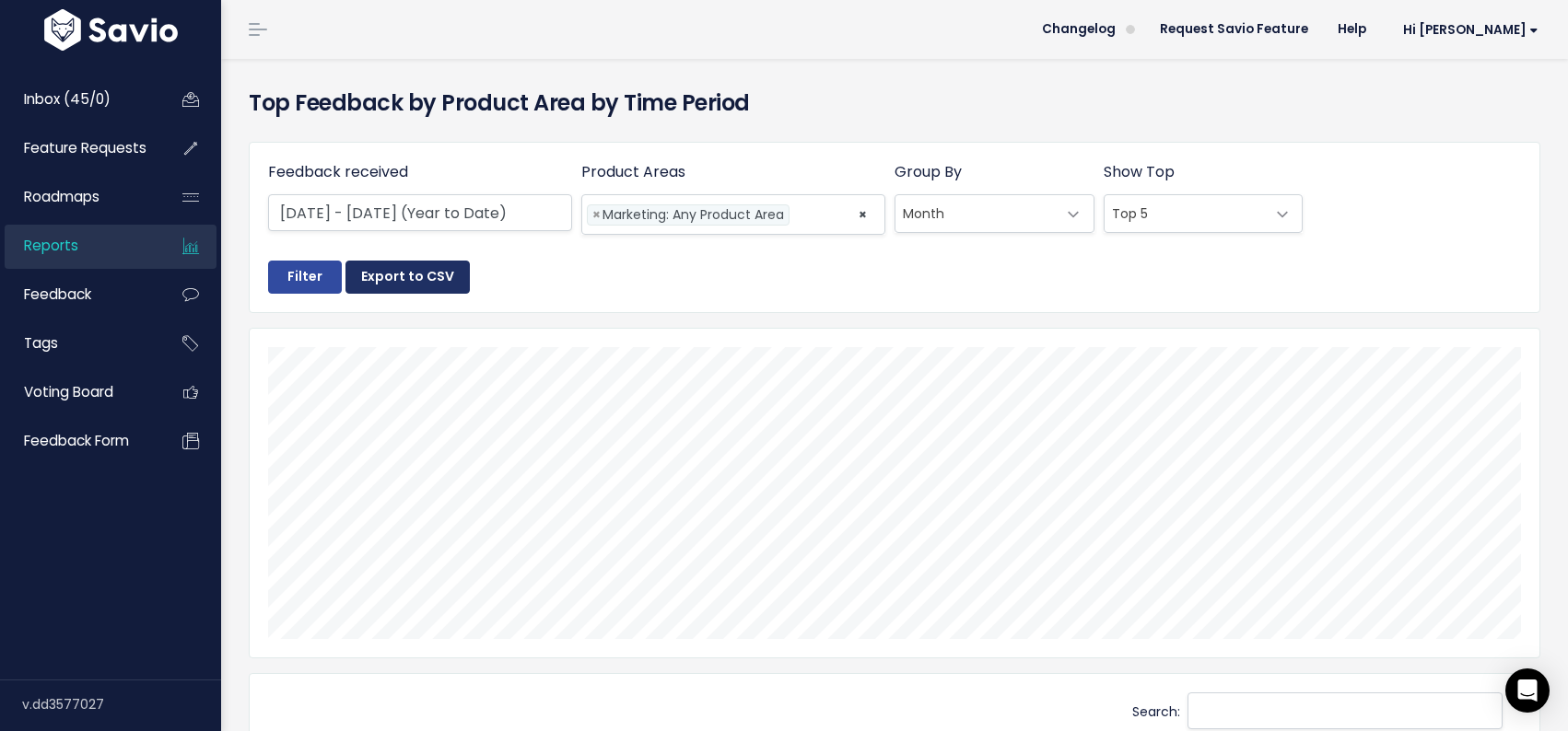
click at [407, 276] on button "Export to CSV" at bounding box center [408, 277] width 125 height 33
click at [70, 252] on span "Reports" at bounding box center [50, 246] width 54 height 20
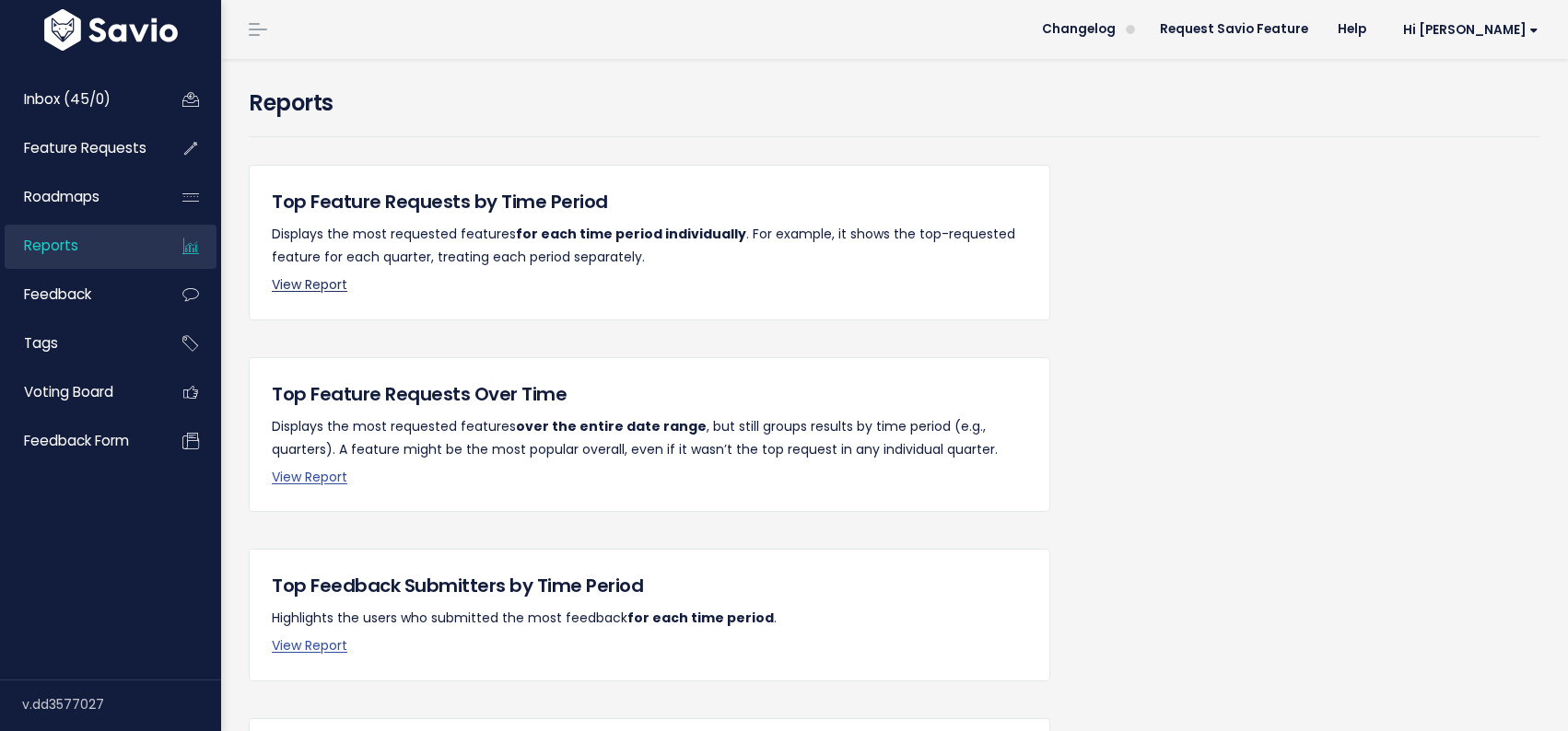
click at [318, 288] on link "View Report" at bounding box center [309, 284] width 76 height 19
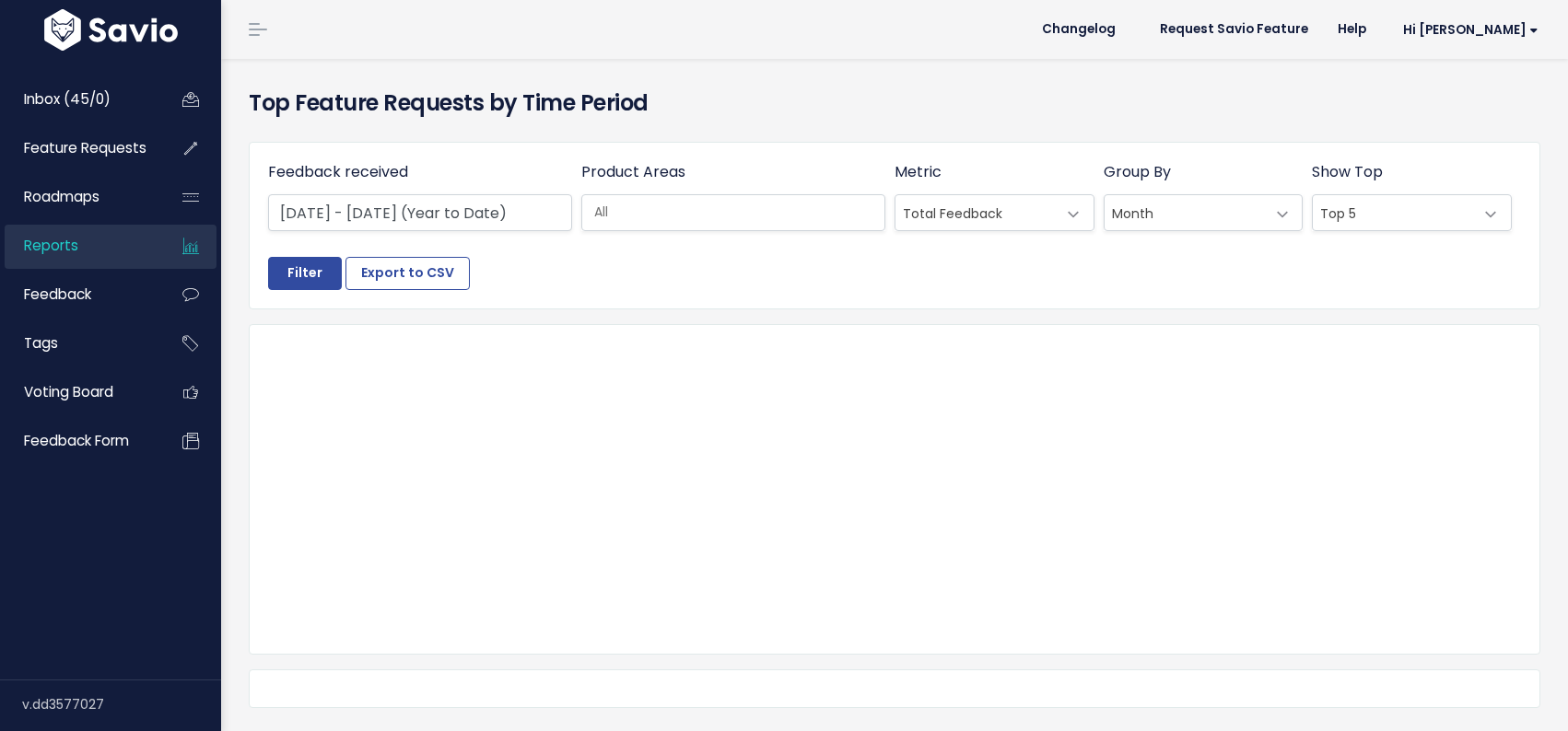
select select
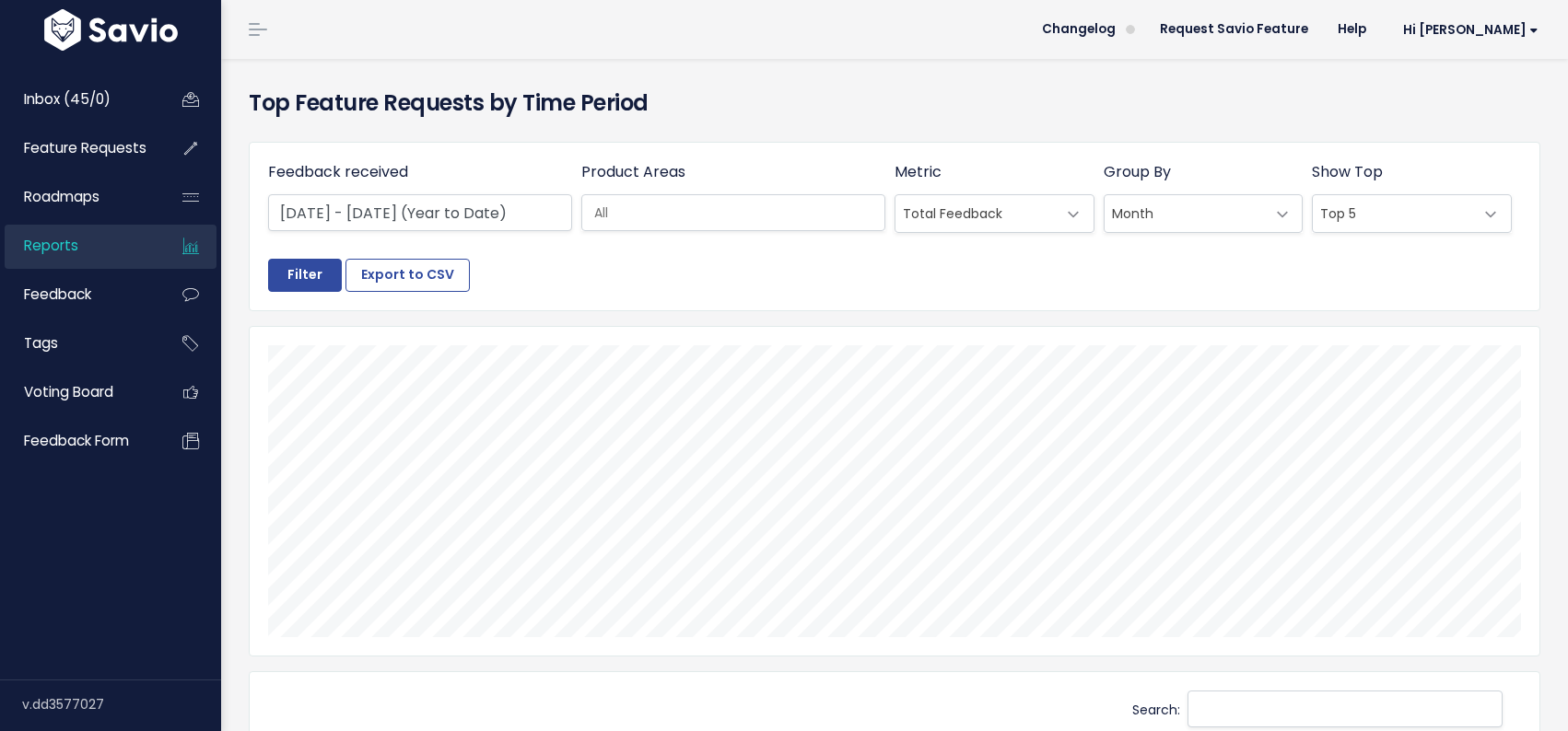
click at [848, 219] on input "search" at bounding box center [738, 213] width 303 height 20
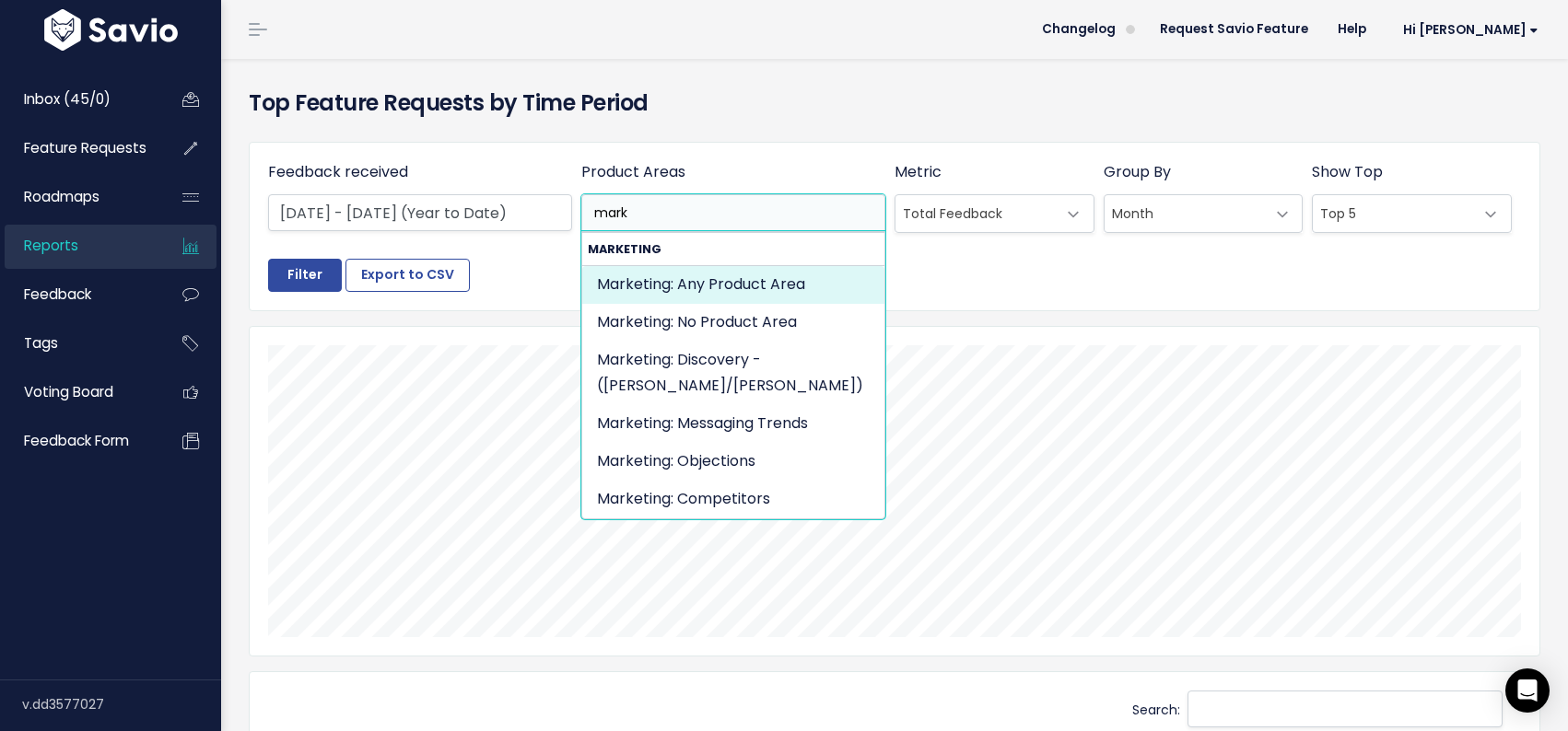
type input "mark"
select select "MARKETING:"
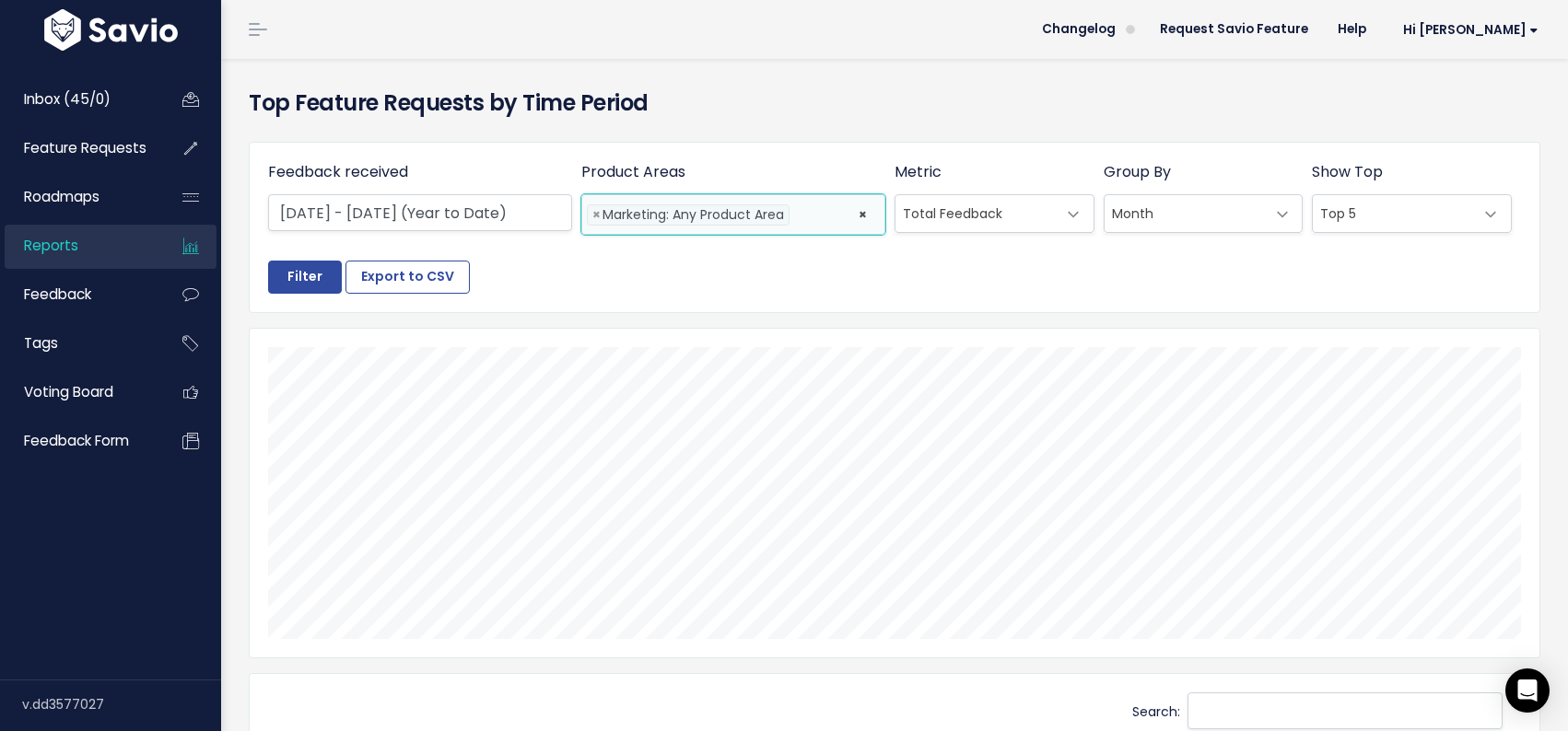
scroll to position [2269, 0]
click at [275, 277] on input "Filter" at bounding box center [305, 277] width 74 height 33
click at [1485, 23] on span "Hi [PERSON_NAME]" at bounding box center [1471, 29] width 136 height 14
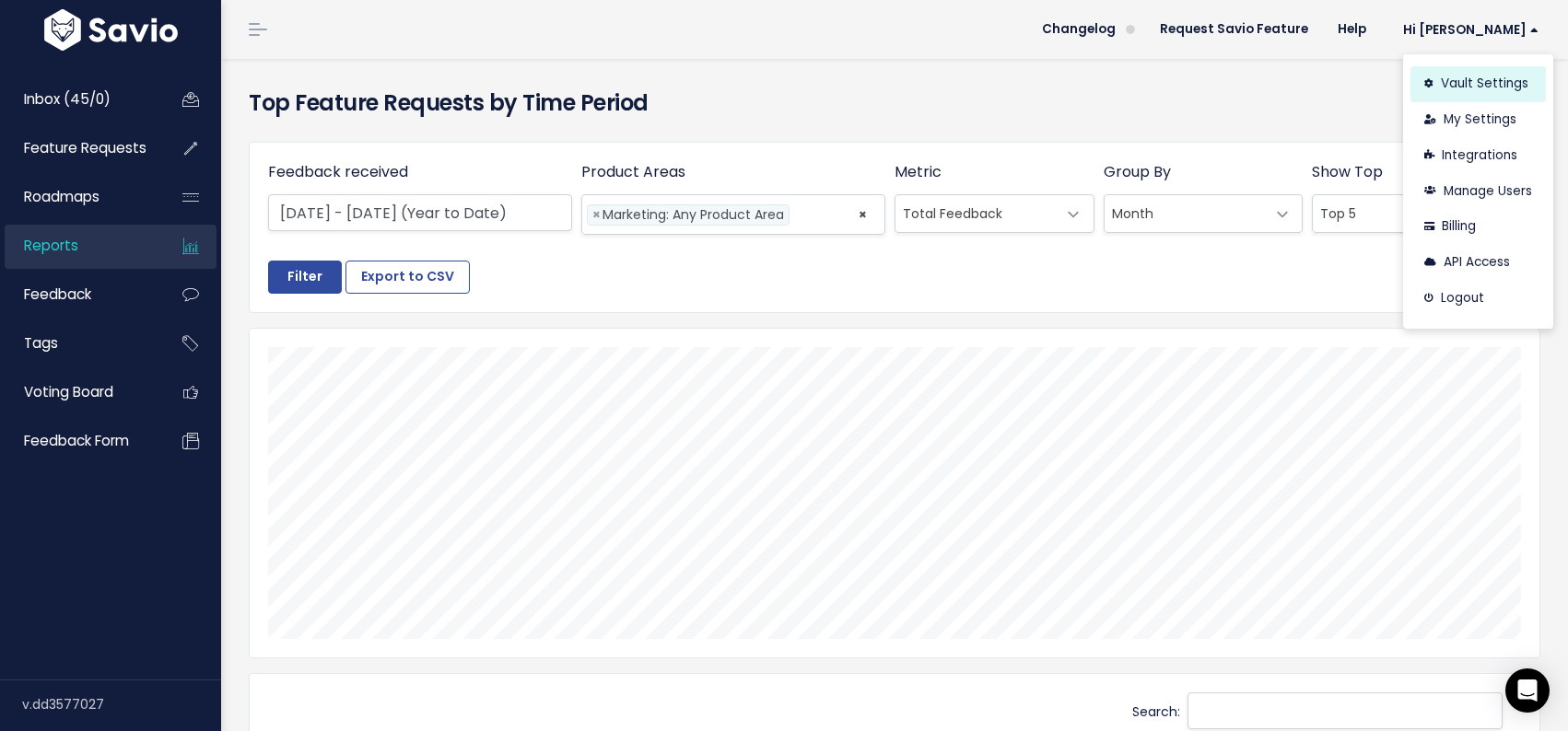
click at [1484, 80] on link "Vault Settings" at bounding box center [1478, 84] width 136 height 36
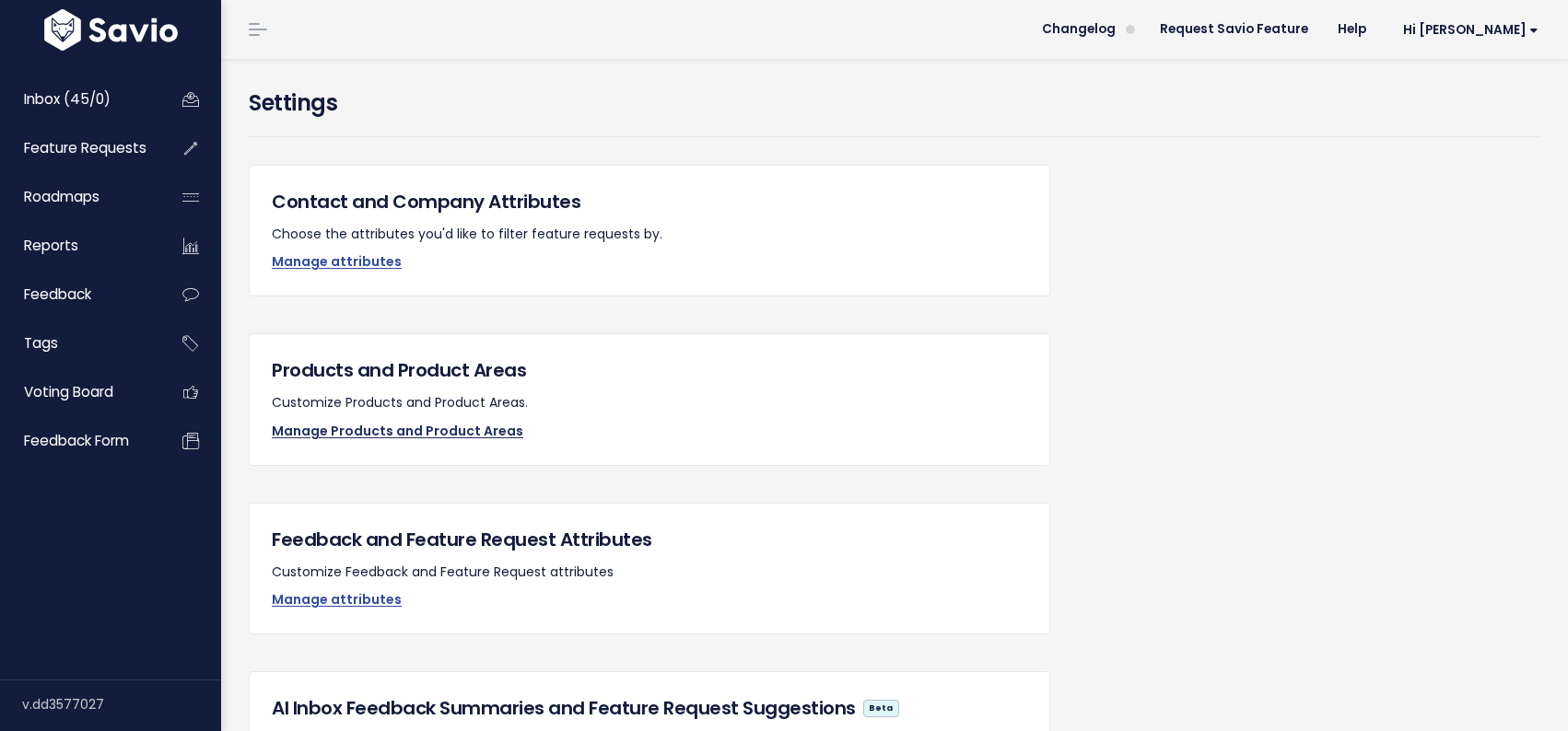
click at [417, 425] on link "Manage Products and Product Areas" at bounding box center [398, 430] width 252 height 19
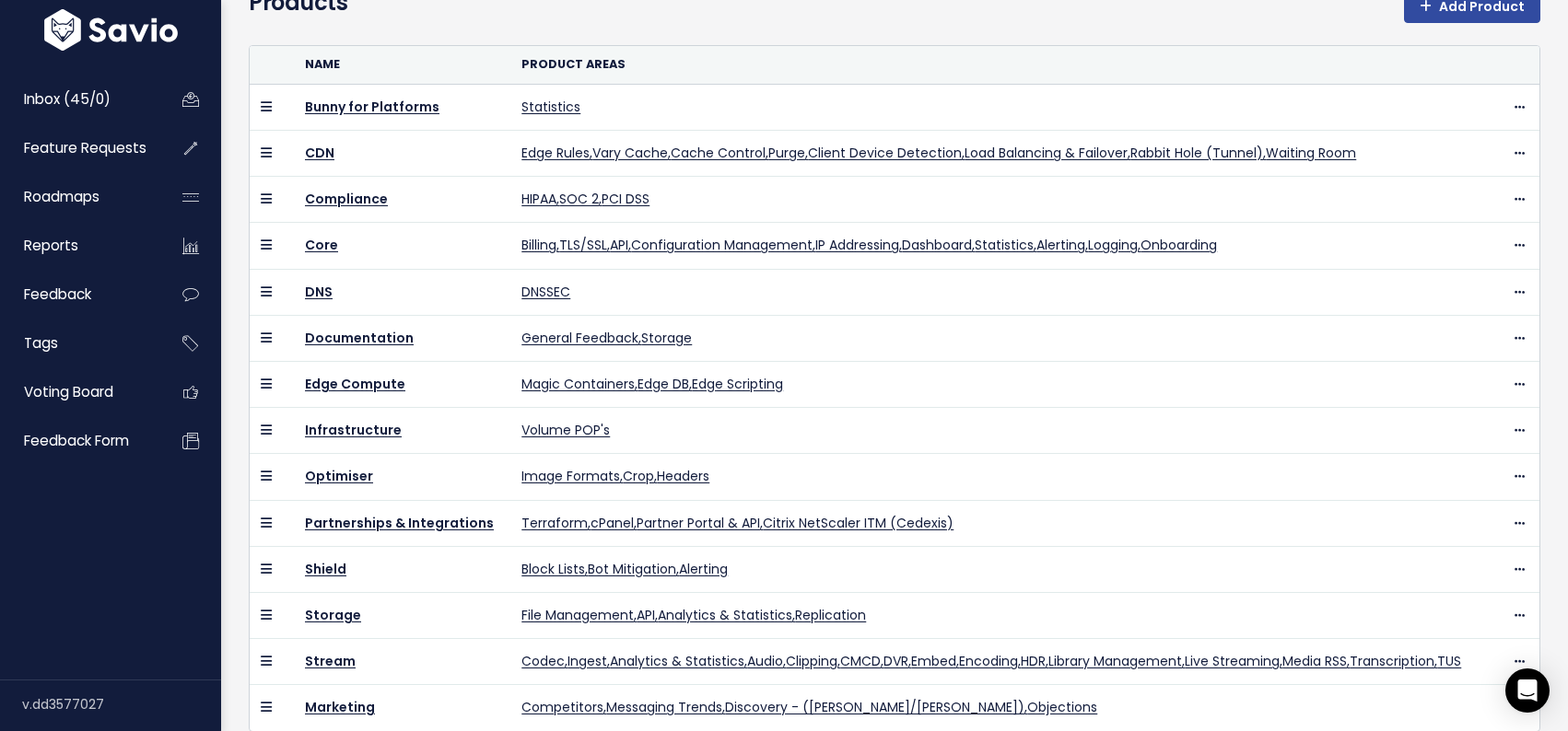
scroll to position [431, 0]
